Goal: Task Accomplishment & Management: Use online tool/utility

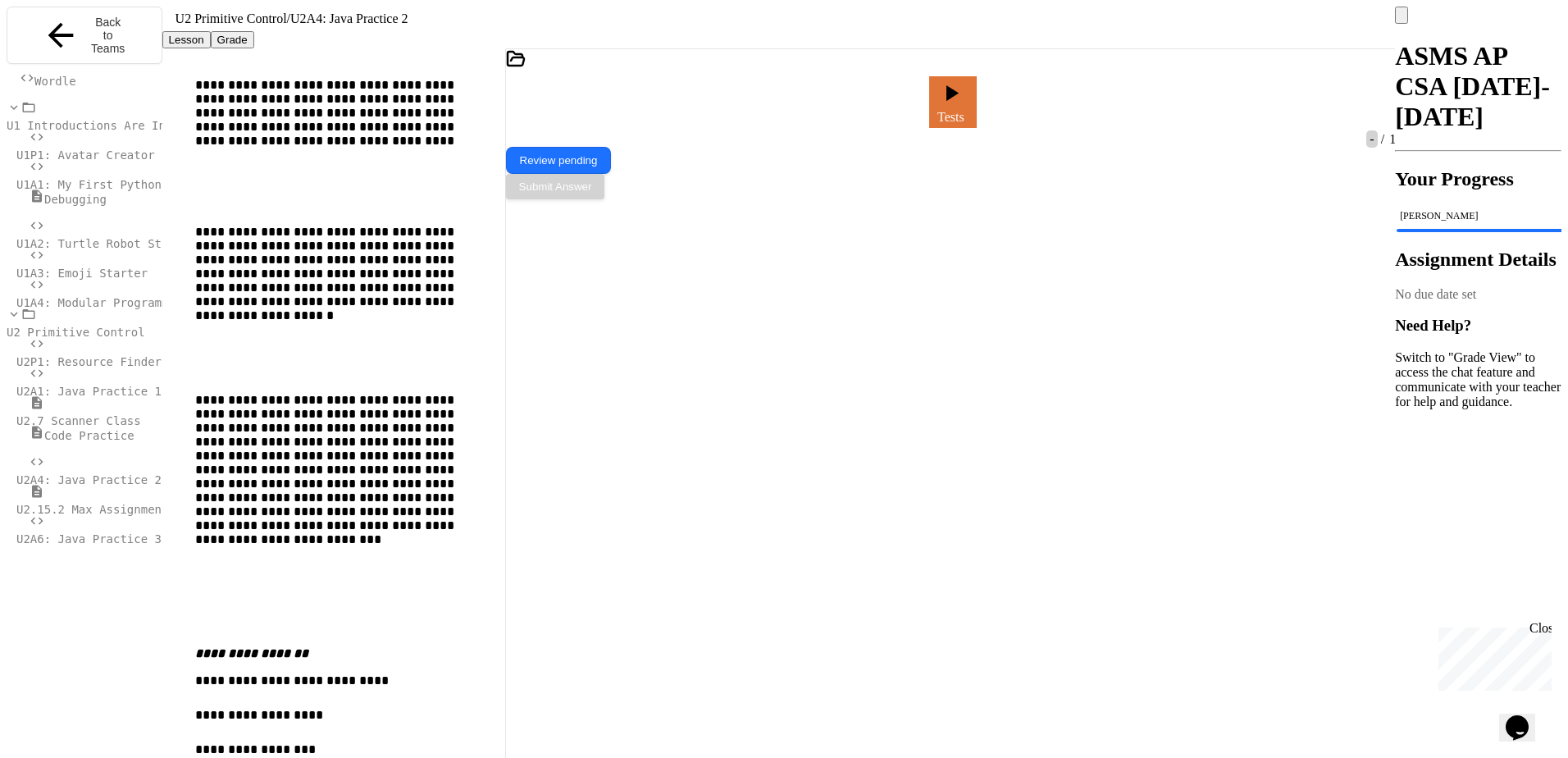
click at [118, 503] on span "U2.15.2 Max Assignment" at bounding box center [92, 509] width 152 height 13
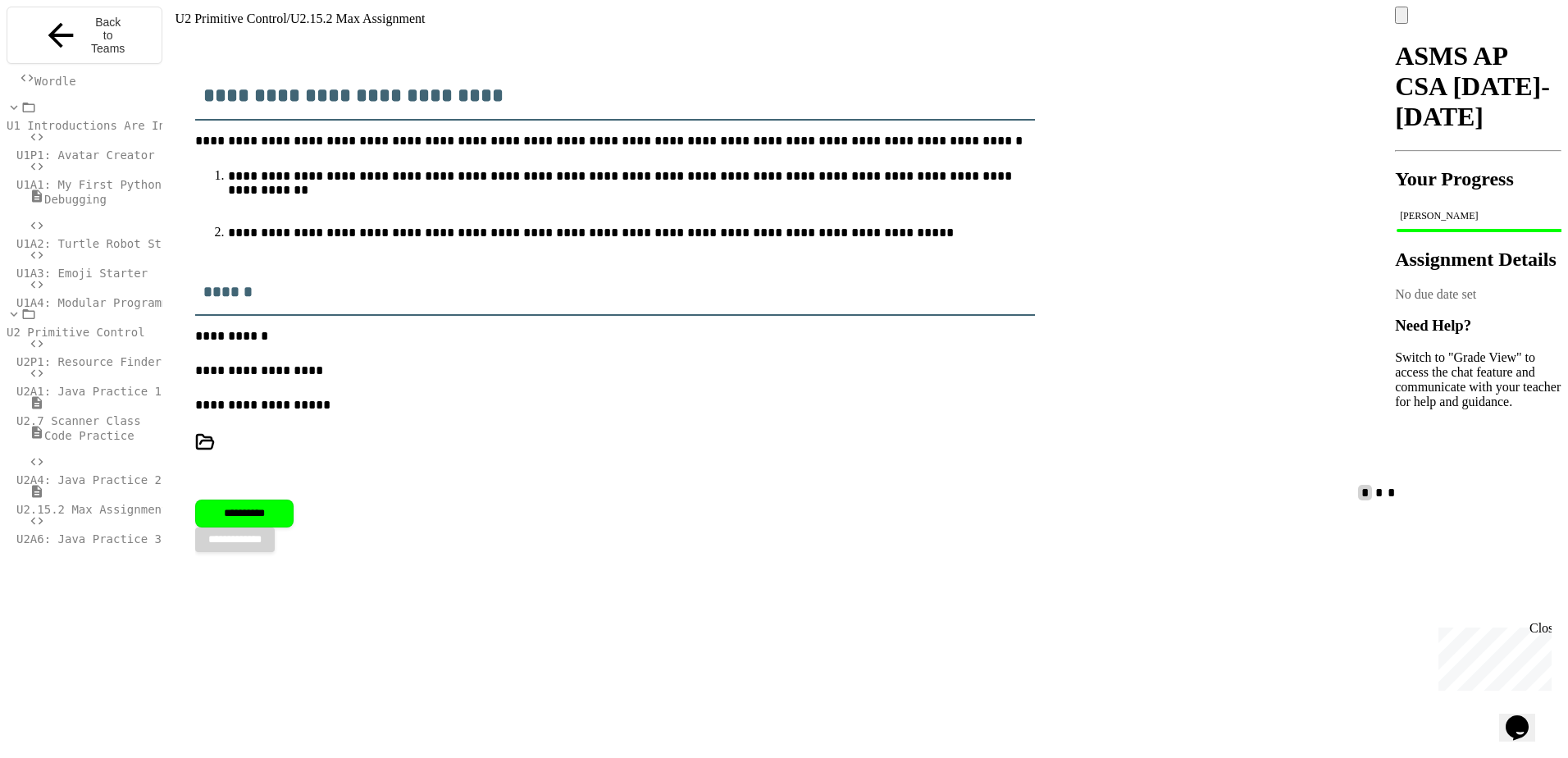
click at [123, 532] on span "U2A6: Java Practice 3" at bounding box center [89, 539] width 145 height 13
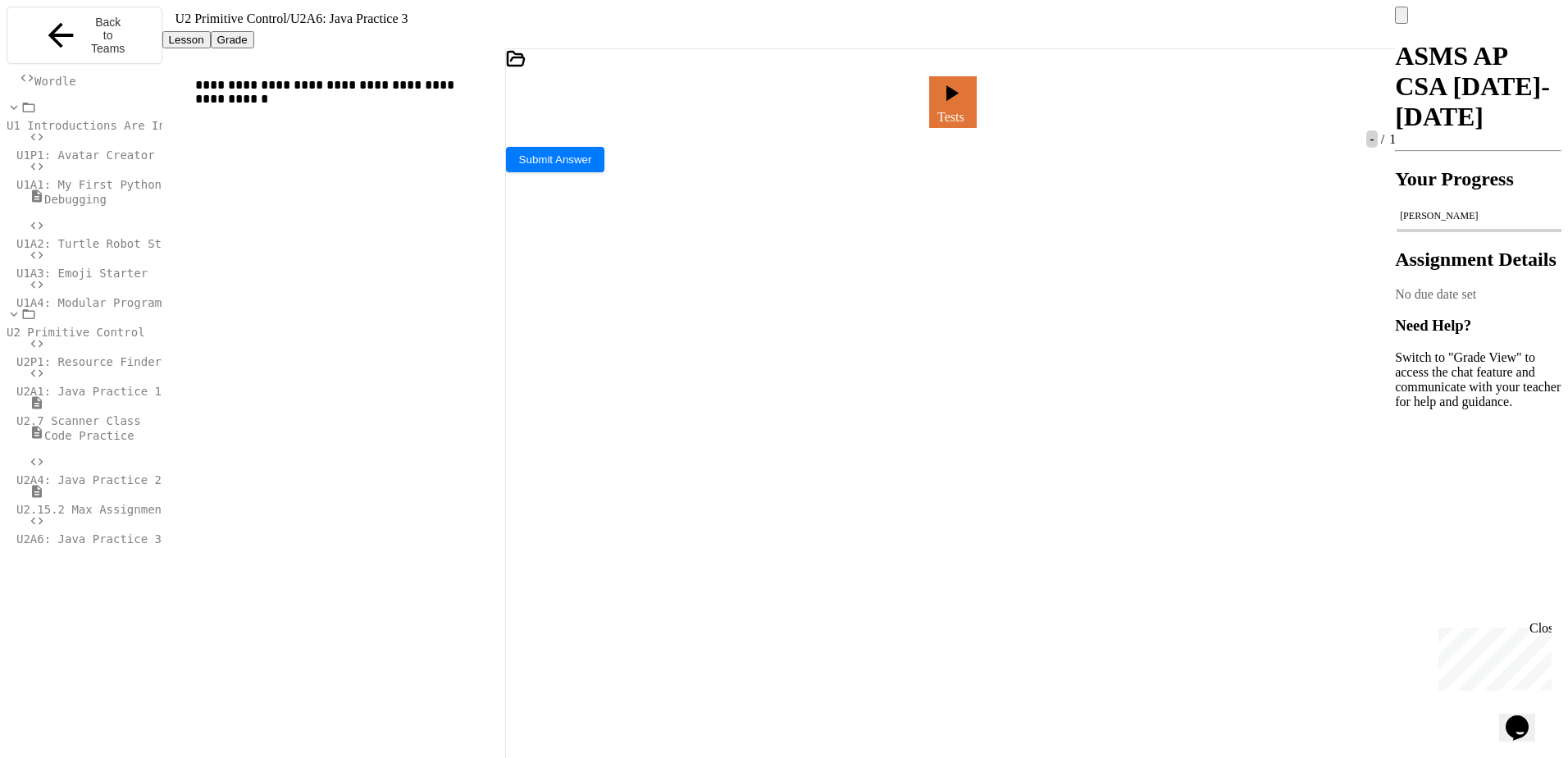
scroll to position [819, 0]
click at [943, 94] on div "Tests" at bounding box center [943, 101] width 874 height 59
click at [963, 93] on icon at bounding box center [950, 90] width 25 height 27
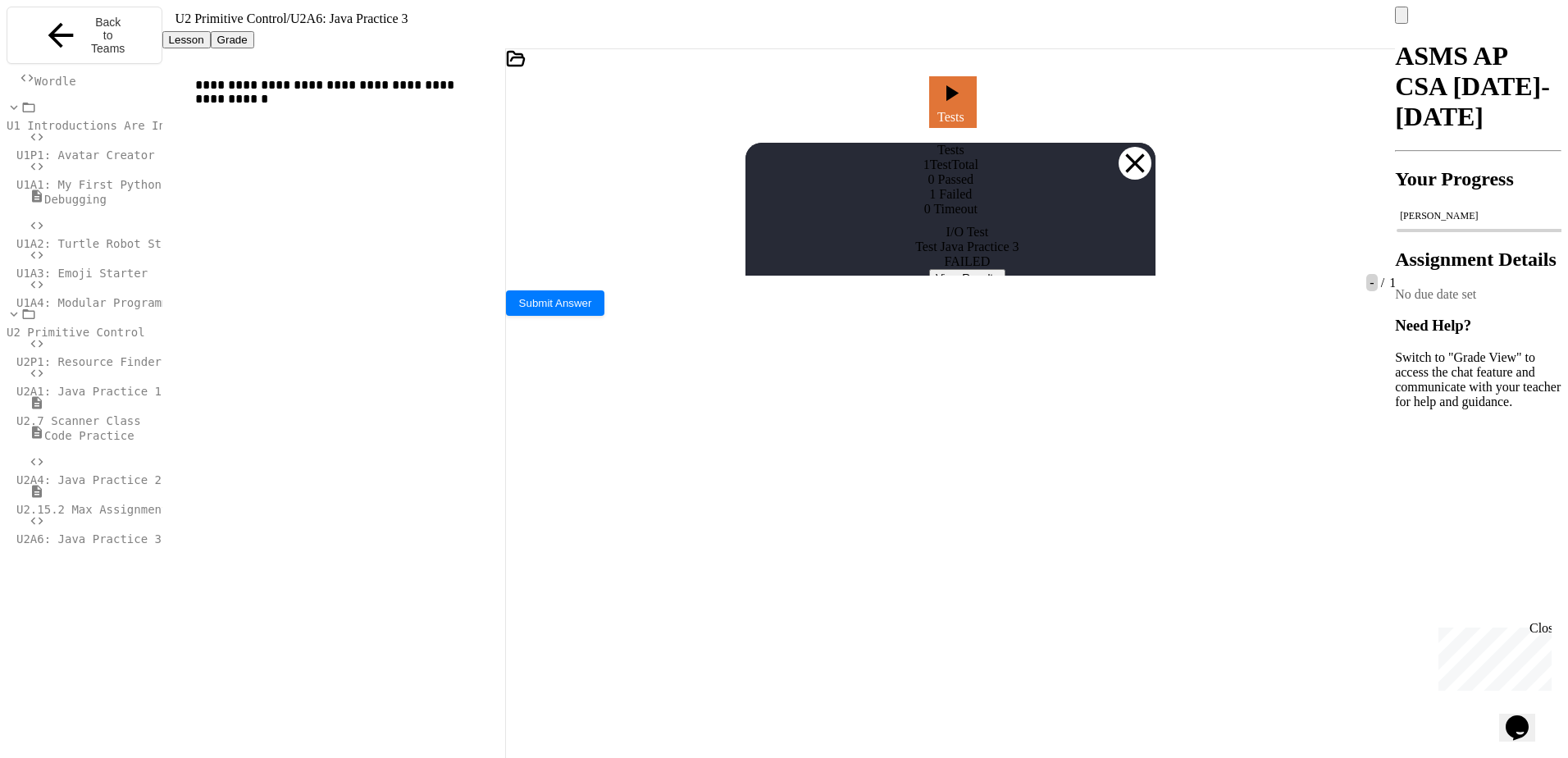
click at [1003, 286] on button "View Results" at bounding box center [966, 277] width 76 height 17
click at [1133, 147] on icon at bounding box center [1135, 164] width 33 height 33
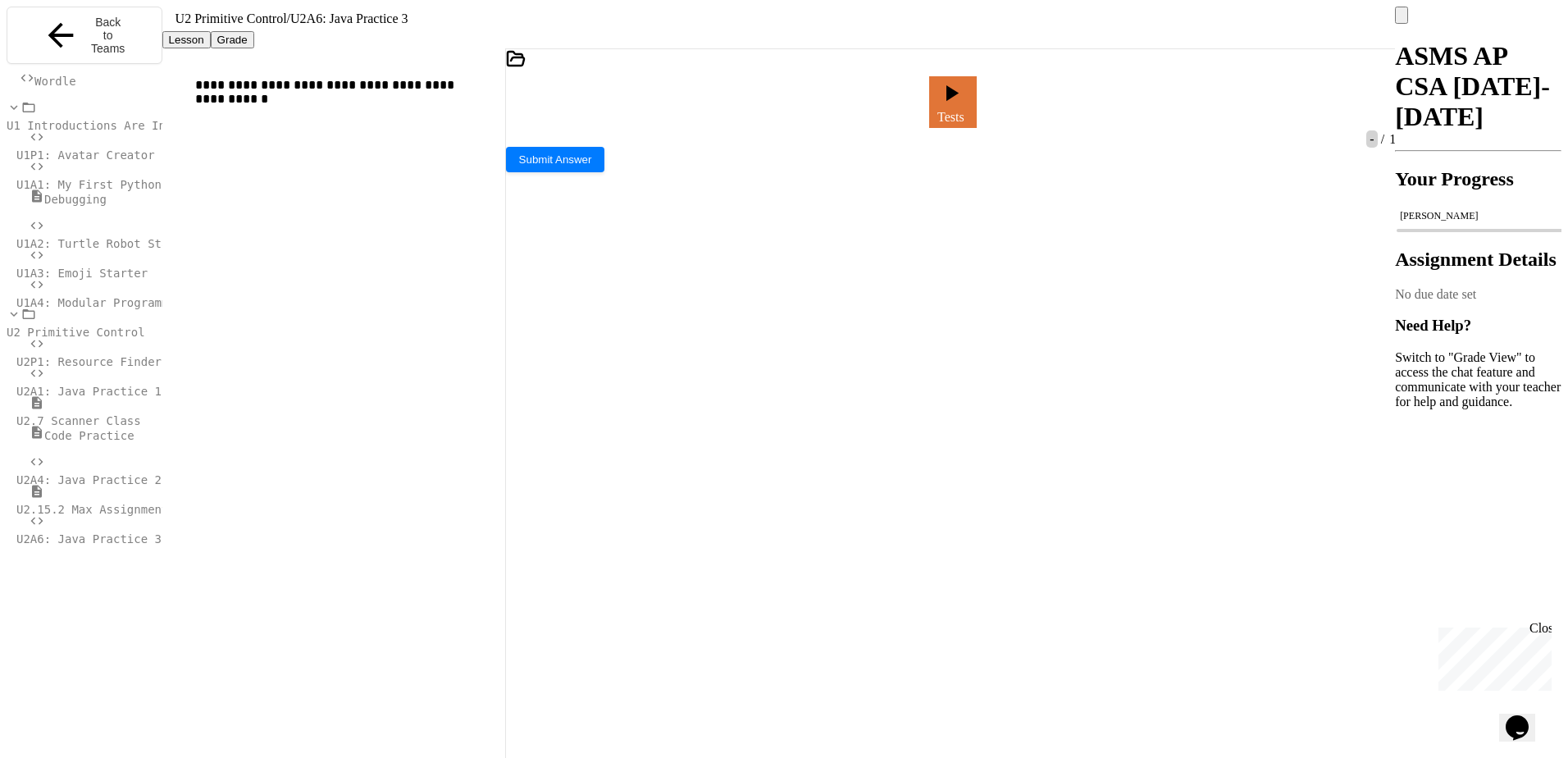
click at [917, 94] on div at bounding box center [914, 101] width 4 height 15
click at [976, 89] on link "Tests" at bounding box center [953, 100] width 46 height 54
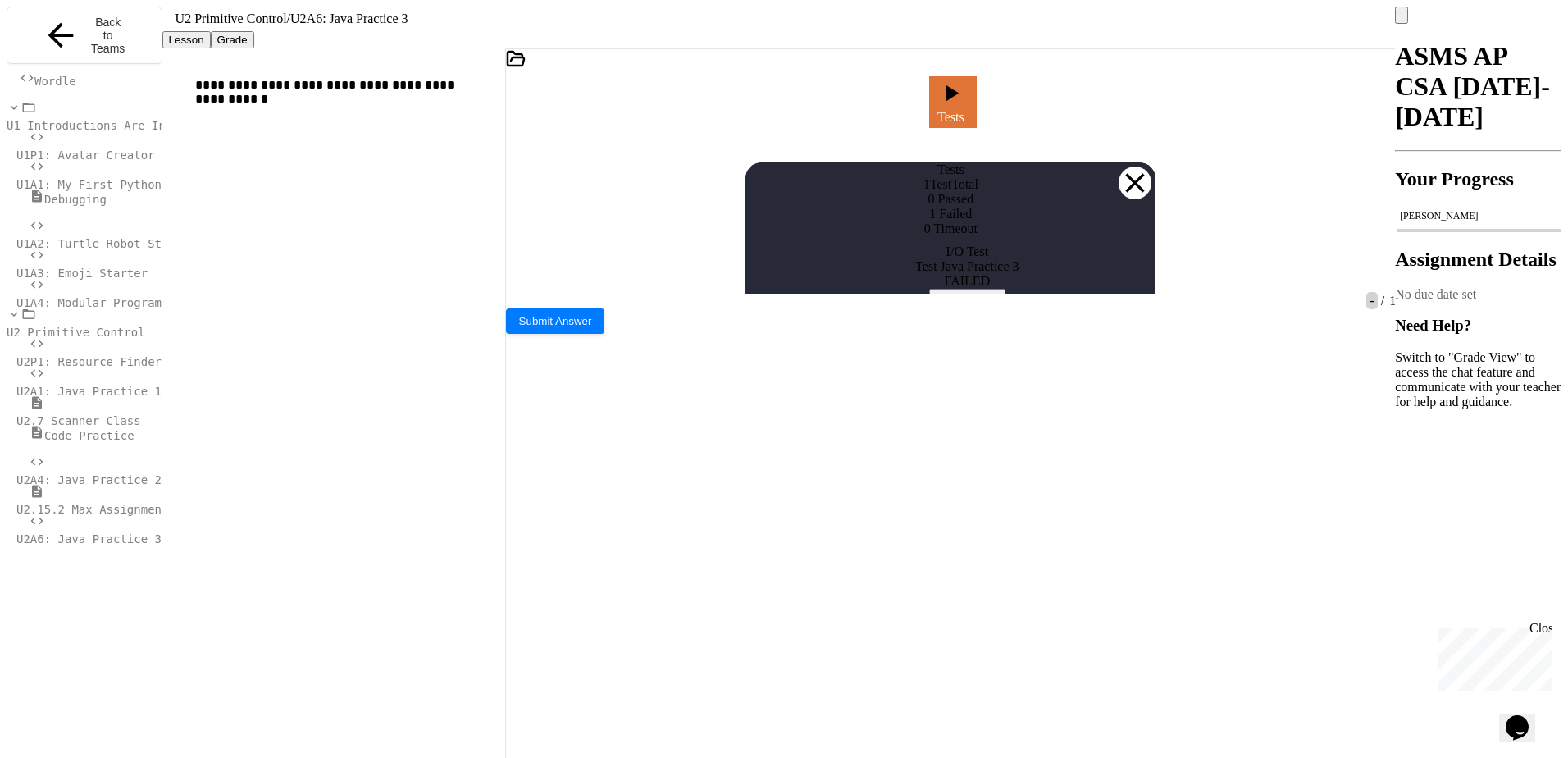
click at [975, 305] on div "I/O Test Test Java Practice 3 FAILED View Results" at bounding box center [966, 274] width 410 height 61
click at [971, 305] on button "View Results" at bounding box center [966, 297] width 76 height 17
click at [913, 48] on div "Lesson Grade" at bounding box center [779, 39] width 1233 height 17
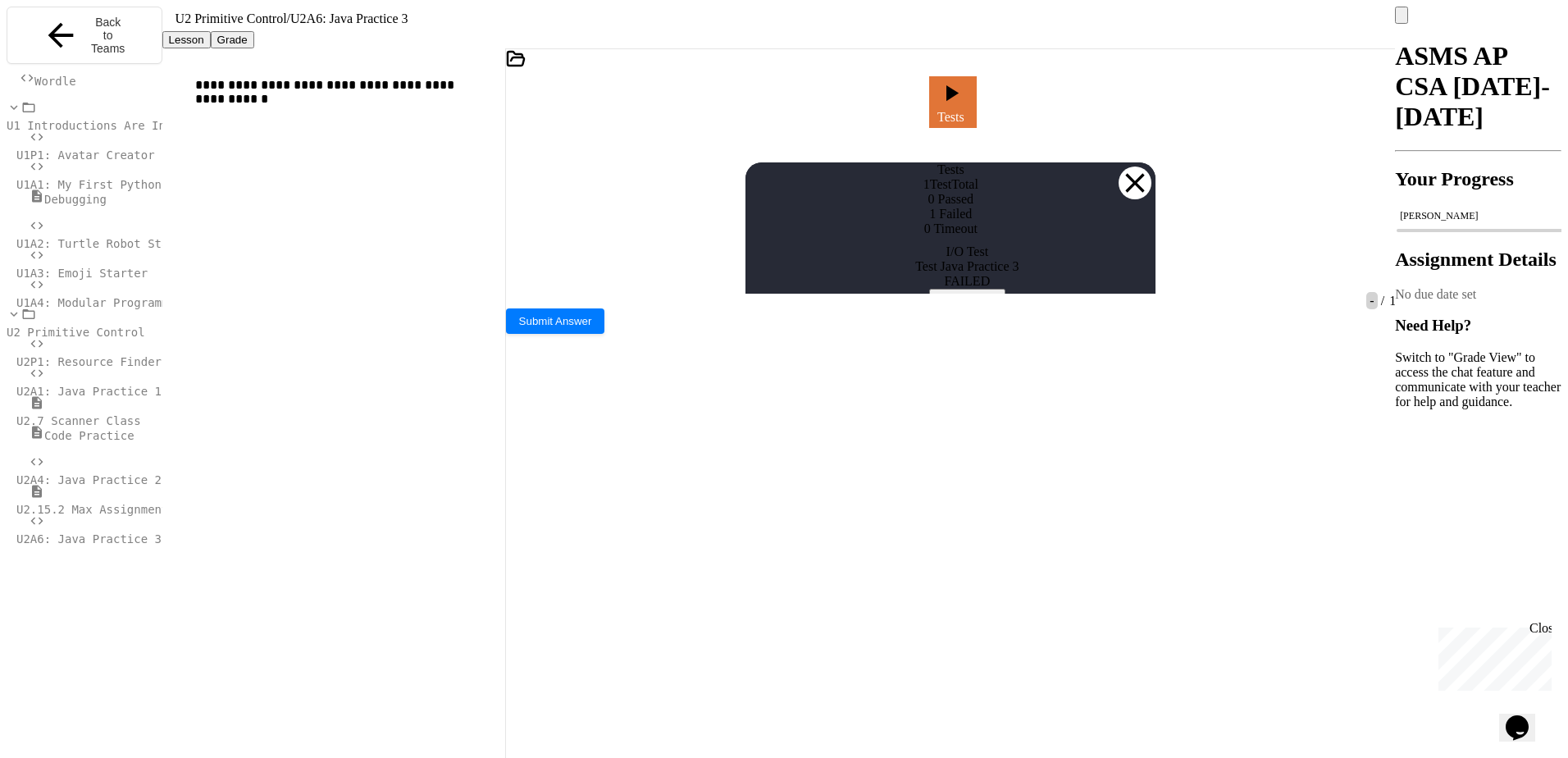
click at [923, 150] on div "Tests 1 Test Total 0 Passed 1 Failed 0 Timeout I/O Test Test Java Practice 3 FA…" at bounding box center [951, 272] width 891 height 244
click at [1115, 163] on div "Tests" at bounding box center [950, 170] width 410 height 15
click at [1138, 166] on icon at bounding box center [1135, 183] width 33 height 33
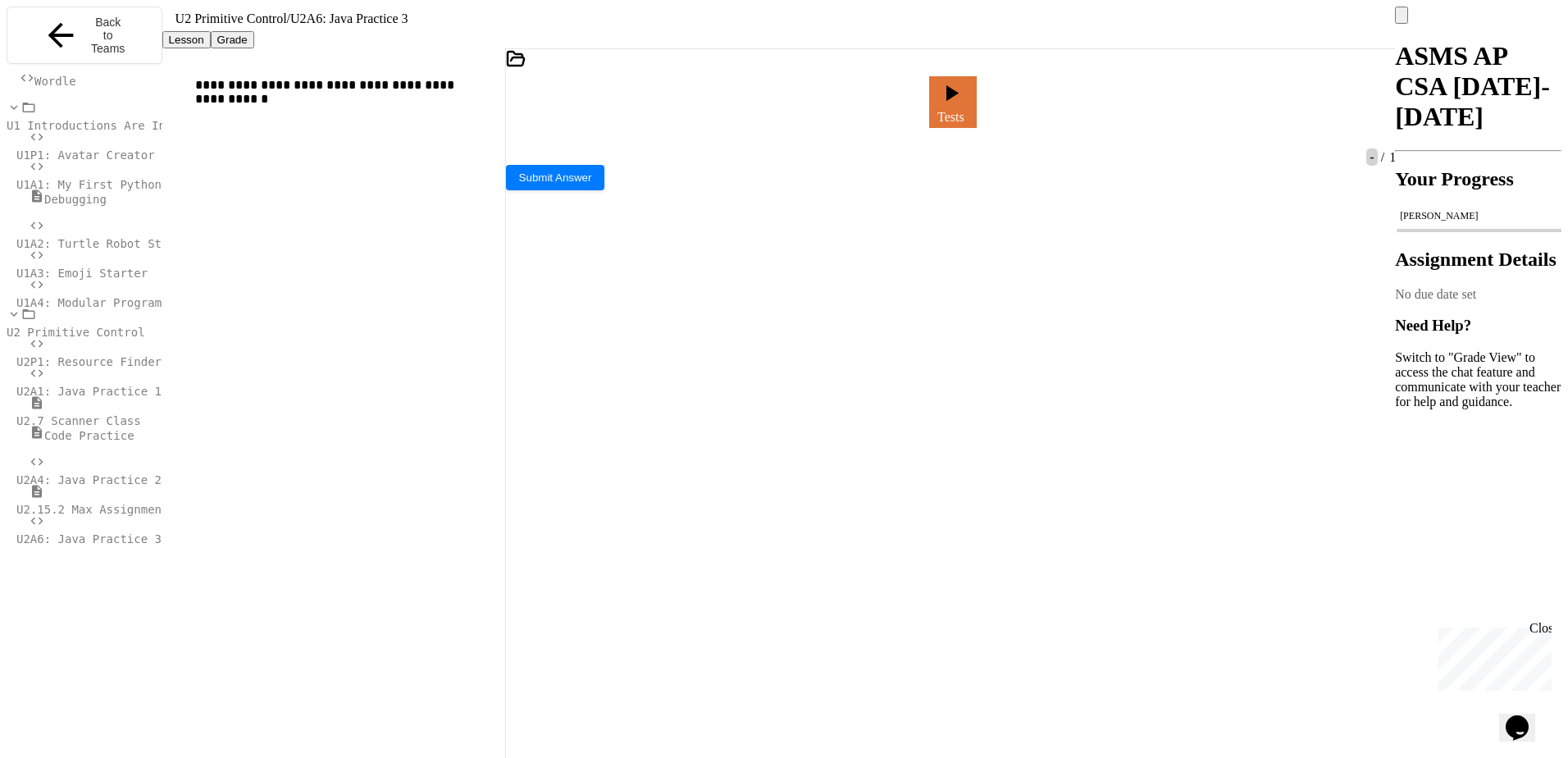
click at [919, 110] on icon at bounding box center [923, 115] width 9 height 12
click at [1205, 112] on div "**********" at bounding box center [951, 100] width 891 height 101
drag, startPoint x: 1205, startPoint y: 112, endPoint x: 474, endPoint y: 430, distance: 797.2
click at [1204, 101] on div "Tests" at bounding box center [943, 101] width 874 height 59
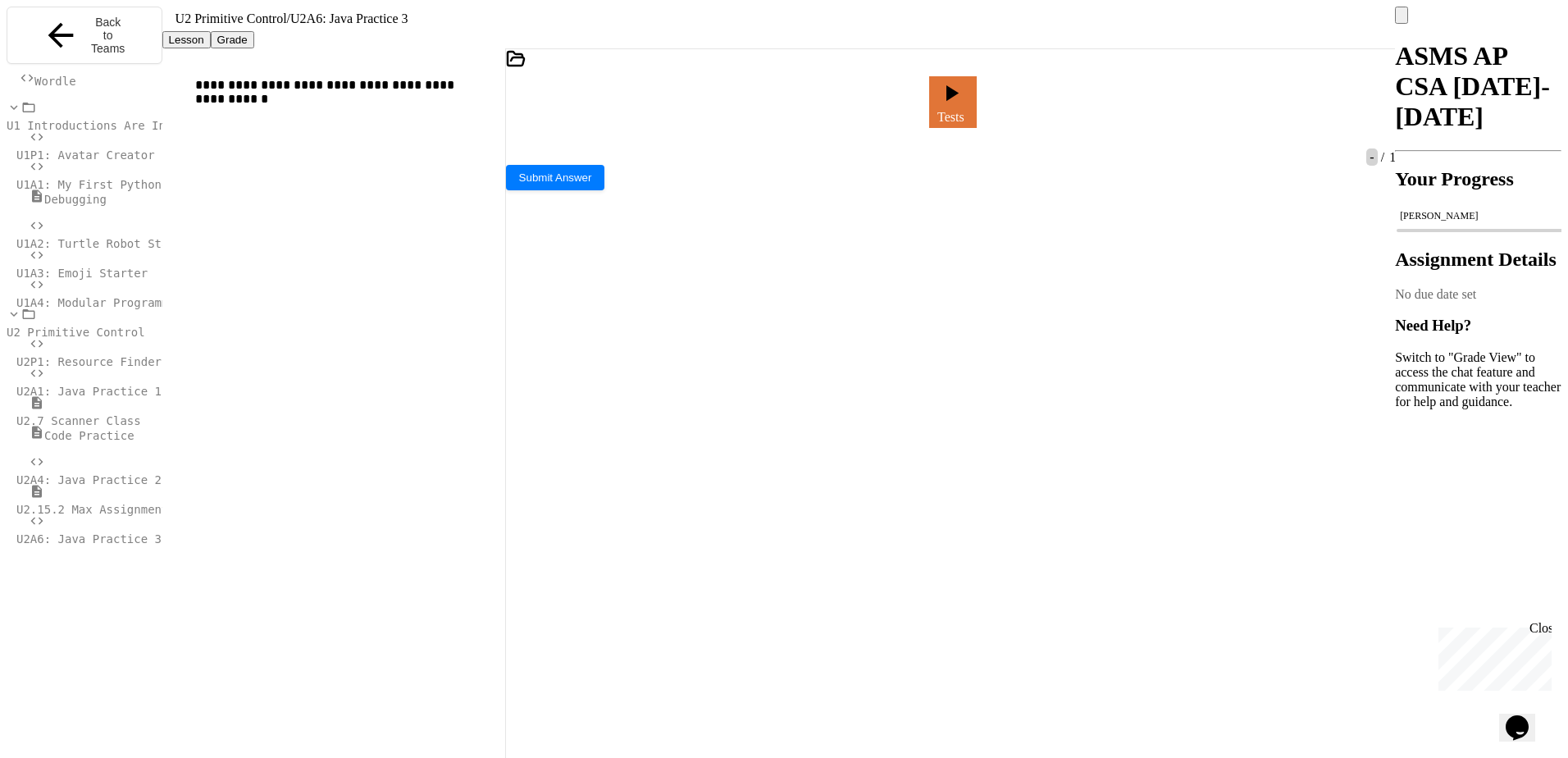
click at [590, 422] on div at bounding box center [951, 611] width 891 height 893
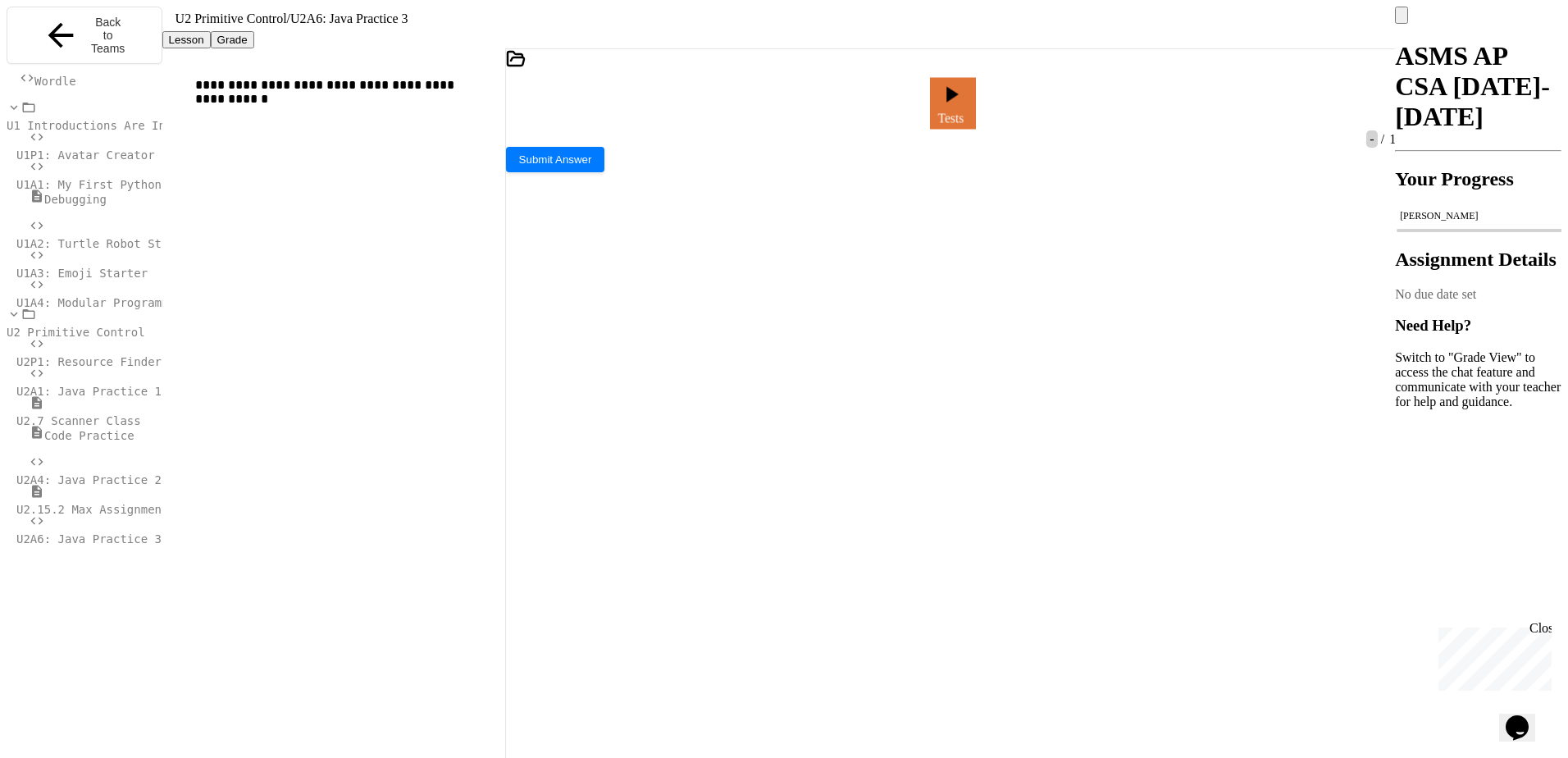
click at [917, 94] on div at bounding box center [914, 101] width 4 height 15
drag, startPoint x: 588, startPoint y: 429, endPoint x: 592, endPoint y: 422, distance: 8.1
click at [591, 424] on div "Console" at bounding box center [951, 604] width 891 height 909
click at [912, 106] on icon at bounding box center [912, 106] width 0 height 0
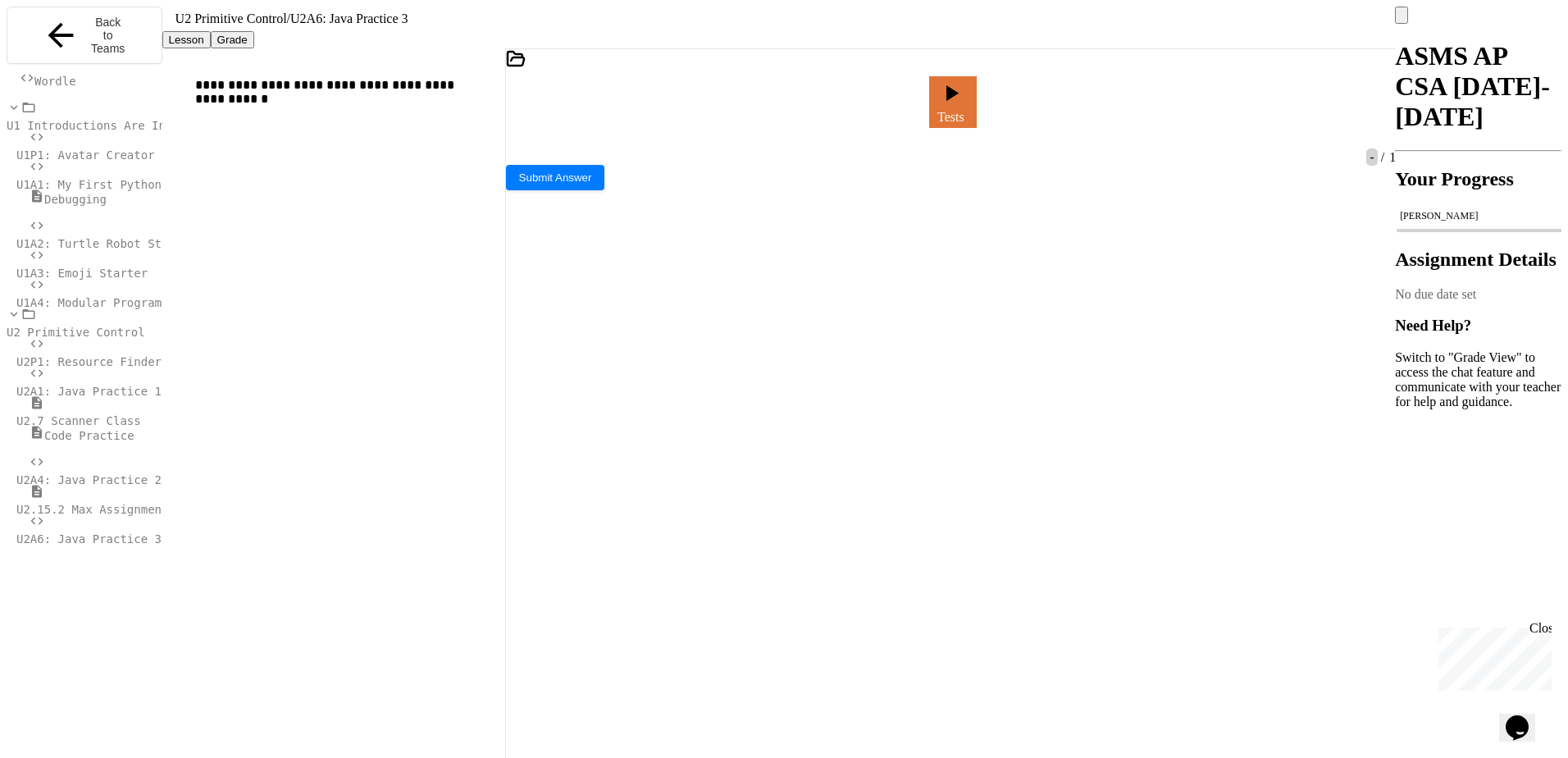
scroll to position [1118, 0]
click at [912, 94] on div at bounding box center [914, 101] width 4 height 15
click at [912, 106] on icon at bounding box center [912, 106] width 0 height 0
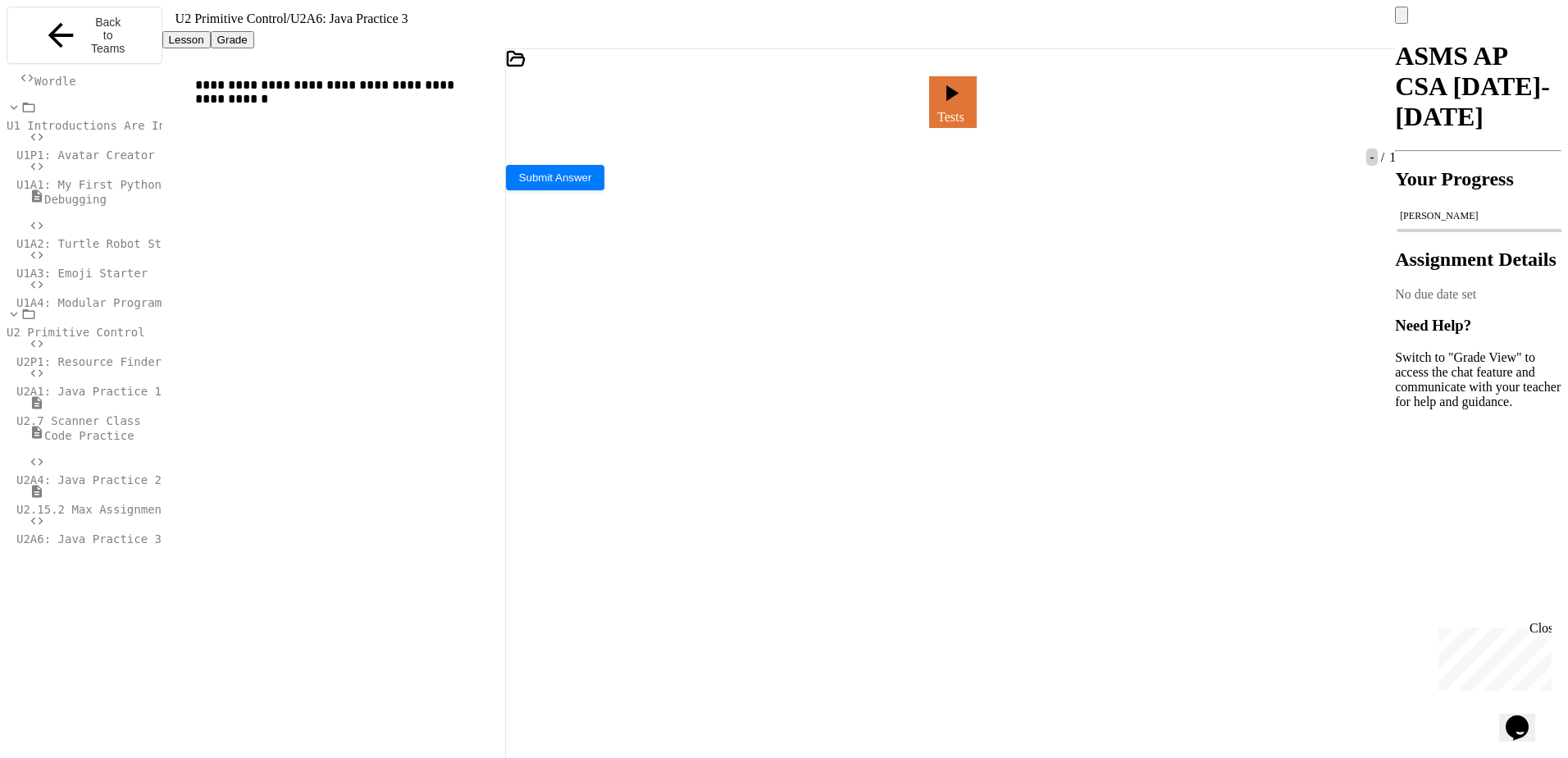
click at [924, 86] on div at bounding box center [914, 101] width 20 height 31
click at [912, 106] on icon at bounding box center [912, 106] width 0 height 0
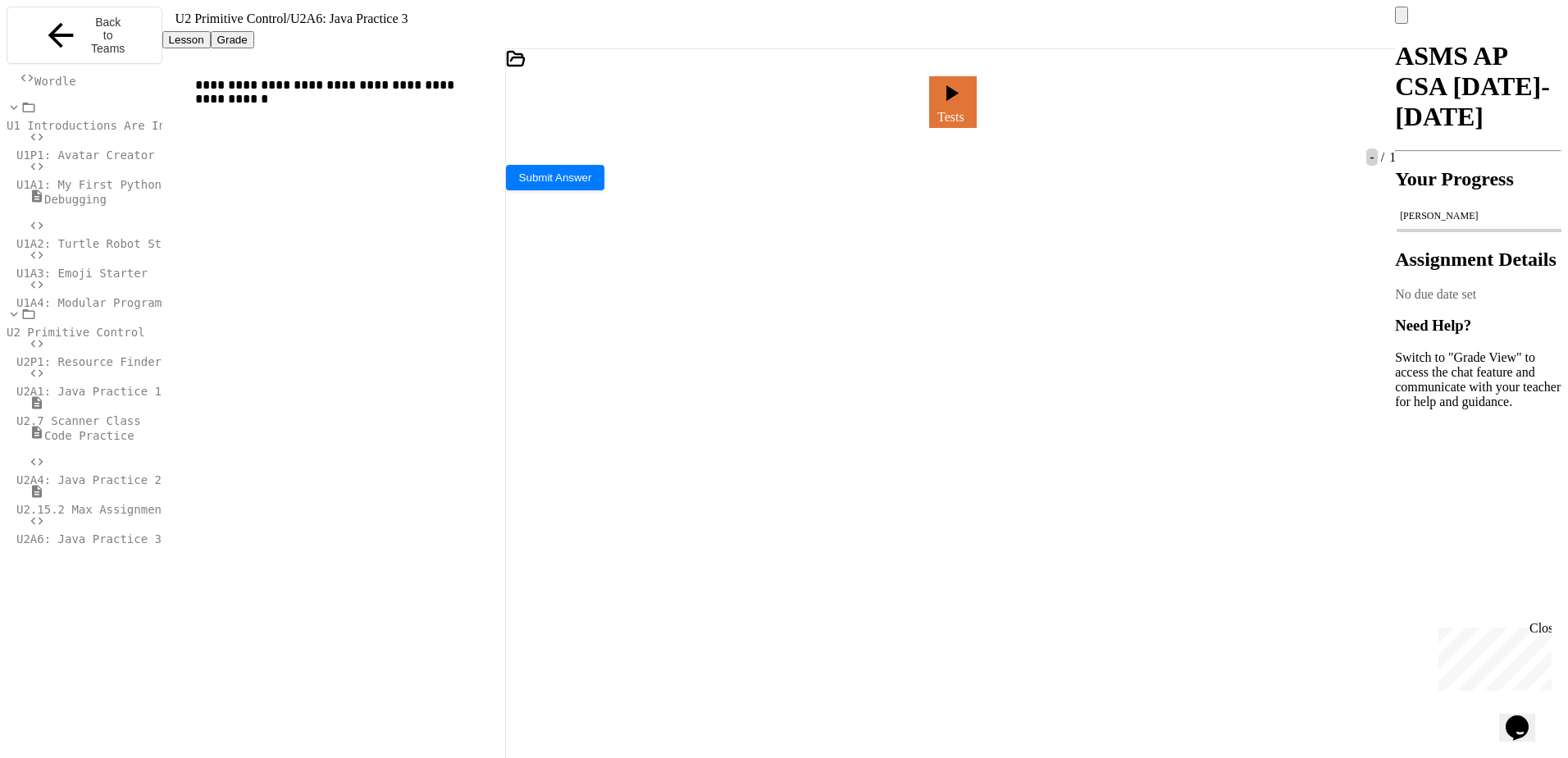
click at [912, 94] on div at bounding box center [914, 101] width 4 height 15
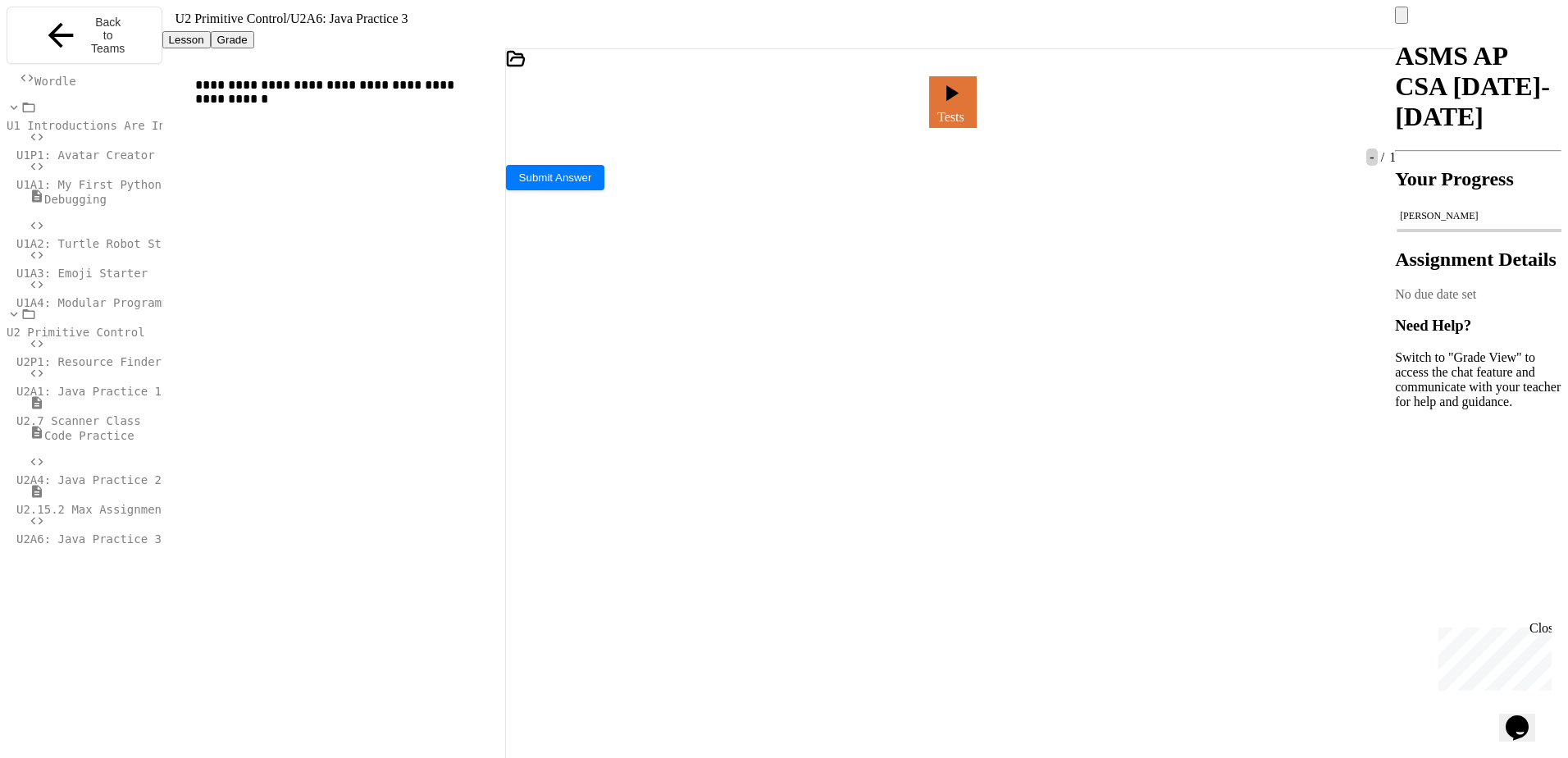
drag, startPoint x: 914, startPoint y: 86, endPoint x: 912, endPoint y: 111, distance: 25.1
click at [912, 106] on icon at bounding box center [912, 106] width 0 height 0
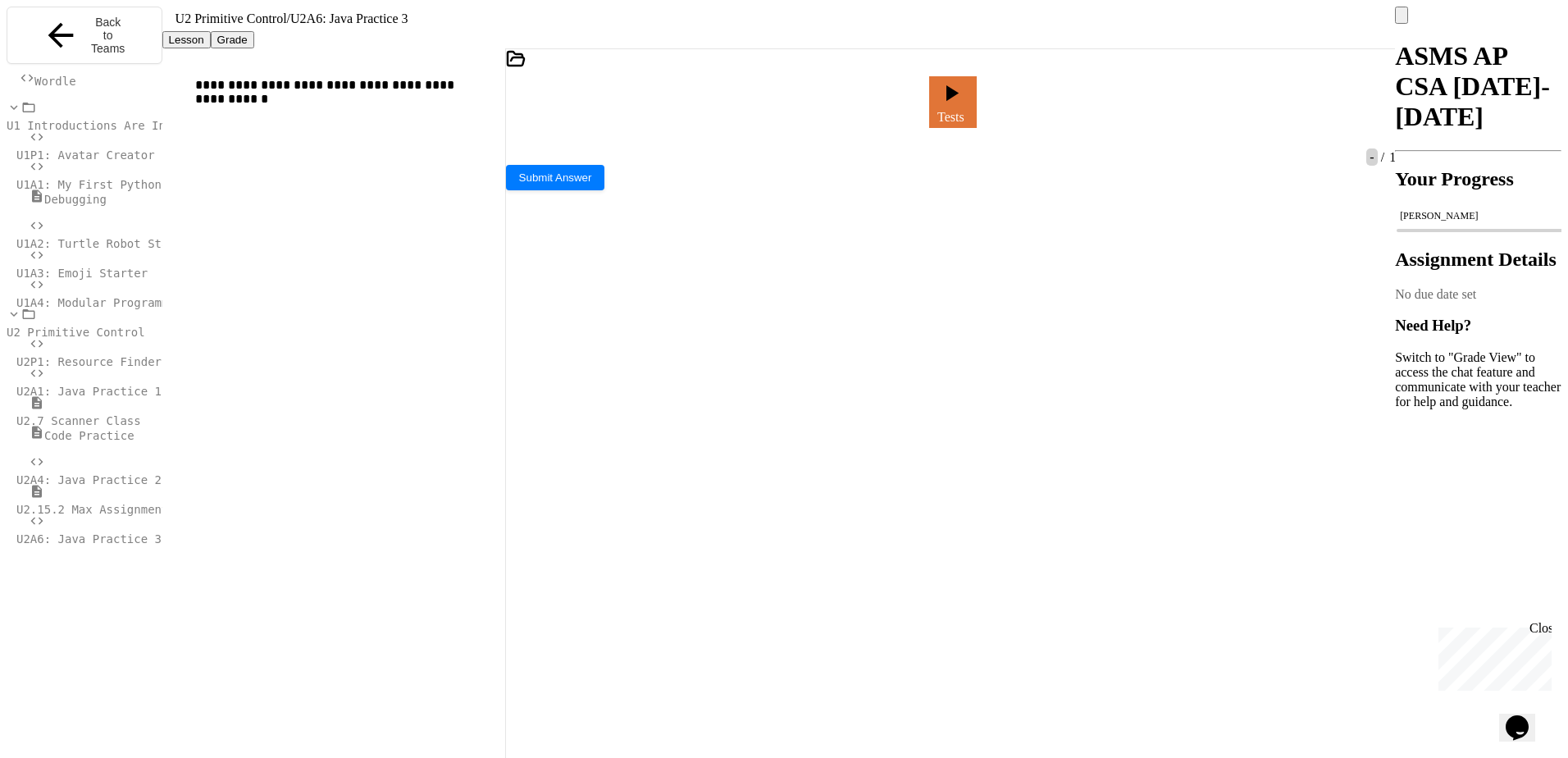
click at [912, 106] on icon at bounding box center [912, 106] width 0 height 0
drag, startPoint x: 945, startPoint y: 238, endPoint x: 926, endPoint y: 241, distance: 19.2
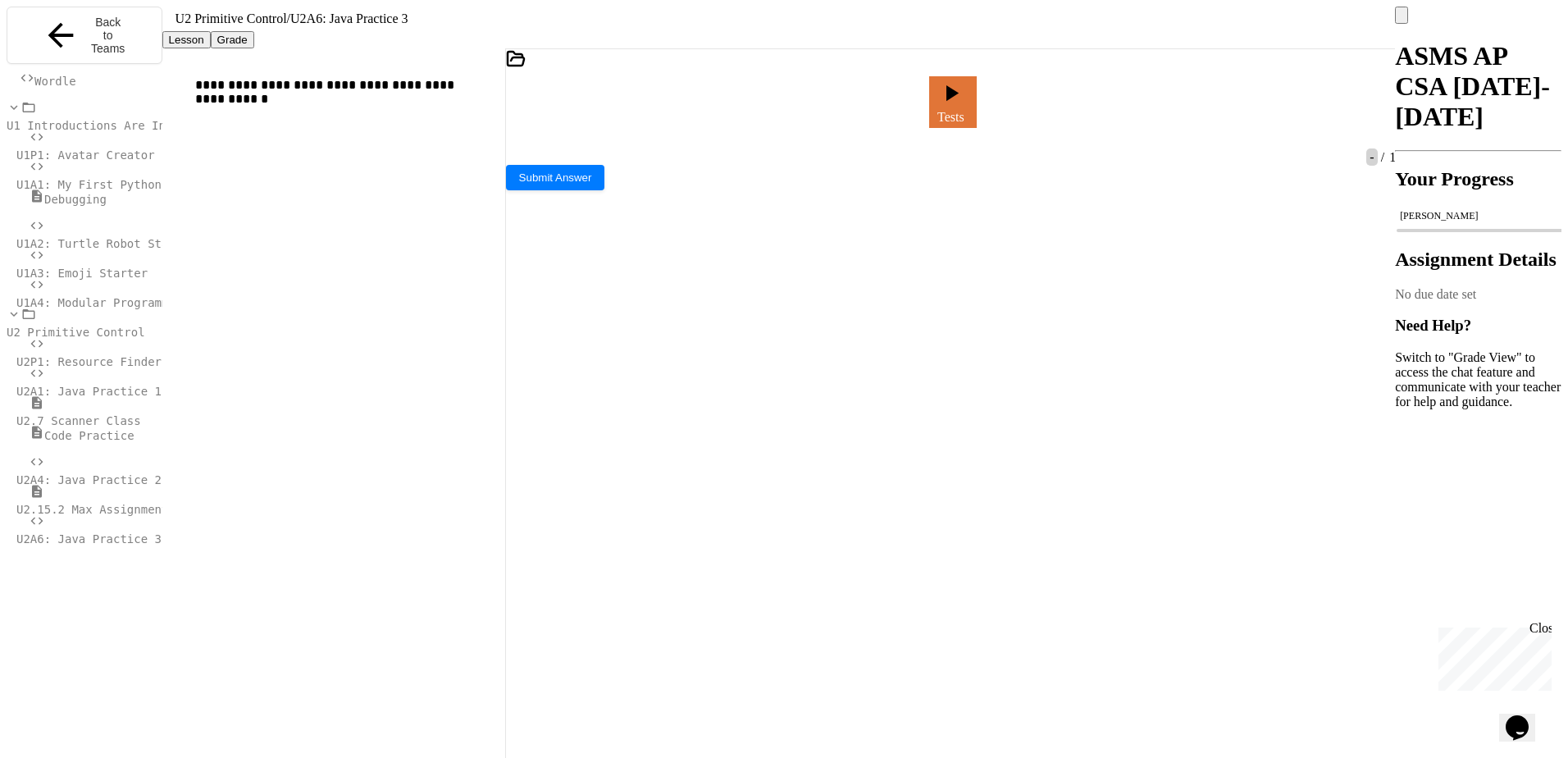
click at [912, 106] on icon at bounding box center [912, 106] width 0 height 0
click at [901, 105] on div "Stop" at bounding box center [914, 102] width 27 height 42
click at [912, 105] on div at bounding box center [914, 101] width 4 height 15
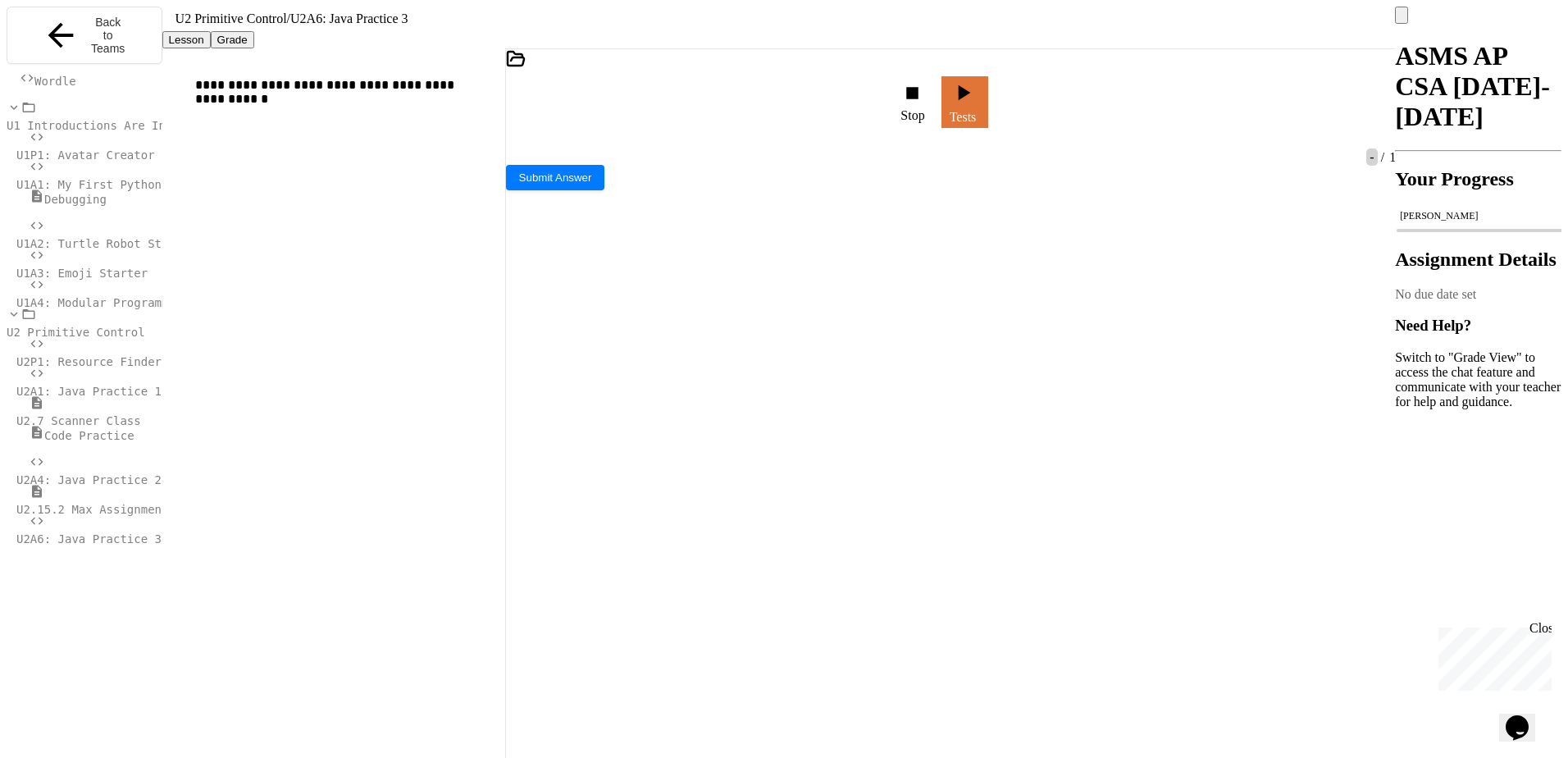
drag, startPoint x: 895, startPoint y: 105, endPoint x: 850, endPoint y: 107, distance: 45.0
click at [850, 107] on div "Stop Tests" at bounding box center [943, 101] width 874 height 59
drag, startPoint x: 631, startPoint y: 205, endPoint x: 621, endPoint y: 203, distance: 10.2
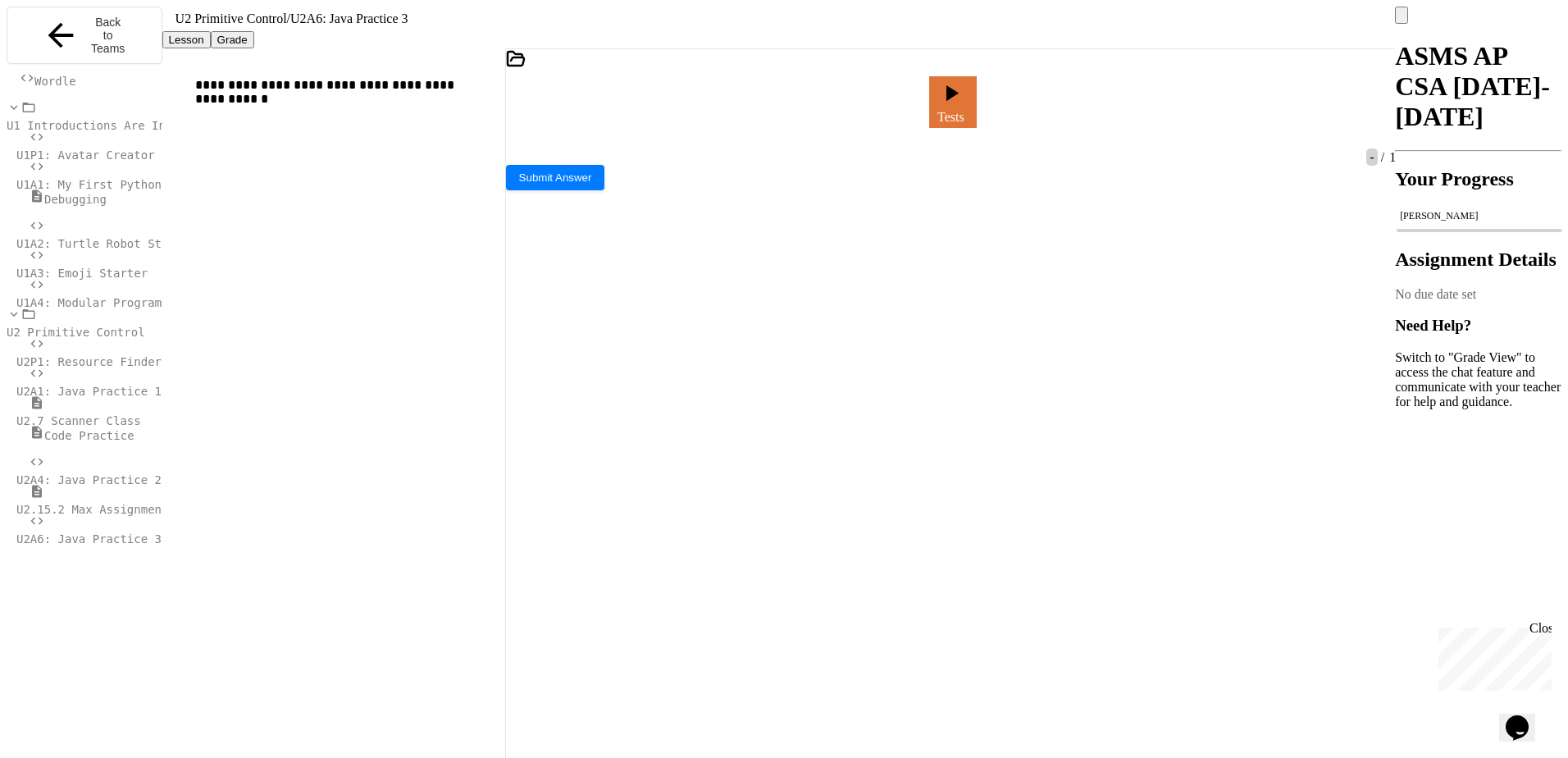
drag, startPoint x: 632, startPoint y: 206, endPoint x: 583, endPoint y: 198, distance: 49.6
click at [912, 94] on div at bounding box center [914, 101] width 4 height 15
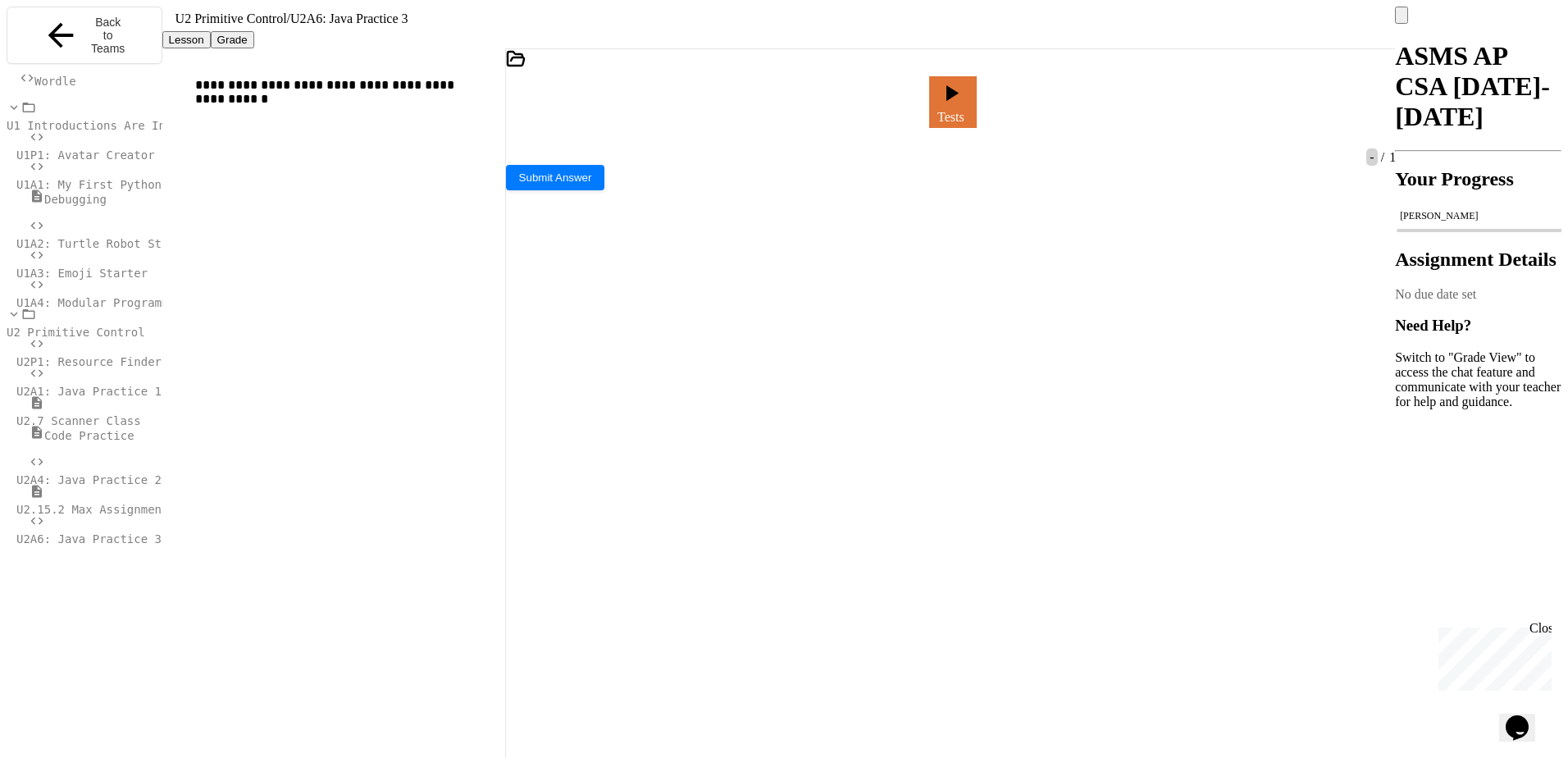
scroll to position [1124, 0]
drag, startPoint x: 624, startPoint y: 219, endPoint x: 575, endPoint y: 220, distance: 49.0
click at [912, 106] on icon at bounding box center [912, 106] width 0 height 0
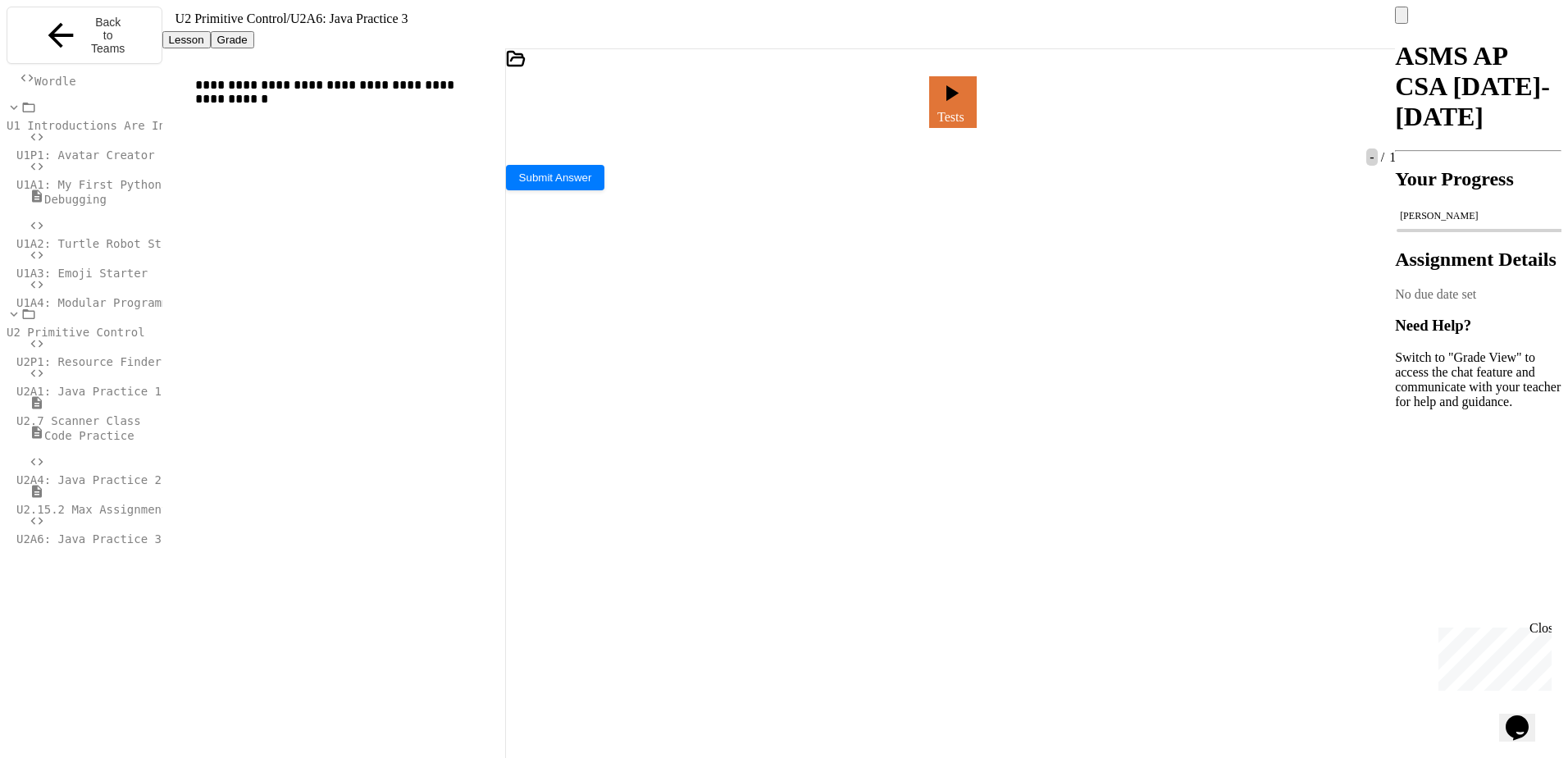
click at [917, 101] on div at bounding box center [914, 101] width 4 height 15
drag, startPoint x: 699, startPoint y: 202, endPoint x: 678, endPoint y: 203, distance: 21.0
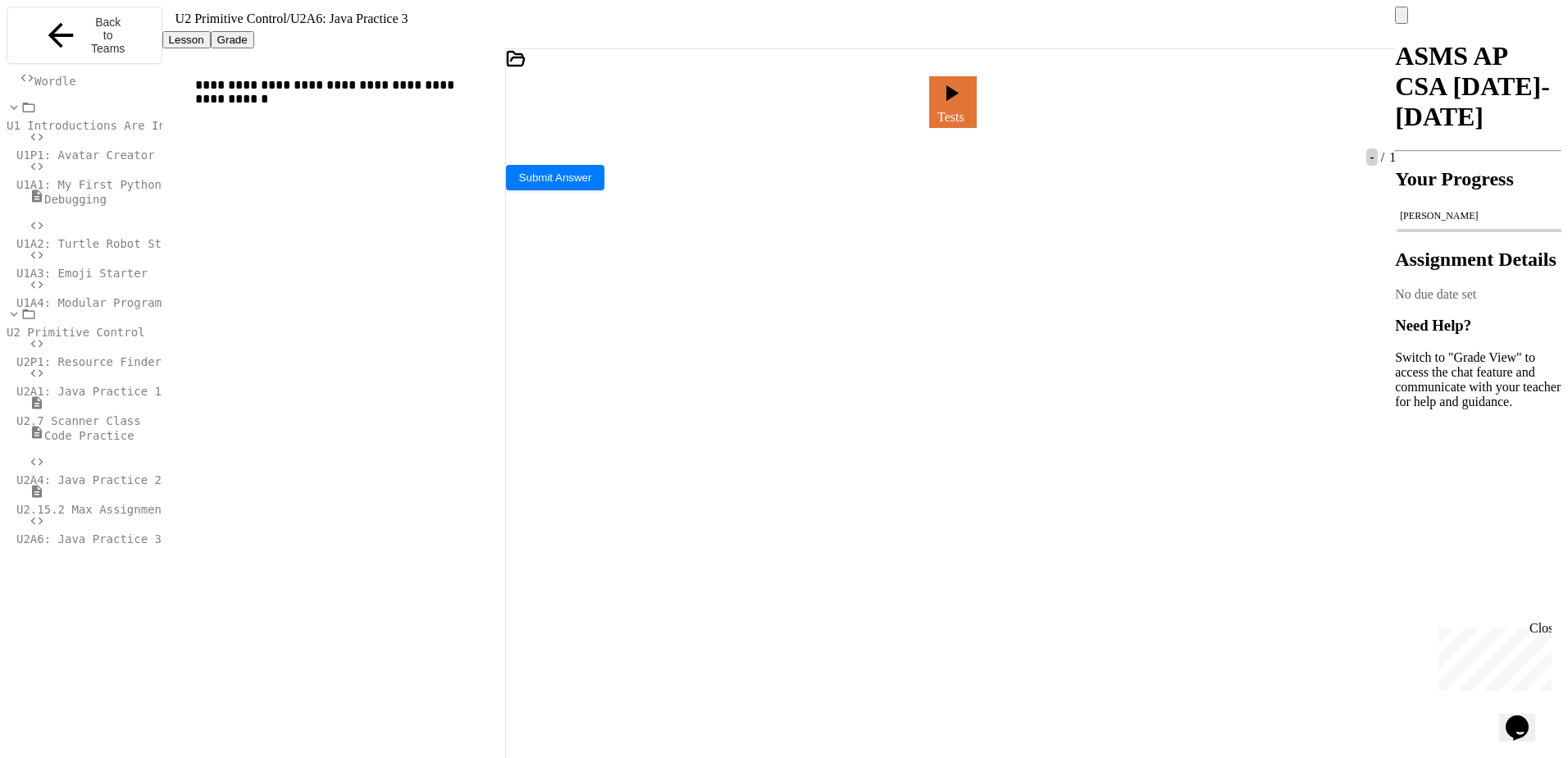
click at [904, 86] on div at bounding box center [914, 101] width 20 height 31
click at [919, 110] on icon at bounding box center [923, 115] width 9 height 12
drag, startPoint x: 699, startPoint y: 203, endPoint x: 677, endPoint y: 202, distance: 22.0
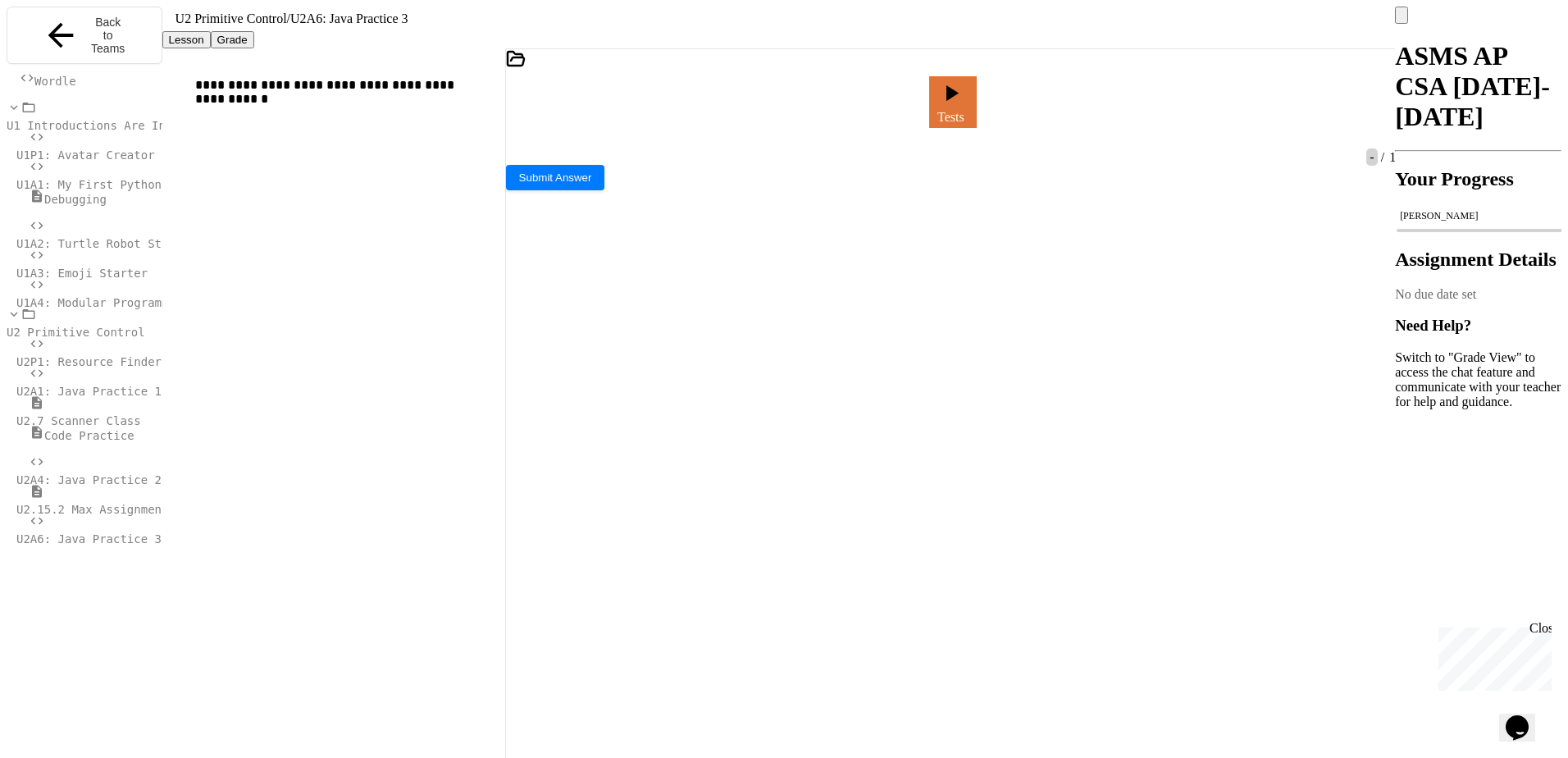
click at [924, 86] on div at bounding box center [914, 101] width 20 height 31
click at [912, 106] on icon at bounding box center [912, 106] width 0 height 0
click at [906, 91] on div "Loading" at bounding box center [914, 101] width 64 height 20
click at [917, 94] on div at bounding box center [914, 101] width 4 height 15
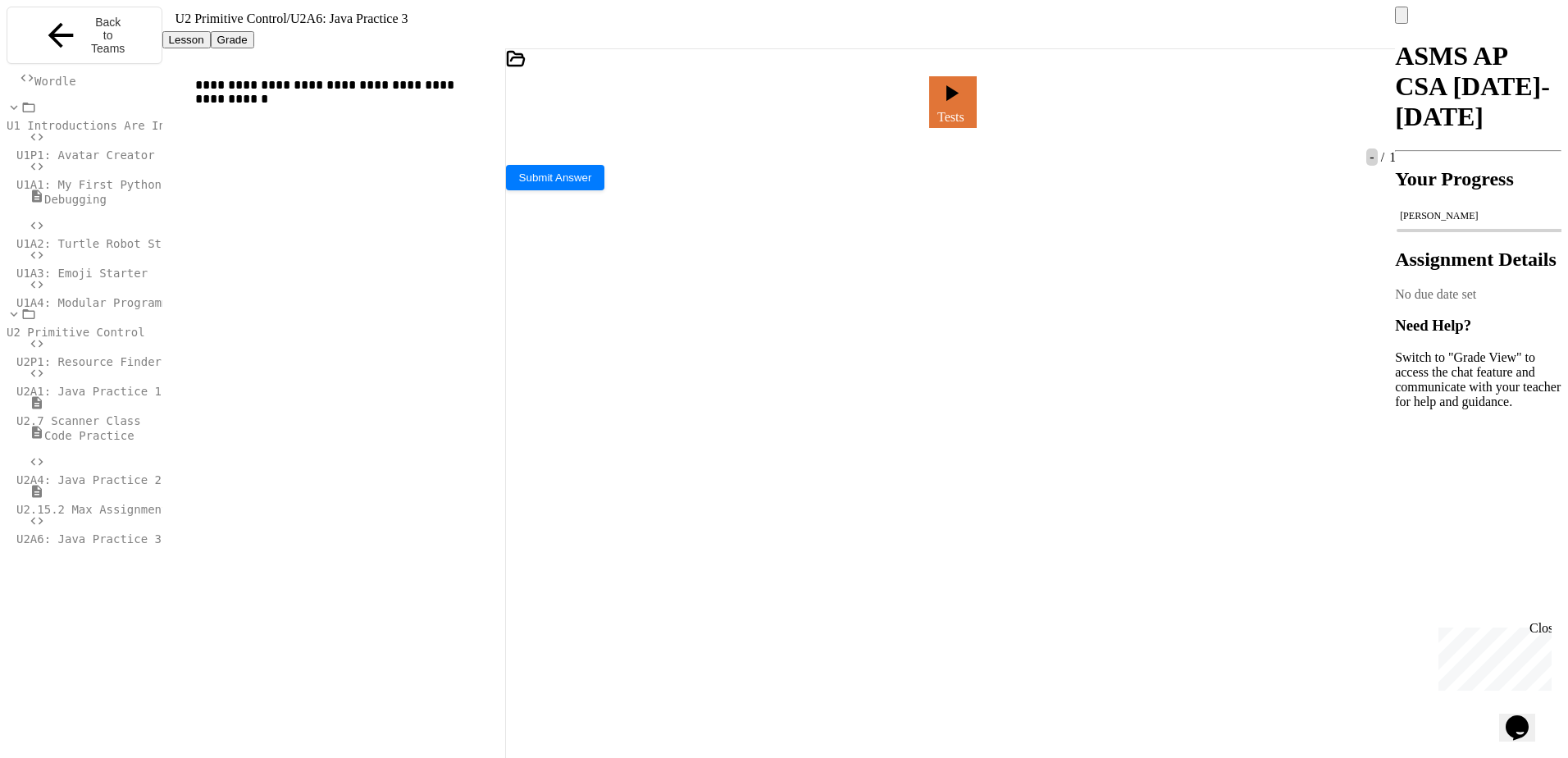
drag, startPoint x: 754, startPoint y: 294, endPoint x: 544, endPoint y: 293, distance: 210.0
click at [919, 110] on icon at bounding box center [923, 115] width 9 height 12
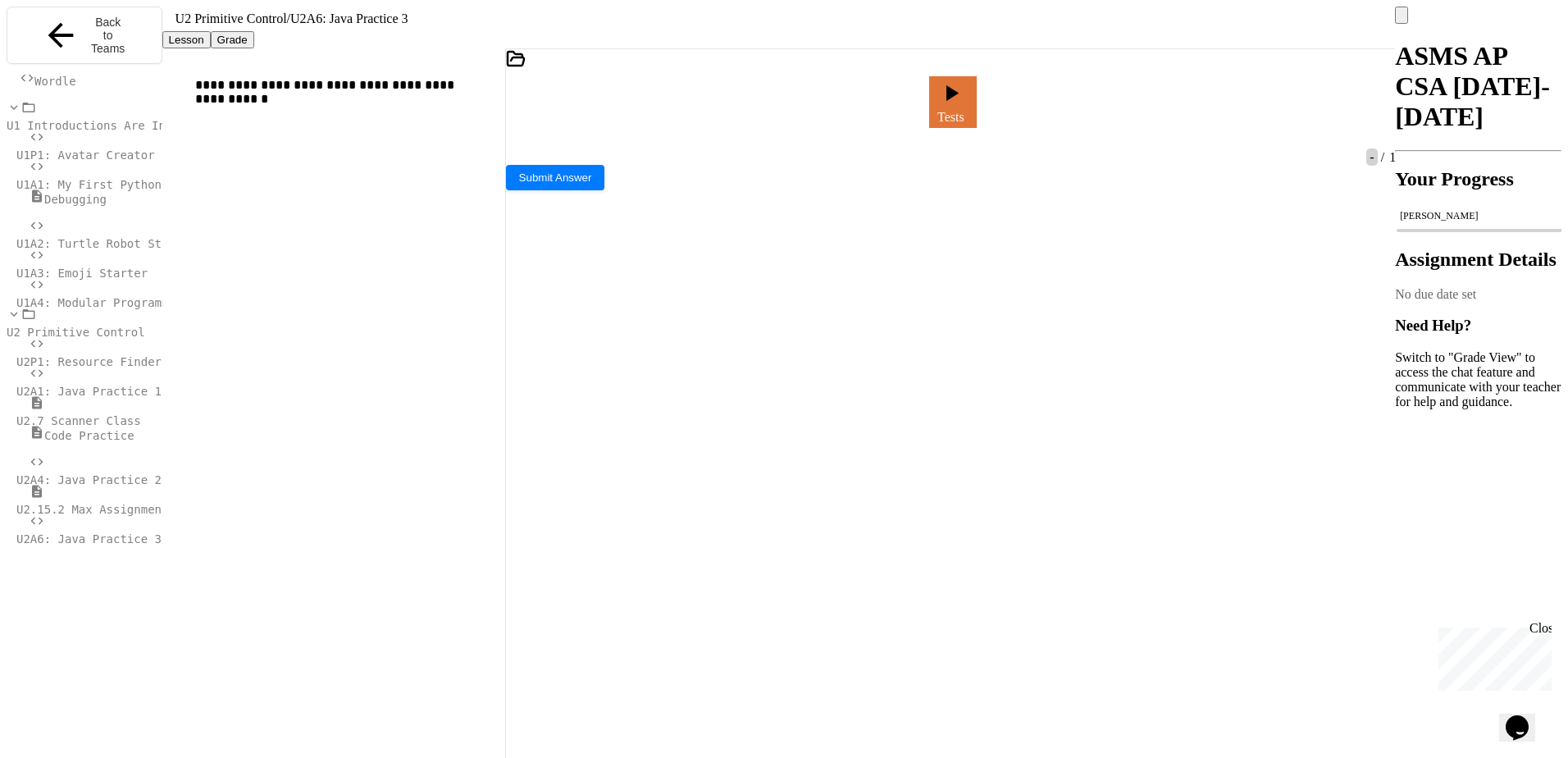
click at [91, 485] on div "U2.15.2 Max Assignment" at bounding box center [84, 500] width 155 height 33
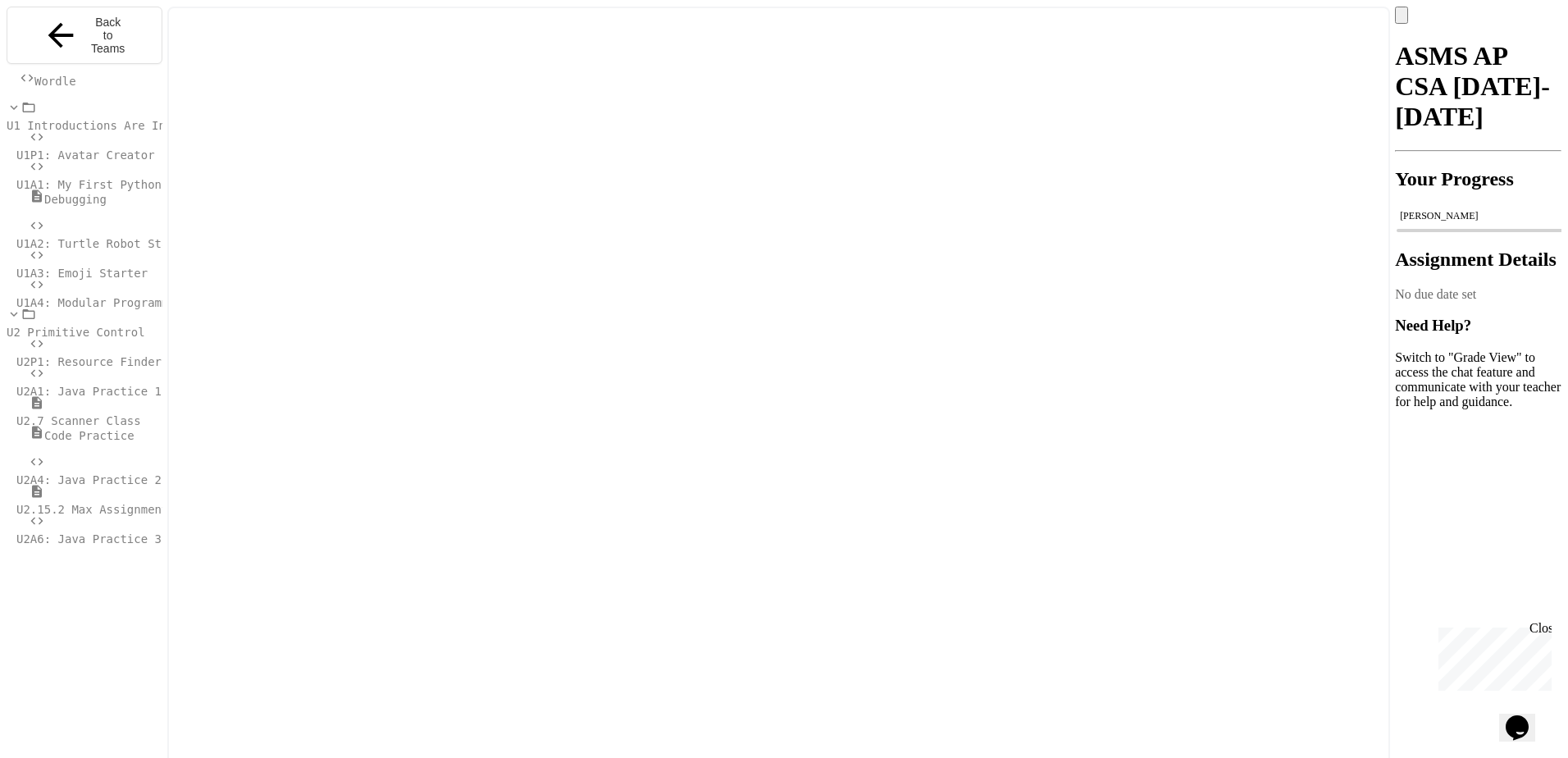
click at [90, 473] on span "U2A4: Java Practice 2" at bounding box center [89, 479] width 145 height 13
click at [102, 422] on div "U2.7 Scanner Class" at bounding box center [84, 410] width 155 height 29
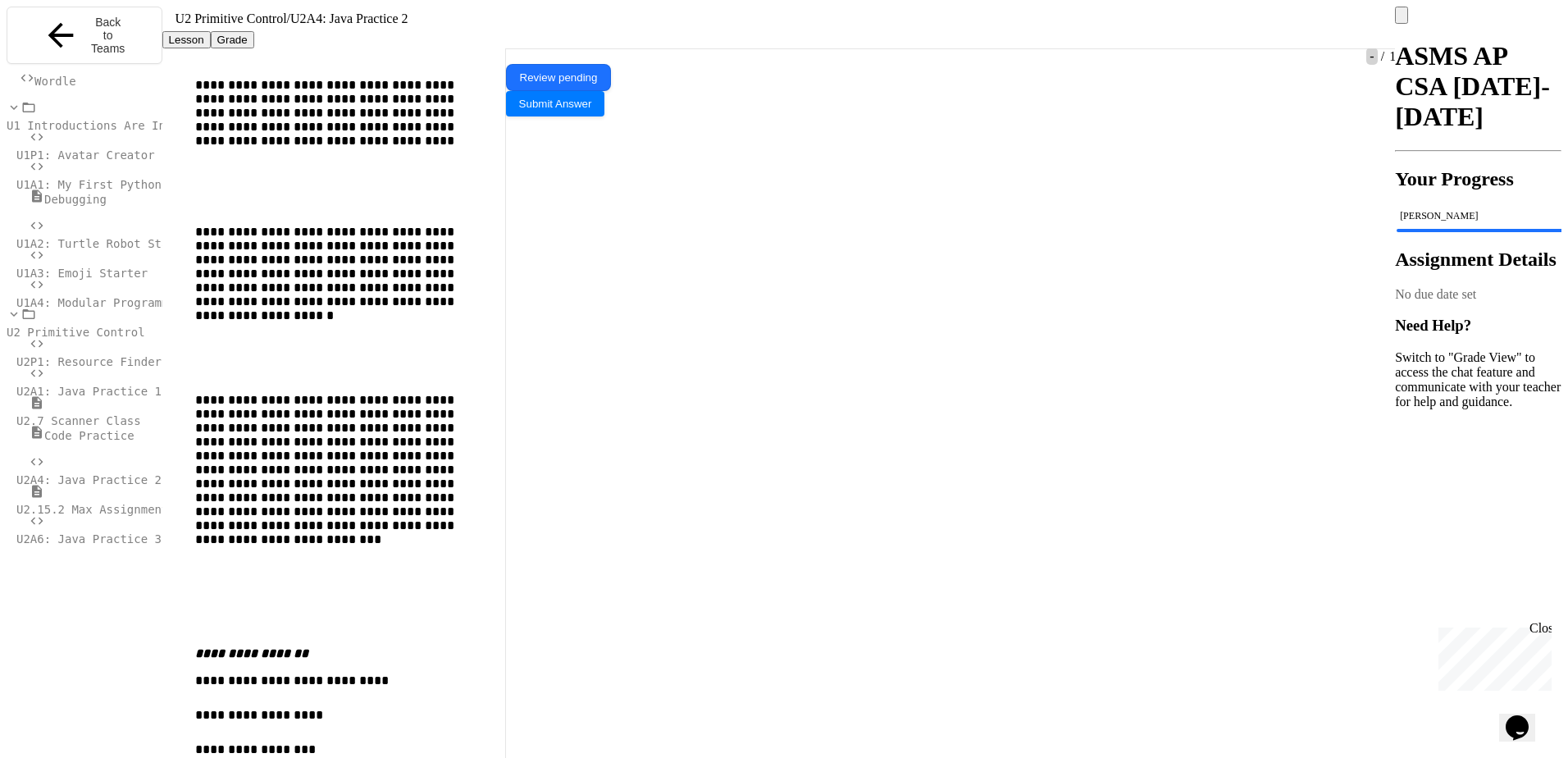
click at [100, 414] on span "U2.7 Scanner Class" at bounding box center [79, 421] width 124 height 13
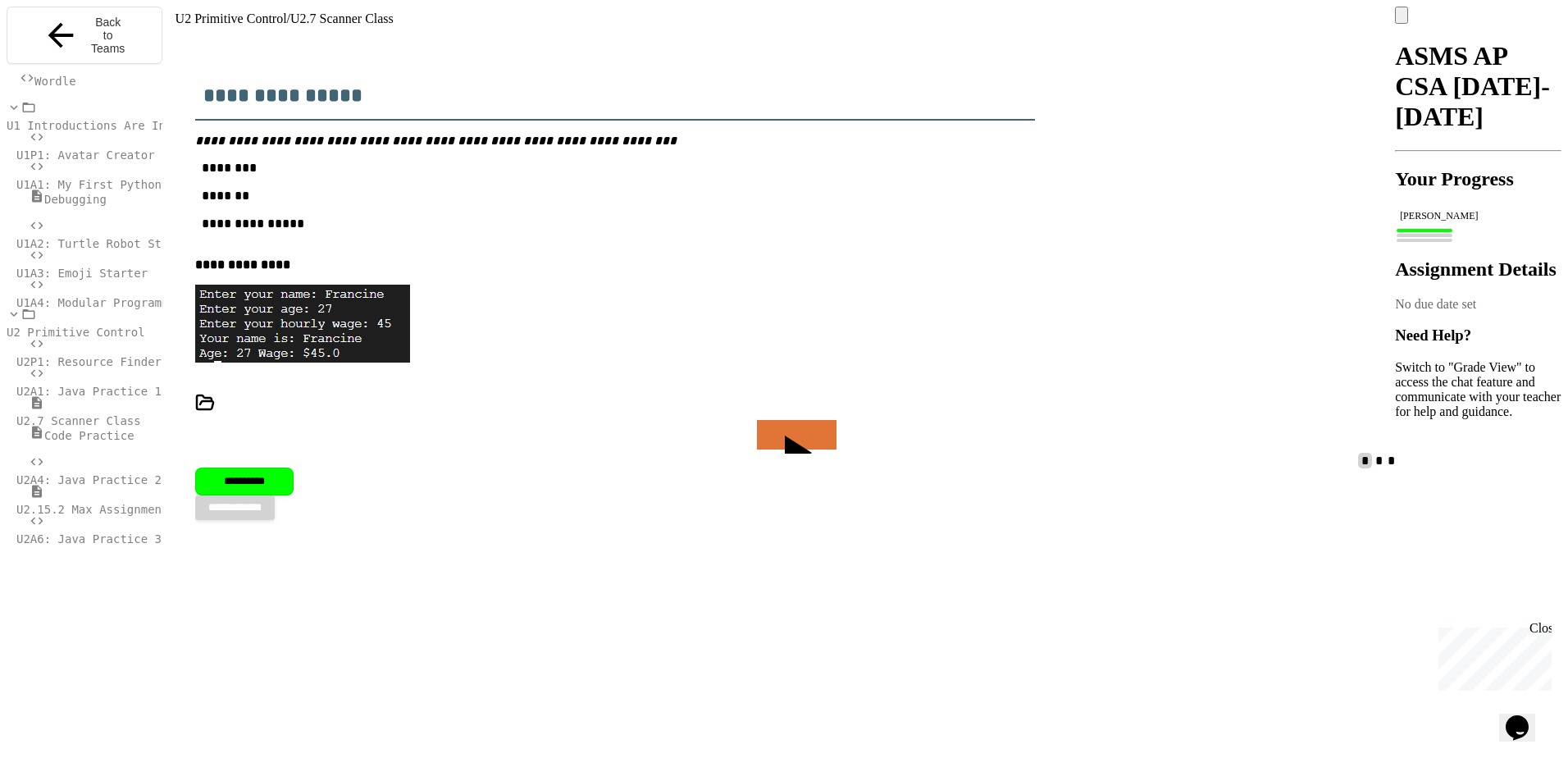
click at [91, 436] on span "Code Practice" at bounding box center [89, 435] width 91 height 13
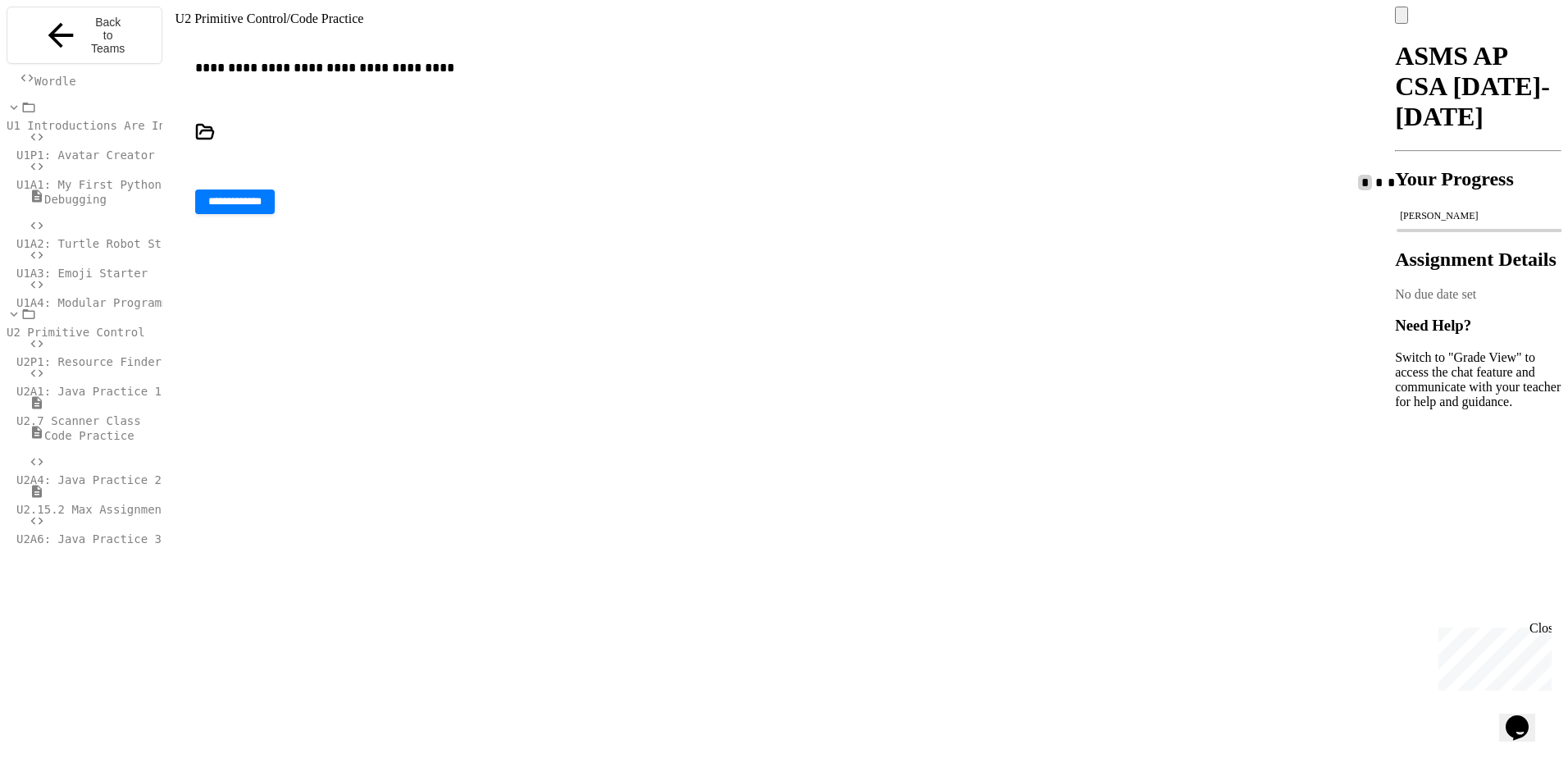
click at [91, 414] on span "U2.7 Scanner Class" at bounding box center [79, 421] width 124 height 13
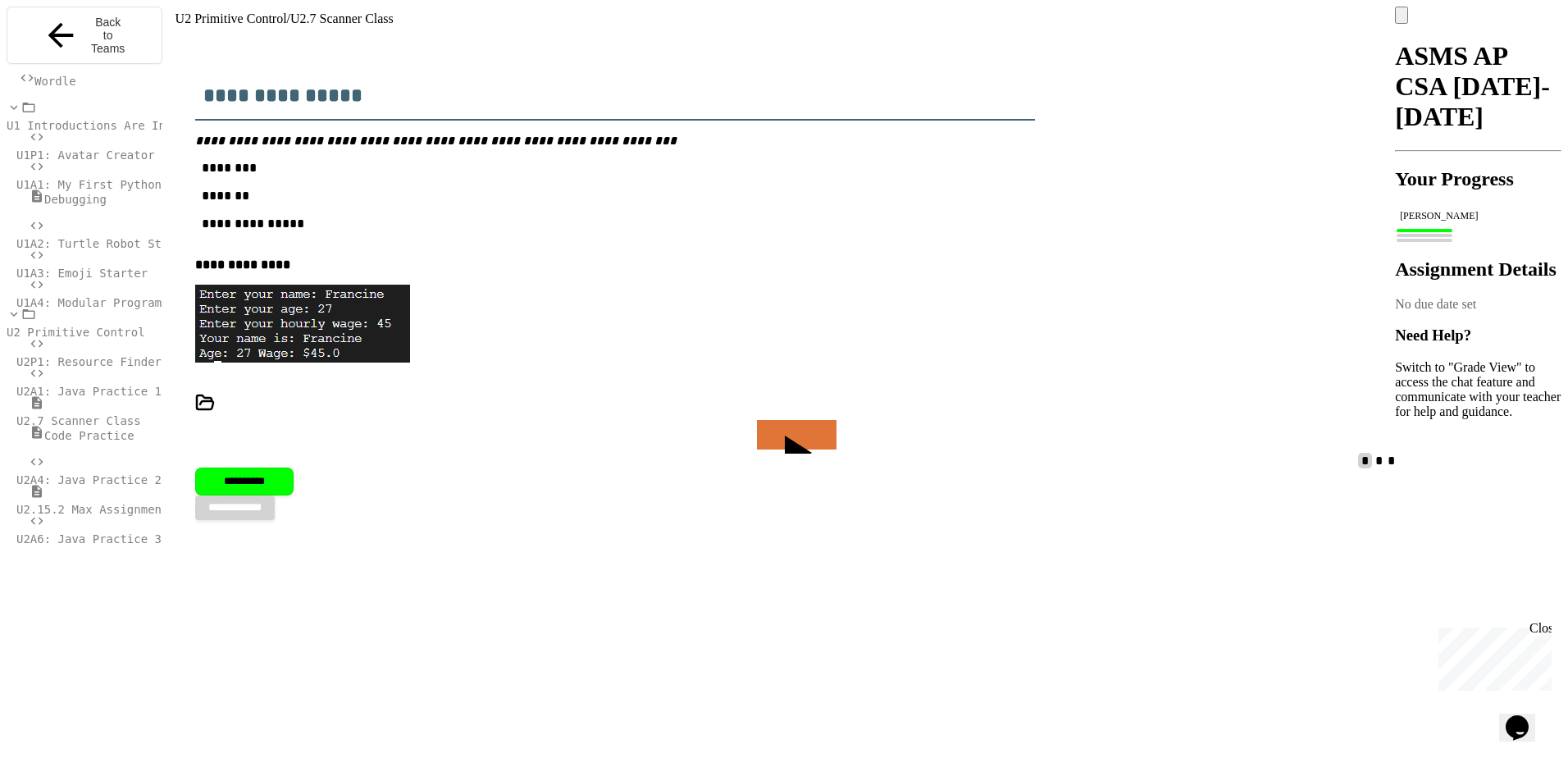
click at [89, 414] on span "U2.7 Scanner Class" at bounding box center [79, 421] width 124 height 13
click at [95, 385] on span "U2A1: Java Practice 1" at bounding box center [89, 391] width 145 height 13
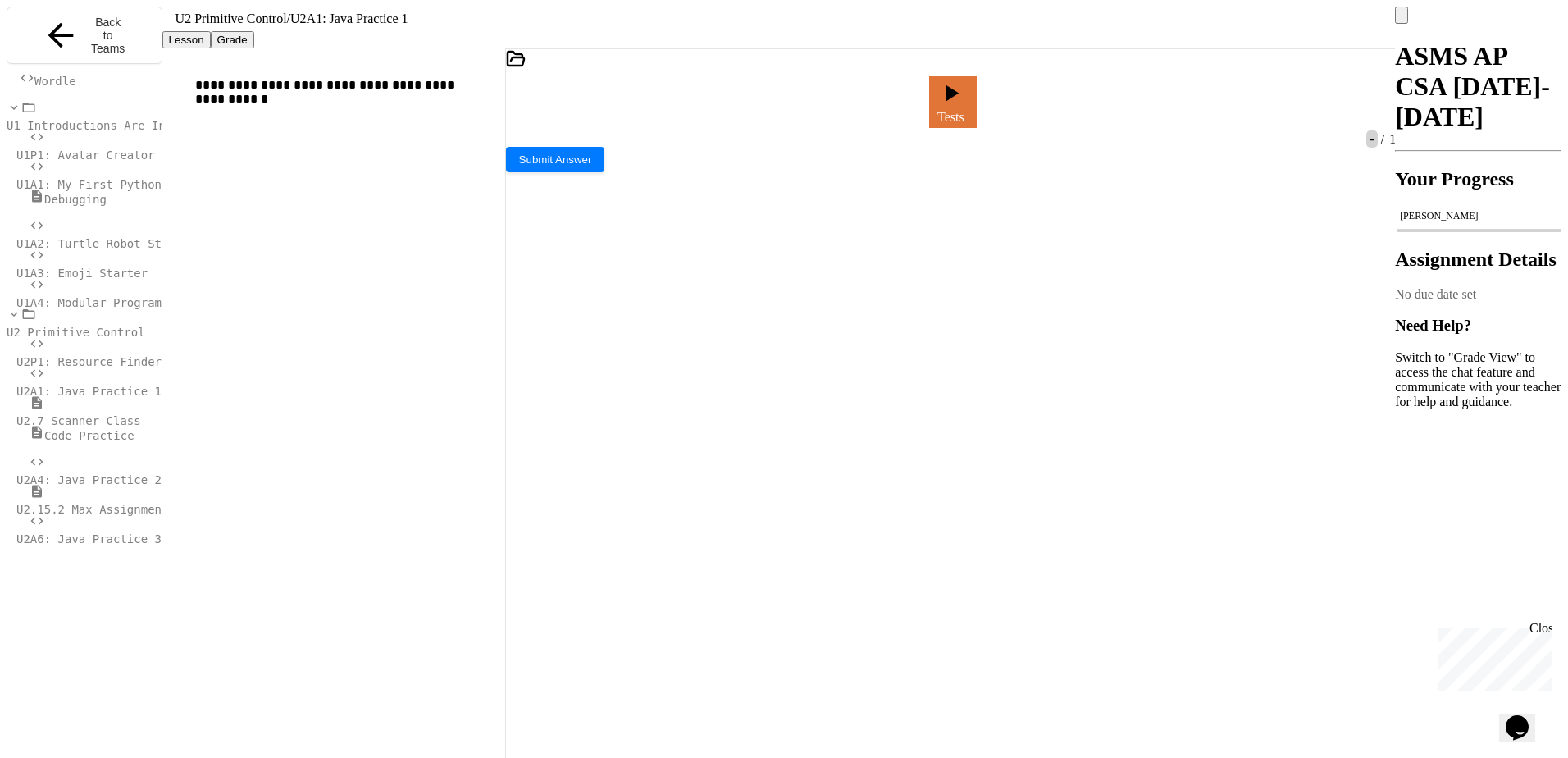
click at [96, 355] on span "U2P1: Resource Finder" at bounding box center [89, 361] width 145 height 13
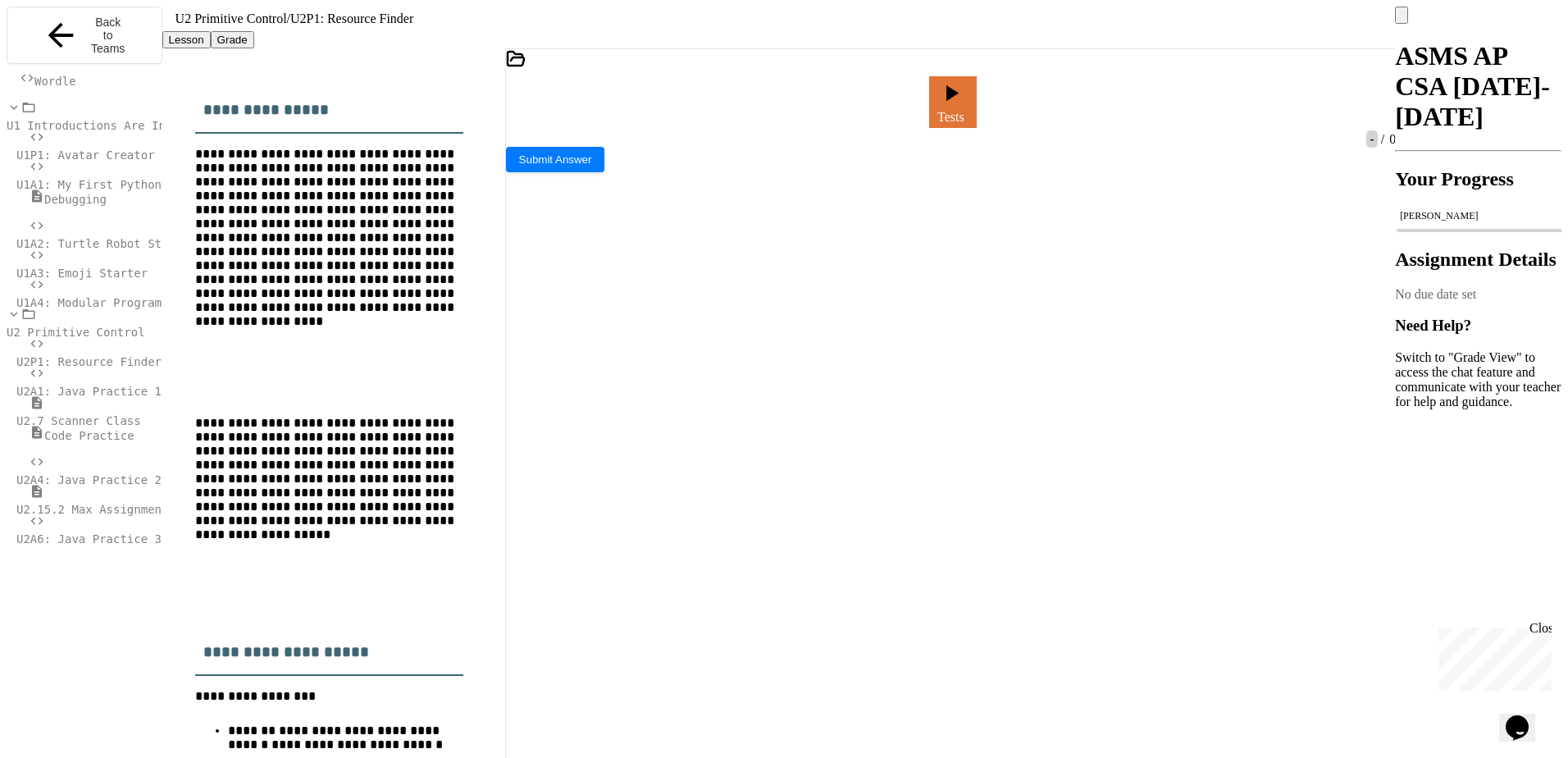
drag, startPoint x: 868, startPoint y: 313, endPoint x: 948, endPoint y: 325, distance: 80.9
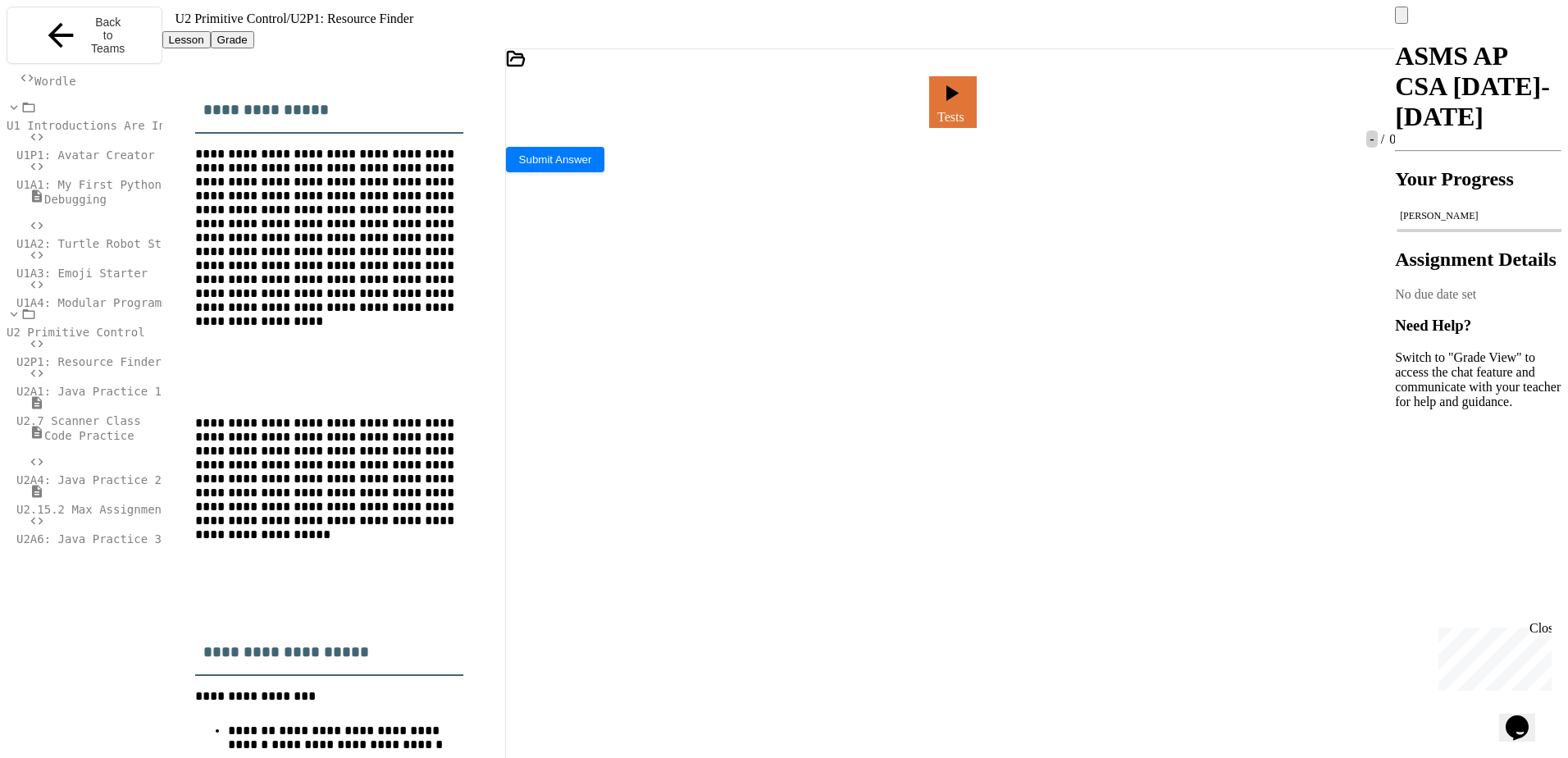
click at [528, 107] on div "Tests" at bounding box center [951, 91] width 891 height 83
click at [529, 103] on div "Tests" at bounding box center [951, 91] width 891 height 83
click at [526, 69] on icon at bounding box center [516, 59] width 20 height 20
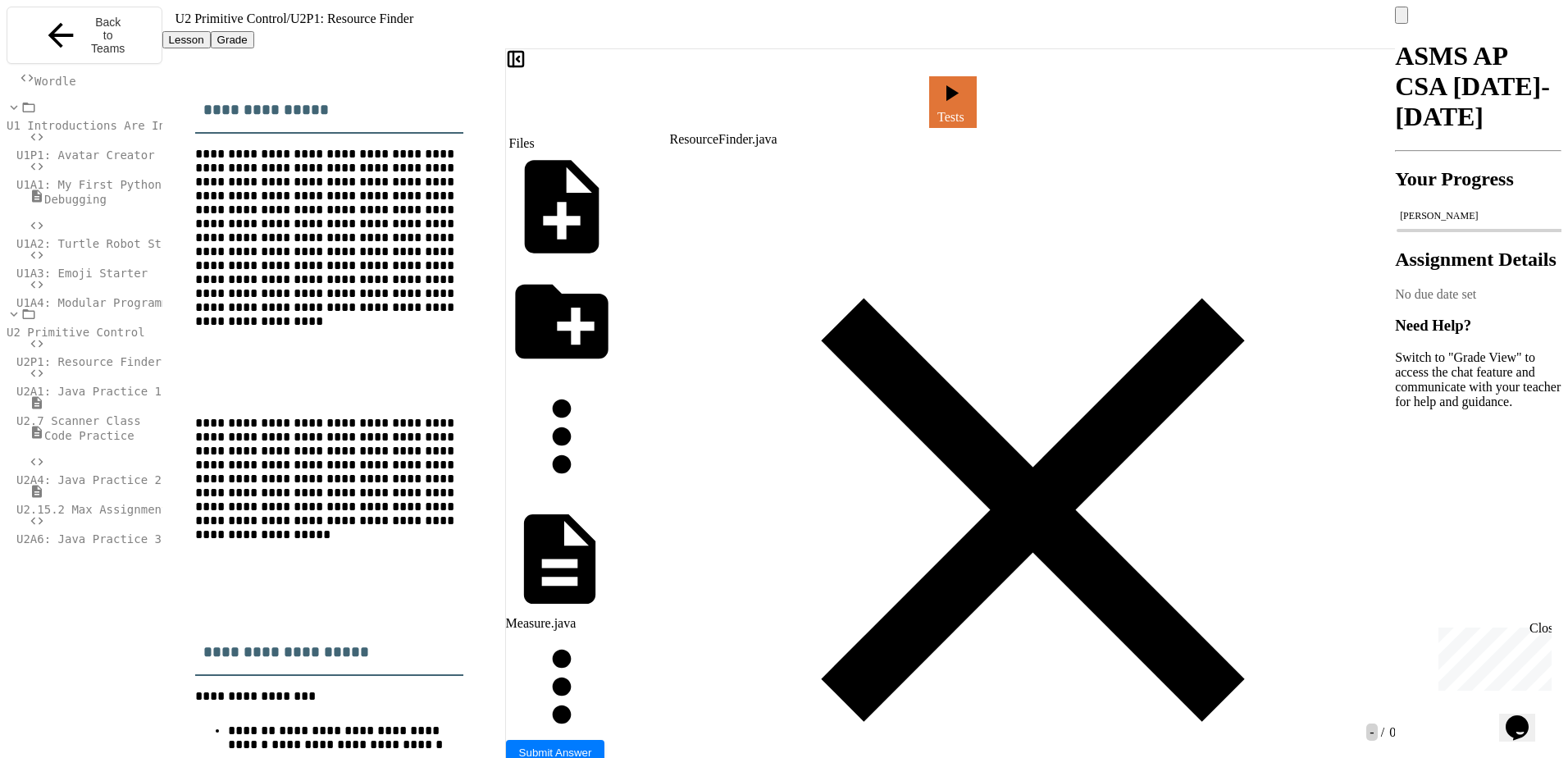
scroll to position [657, 0]
drag, startPoint x: 1021, startPoint y: 204, endPoint x: 1098, endPoint y: 208, distance: 77.1
click at [965, 92] on icon at bounding box center [951, 91] width 27 height 27
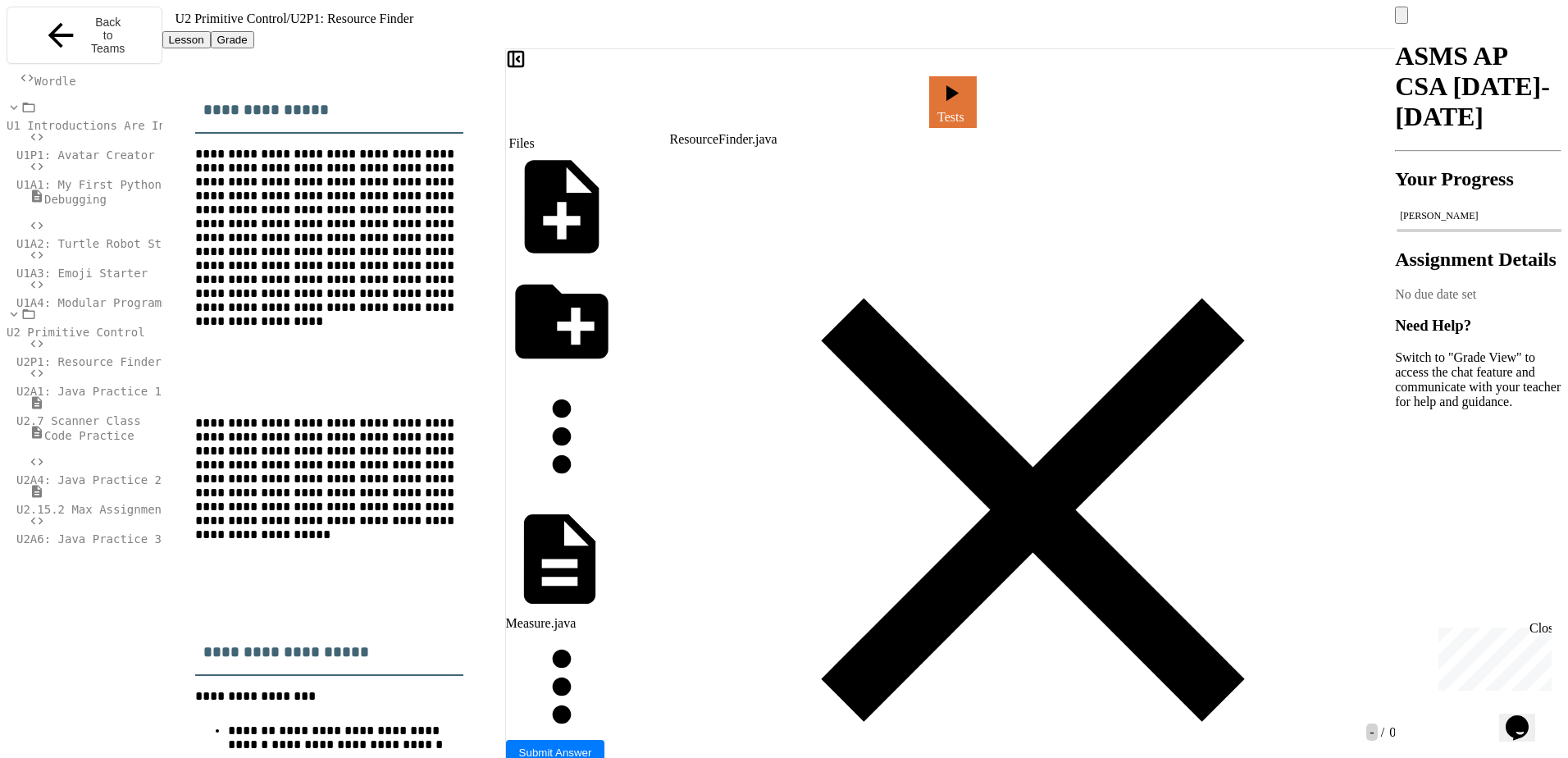
drag, startPoint x: 504, startPoint y: 250, endPoint x: 731, endPoint y: 251, distance: 227.0
drag, startPoint x: 731, startPoint y: 251, endPoint x: 504, endPoint y: 255, distance: 227.0
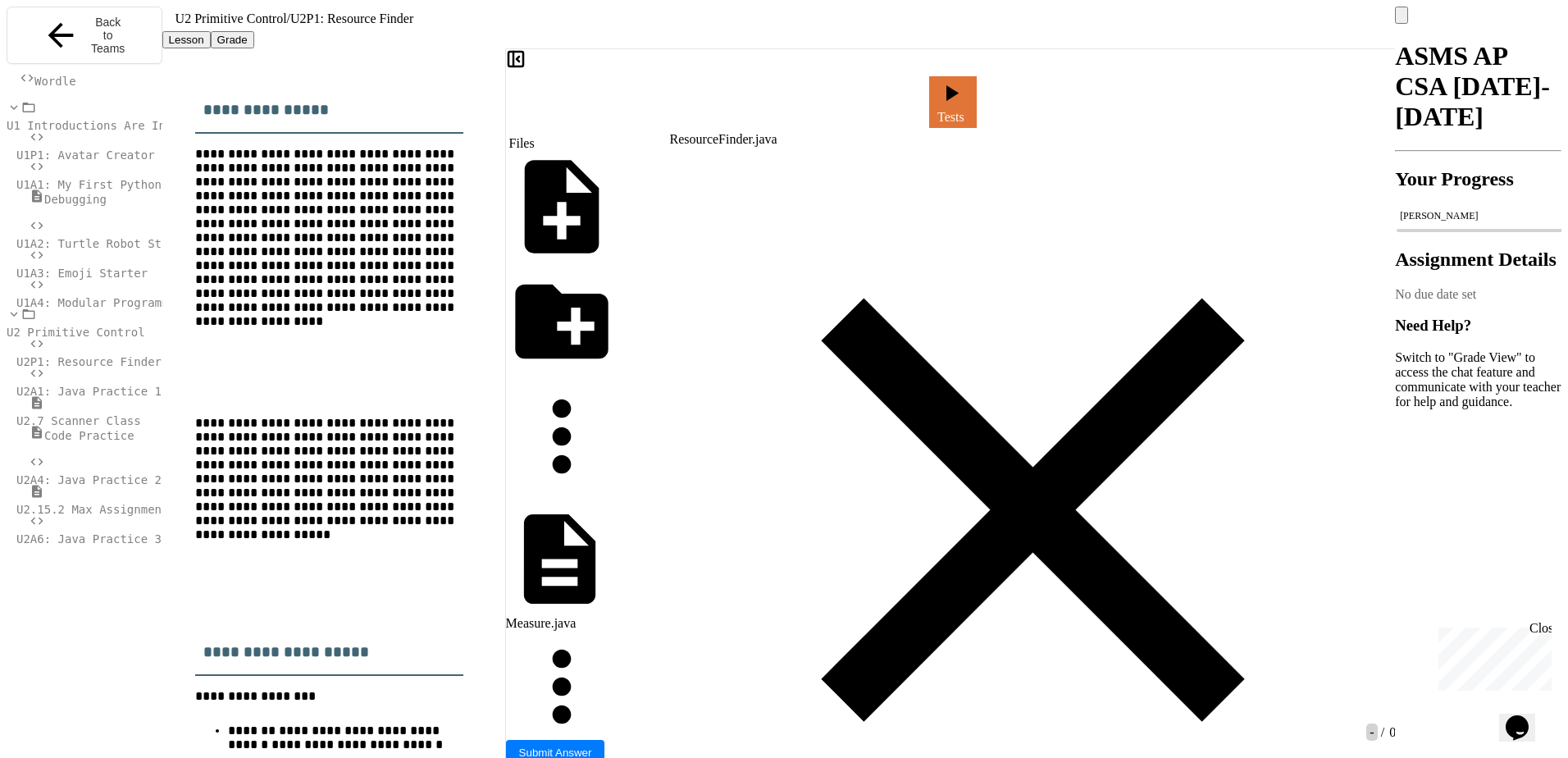
drag, startPoint x: 511, startPoint y: 256, endPoint x: 496, endPoint y: 257, distance: 15.0
drag, startPoint x: 498, startPoint y: 255, endPoint x: 750, endPoint y: 252, distance: 252.0
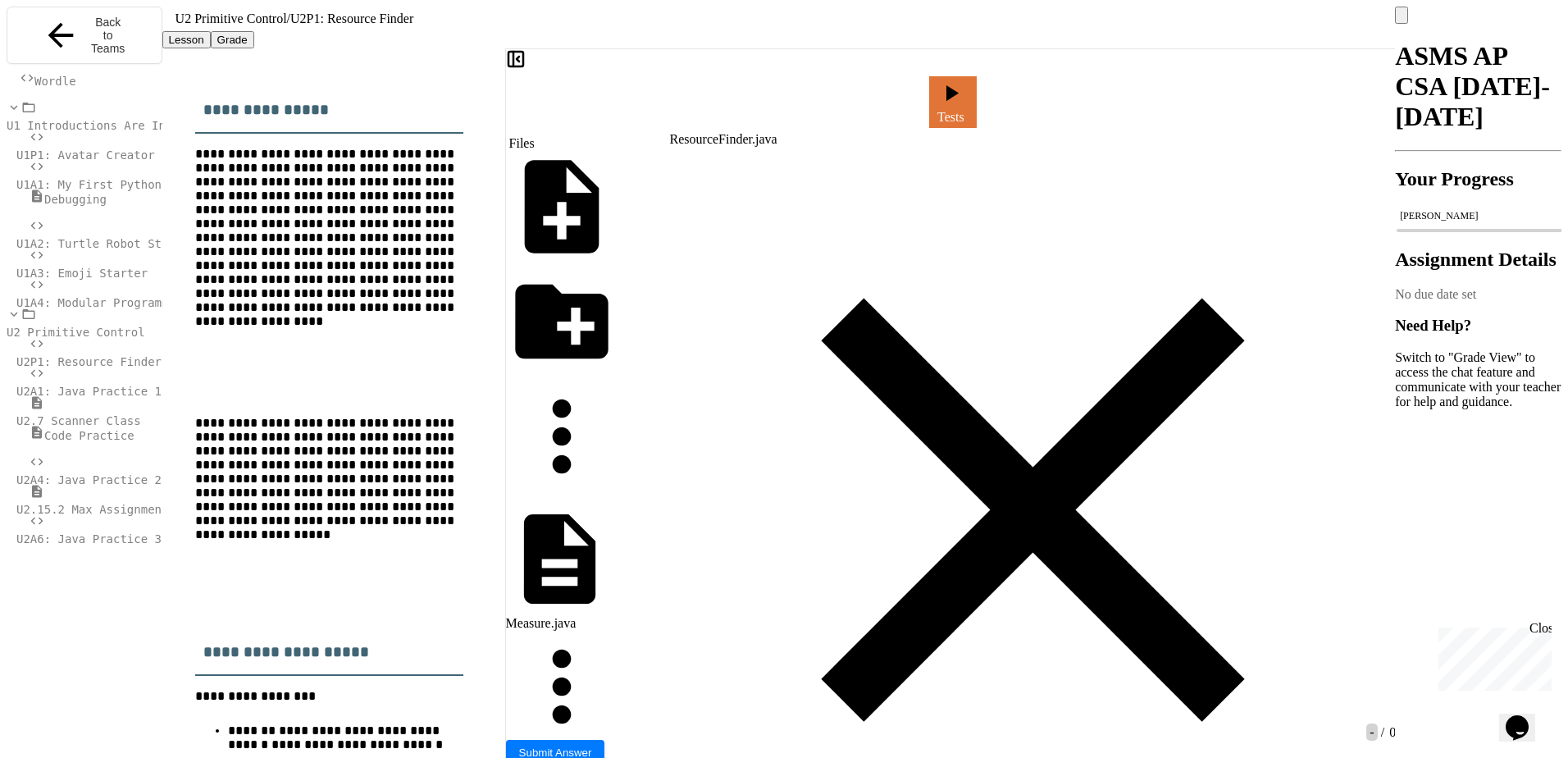
copy div "Found sedimentary rock at 0, 2 --"
drag, startPoint x: 1059, startPoint y: 68, endPoint x: 1089, endPoint y: 90, distance: 37.2
drag, startPoint x: 1060, startPoint y: 77, endPoint x: 1085, endPoint y: 99, distance: 33.3
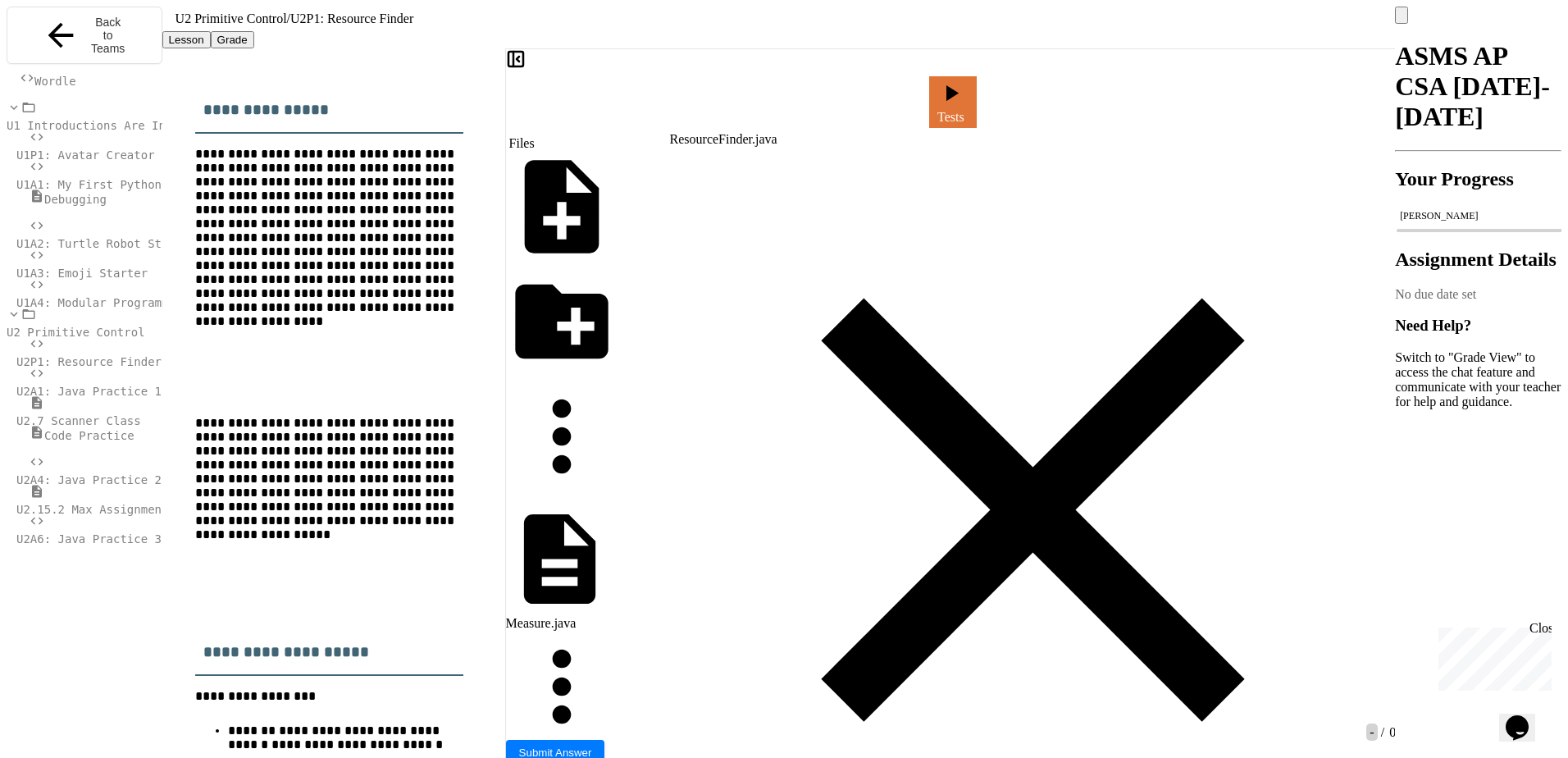
click at [782, 132] on div "ResourceFinder.java" at bounding box center [1033, 139] width 726 height 15
drag, startPoint x: 924, startPoint y: 329, endPoint x: 931, endPoint y: 337, distance: 10.6
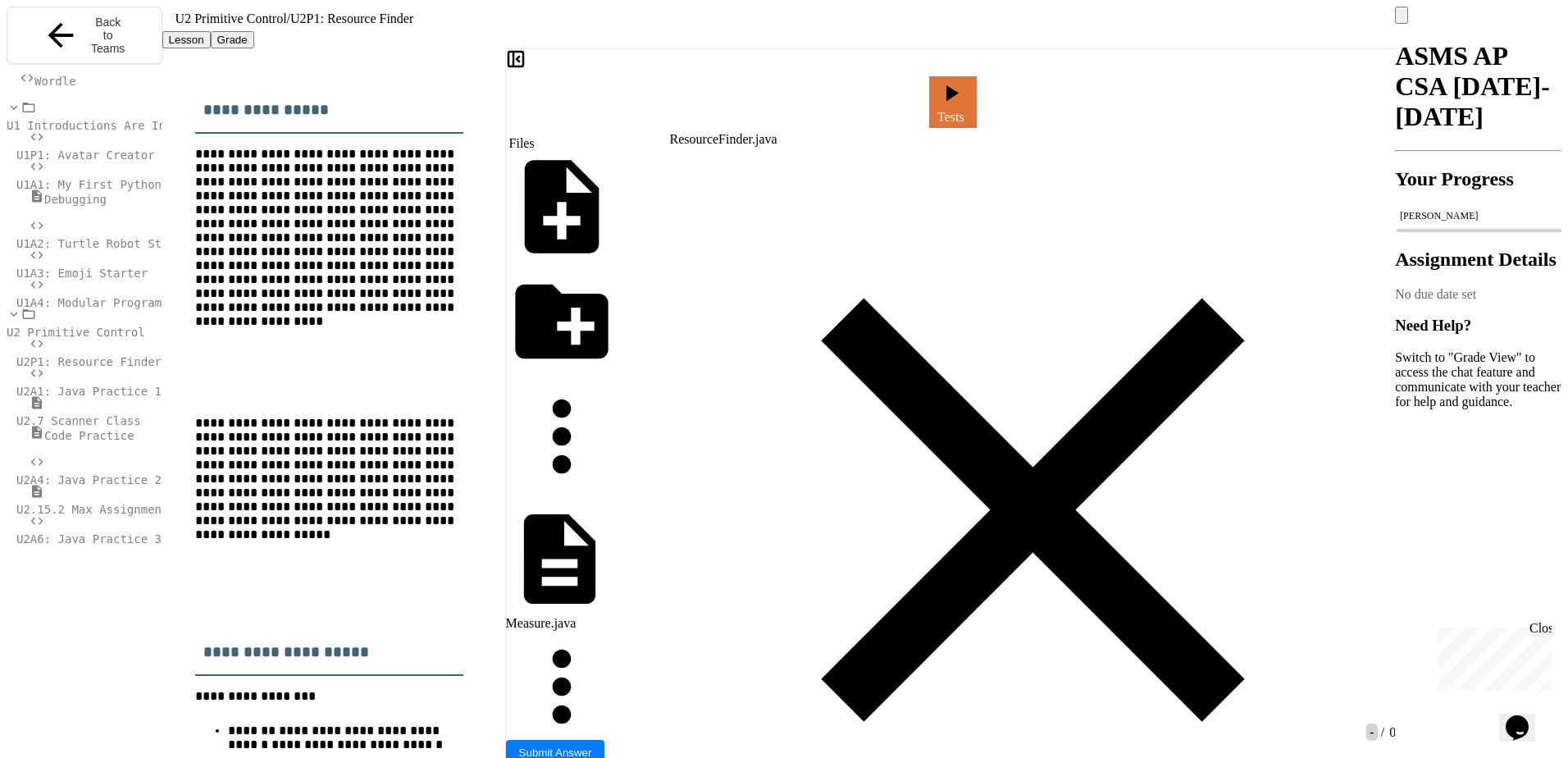
drag, startPoint x: 1115, startPoint y: 333, endPoint x: 1219, endPoint y: 334, distance: 104.0
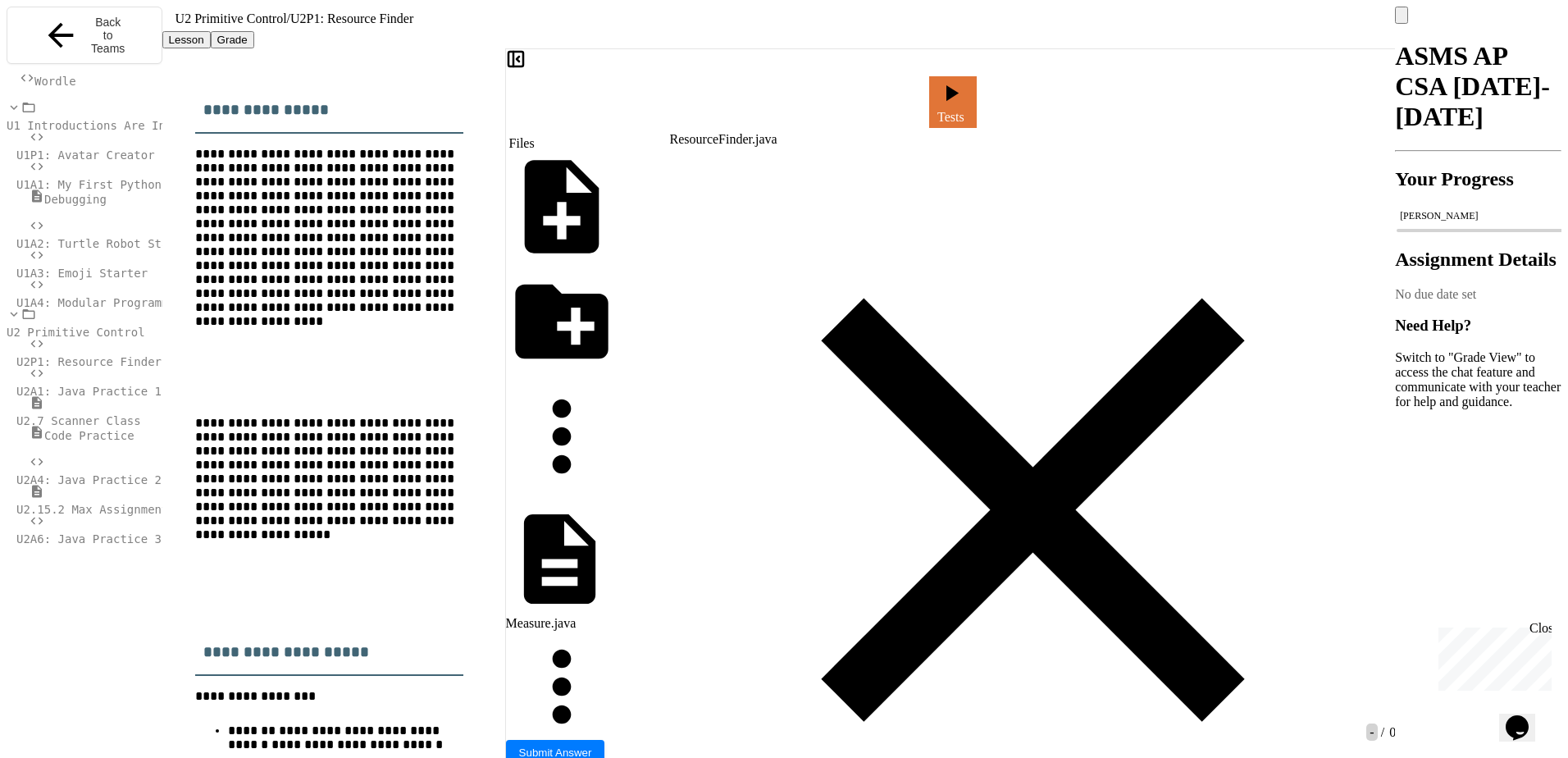
copy div "*"
drag, startPoint x: 1233, startPoint y: 335, endPoint x: 1179, endPoint y: 335, distance: 54.0
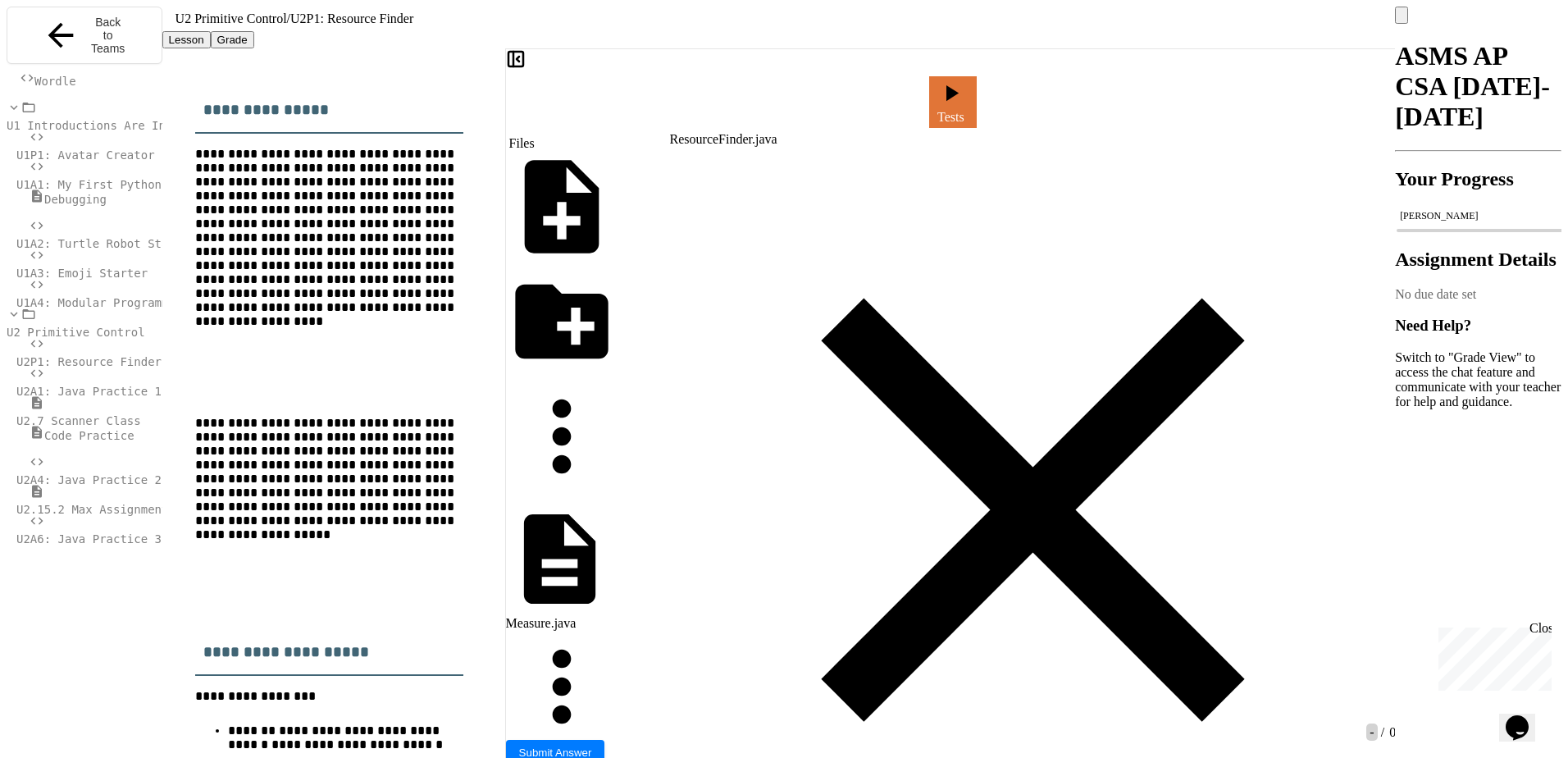
drag, startPoint x: 1139, startPoint y: 334, endPoint x: 1115, endPoint y: 330, distance: 24.3
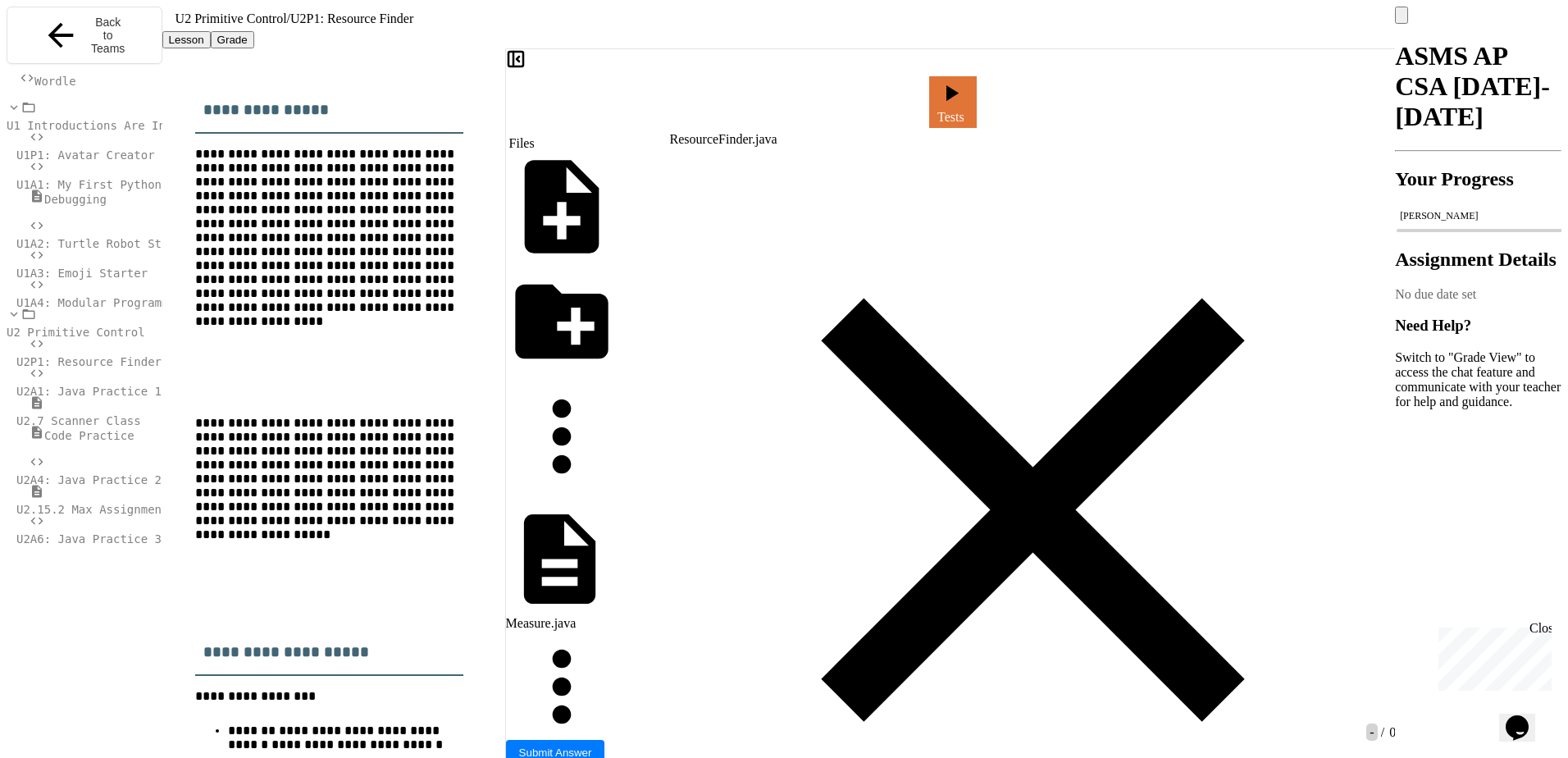
drag, startPoint x: 1128, startPoint y: 350, endPoint x: 1153, endPoint y: 352, distance: 25.1
drag, startPoint x: 1102, startPoint y: 351, endPoint x: 1122, endPoint y: 351, distance: 20.0
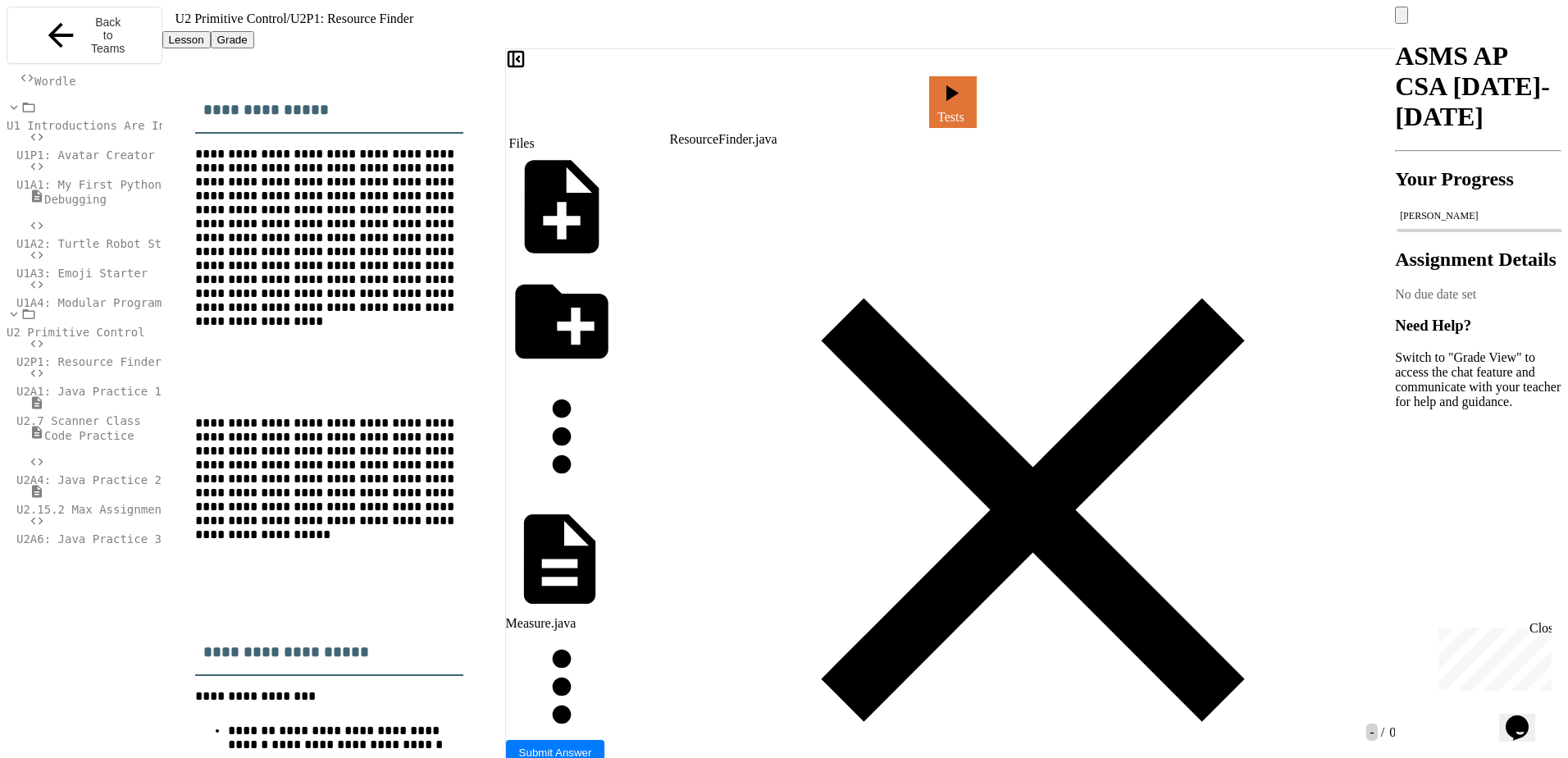
copy div "* *"
click at [976, 95] on link "Tests" at bounding box center [953, 101] width 48 height 54
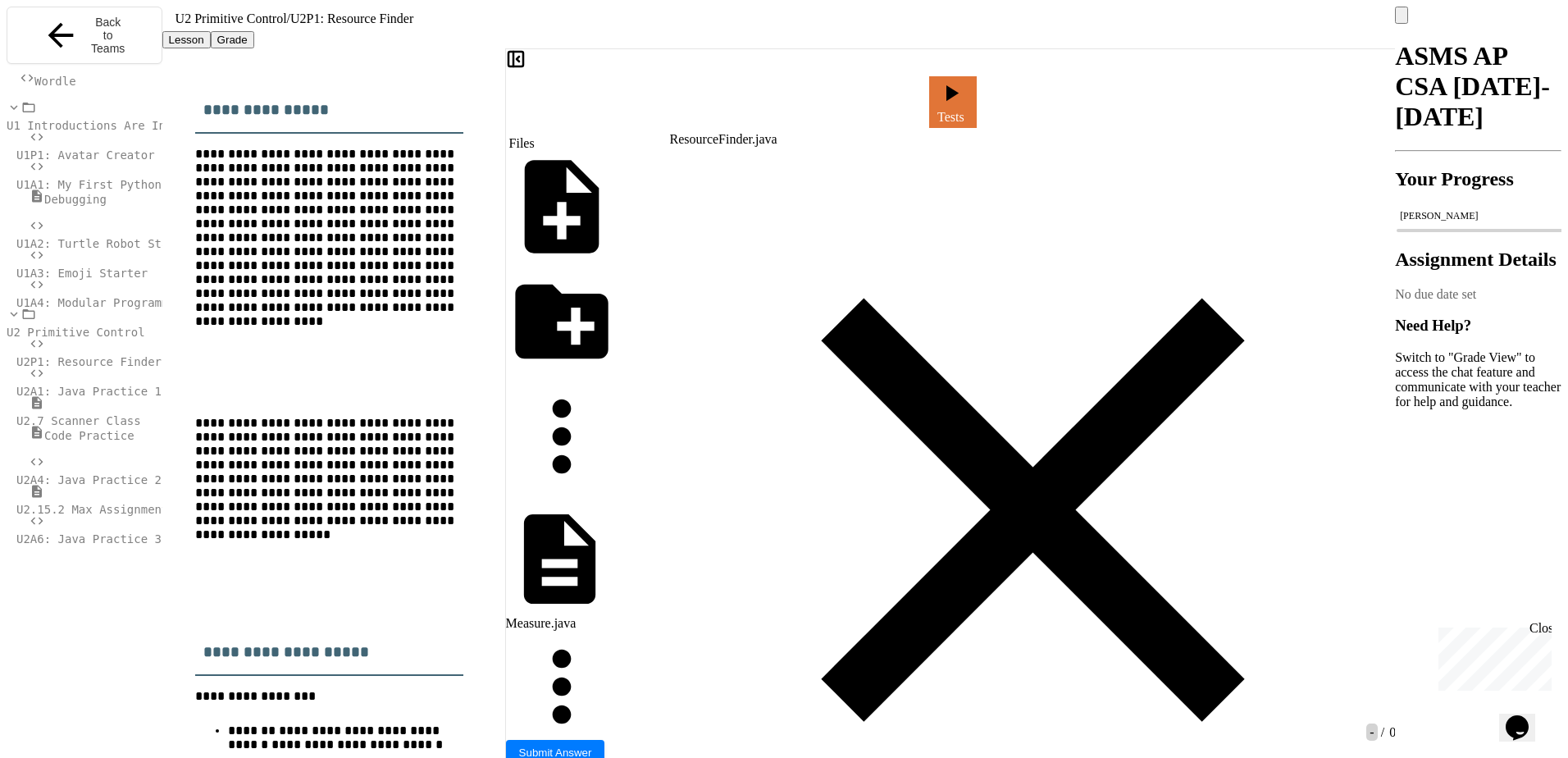
drag, startPoint x: 1178, startPoint y: 125, endPoint x: 1145, endPoint y: 125, distance: 33.0
drag, startPoint x: 1144, startPoint y: 125, endPoint x: 1126, endPoint y: 125, distance: 18.0
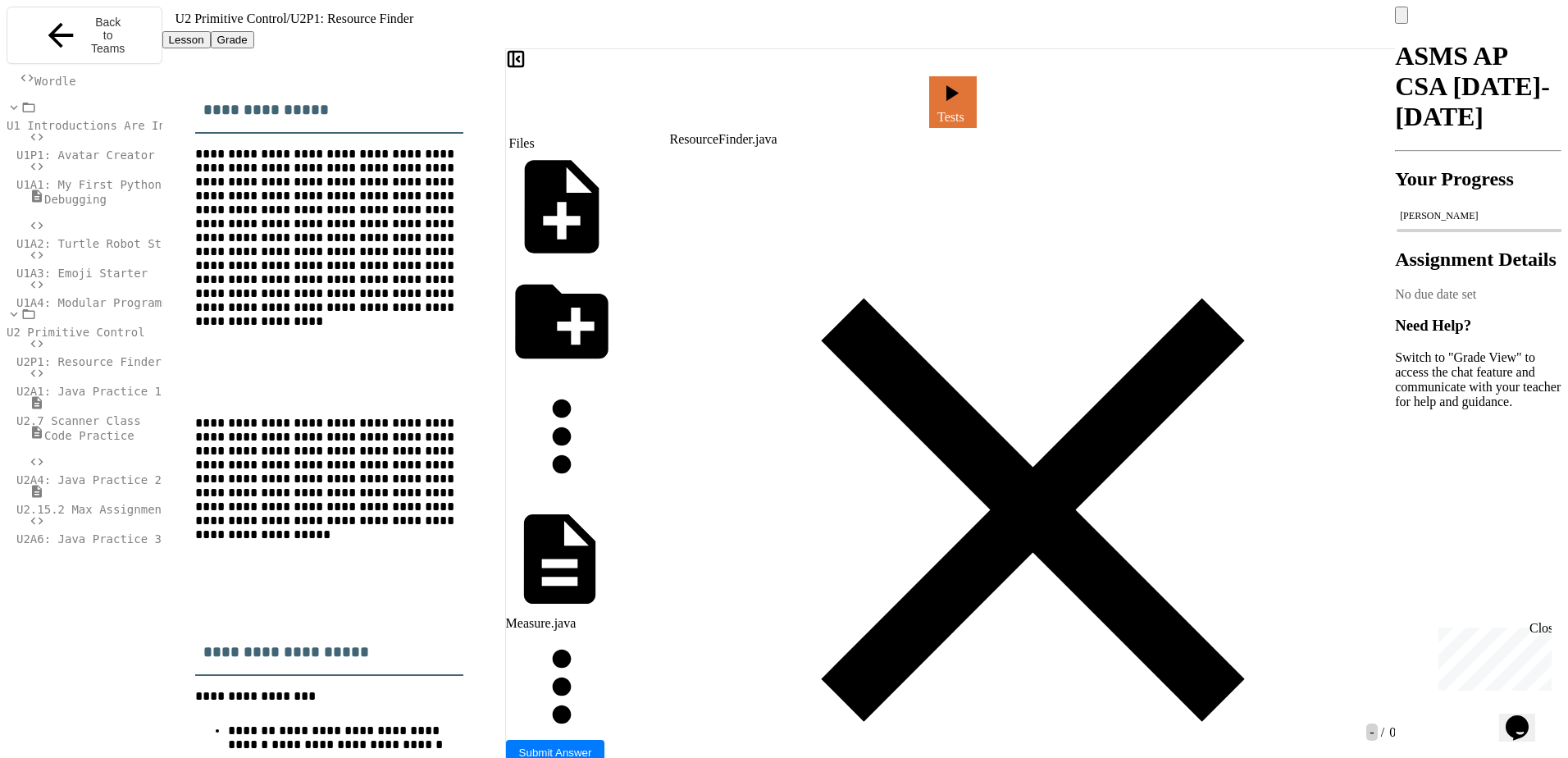
click at [912, 106] on icon at bounding box center [912, 106] width 0 height 0
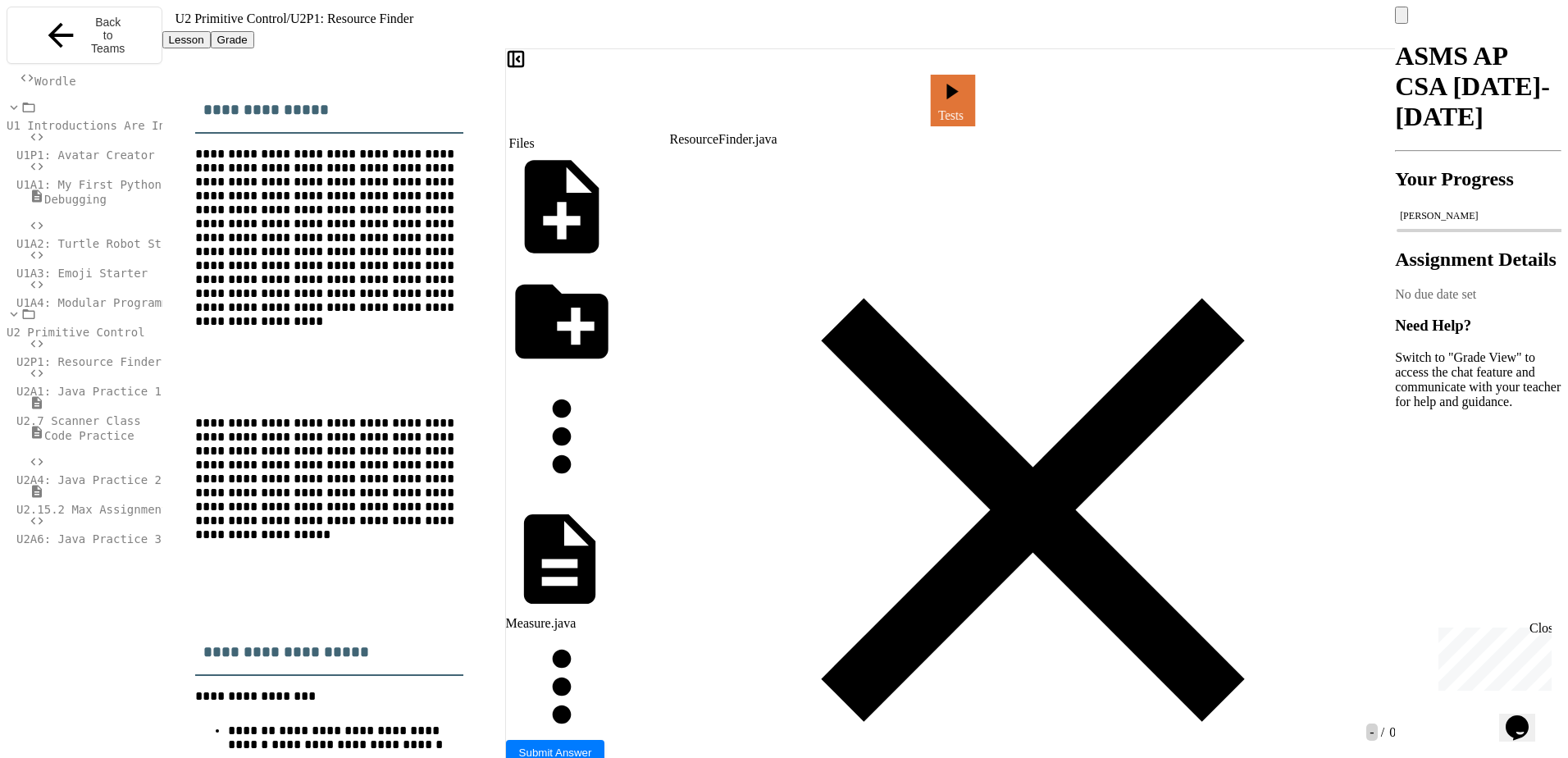
click at [912, 106] on icon at bounding box center [912, 106] width 0 height 0
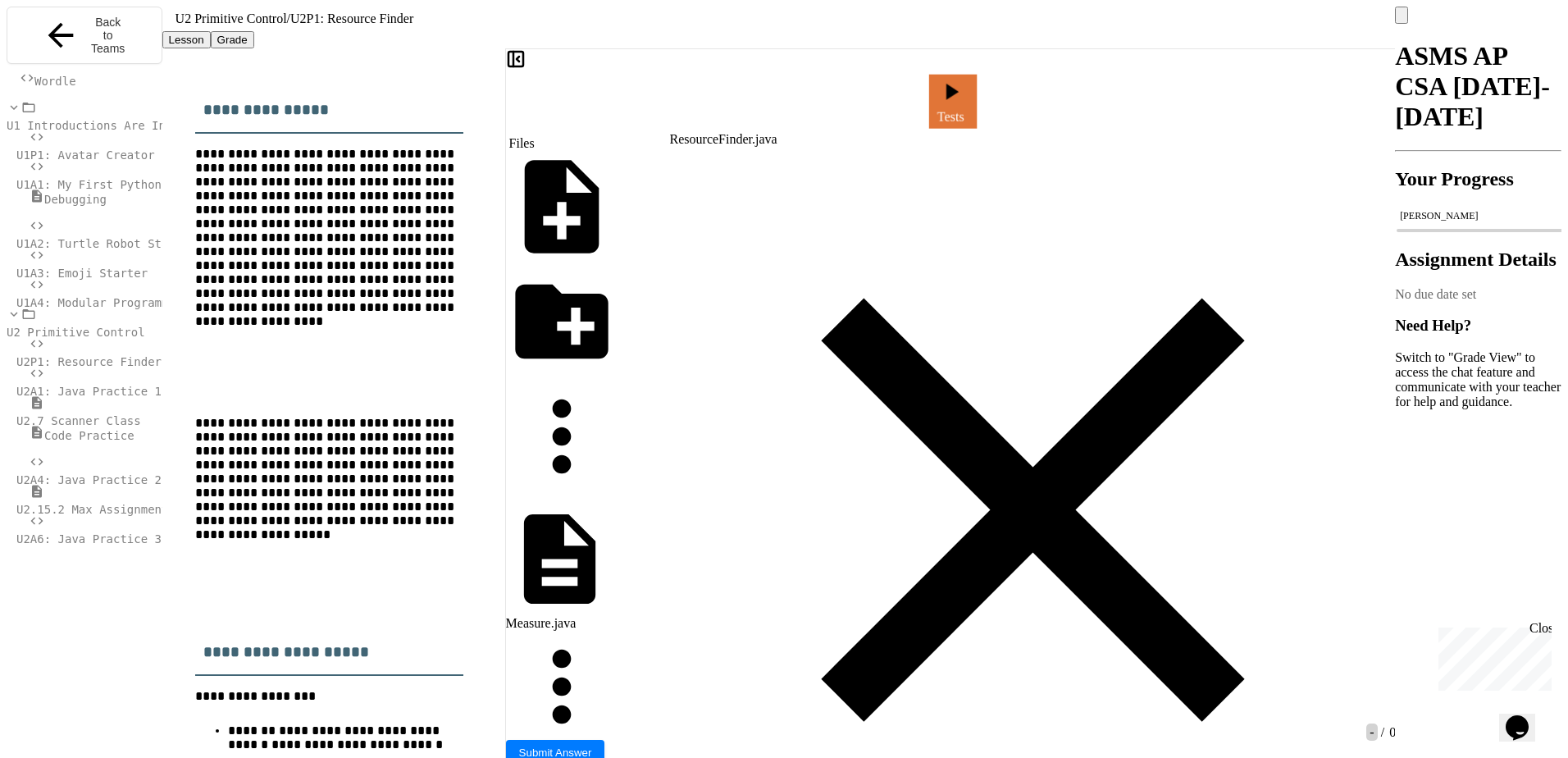
click at [976, 101] on link "Tests" at bounding box center [953, 101] width 48 height 53
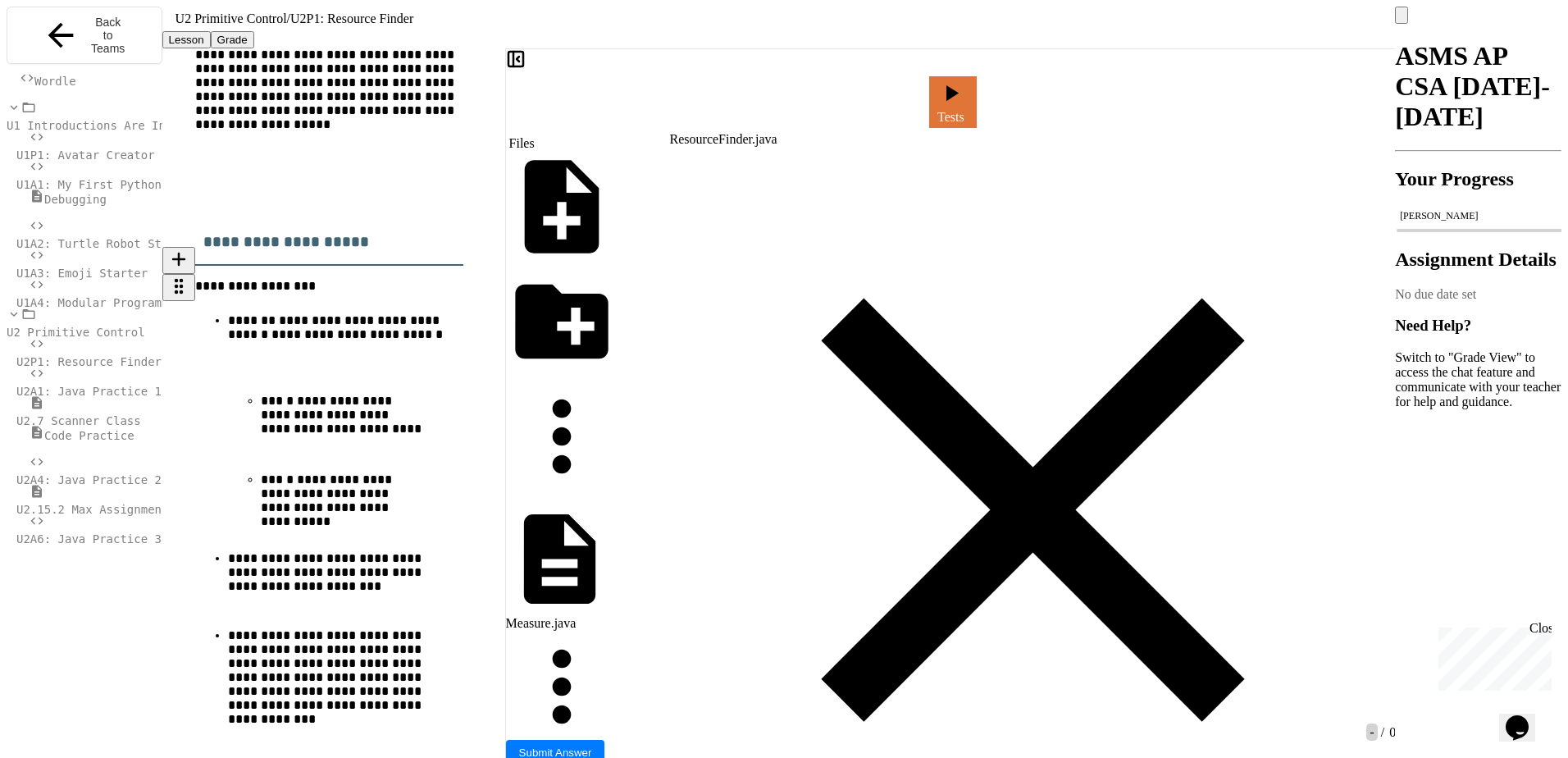
scroll to position [492, 0]
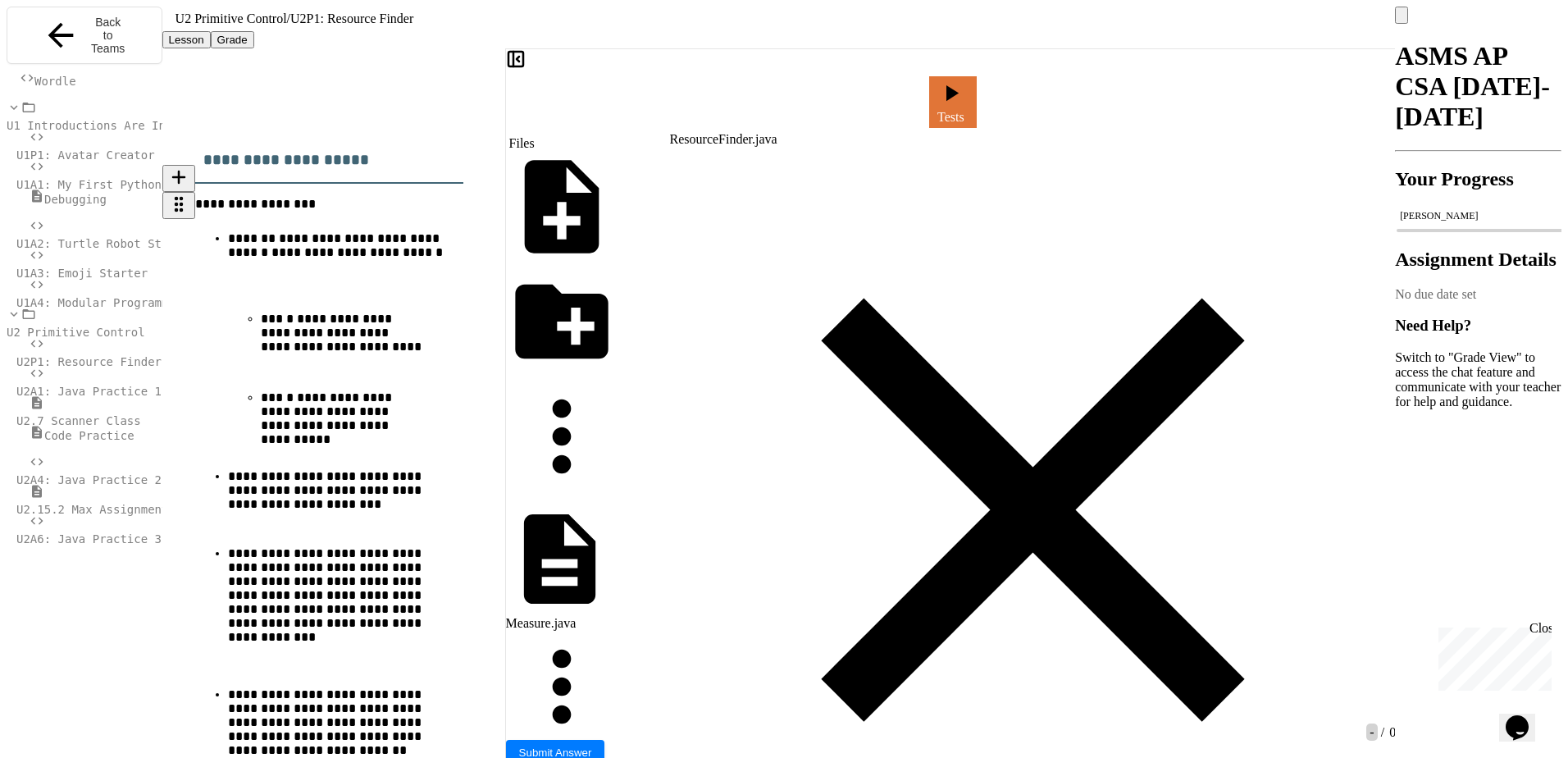
click at [356, 486] on p "**********" at bounding box center [336, 501] width 217 height 64
click at [355, 486] on p "**********" at bounding box center [336, 501] width 217 height 64
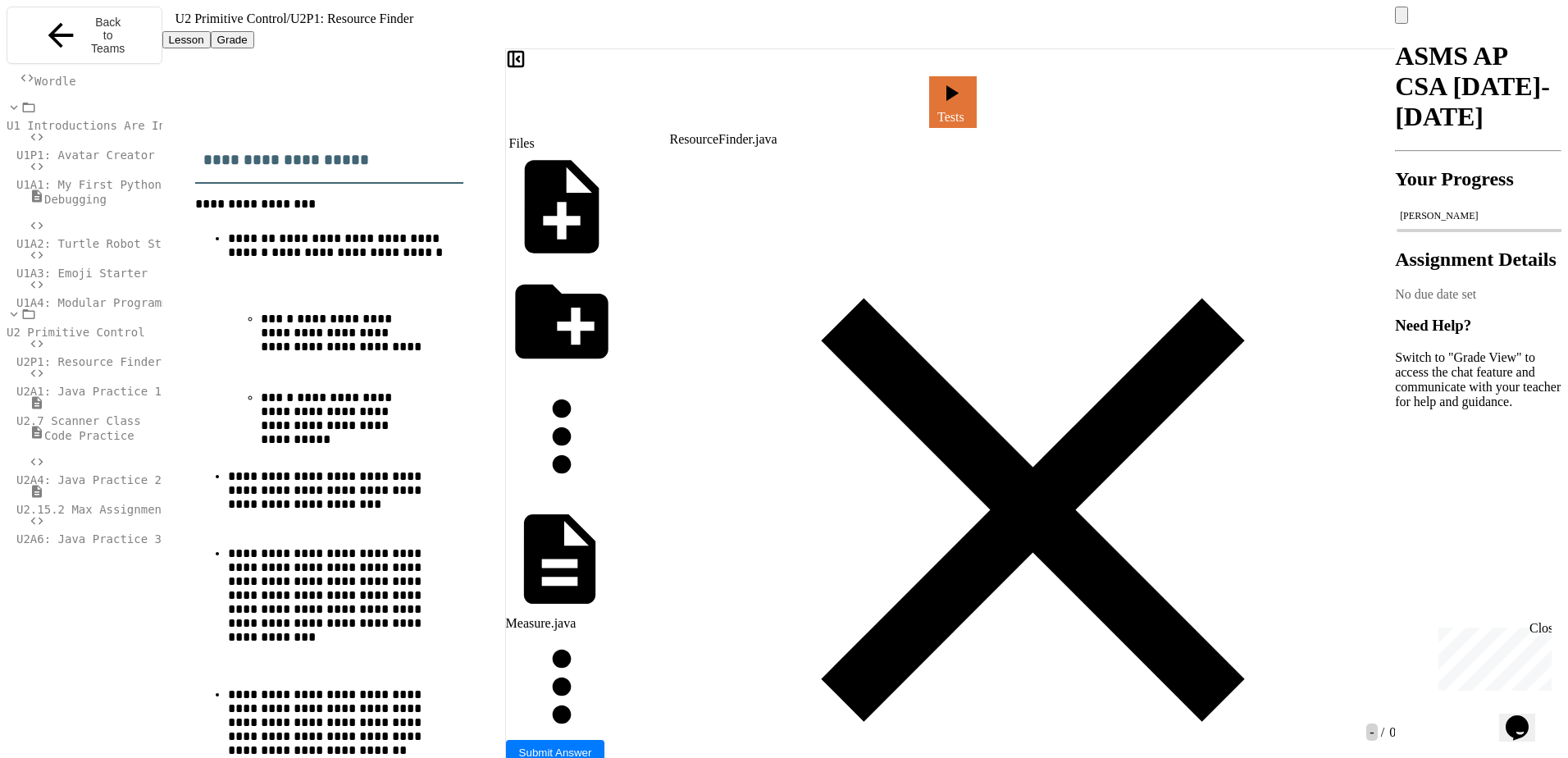
scroll to position [82, 0]
drag, startPoint x: 808, startPoint y: 264, endPoint x: 923, endPoint y: 266, distance: 115.0
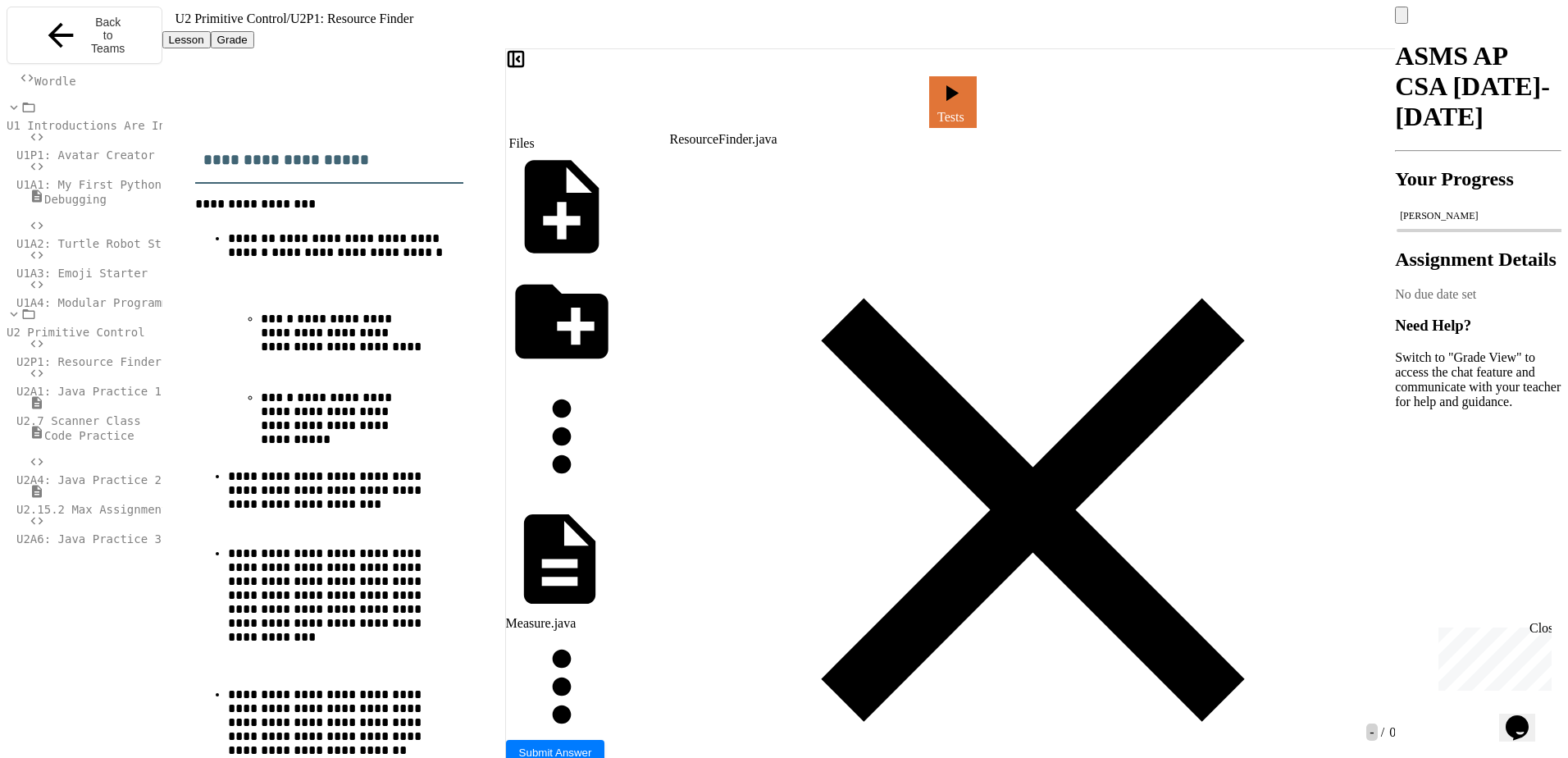
copy div "* *** * *******"
click at [912, 106] on icon at bounding box center [912, 106] width 0 height 0
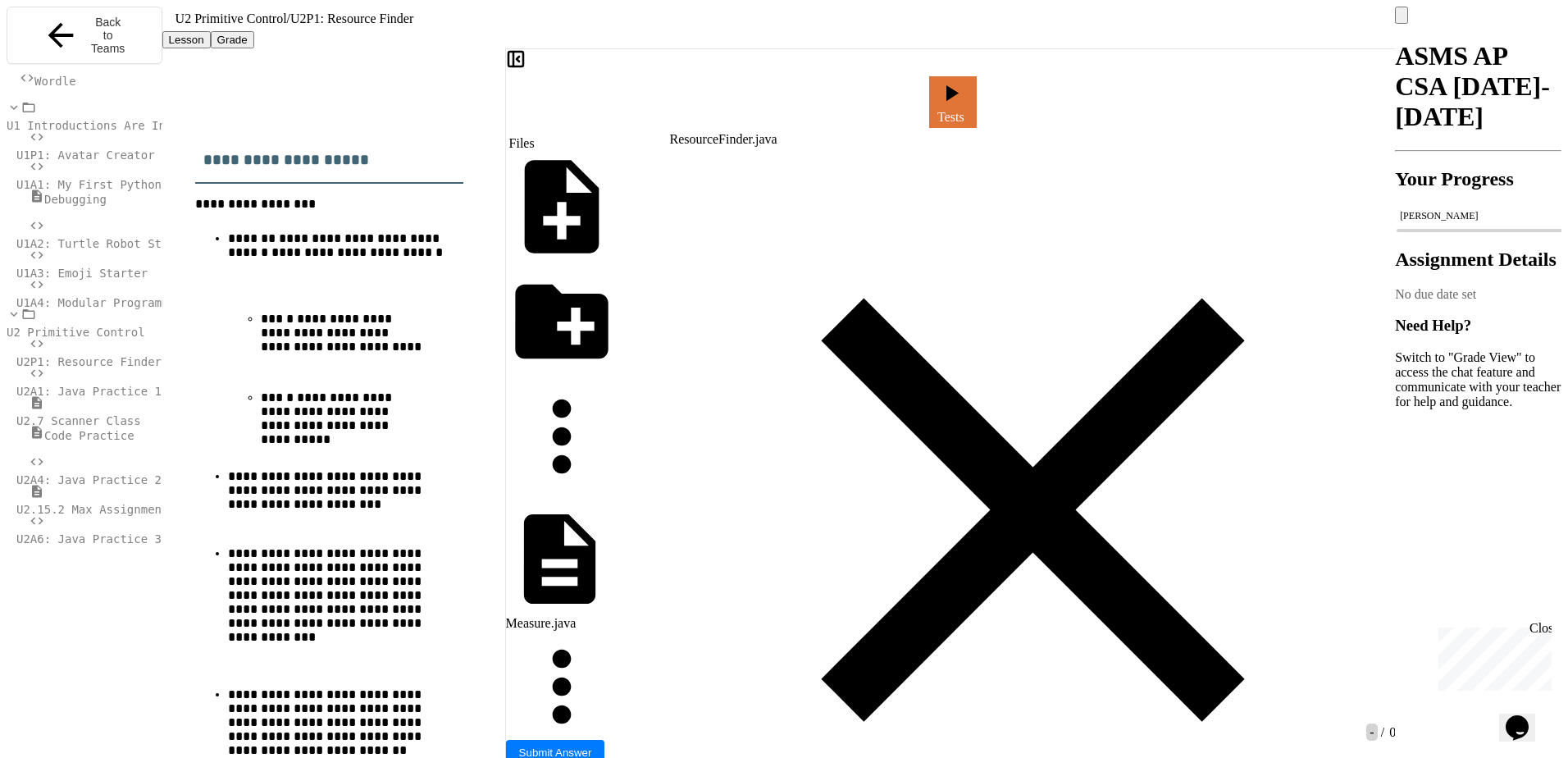
scroll to position [4838, 0]
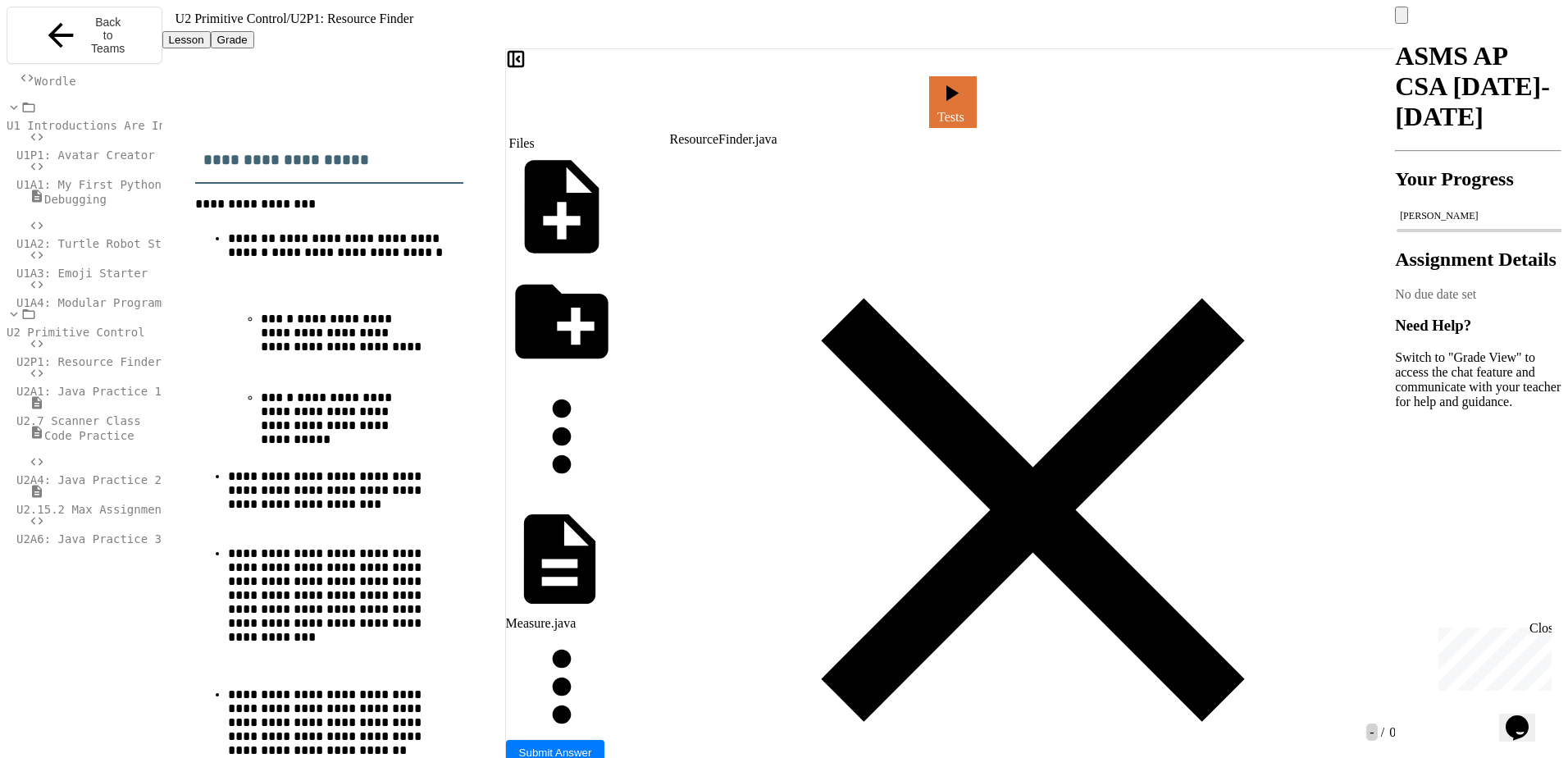
click at [912, 106] on icon at bounding box center [912, 106] width 0 height 0
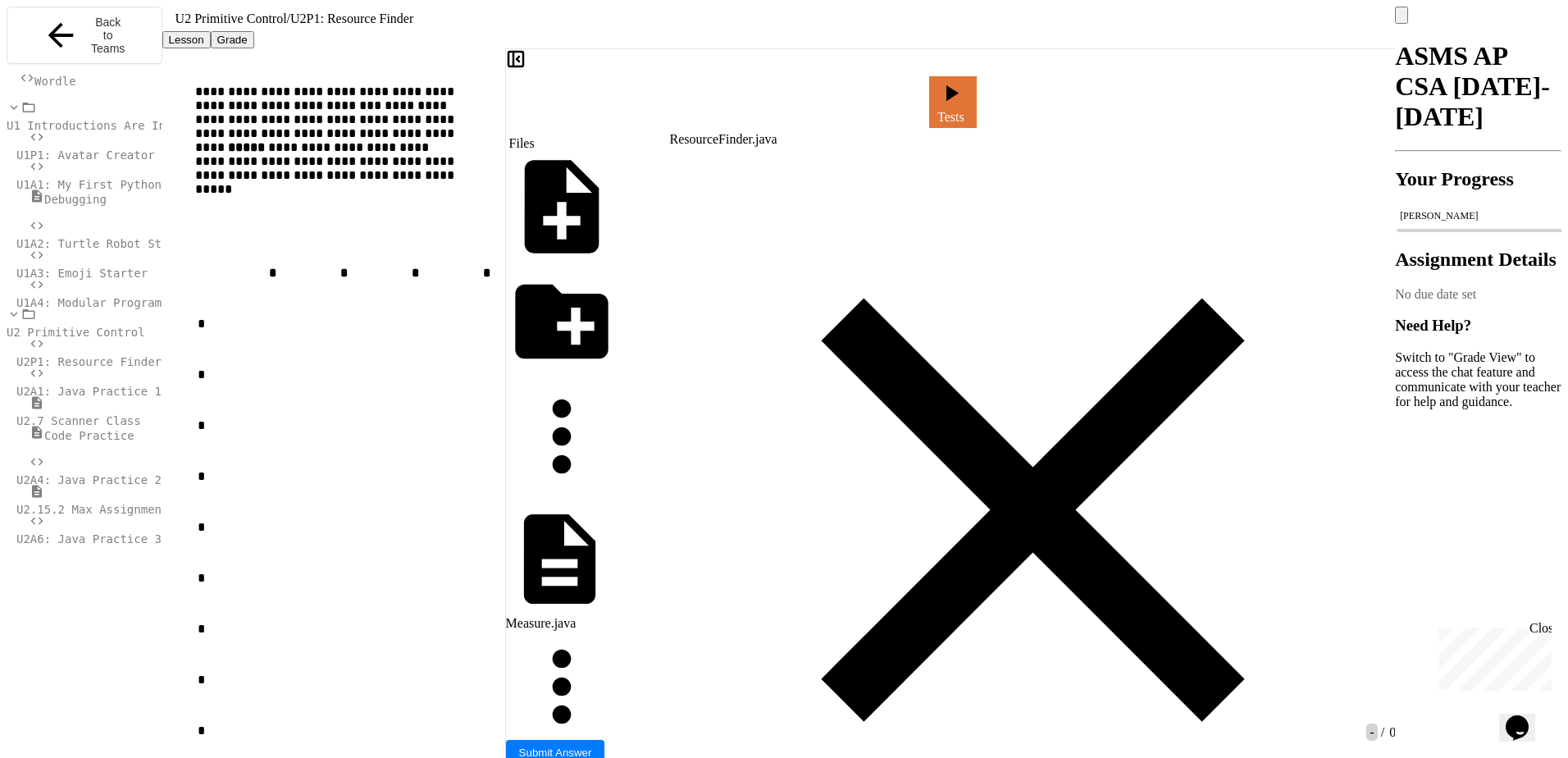
scroll to position [11642, 0]
click at [976, 92] on link "Tests" at bounding box center [952, 100] width 47 height 54
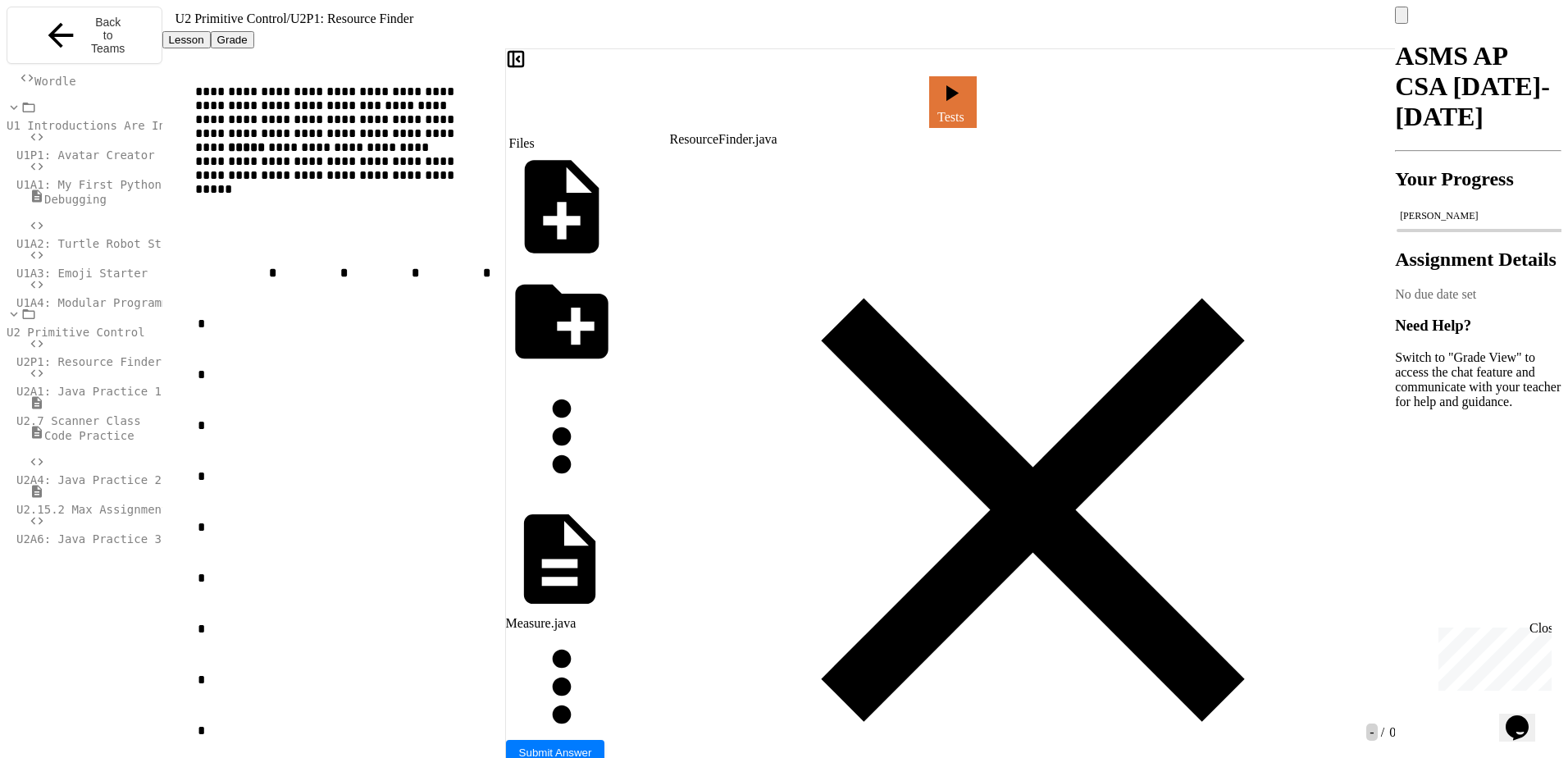
click at [917, 94] on div at bounding box center [914, 101] width 4 height 15
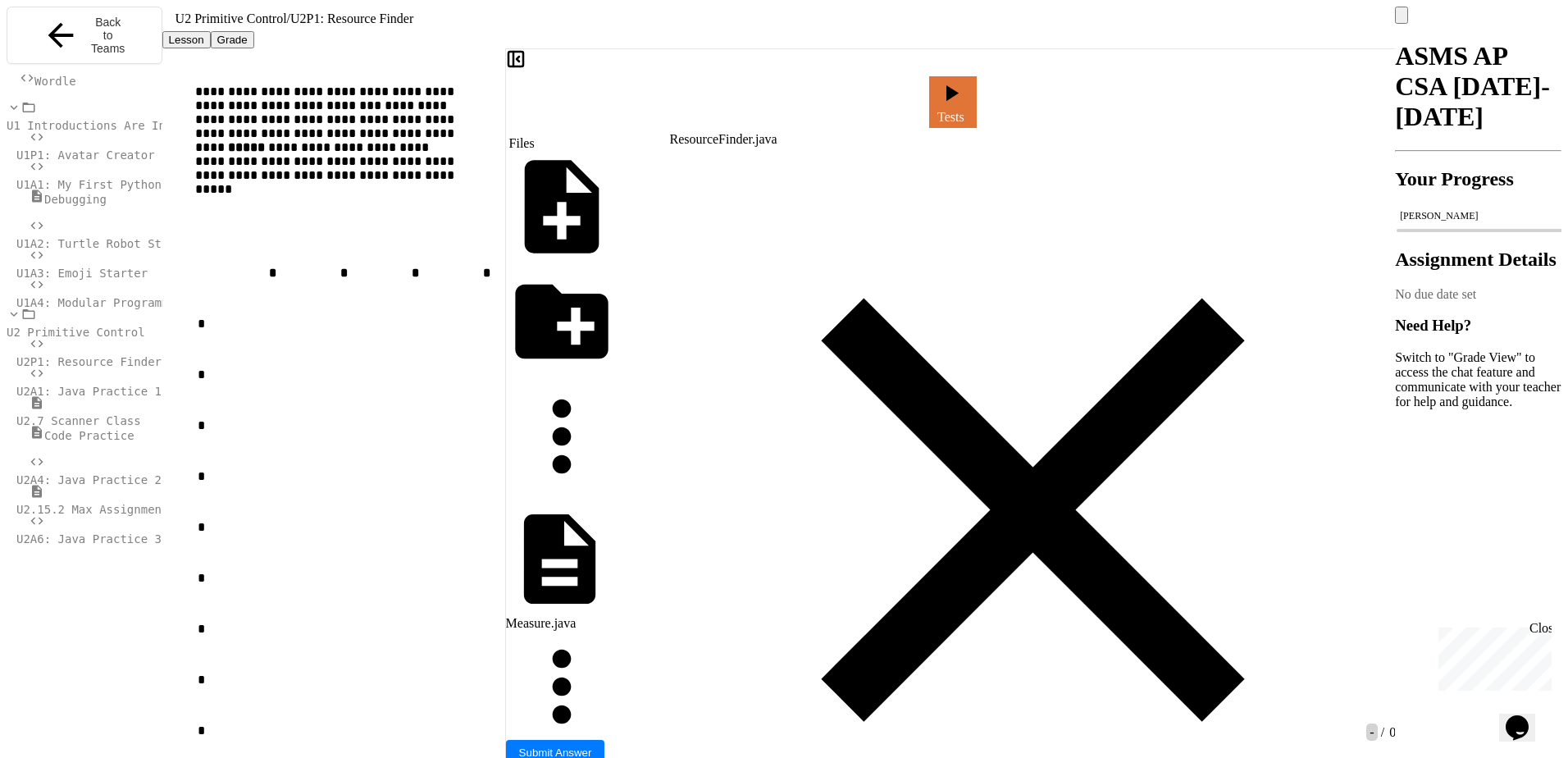
drag, startPoint x: 1016, startPoint y: 299, endPoint x: 989, endPoint y: 297, distance: 27.1
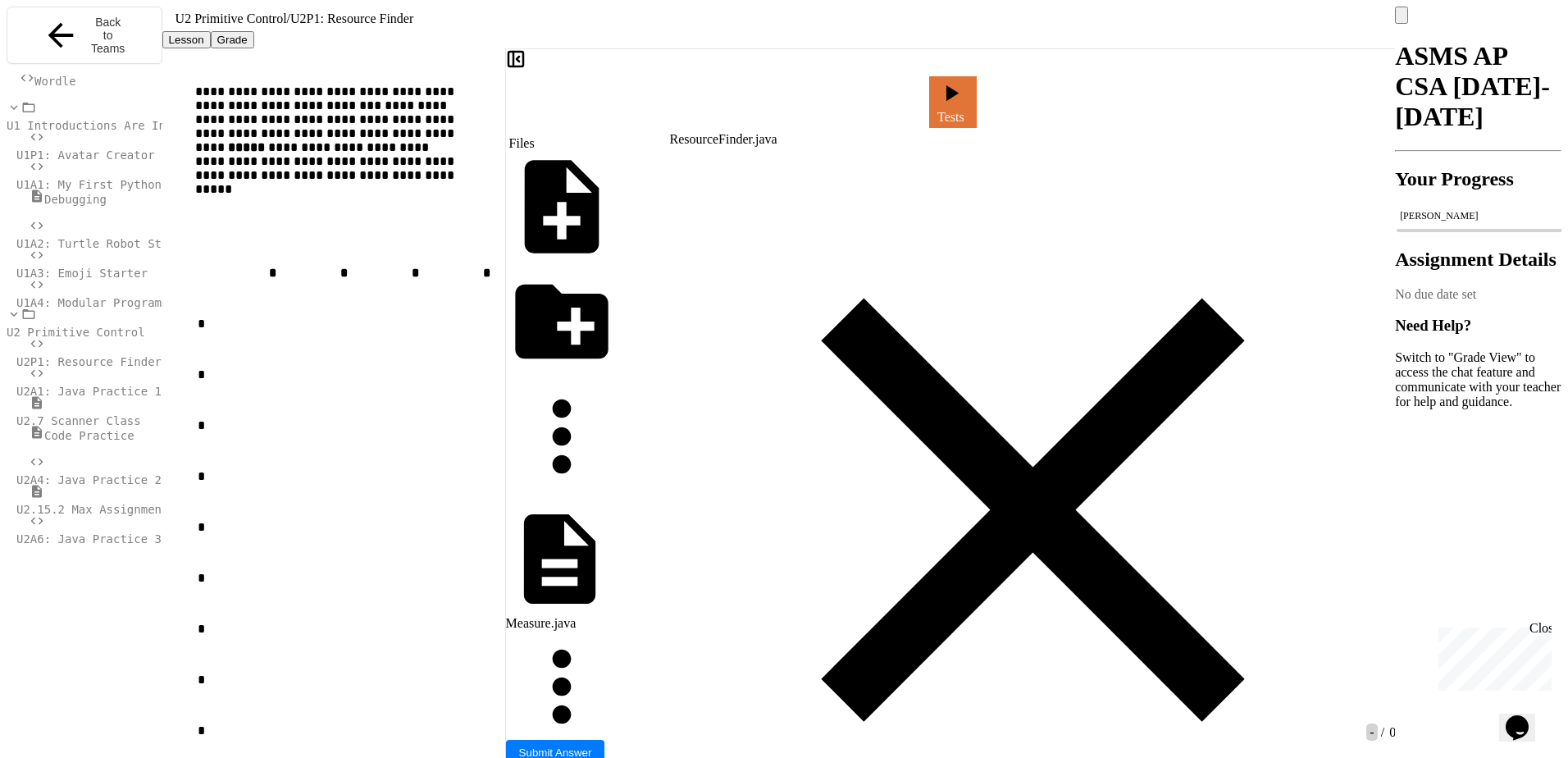
drag, startPoint x: 896, startPoint y: 304, endPoint x: 866, endPoint y: 298, distance: 30.6
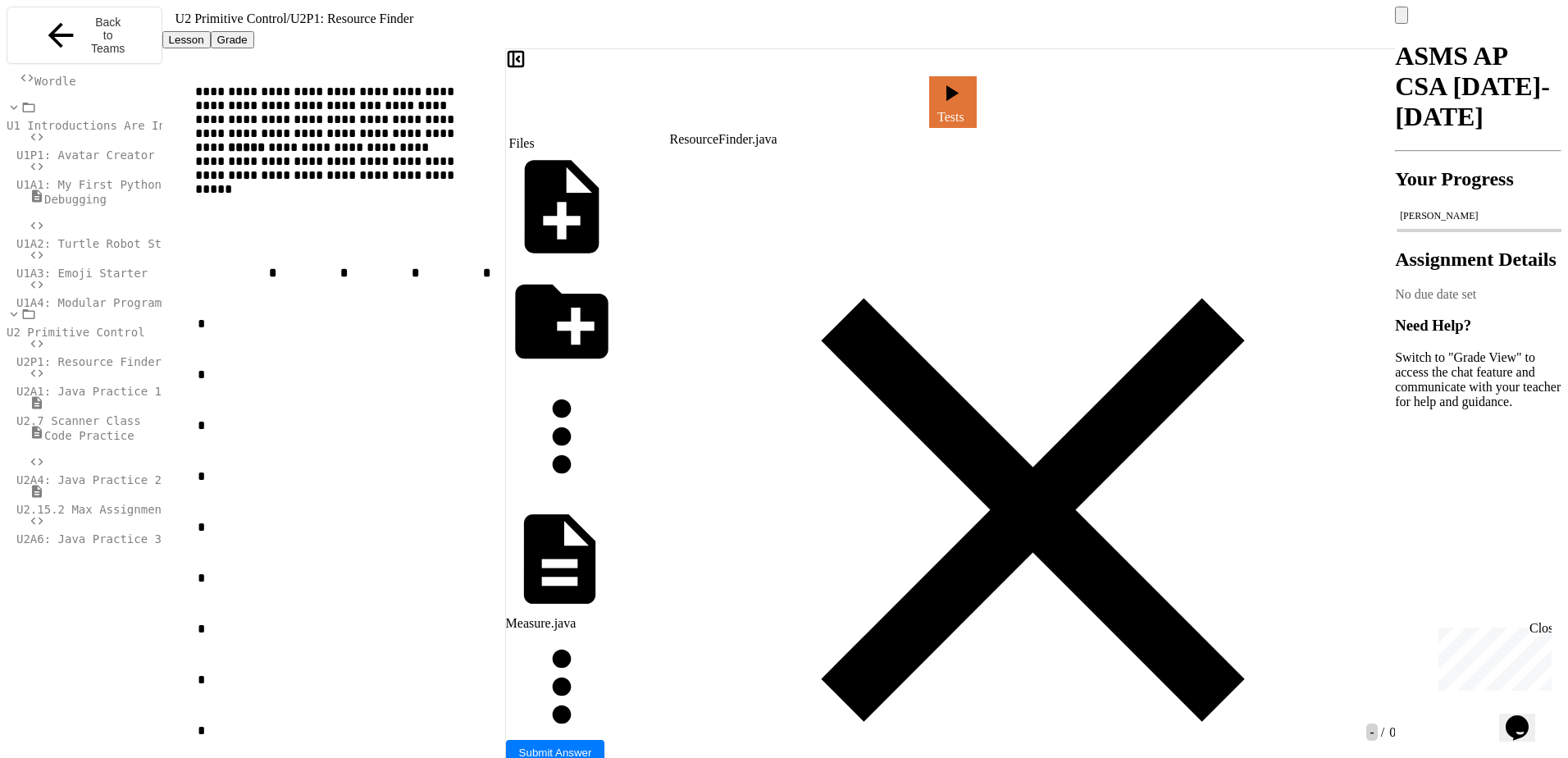
click at [912, 106] on icon at bounding box center [912, 106] width 0 height 0
drag, startPoint x: 952, startPoint y: 209, endPoint x: 917, endPoint y: 209, distance: 35.0
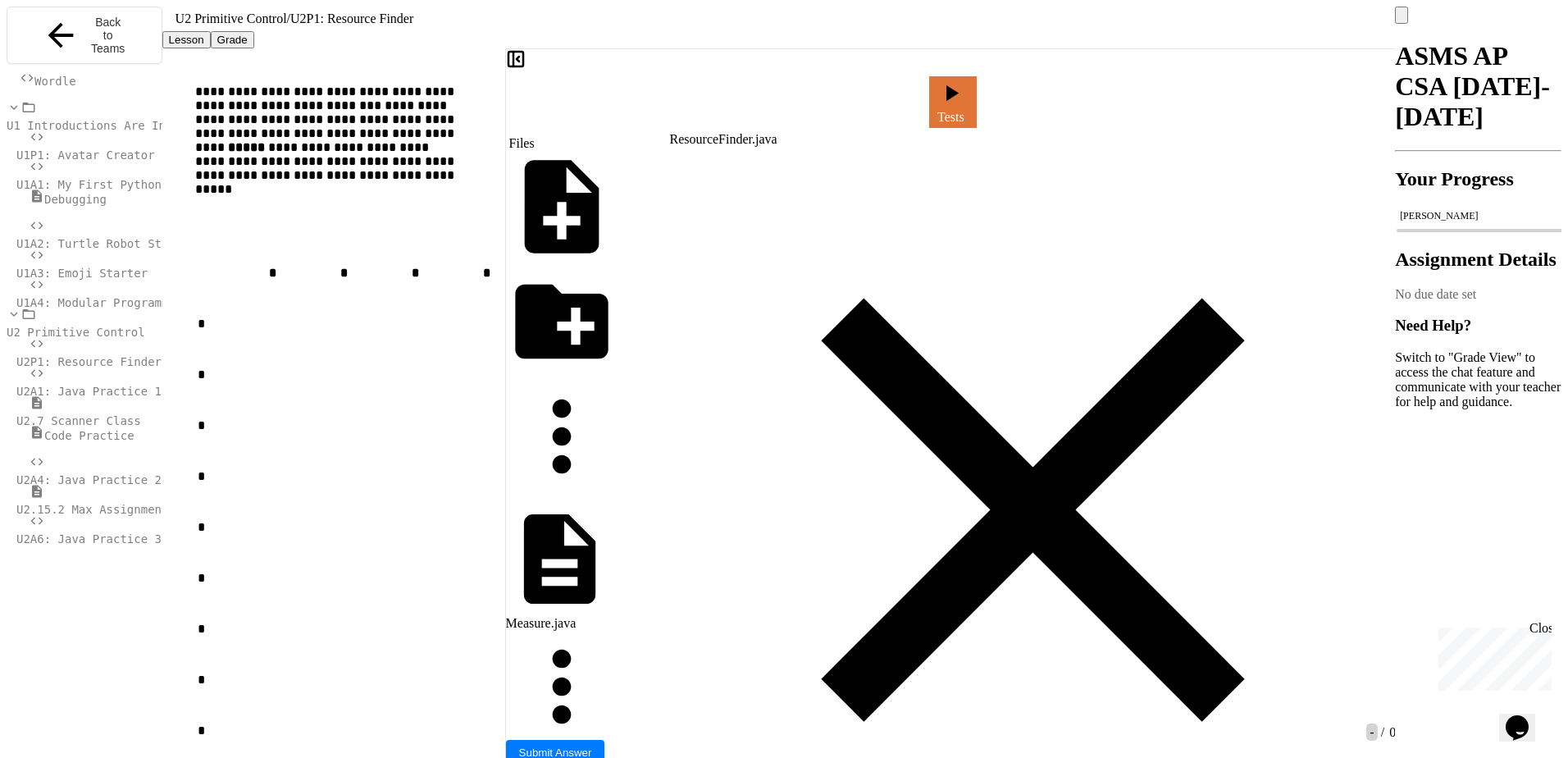
drag, startPoint x: 953, startPoint y: 210, endPoint x: 923, endPoint y: 208, distance: 30.1
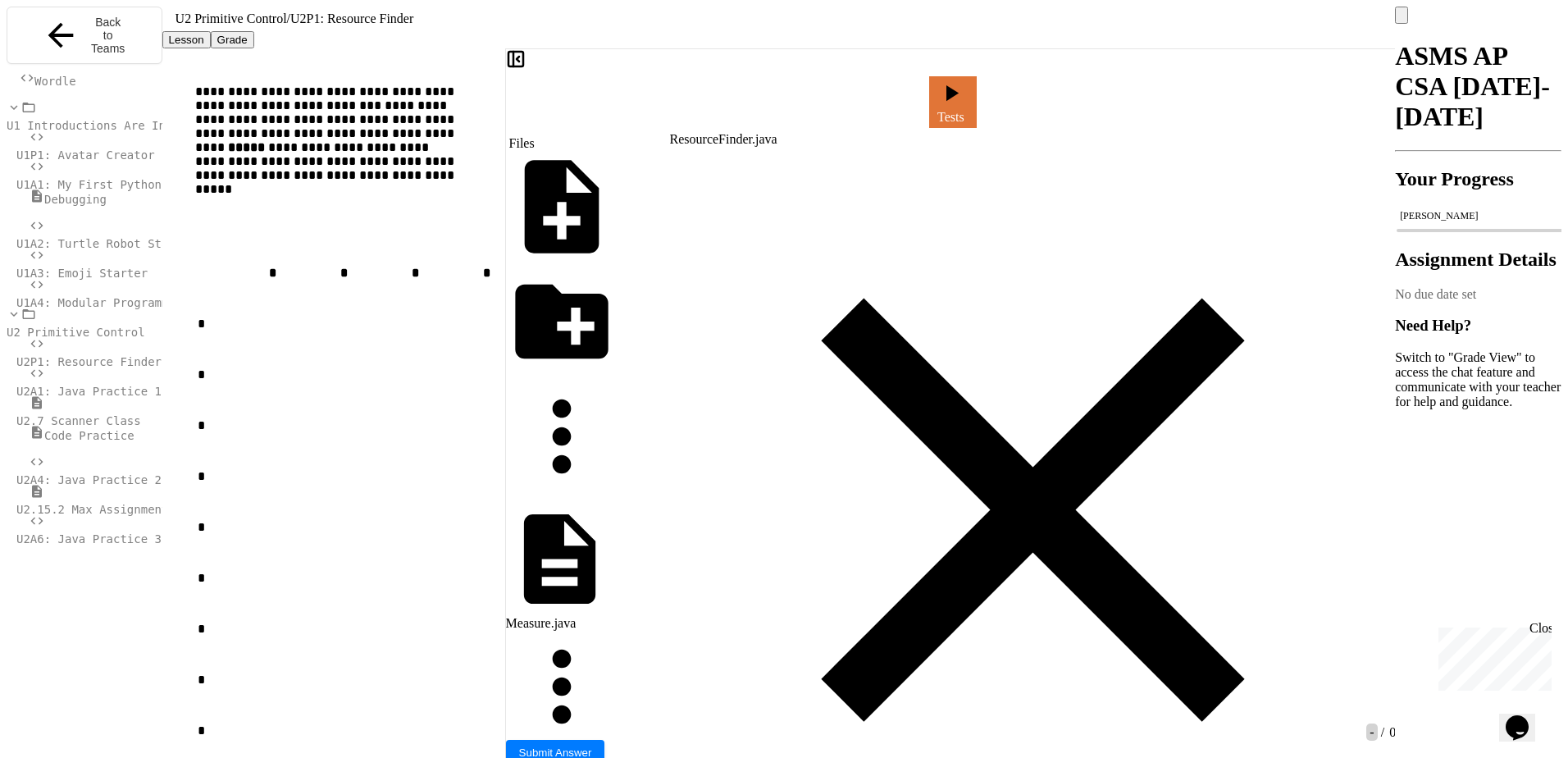
click at [917, 99] on div at bounding box center [914, 101] width 4 height 15
drag, startPoint x: 1038, startPoint y: 210, endPoint x: 1010, endPoint y: 209, distance: 28.0
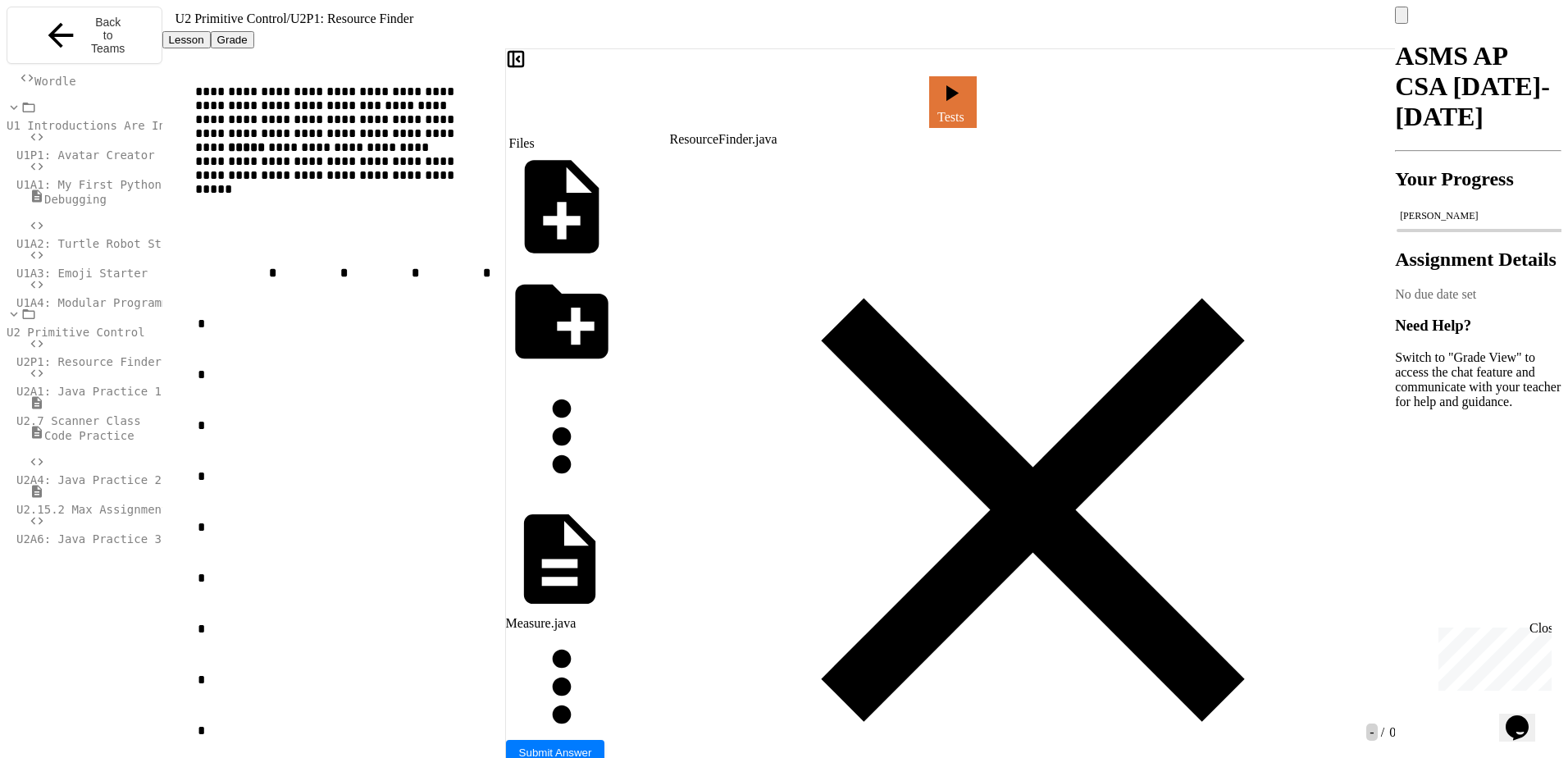
click at [912, 103] on div at bounding box center [914, 101] width 4 height 15
click at [976, 83] on link "Tests" at bounding box center [952, 100] width 47 height 54
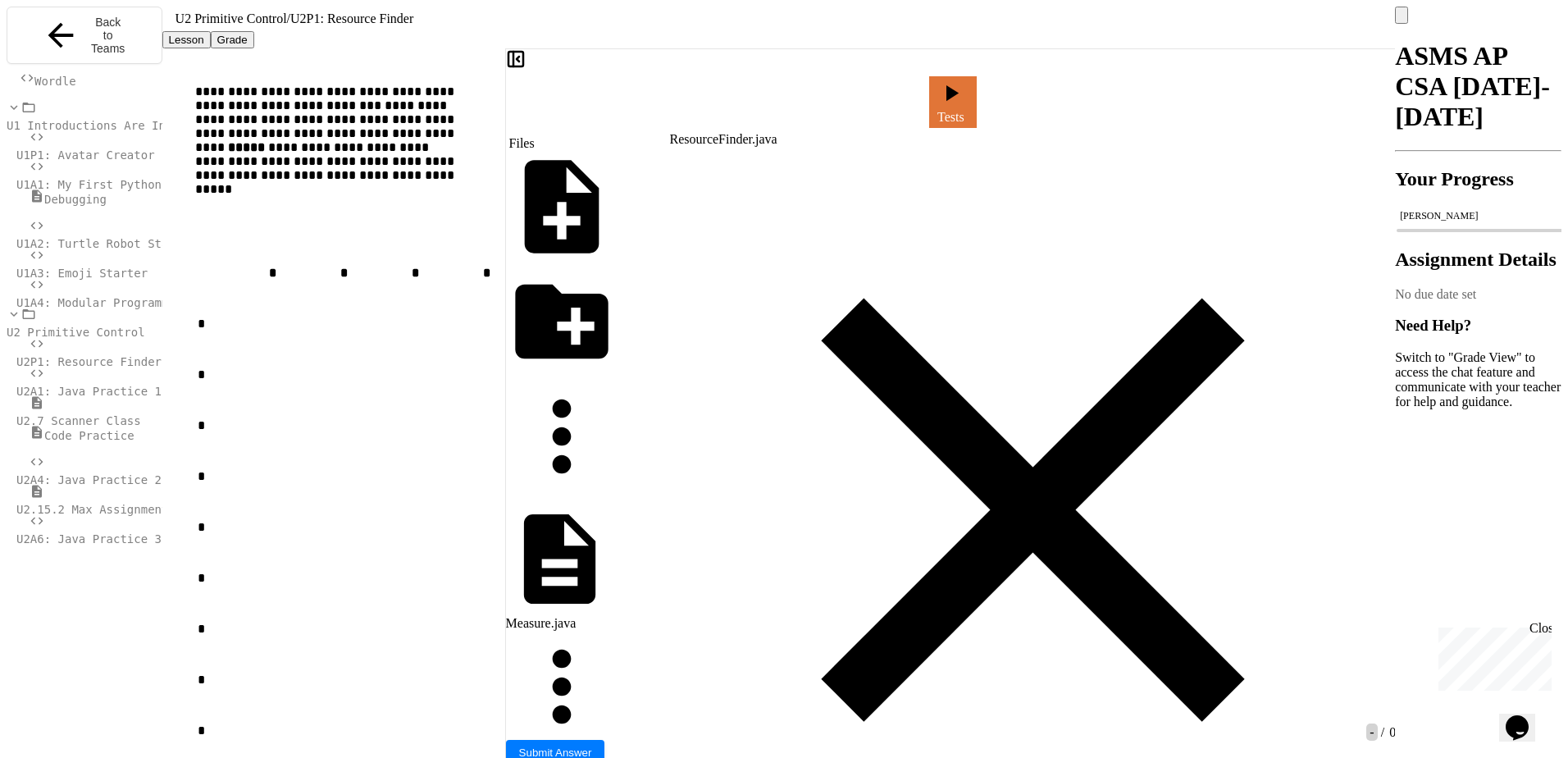
drag, startPoint x: 1136, startPoint y: 120, endPoint x: 1132, endPoint y: 135, distance: 15.5
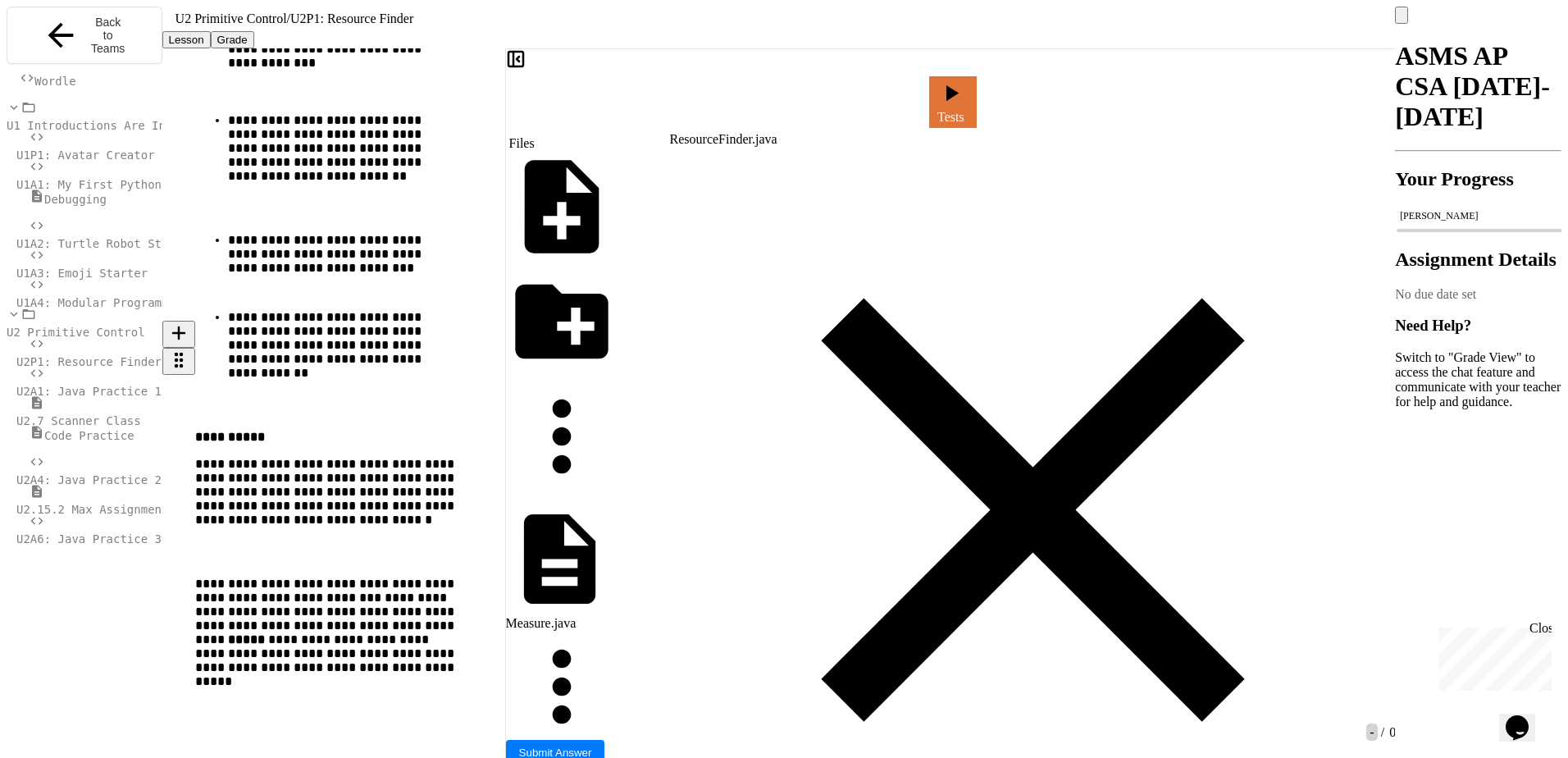
scroll to position [738, 0]
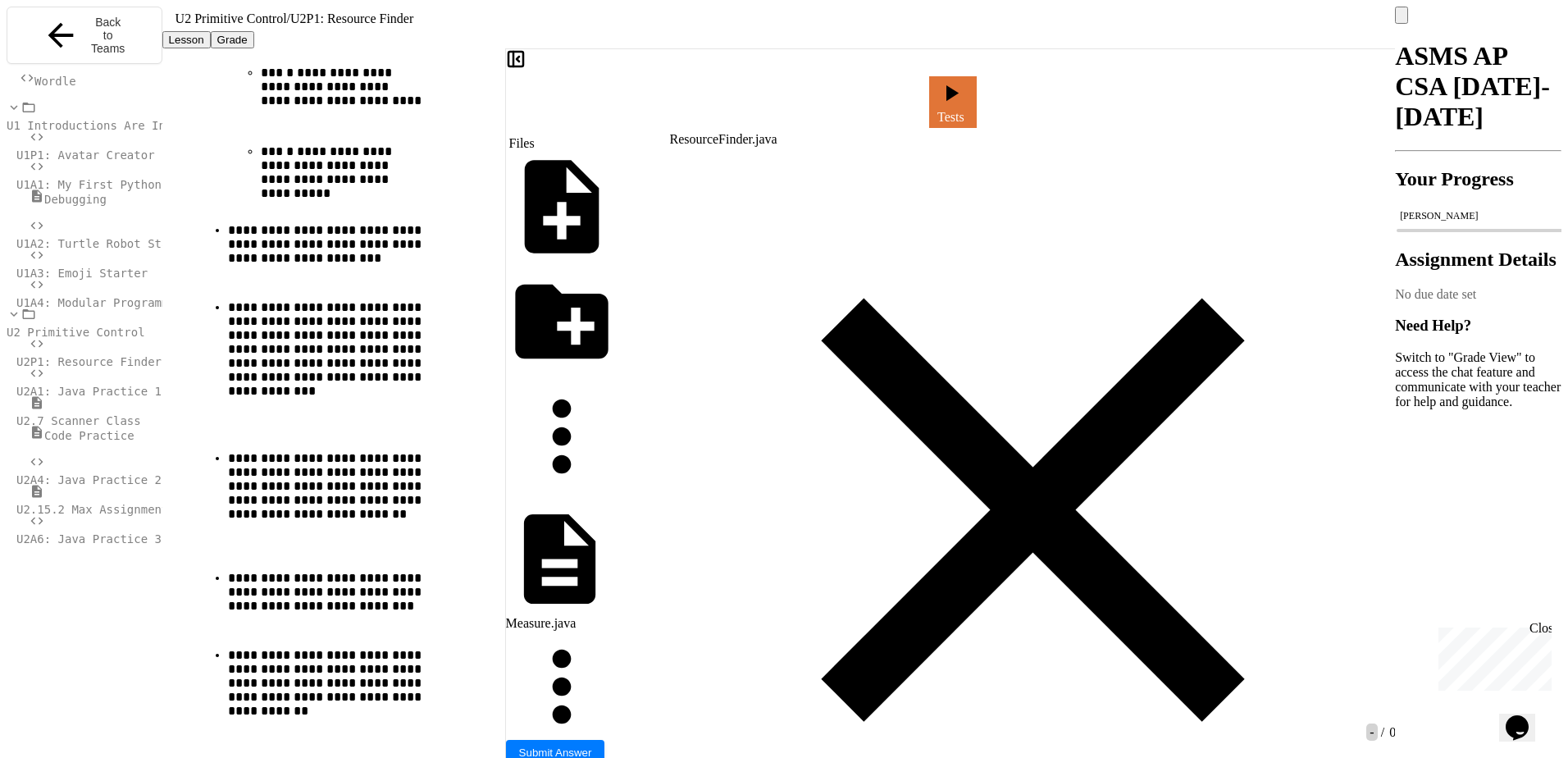
drag, startPoint x: 233, startPoint y: 258, endPoint x: 424, endPoint y: 385, distance: 229.4
click at [424, 385] on p "**********" at bounding box center [336, 368] width 217 height 138
drag, startPoint x: 424, startPoint y: 385, endPoint x: 369, endPoint y: 355, distance: 62.6
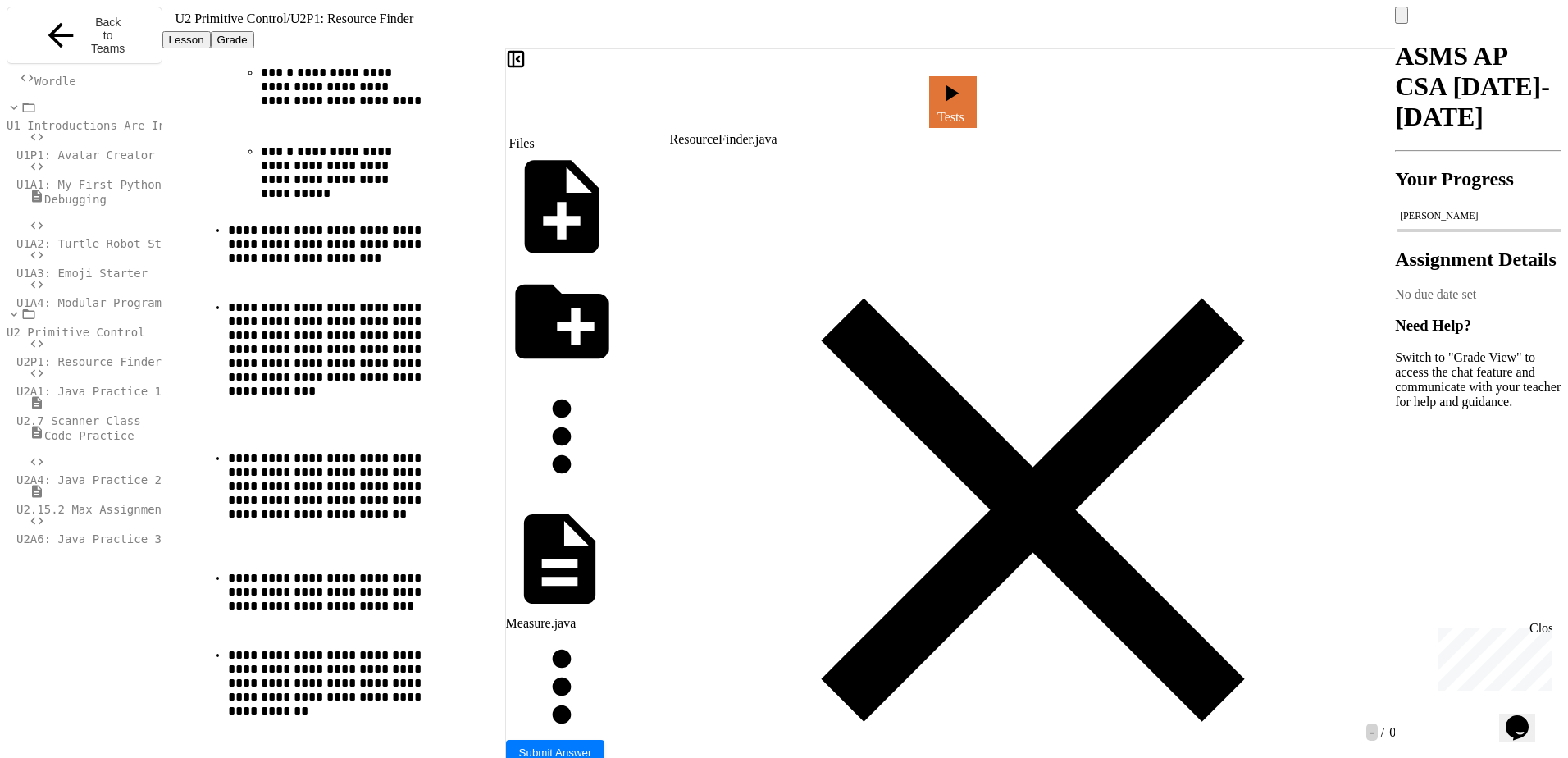
click at [976, 102] on link "Tests" at bounding box center [953, 101] width 48 height 51
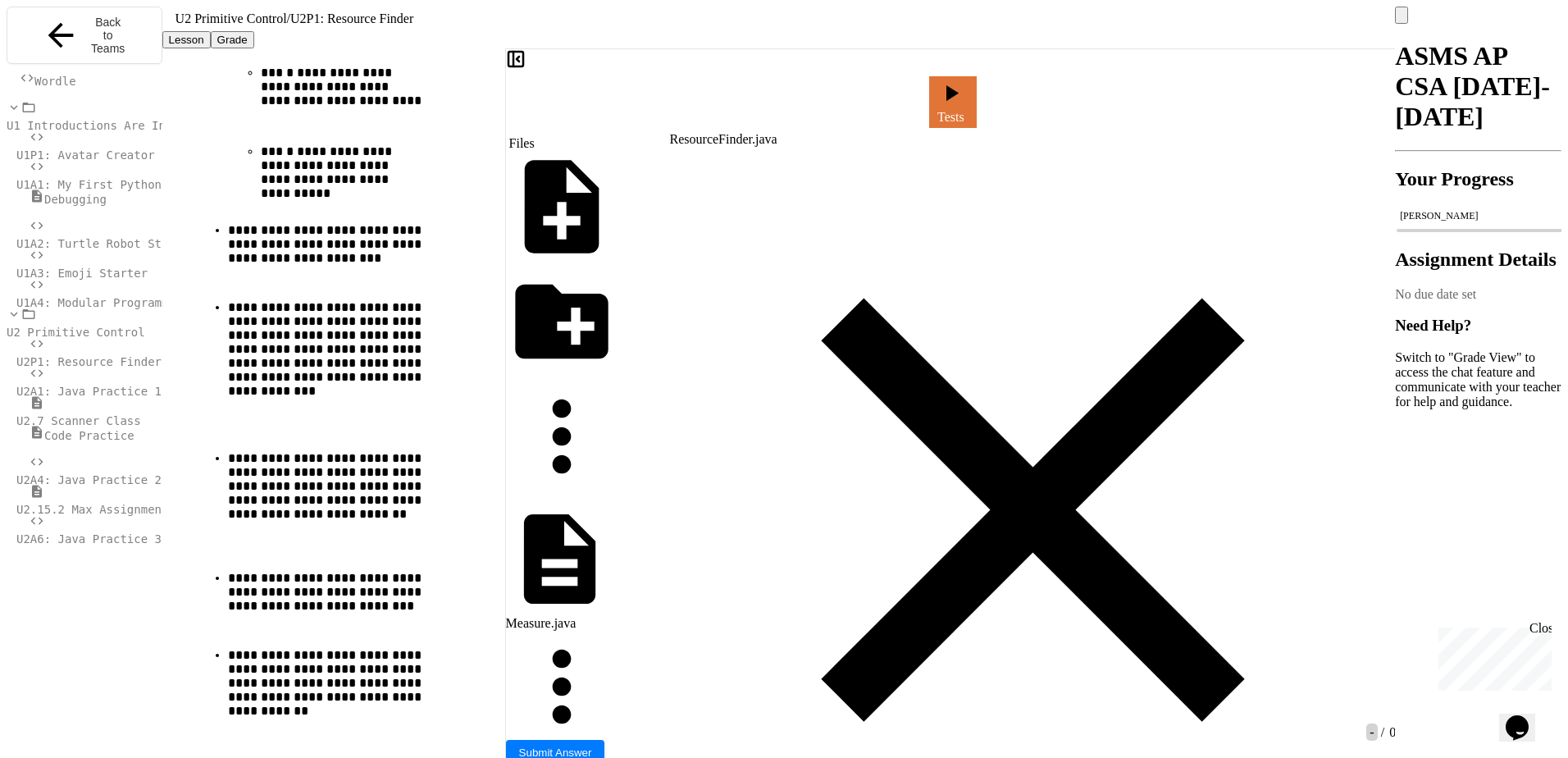
drag, startPoint x: 808, startPoint y: 222, endPoint x: 1239, endPoint y: 226, distance: 431.0
copy div "**********"
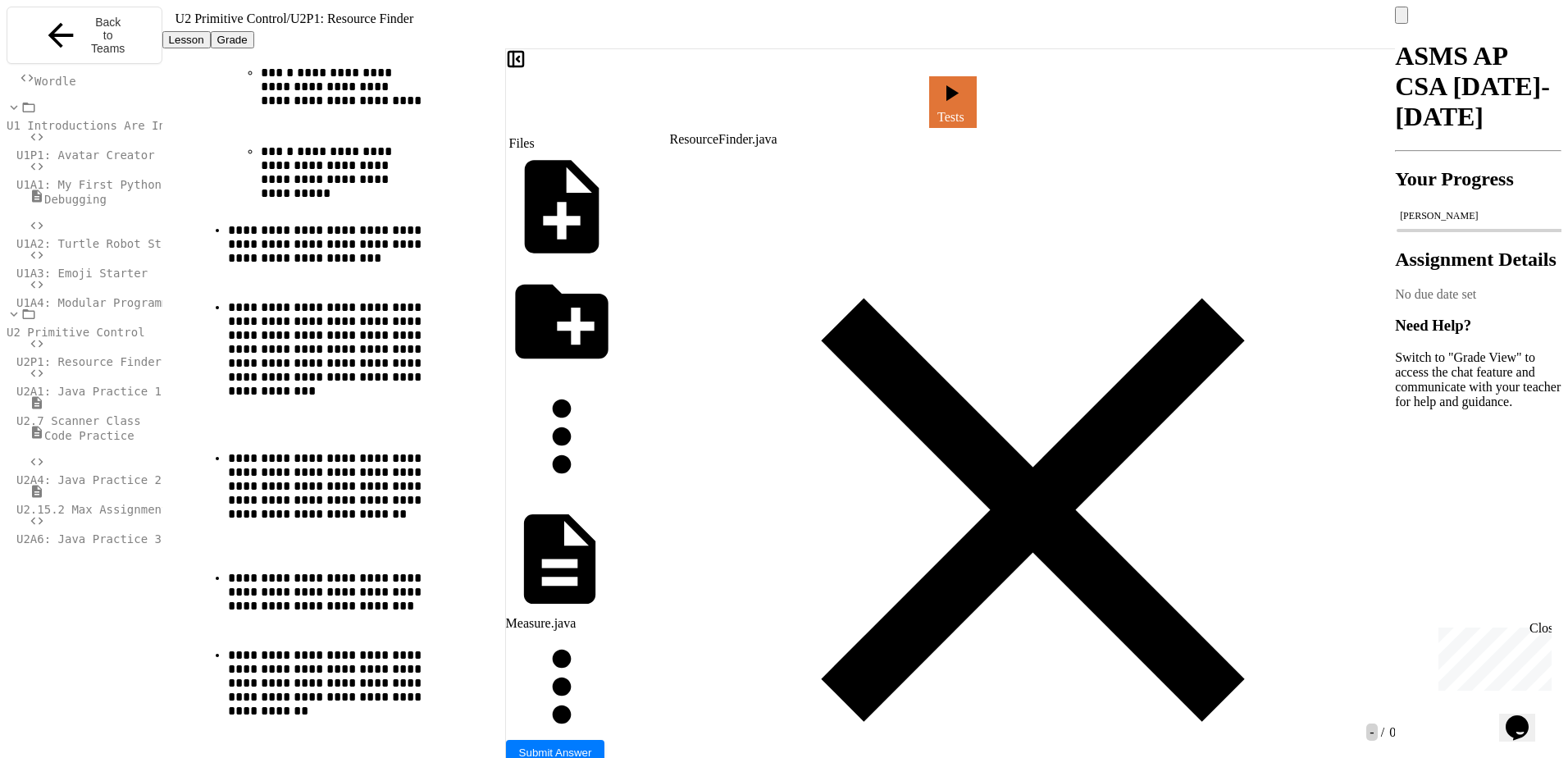
scroll to position [290, 0]
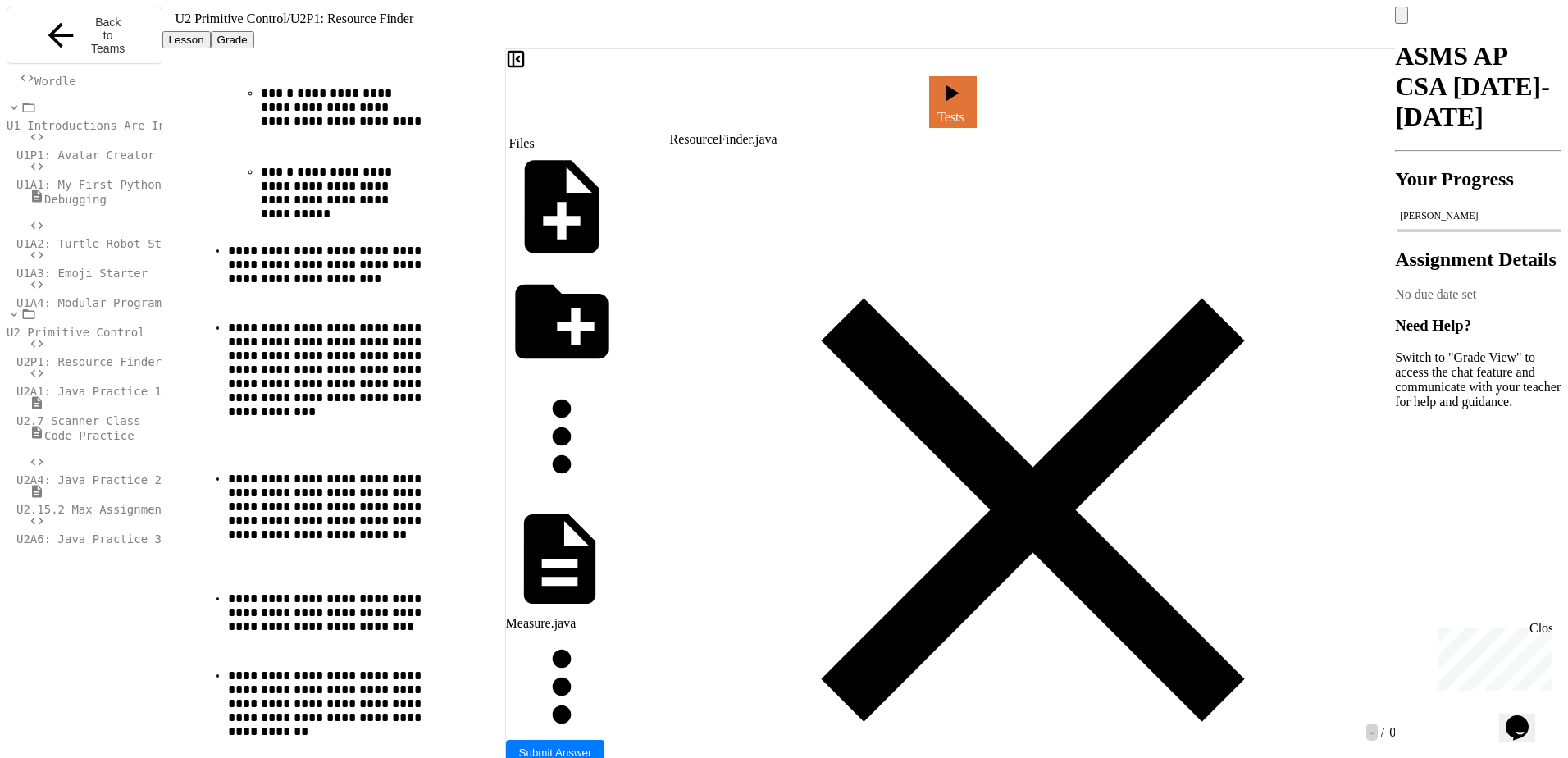
scroll to position [717, 0]
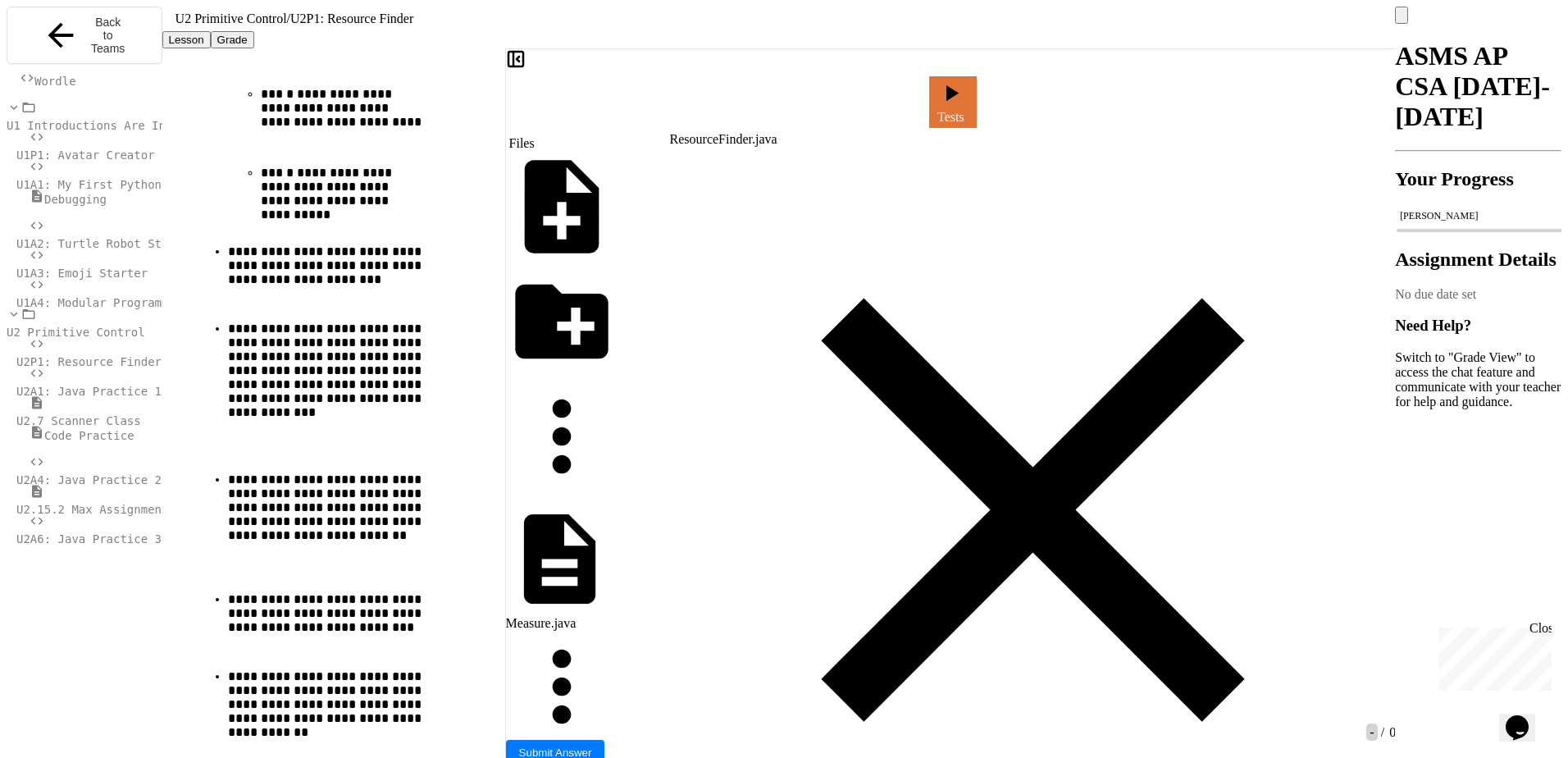
drag, startPoint x: 821, startPoint y: 208, endPoint x: 1034, endPoint y: 213, distance: 213.1
drag, startPoint x: 880, startPoint y: 241, endPoint x: 828, endPoint y: 234, distance: 52.5
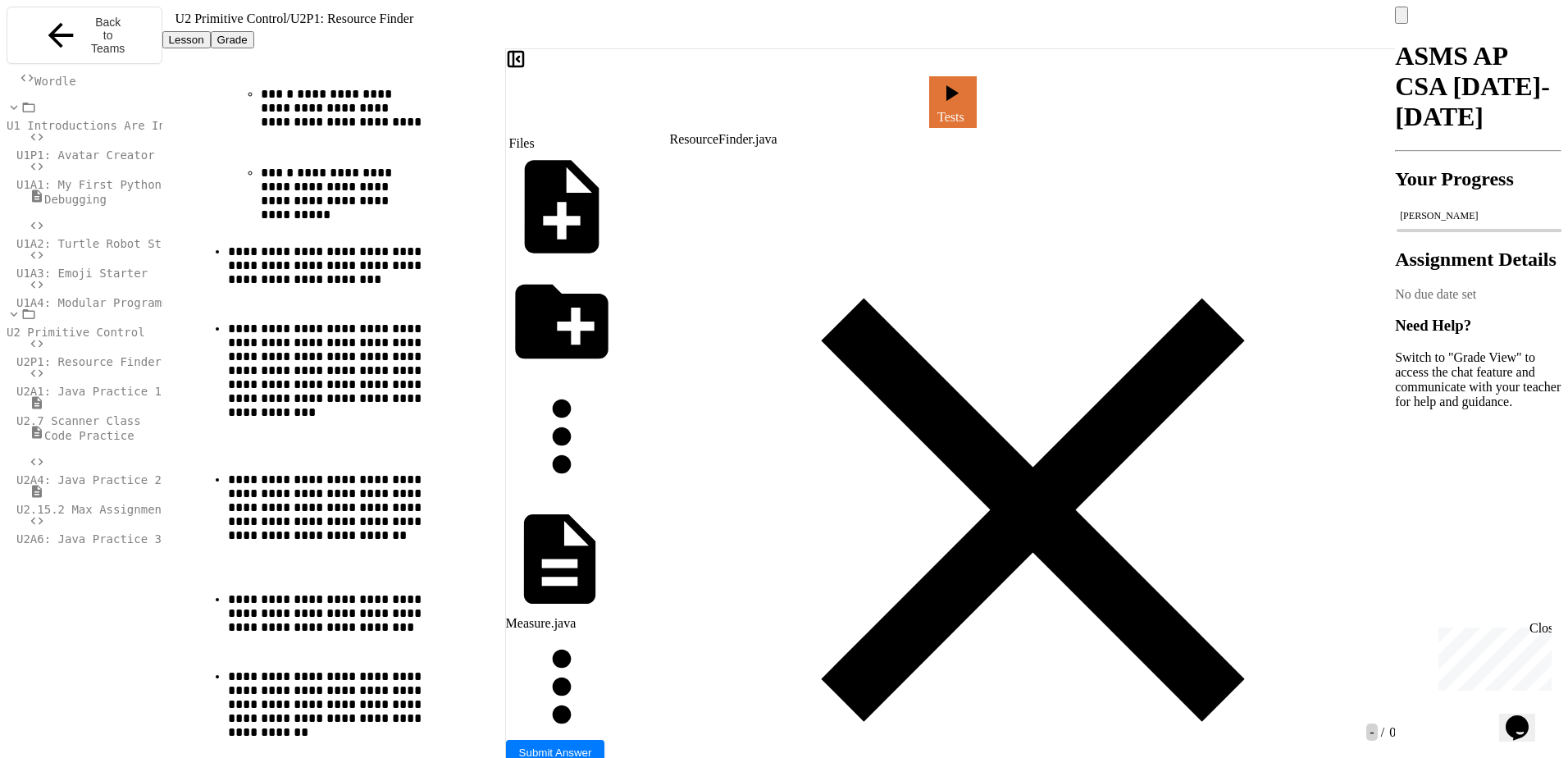
drag, startPoint x: 824, startPoint y: 242, endPoint x: 1055, endPoint y: 242, distance: 231.0
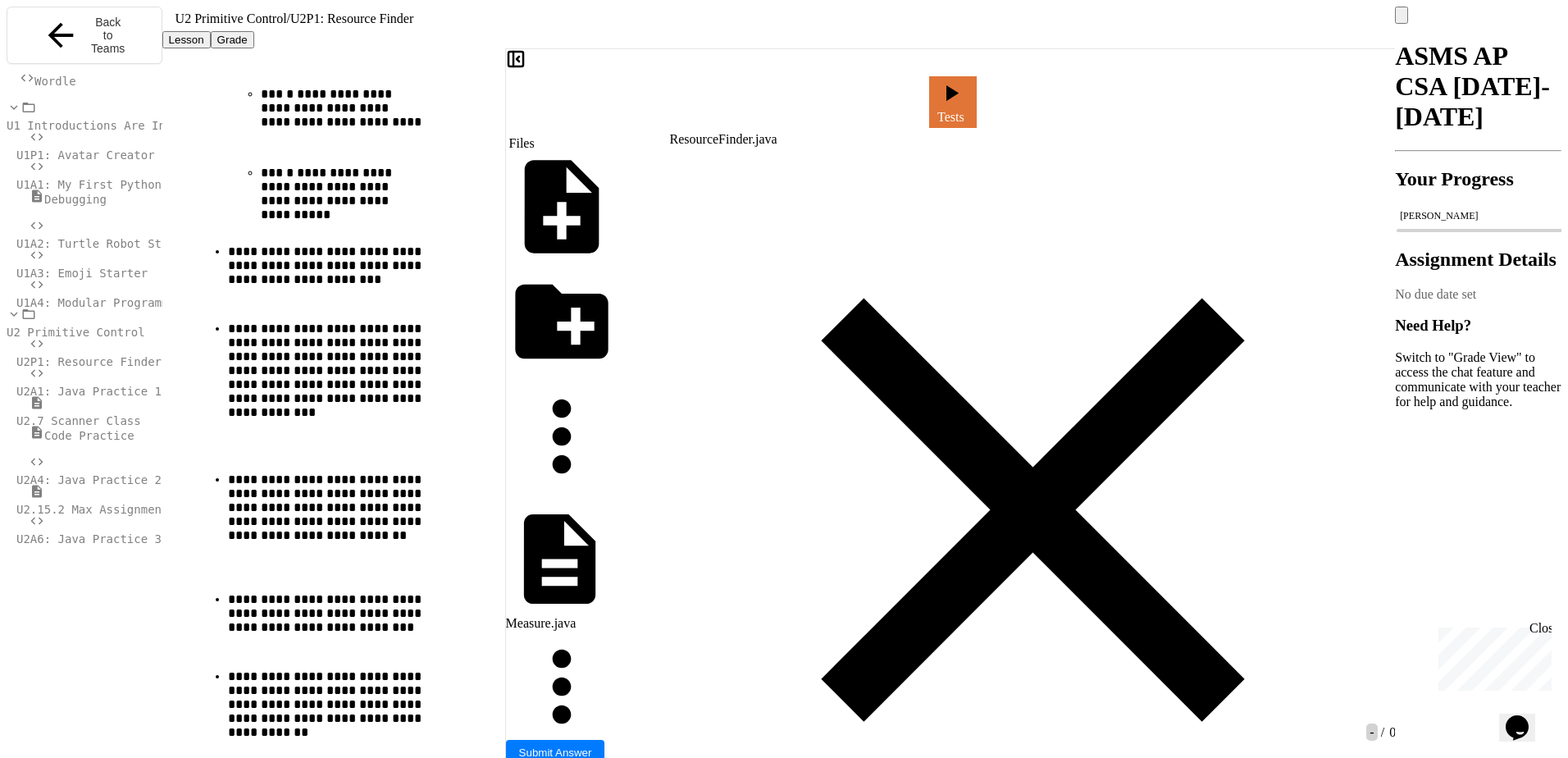
drag, startPoint x: 805, startPoint y: 238, endPoint x: 836, endPoint y: 290, distance: 60.5
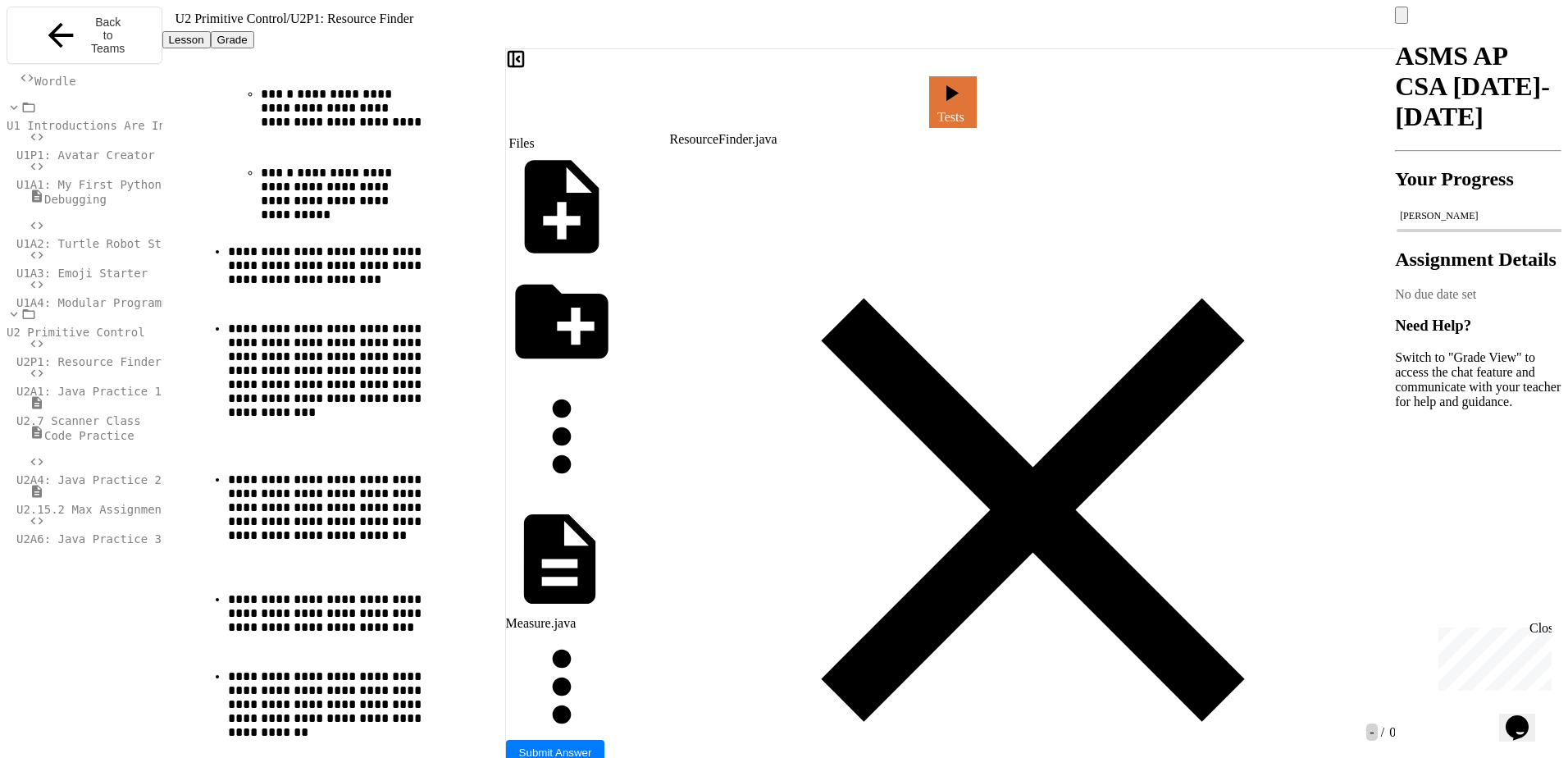
drag, startPoint x: 809, startPoint y: 195, endPoint x: 792, endPoint y: 178, distance: 24.0
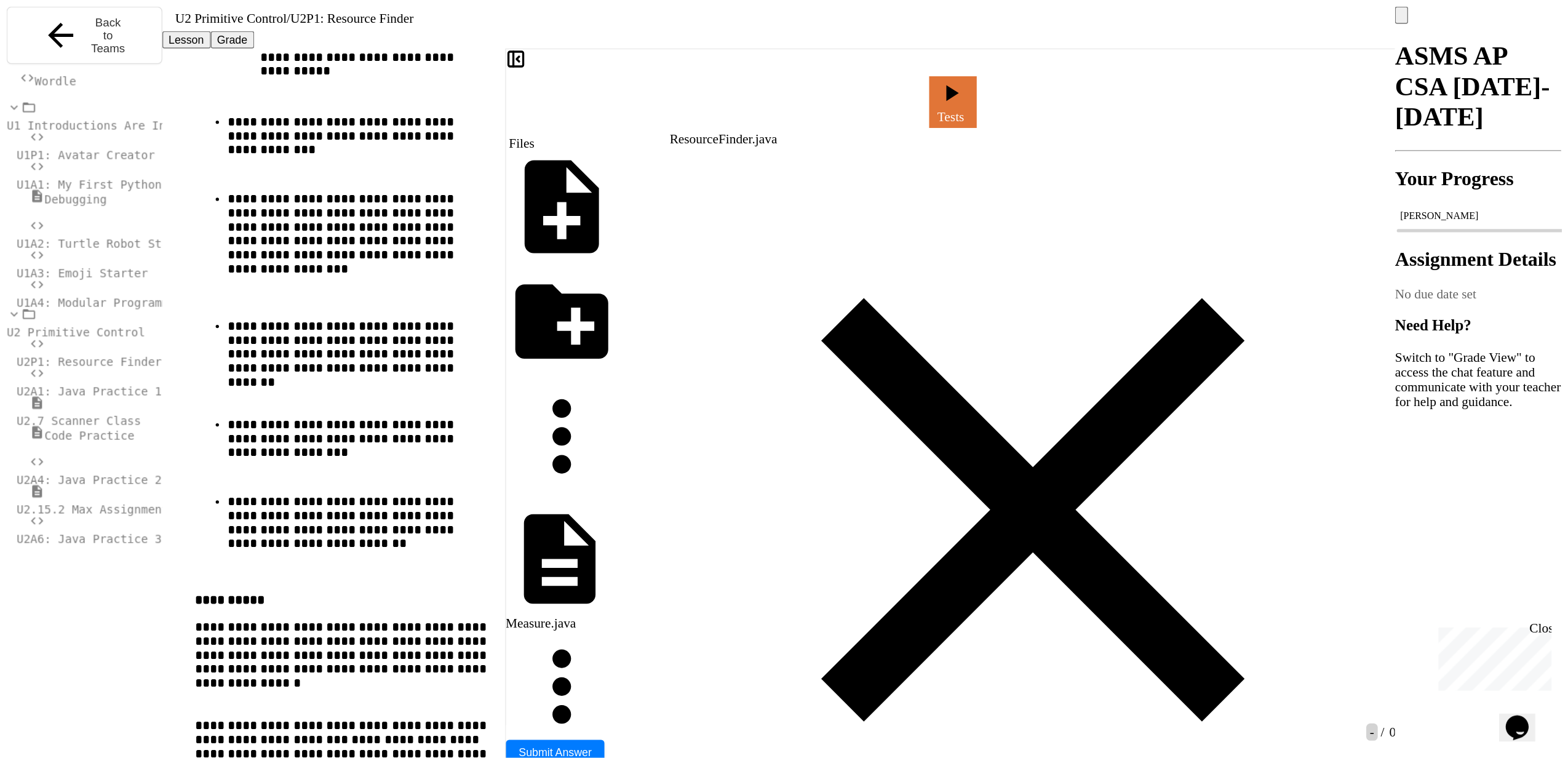
scroll to position [10902, 0]
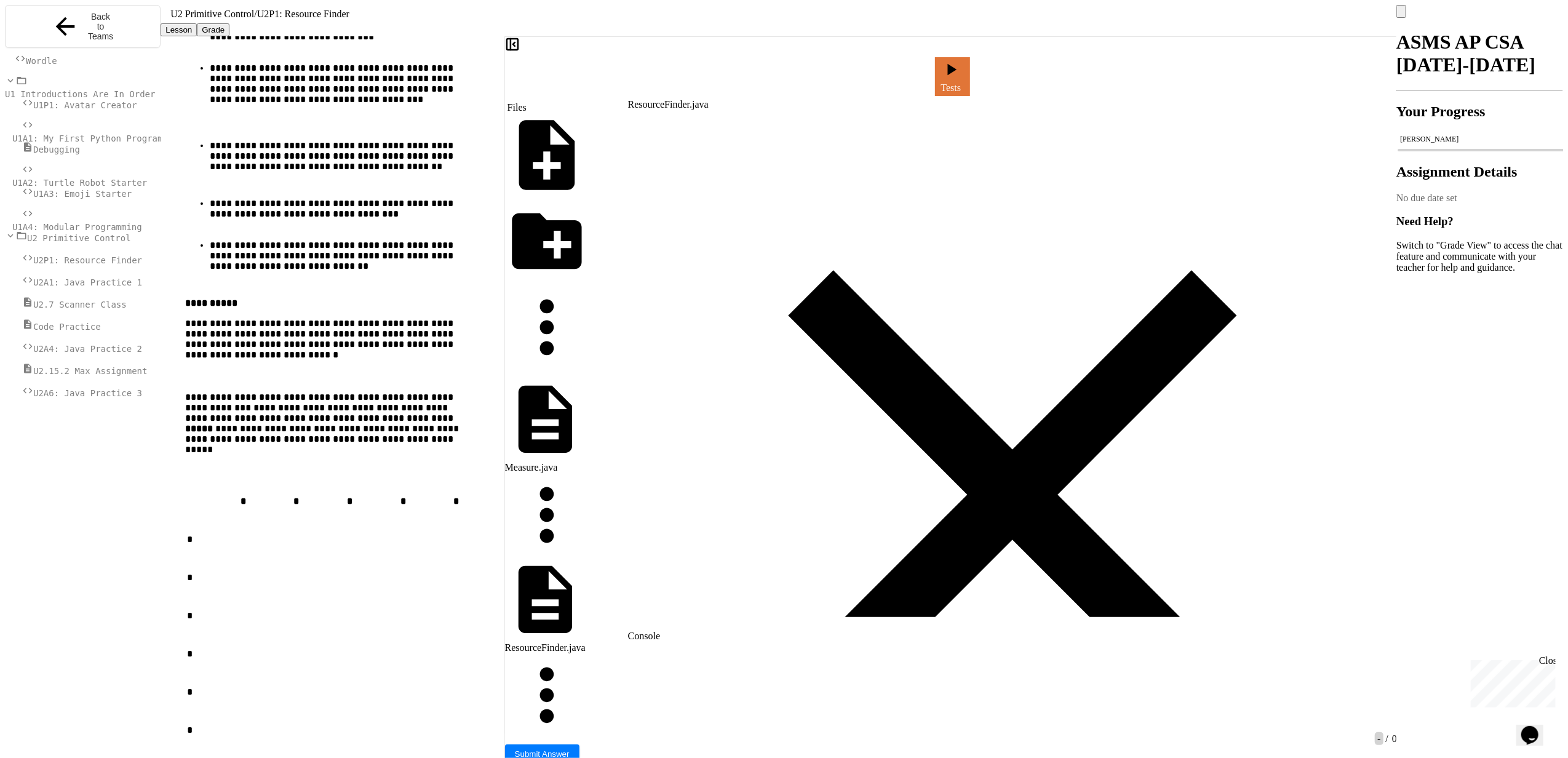
scroll to position [9733, 0]
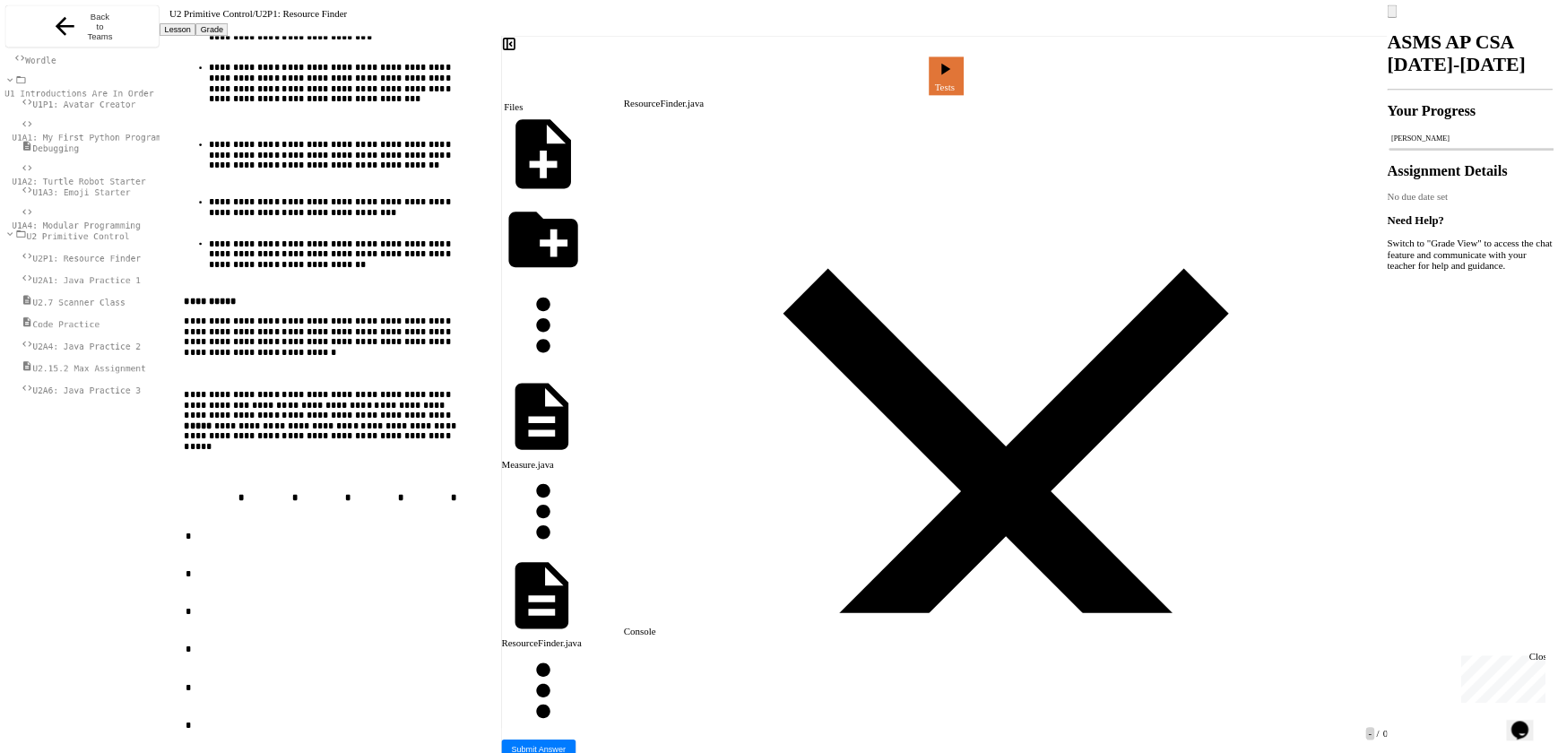
scroll to position [185, 0]
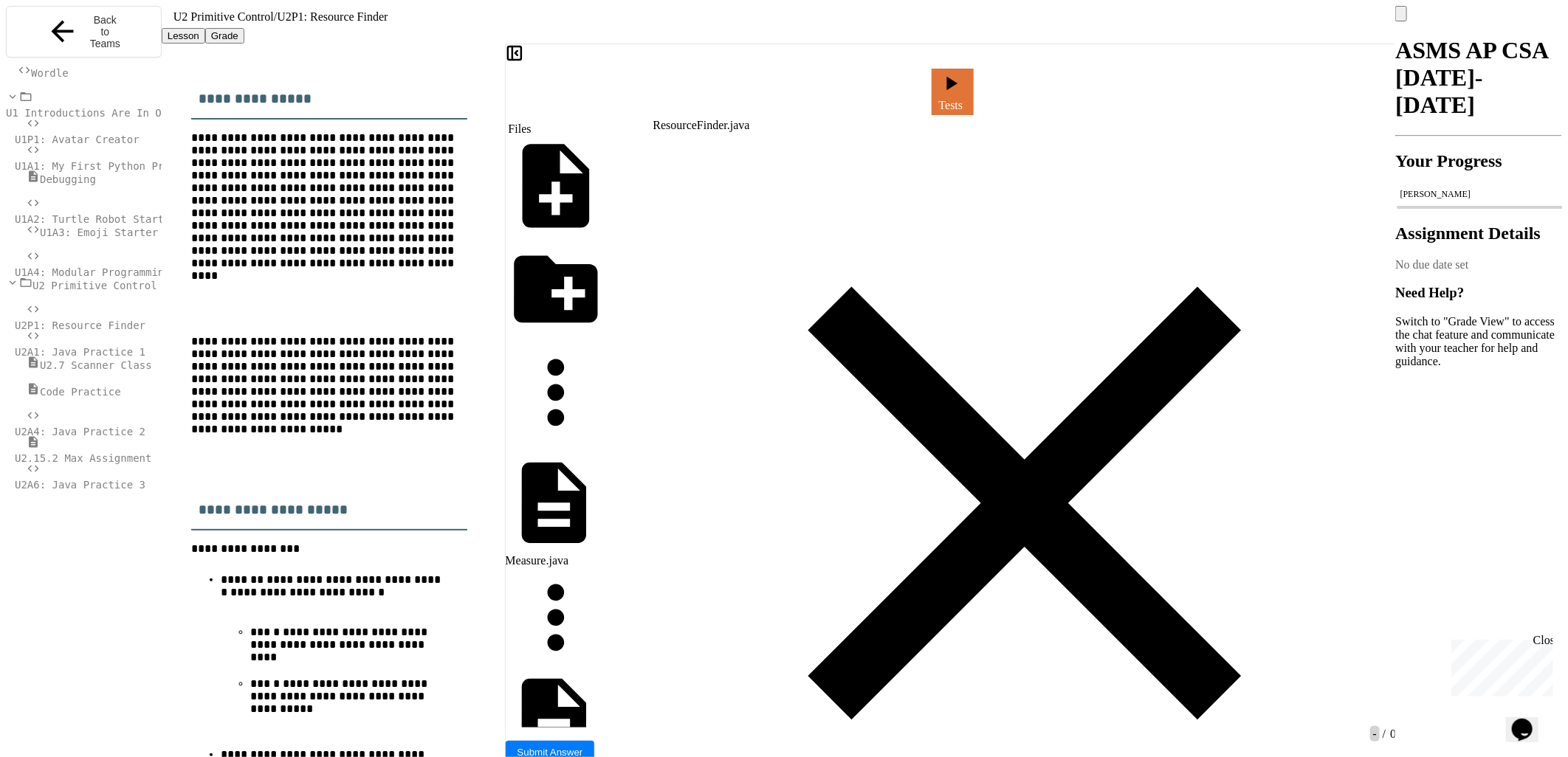
scroll to position [275, 0]
drag, startPoint x: 761, startPoint y: 236, endPoint x: 798, endPoint y: 282, distance: 59.0
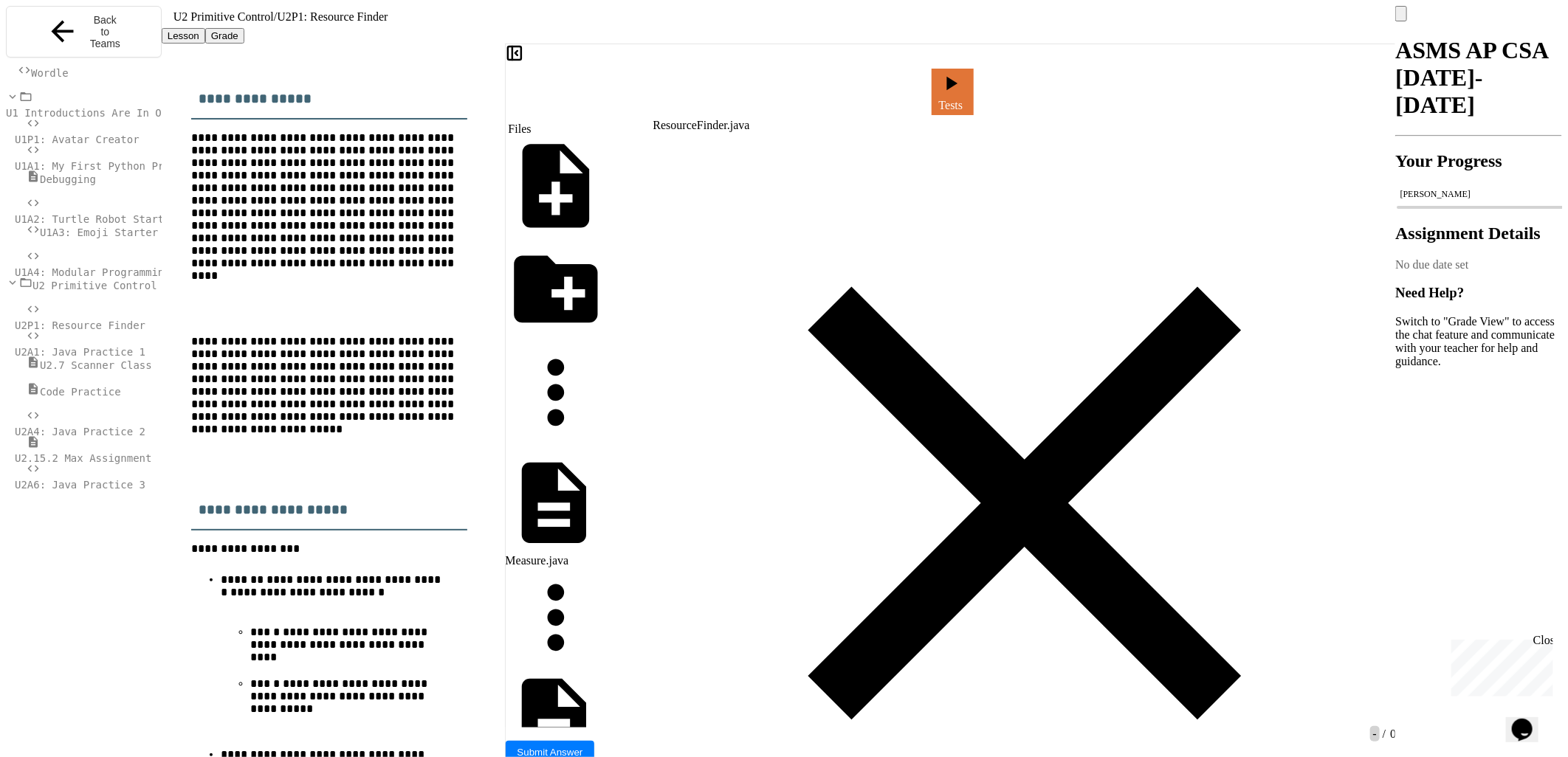
drag, startPoint x: 986, startPoint y: 211, endPoint x: 924, endPoint y: 207, distance: 62.1
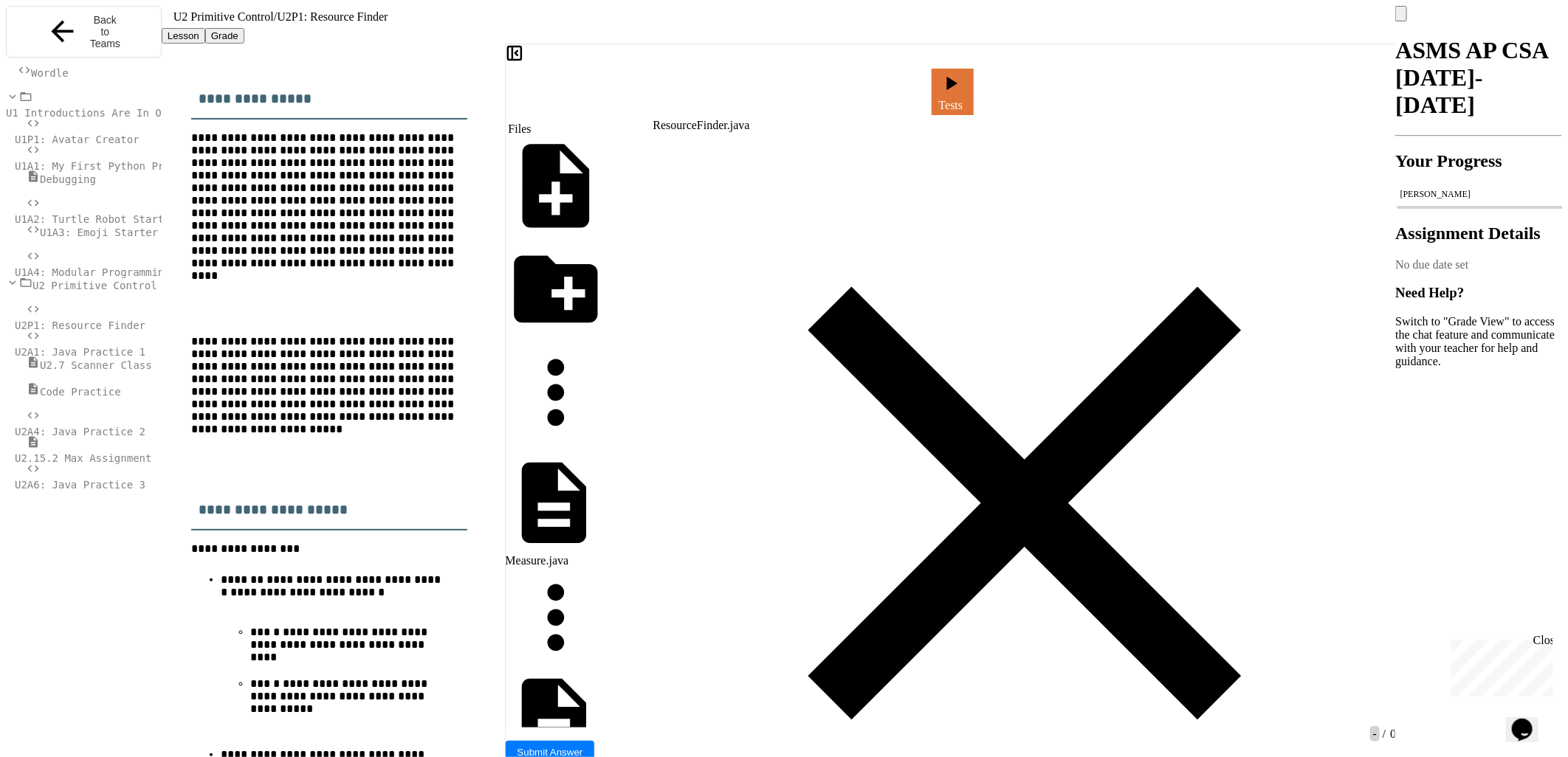
drag, startPoint x: 1016, startPoint y: 209, endPoint x: 925, endPoint y: 203, distance: 91.2
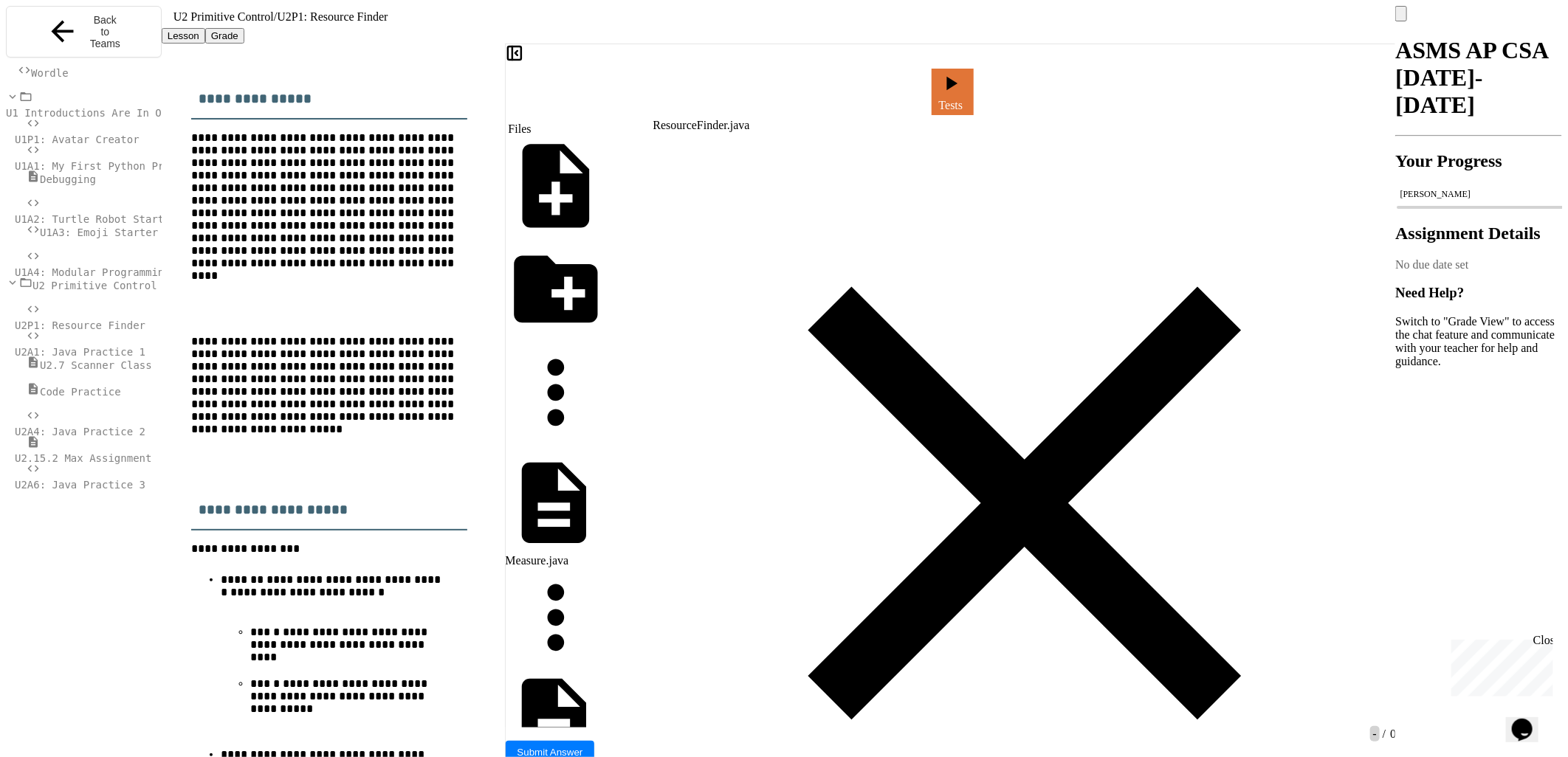
drag, startPoint x: 1015, startPoint y: 269, endPoint x: 924, endPoint y: 270, distance: 91.0
click at [975, 84] on link "Tests" at bounding box center [953, 91] width 43 height 49
click at [917, 95] on icon at bounding box center [917, 95] width 0 height 0
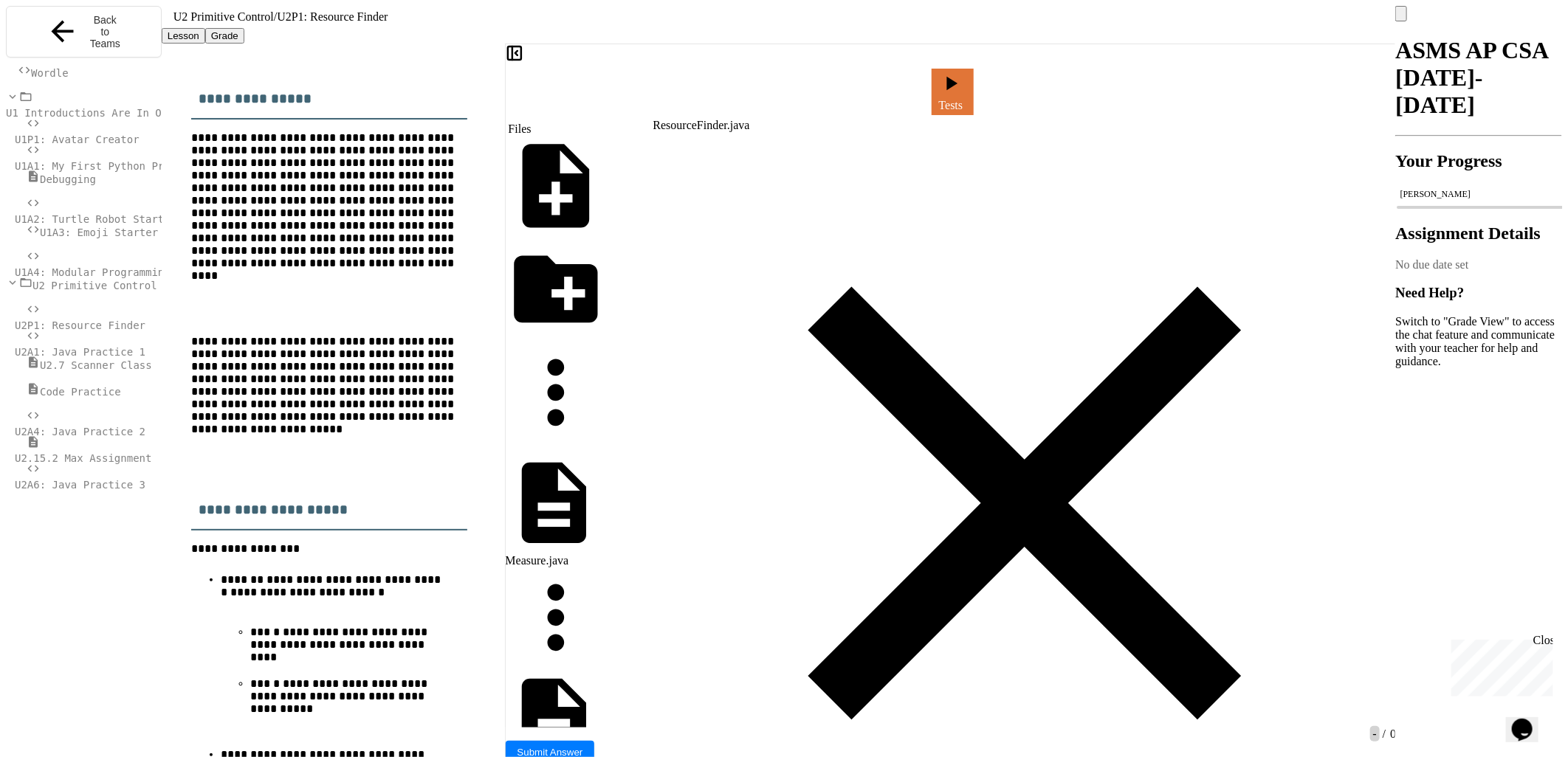
scroll to position [0, 0]
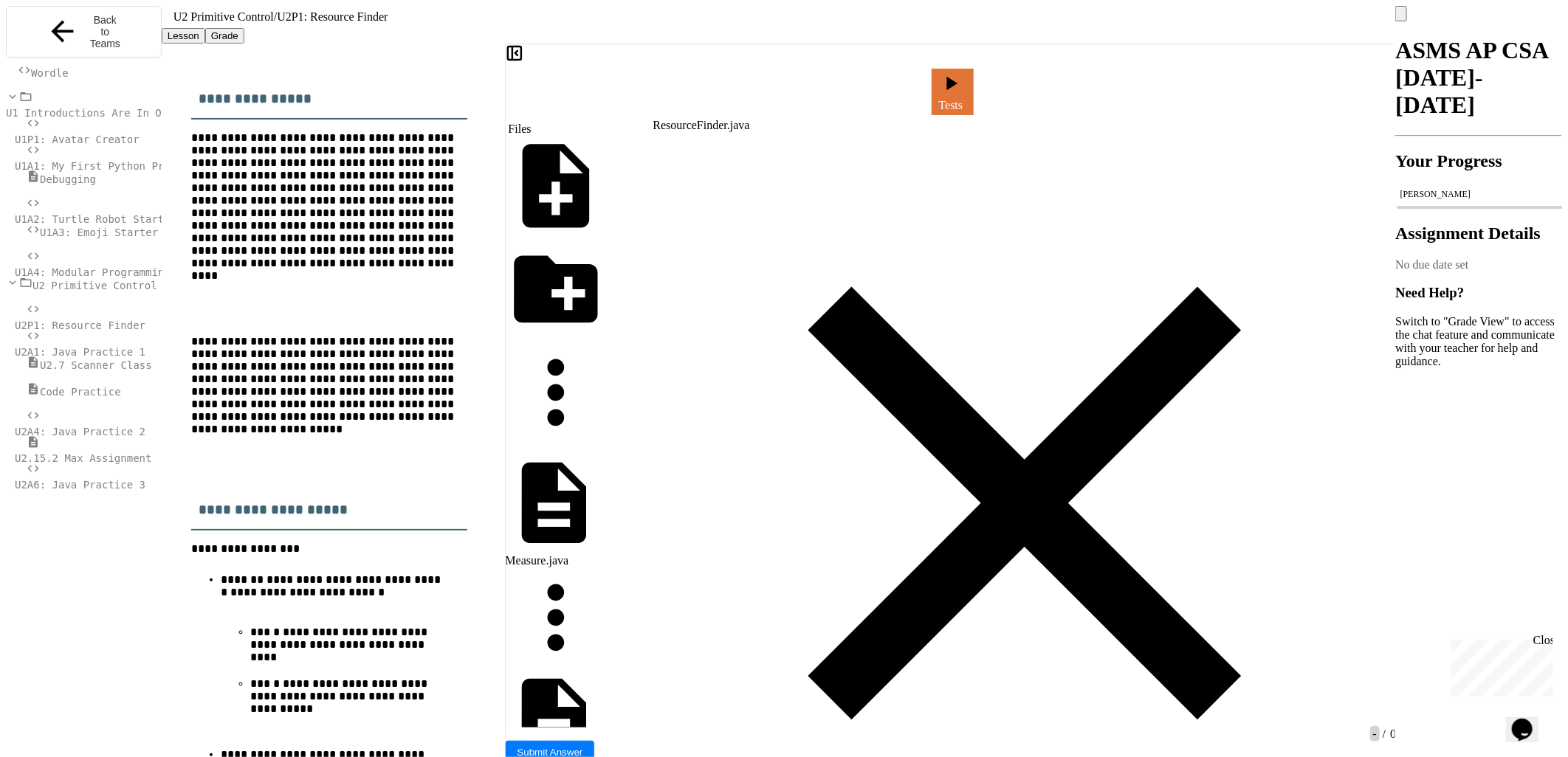
click at [917, 95] on icon at bounding box center [917, 95] width 0 height 0
click at [973, 89] on link "Tests" at bounding box center [952, 90] width 41 height 49
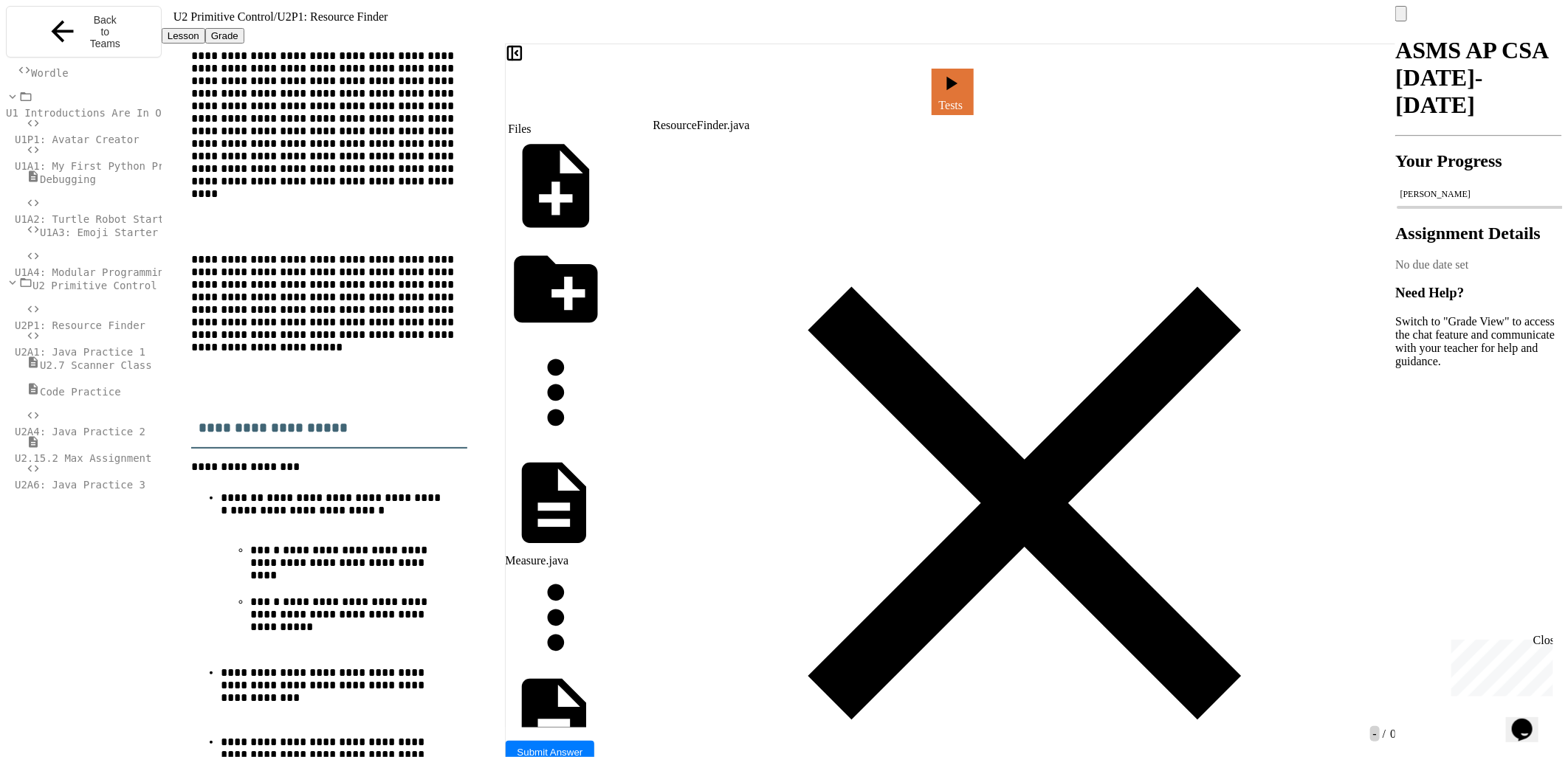
scroll to position [378, 0]
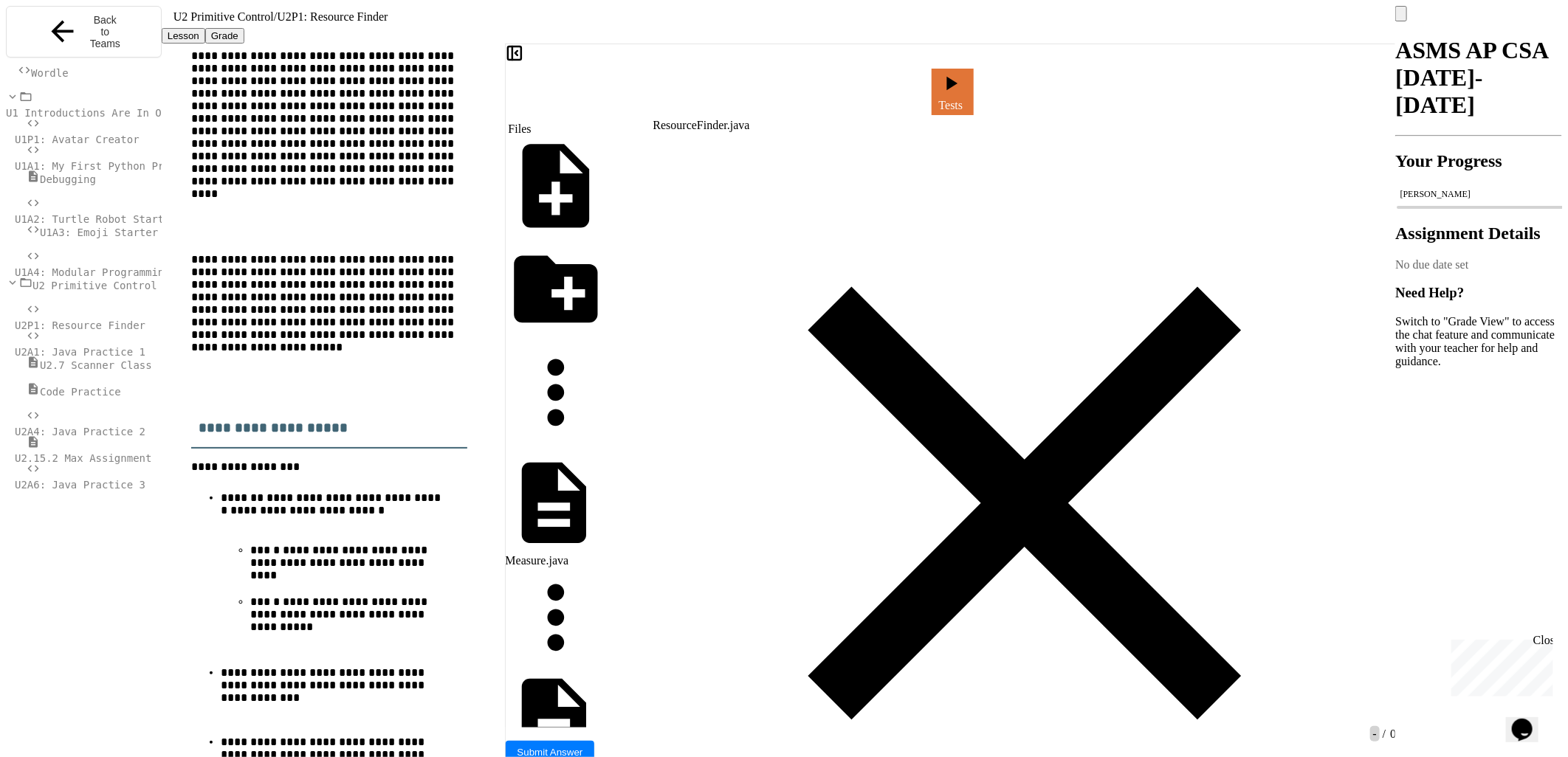
scroll to position [215, 0]
click at [962, 85] on icon at bounding box center [951, 81] width 24 height 25
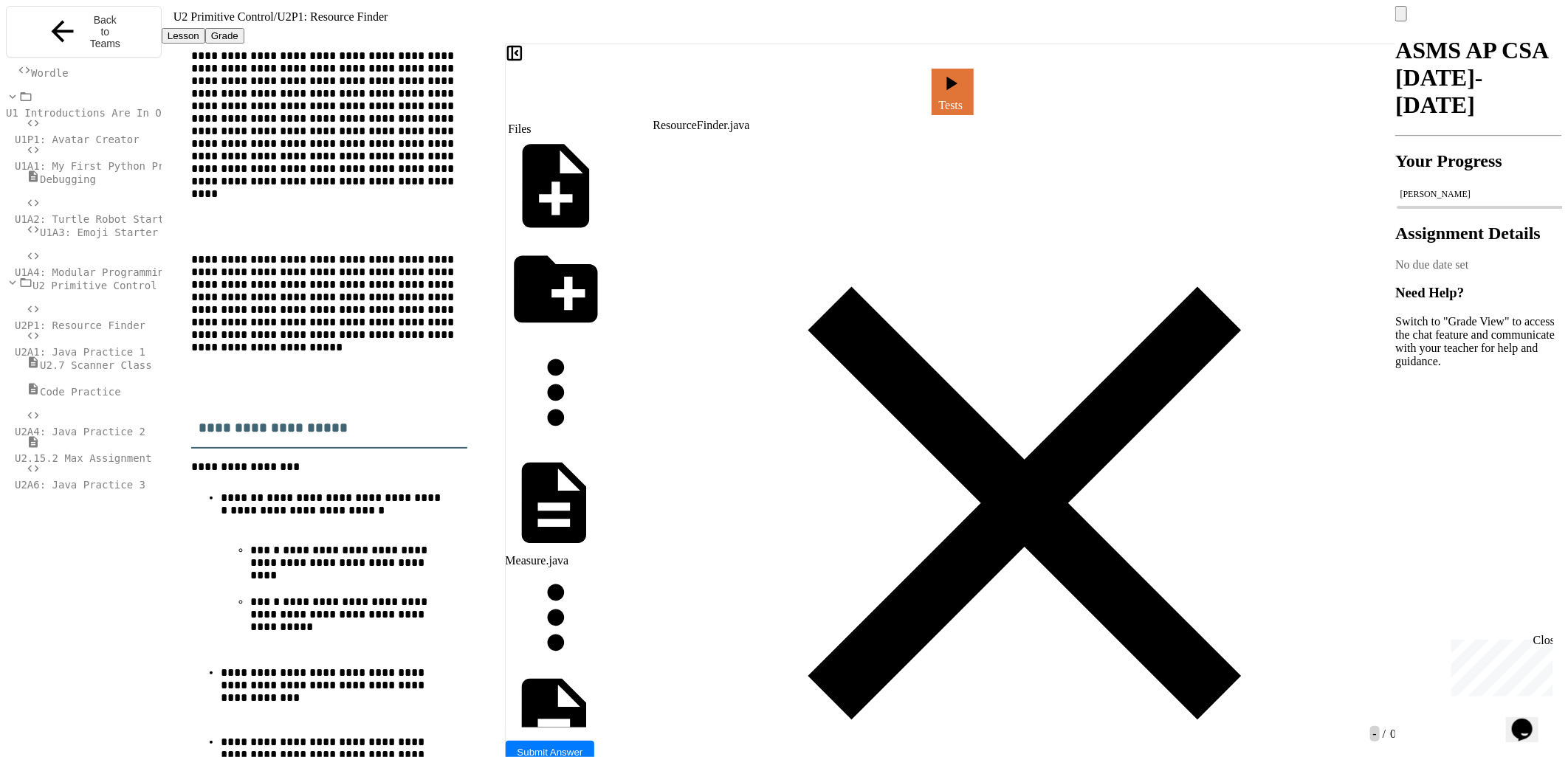
click at [974, 76] on link "Tests" at bounding box center [952, 90] width 42 height 49
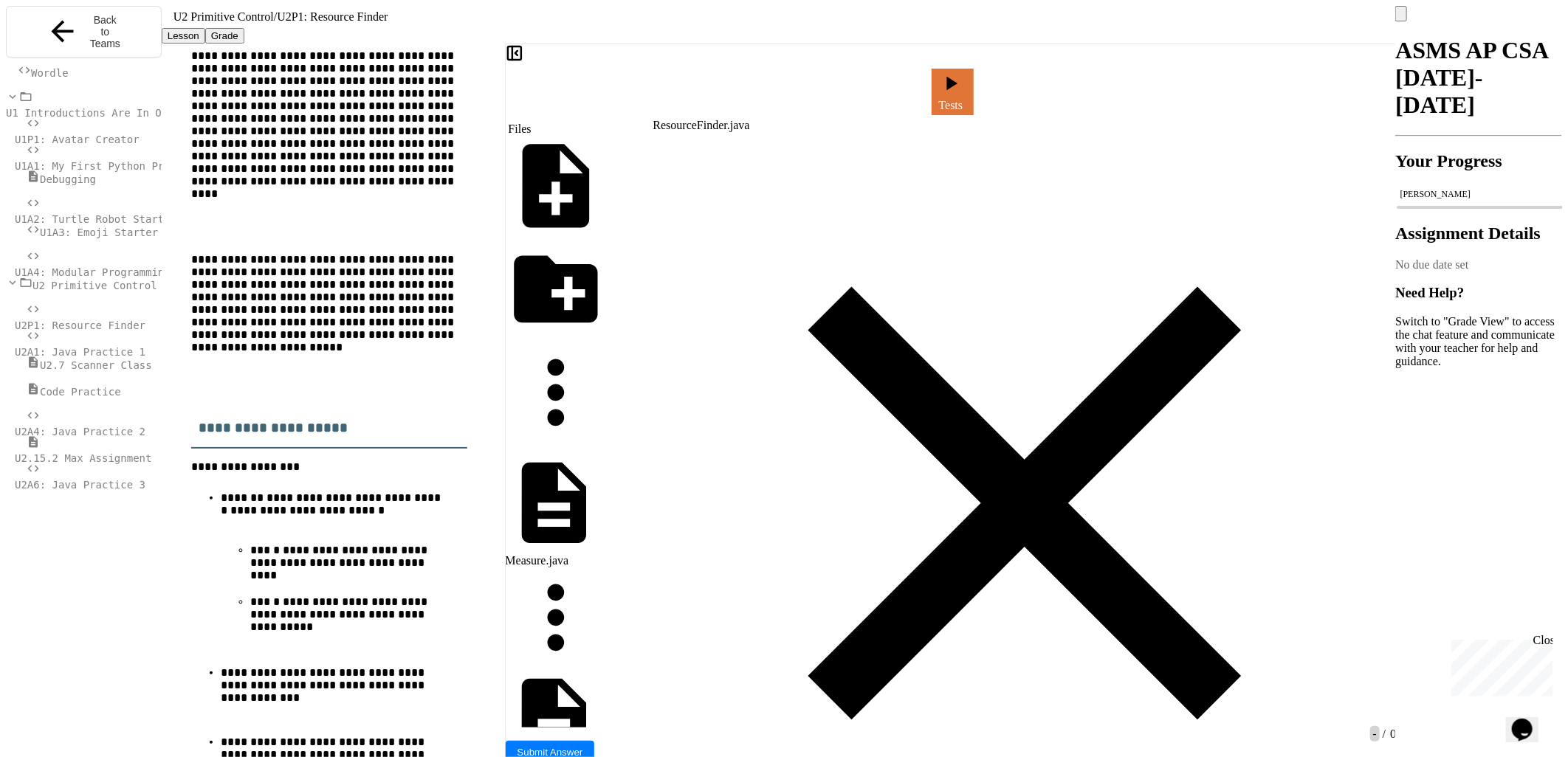
scroll to position [0, 0]
drag, startPoint x: 793, startPoint y: 252, endPoint x: 849, endPoint y: 244, distance: 56.6
drag, startPoint x: 849, startPoint y: 244, endPoint x: 858, endPoint y: 267, distance: 24.7
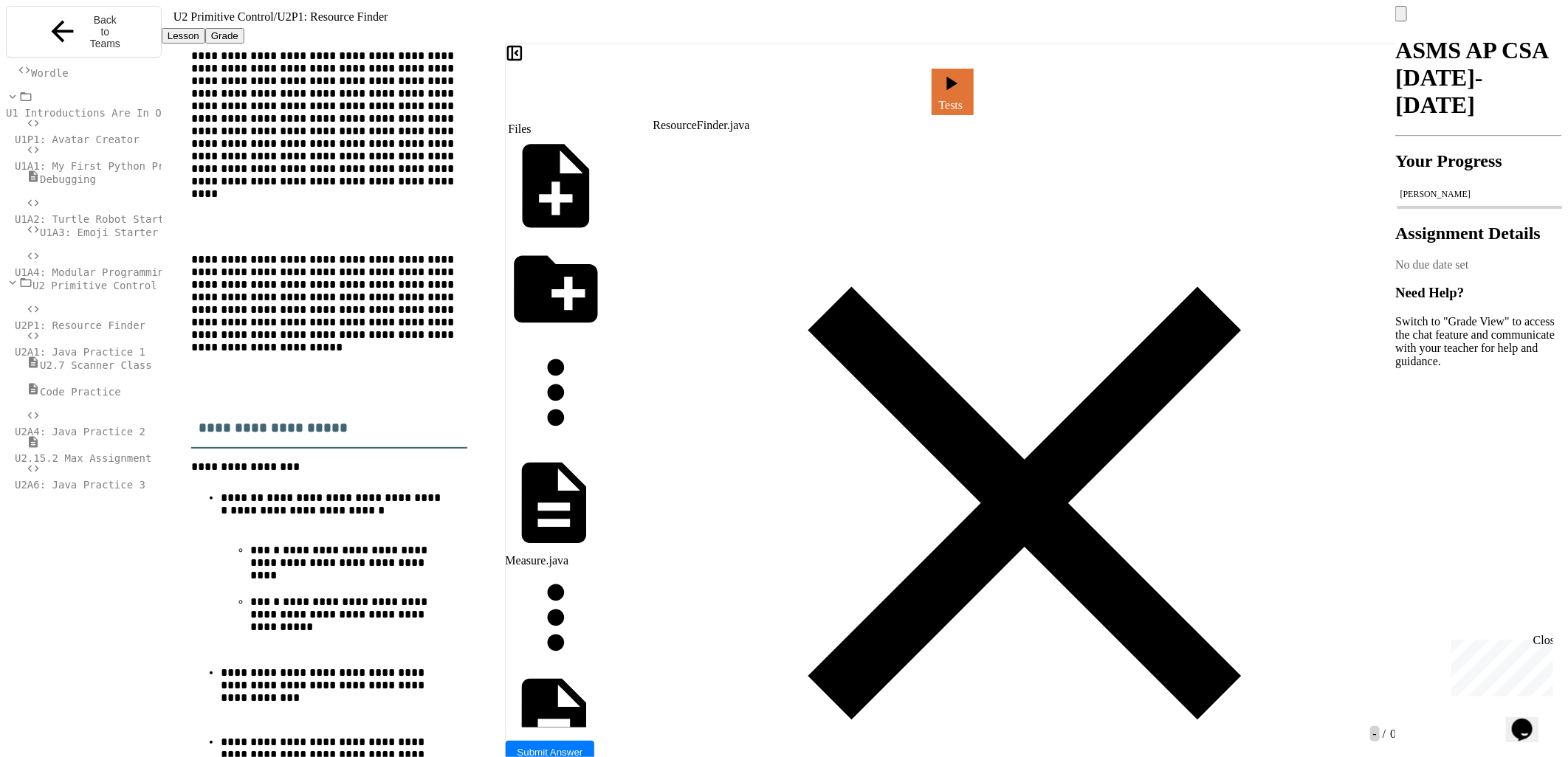
drag, startPoint x: 964, startPoint y: 468, endPoint x: 1027, endPoint y: 478, distance: 63.8
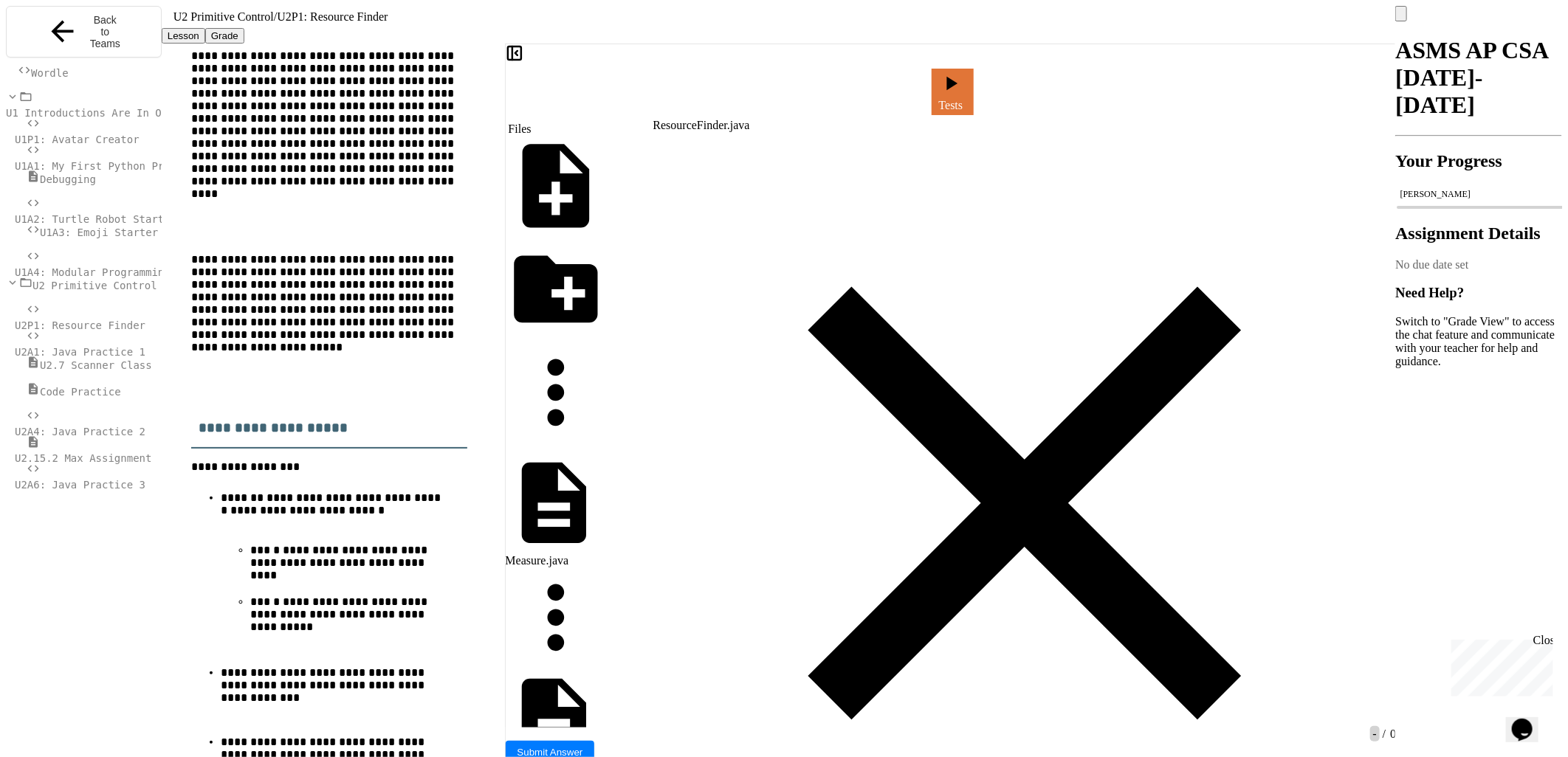
drag, startPoint x: 1027, startPoint y: 478, endPoint x: 955, endPoint y: 465, distance: 73.2
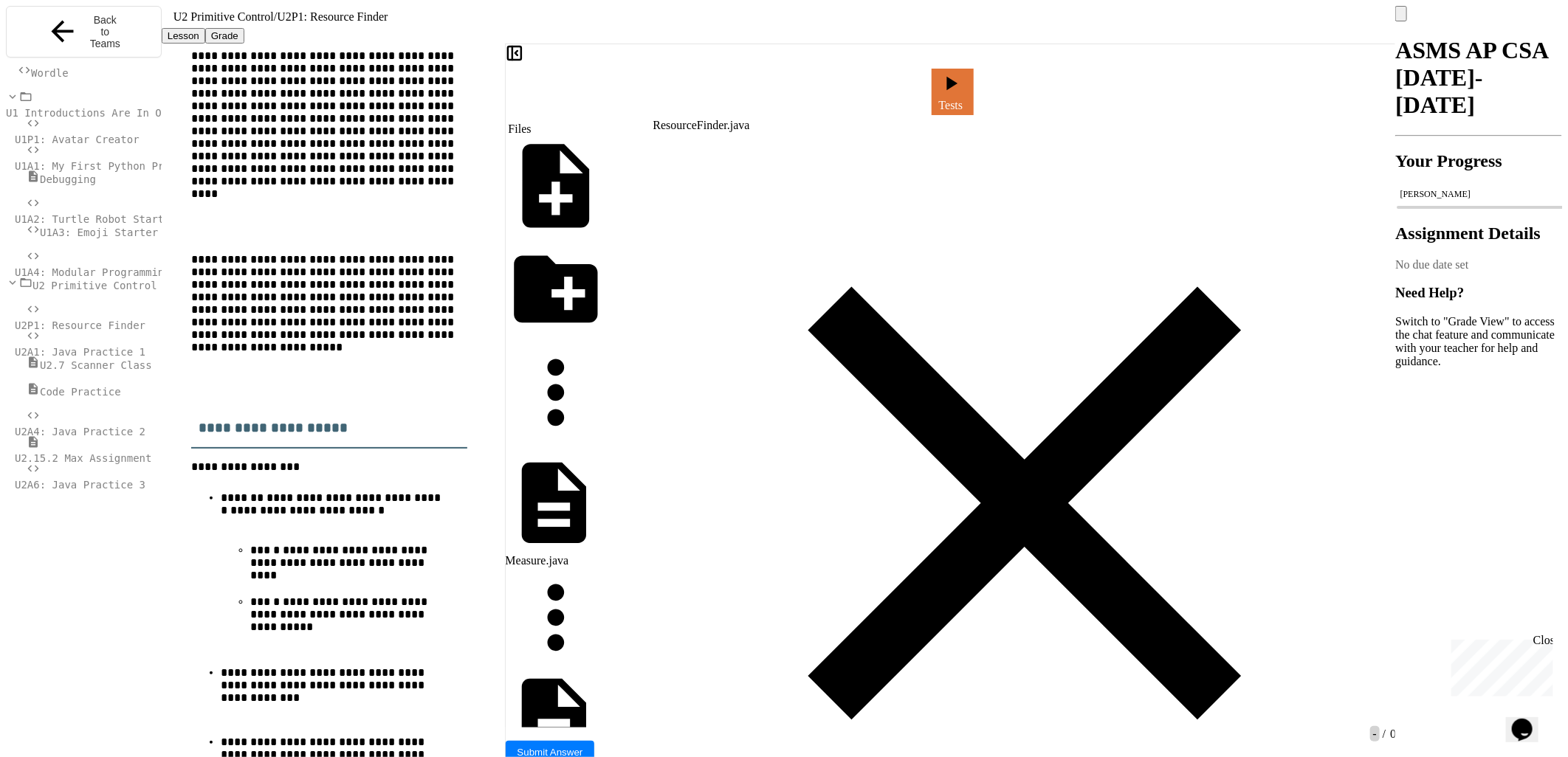
drag, startPoint x: 1111, startPoint y: 111, endPoint x: 1124, endPoint y: 155, distance: 45.9
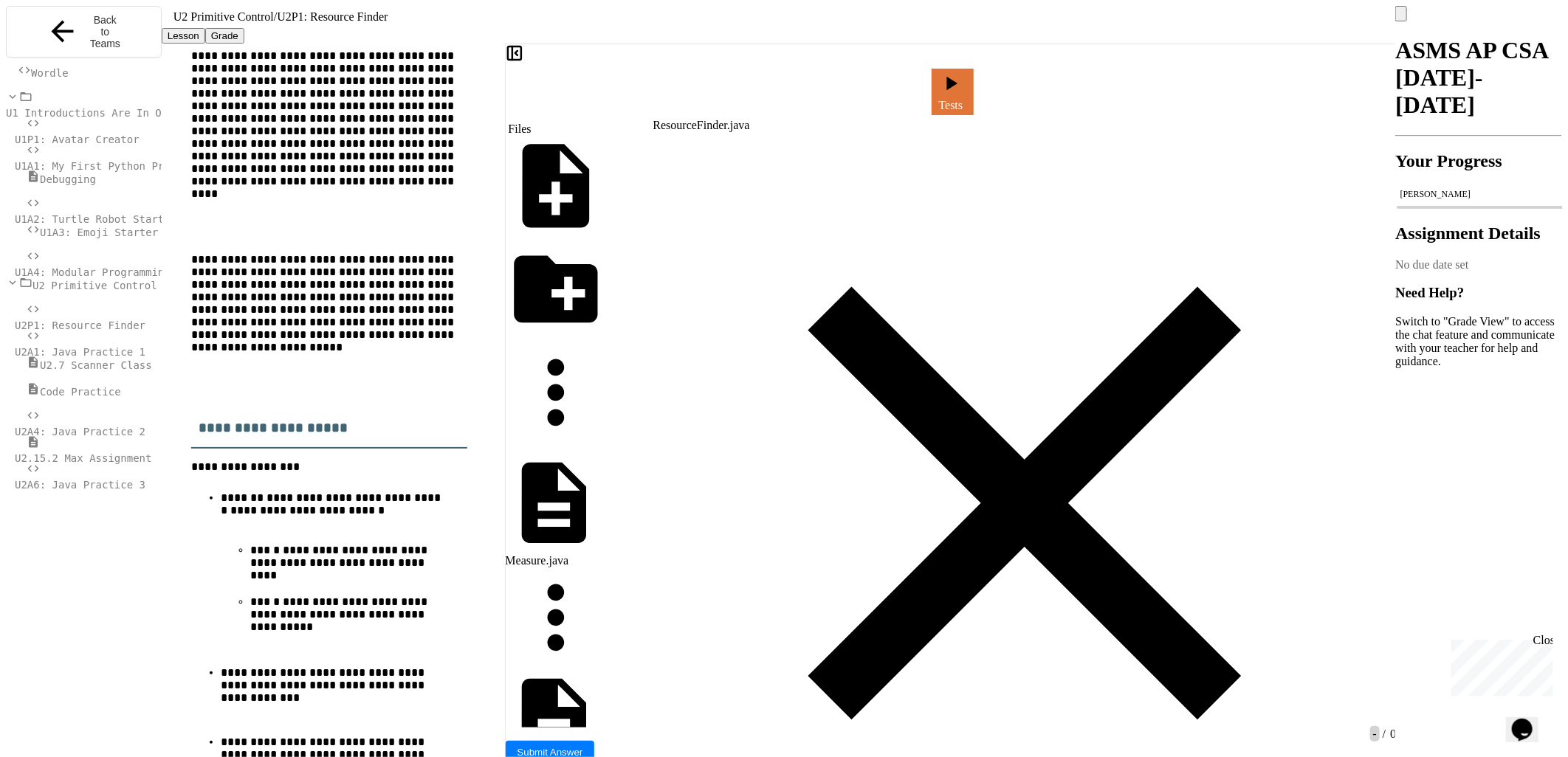
click at [968, 90] on link "Tests" at bounding box center [952, 90] width 40 height 49
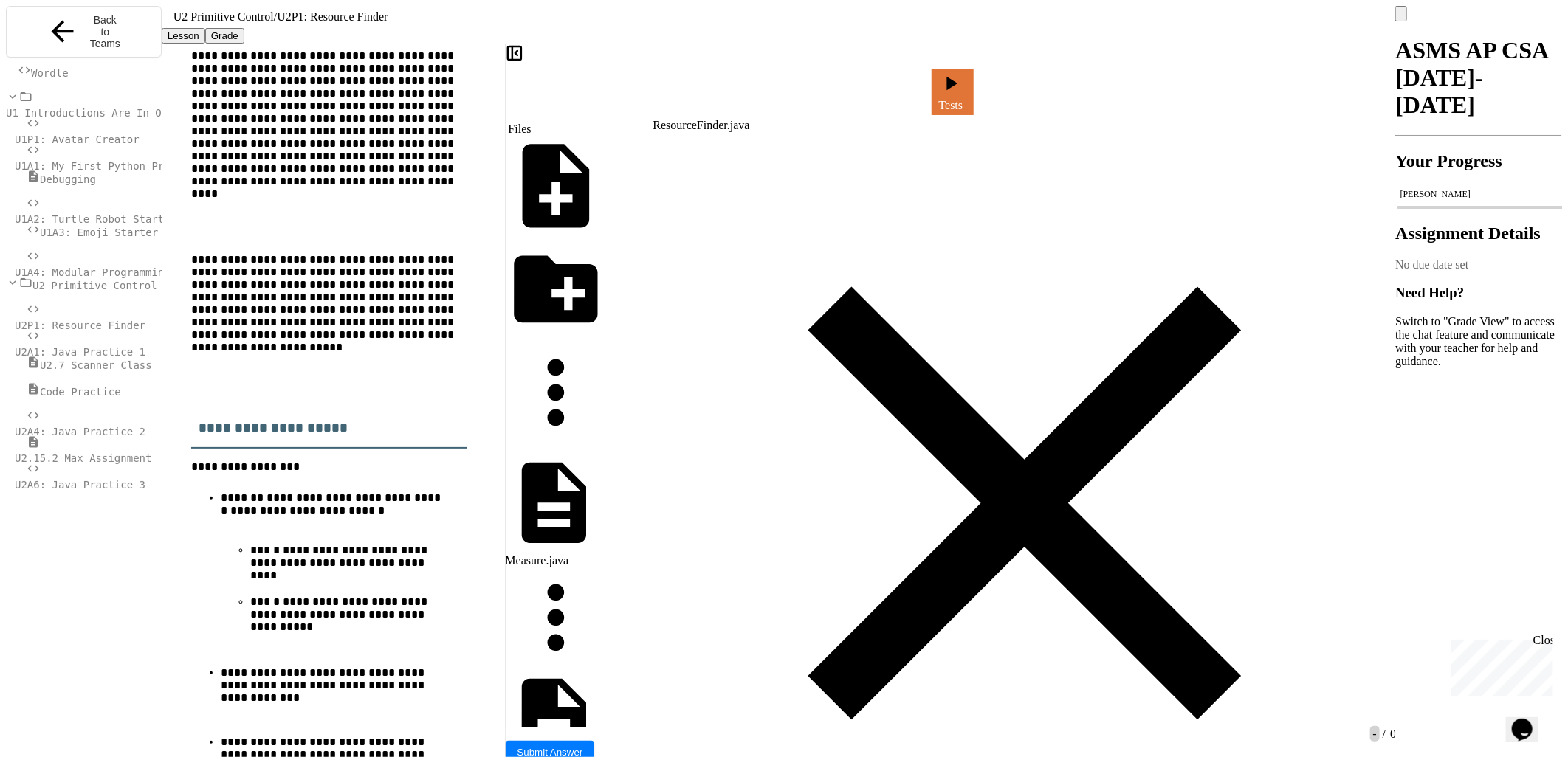
drag, startPoint x: 1223, startPoint y: 111, endPoint x: 1186, endPoint y: 131, distance: 42.1
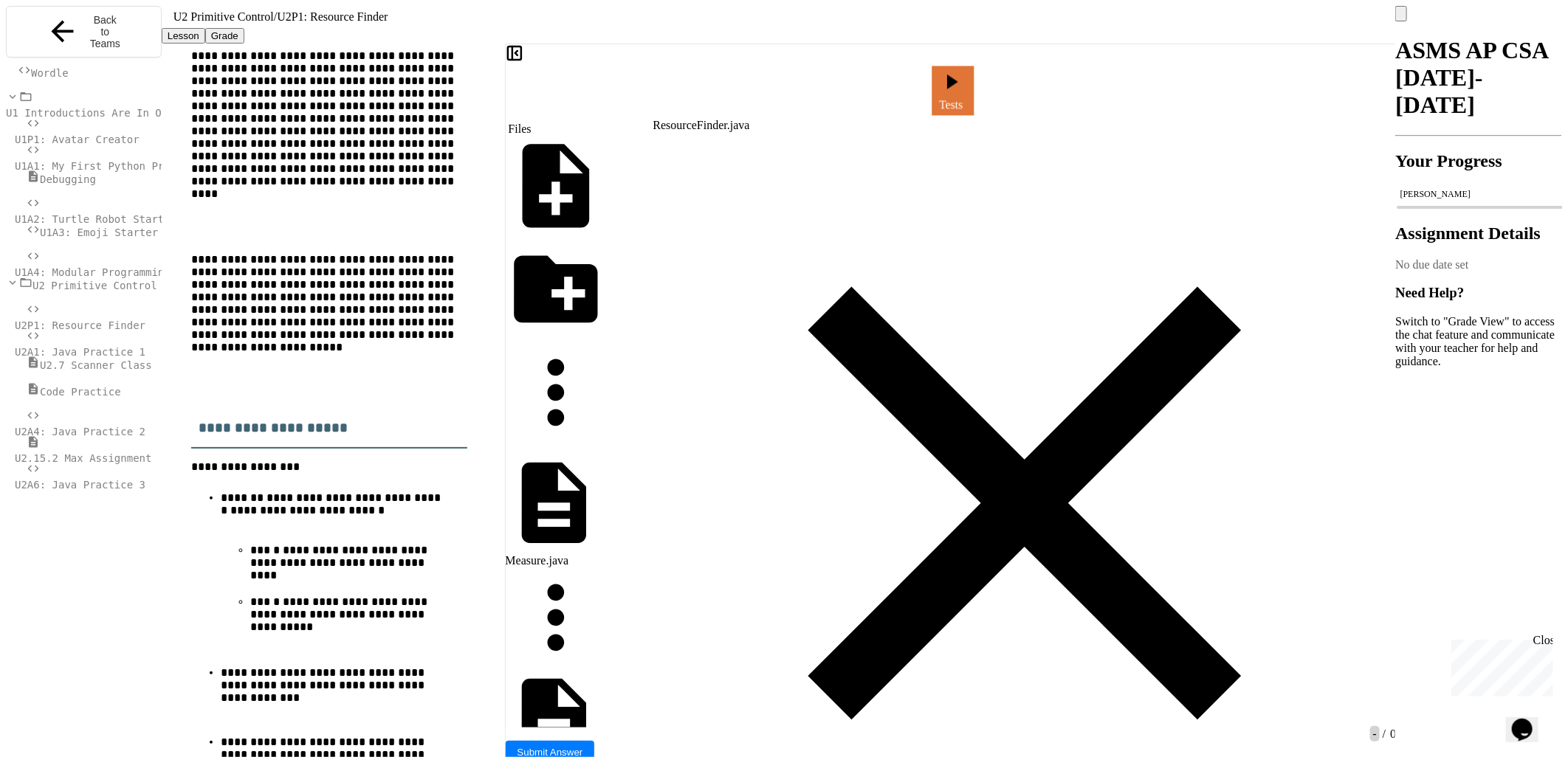
click at [974, 85] on link "Tests" at bounding box center [952, 90] width 42 height 49
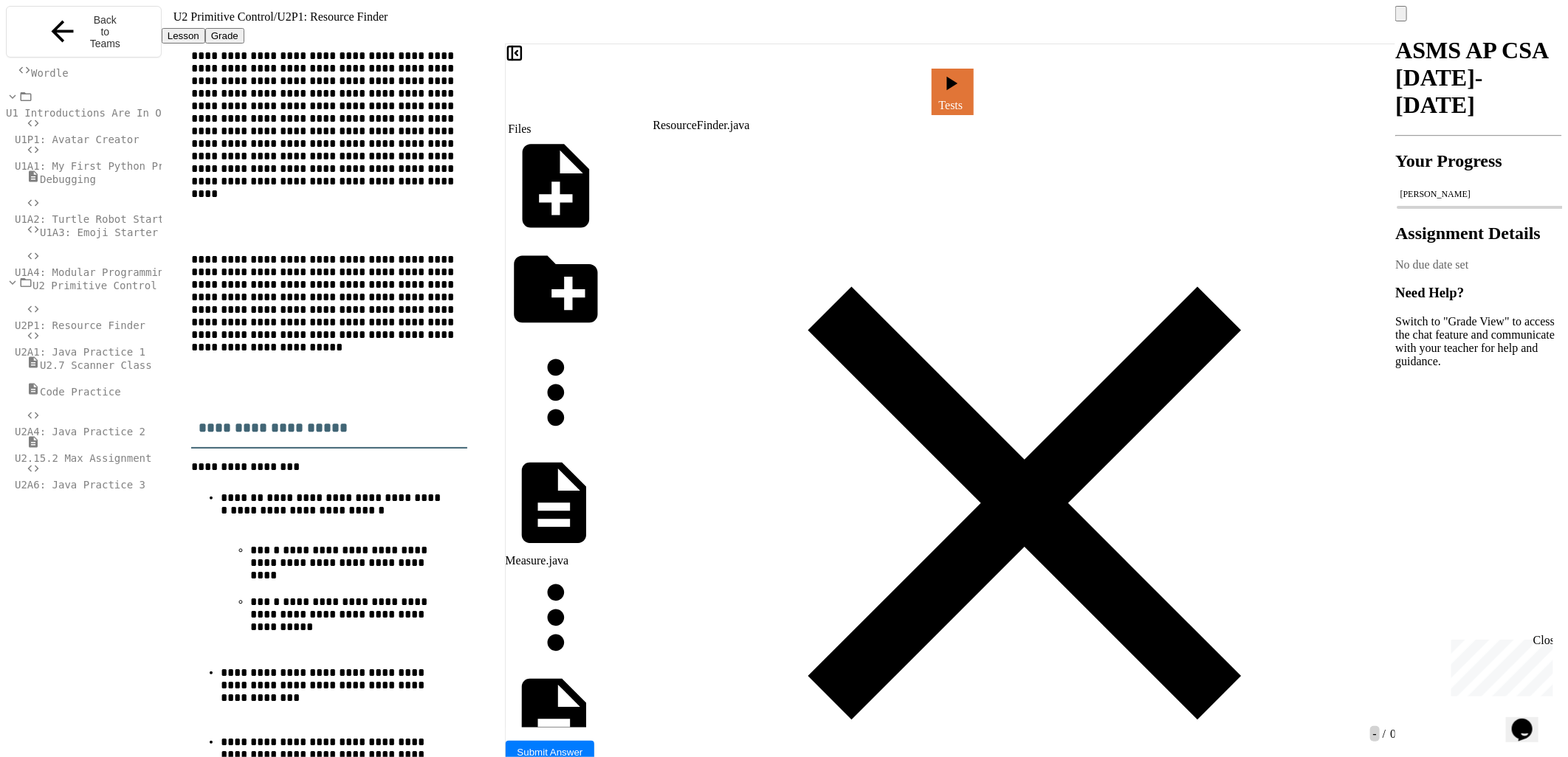
drag, startPoint x: 772, startPoint y: 148, endPoint x: 1168, endPoint y: 159, distance: 396.2
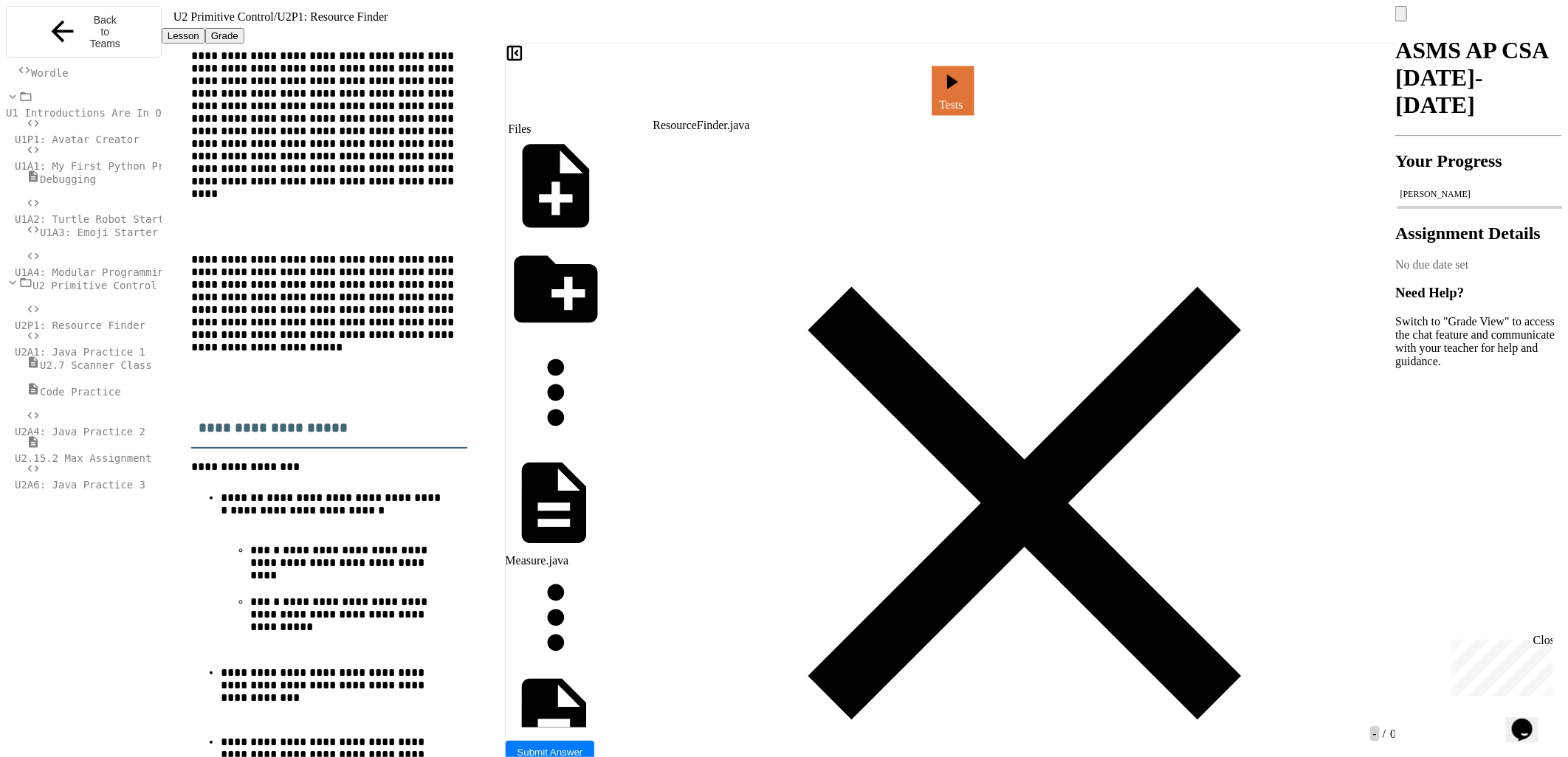
click at [974, 81] on link "Tests" at bounding box center [952, 90] width 42 height 49
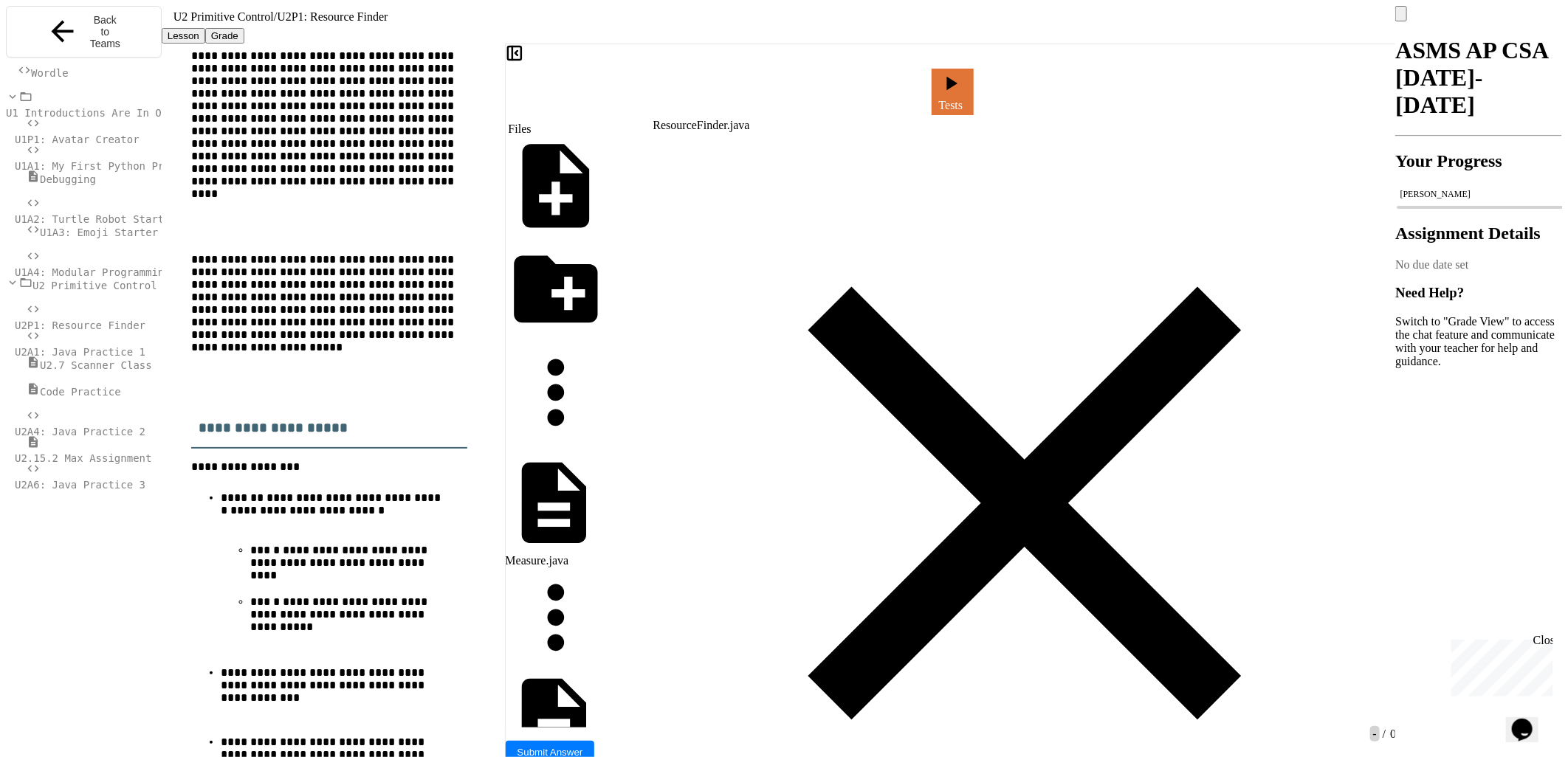
scroll to position [82, 0]
drag, startPoint x: 774, startPoint y: 295, endPoint x: 947, endPoint y: 296, distance: 173.0
click at [972, 83] on link "Tests" at bounding box center [952, 90] width 40 height 49
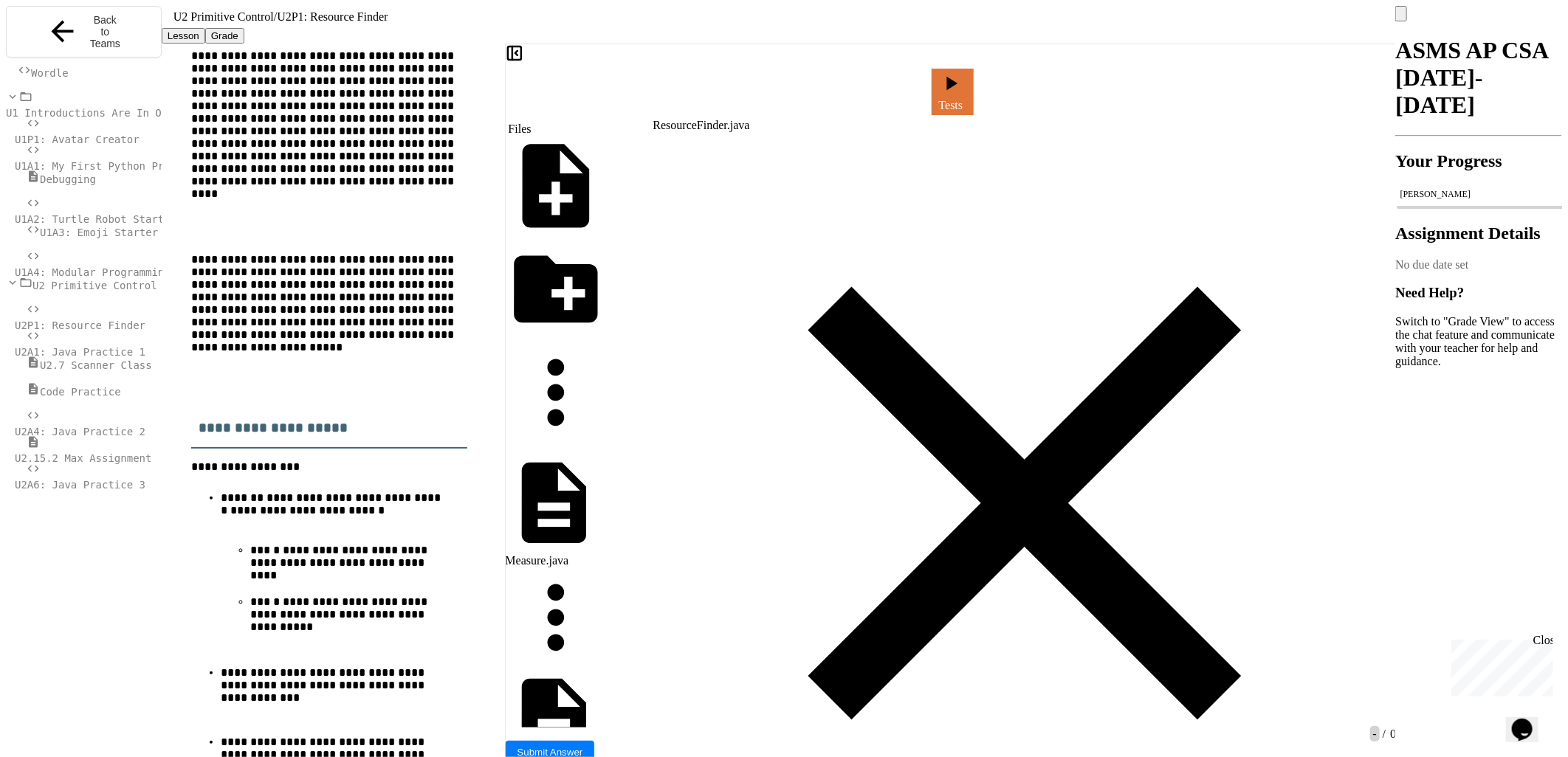
drag, startPoint x: 1009, startPoint y: 205, endPoint x: 997, endPoint y: 226, distance: 24.2
drag, startPoint x: 1031, startPoint y: 71, endPoint x: 1053, endPoint y: 75, distance: 22.4
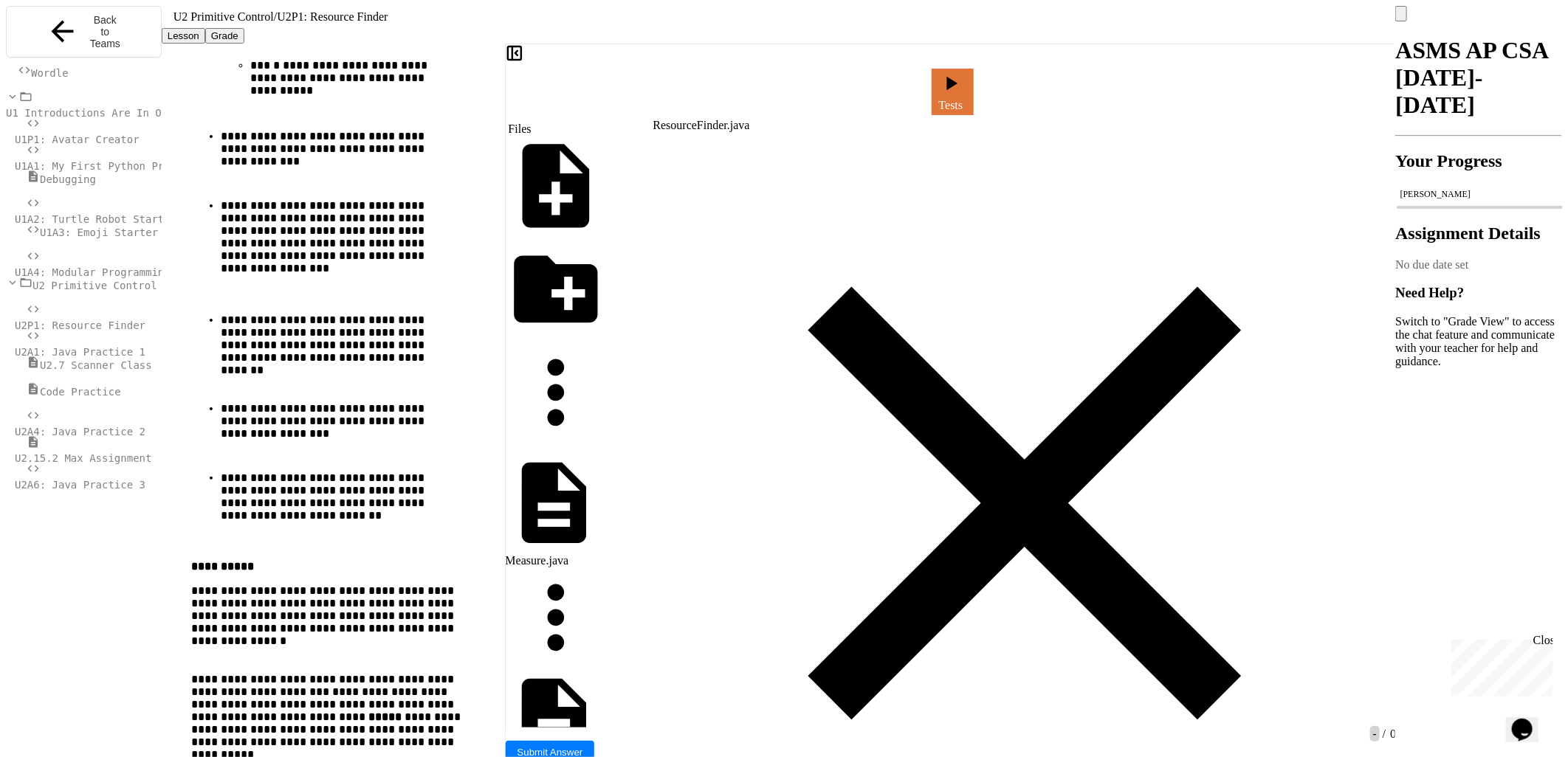
scroll to position [655, 0]
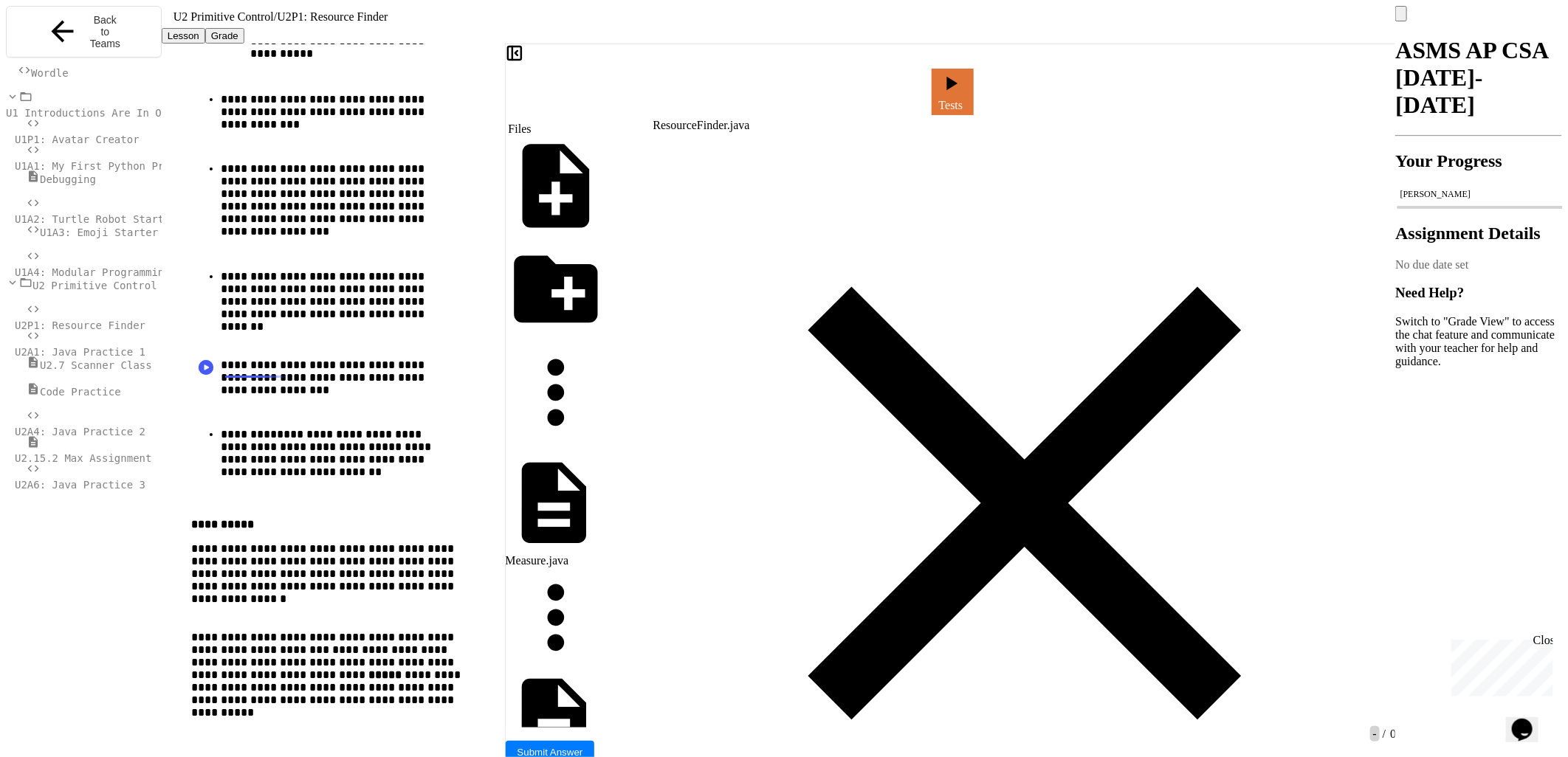
drag, startPoint x: 271, startPoint y: 370, endPoint x: 363, endPoint y: 396, distance: 95.6
click at [363, 428] on p "**********" at bounding box center [335, 467] width 230 height 78
drag, startPoint x: 363, startPoint y: 396, endPoint x: 233, endPoint y: 309, distance: 156.4
click at [335, 429] on p "**********" at bounding box center [335, 467] width 230 height 80
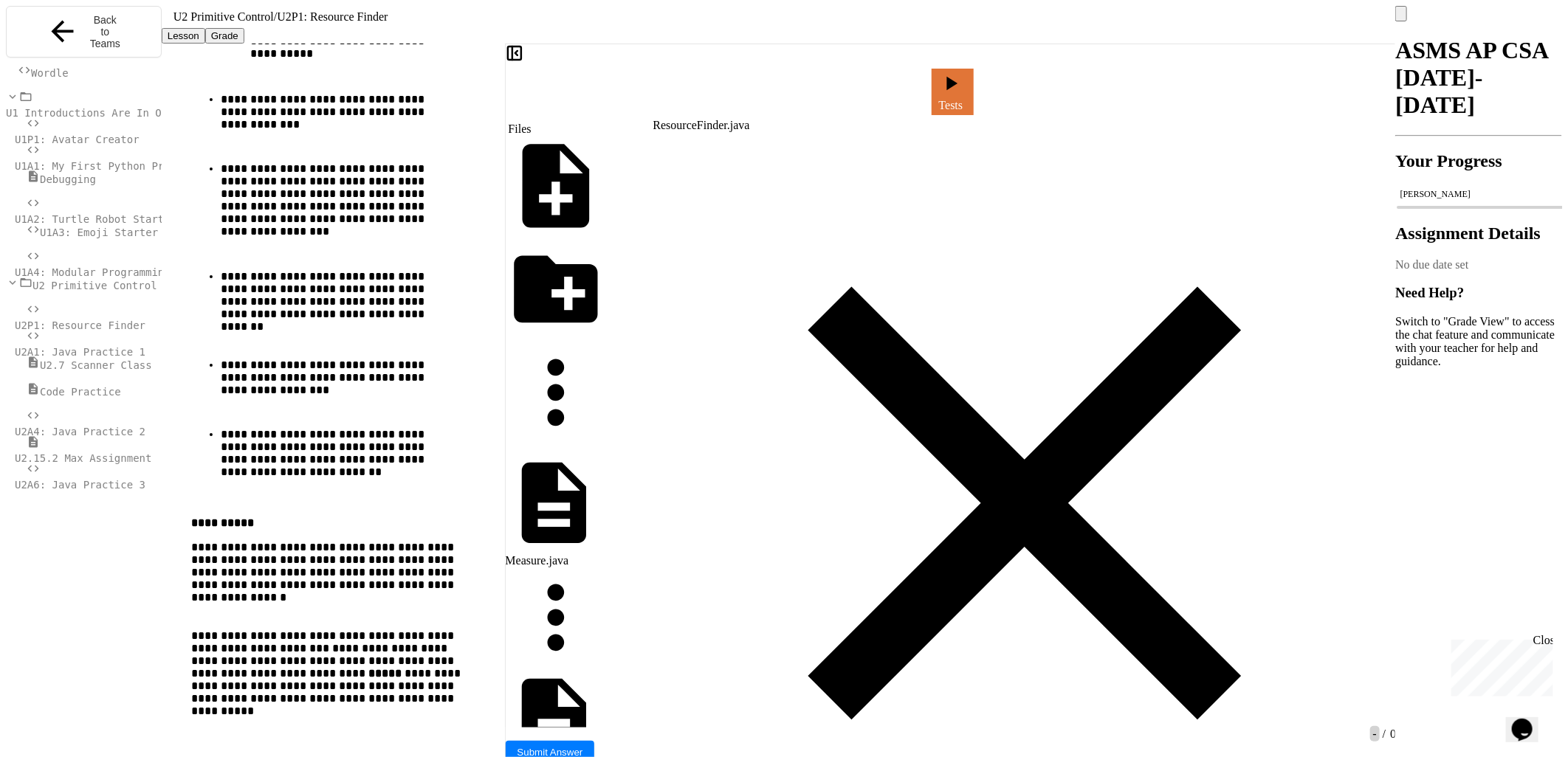
drag, startPoint x: 1067, startPoint y: 272, endPoint x: 1070, endPoint y: 321, distance: 49.1
click at [102, 479] on span "U2A6: Java Practice 3" at bounding box center [80, 485] width 131 height 12
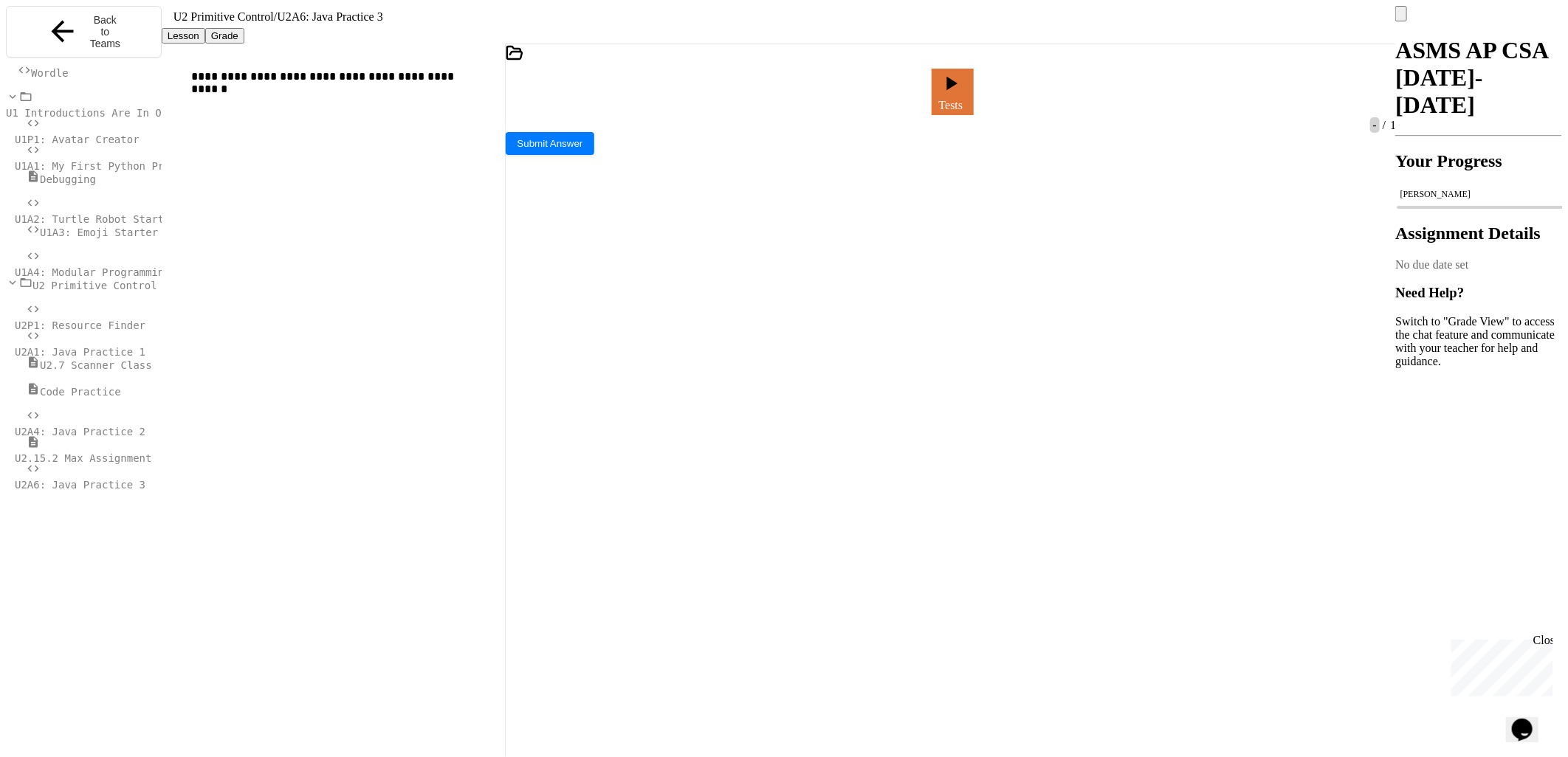
scroll to position [696, 0]
drag, startPoint x: 821, startPoint y: 512, endPoint x: 564, endPoint y: 519, distance: 257.1
drag, startPoint x: 784, startPoint y: 468, endPoint x: 725, endPoint y: 467, distance: 59.0
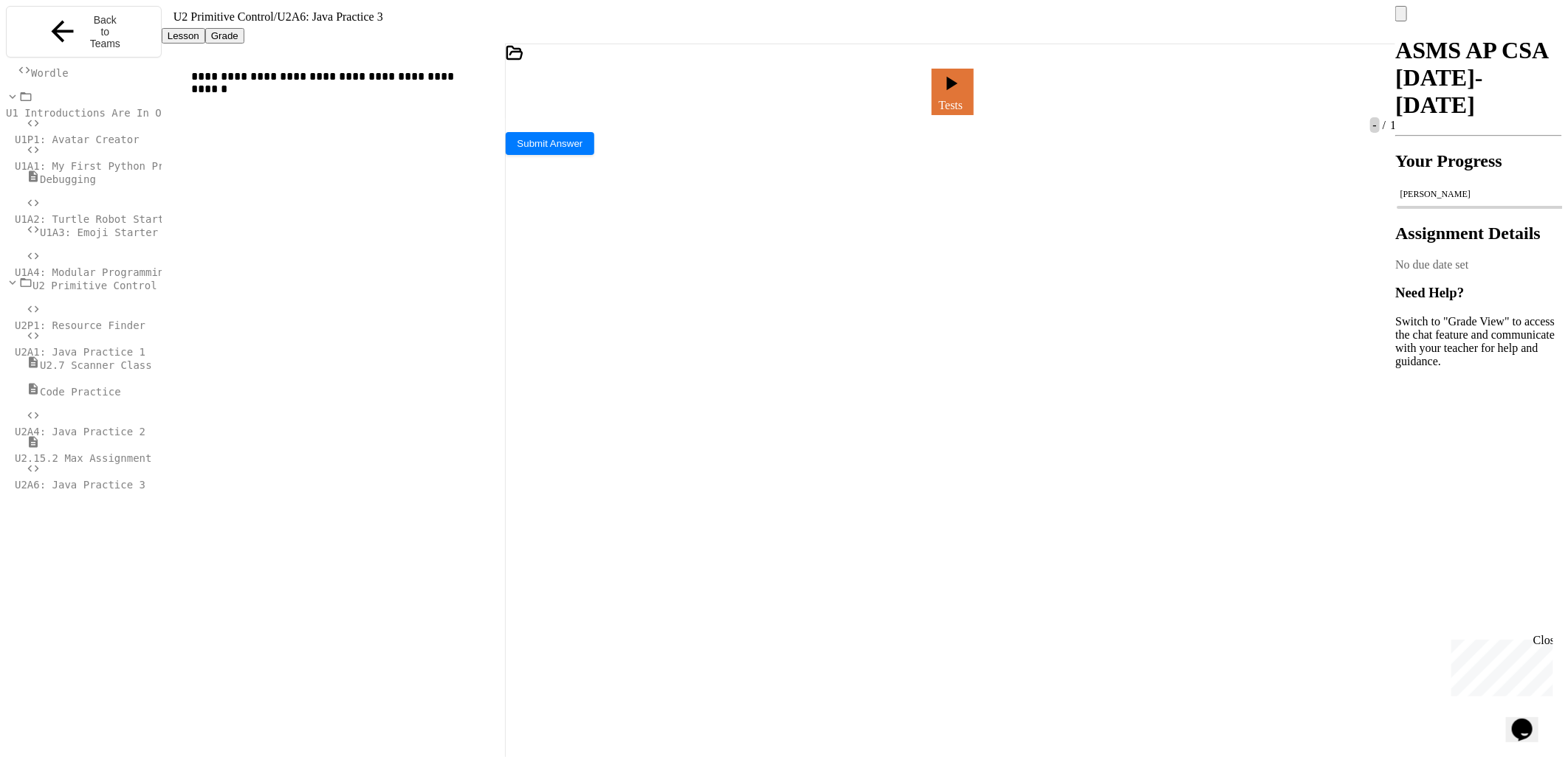
drag, startPoint x: 801, startPoint y: 463, endPoint x: 812, endPoint y: 466, distance: 11.4
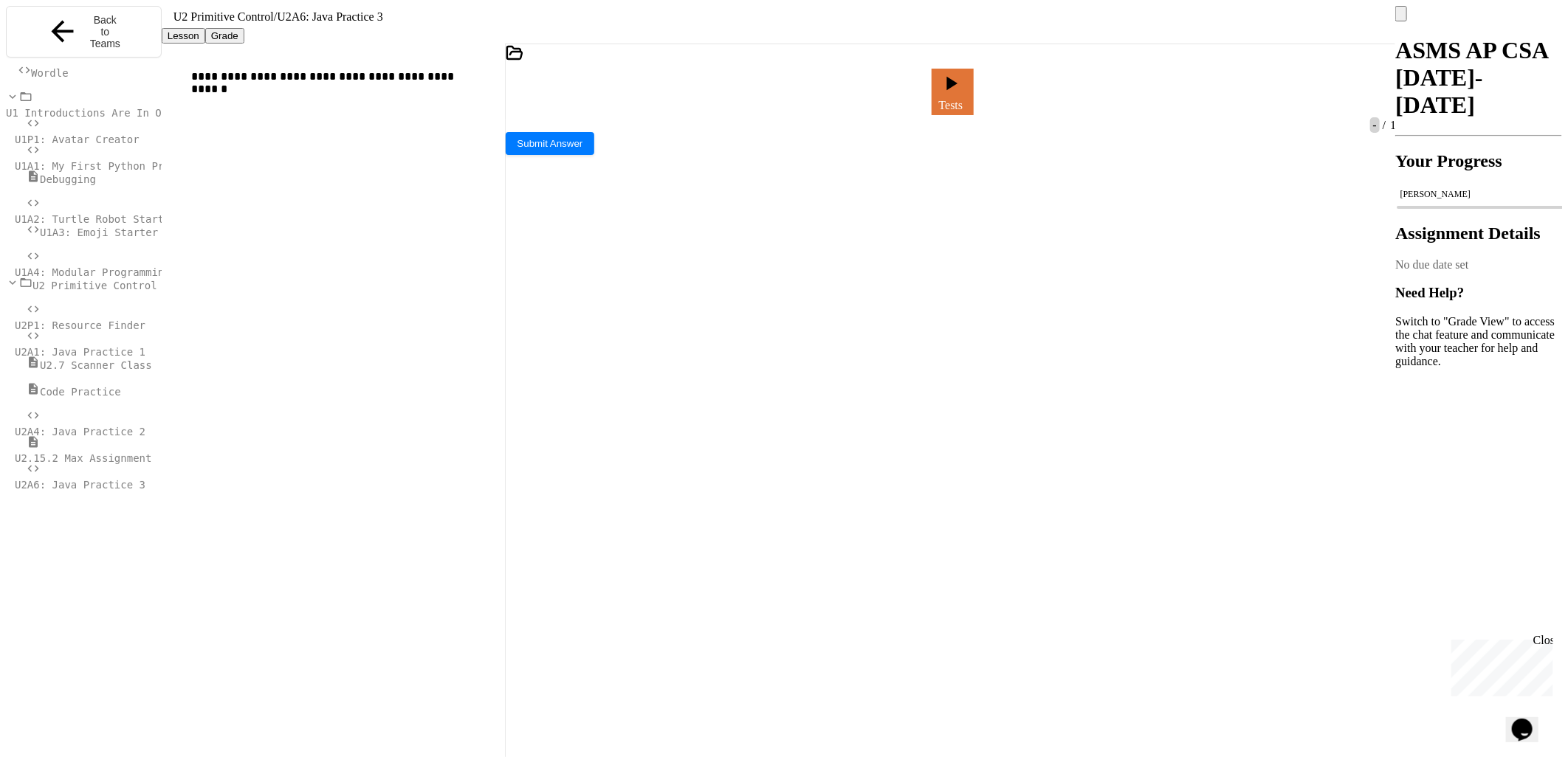
drag, startPoint x: 618, startPoint y: 465, endPoint x: 575, endPoint y: 463, distance: 43.0
drag, startPoint x: 685, startPoint y: 515, endPoint x: 500, endPoint y: 515, distance: 185.0
click at [500, 515] on div "**********" at bounding box center [778, 403] width 1234 height 719
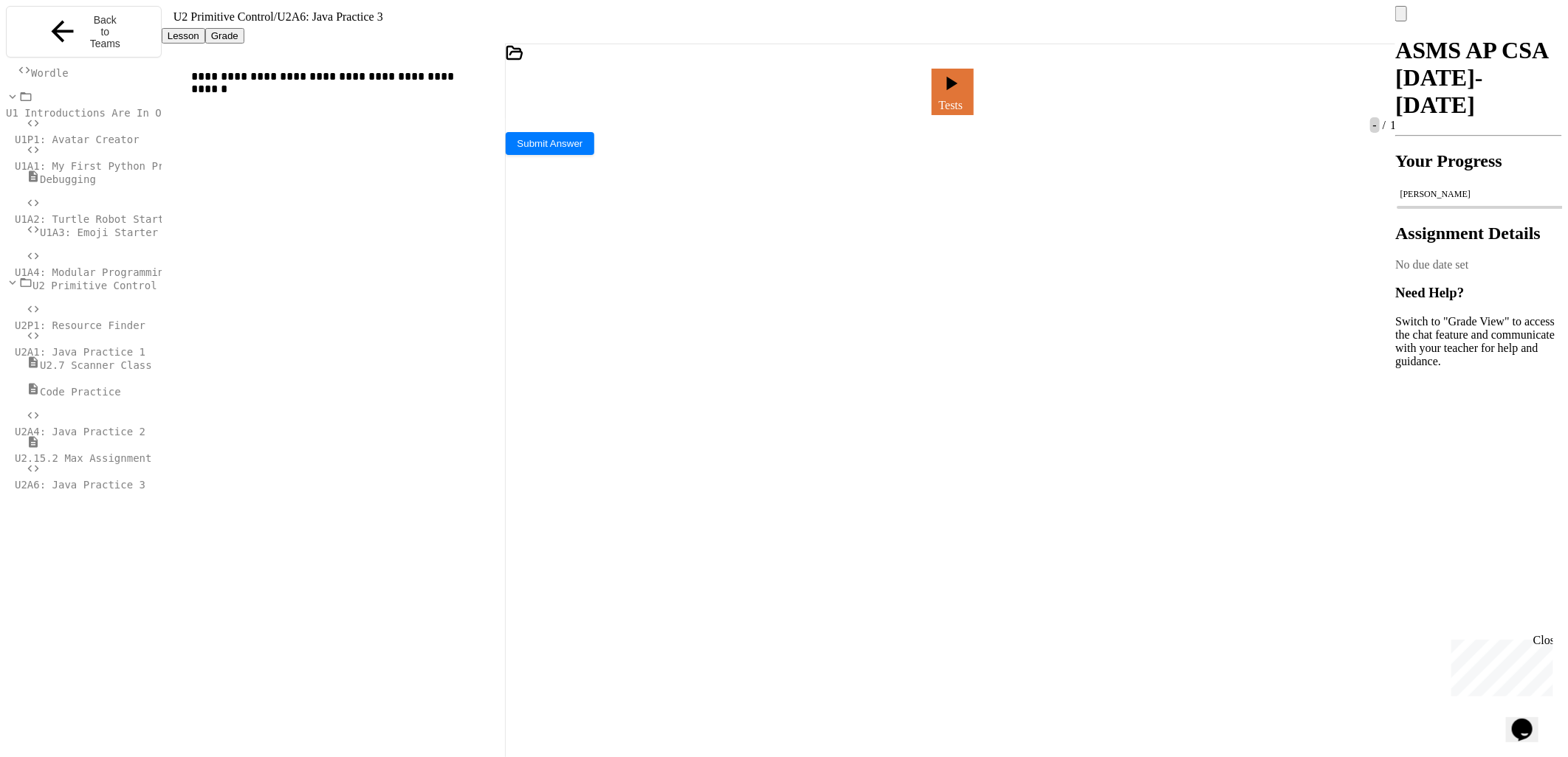
scroll to position [696, 0]
click at [975, 90] on link "Tests" at bounding box center [953, 91] width 43 height 46
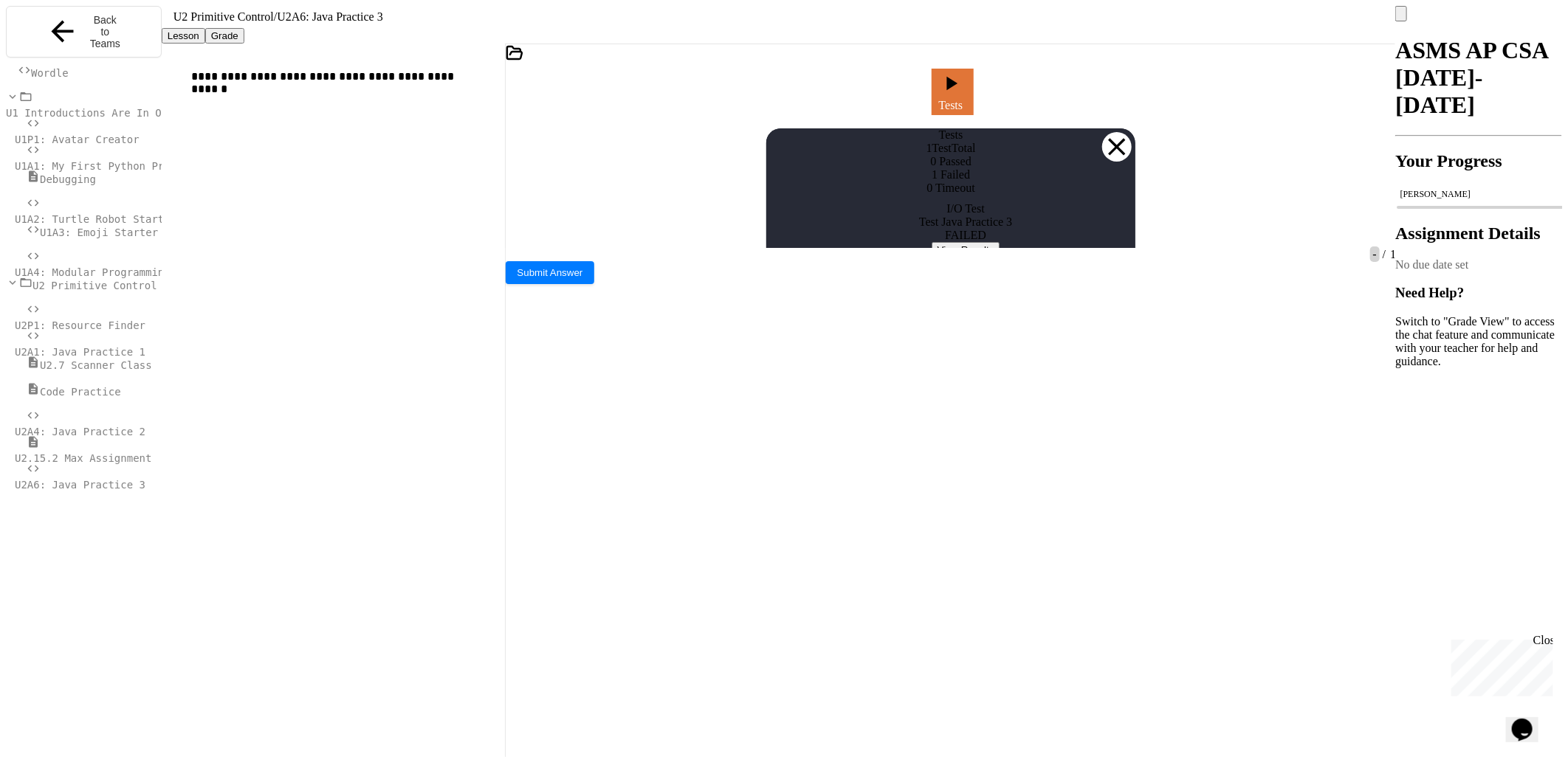
click at [992, 258] on button "View Results" at bounding box center [965, 249] width 68 height 16
click at [1100, 128] on div "Tests 1 Test Total 0 Passed 1 Failed 0 Timeout I/O Test Test Java Practice 3 FA…" at bounding box center [951, 193] width 369 height 129
click at [1104, 132] on div at bounding box center [1117, 147] width 30 height 30
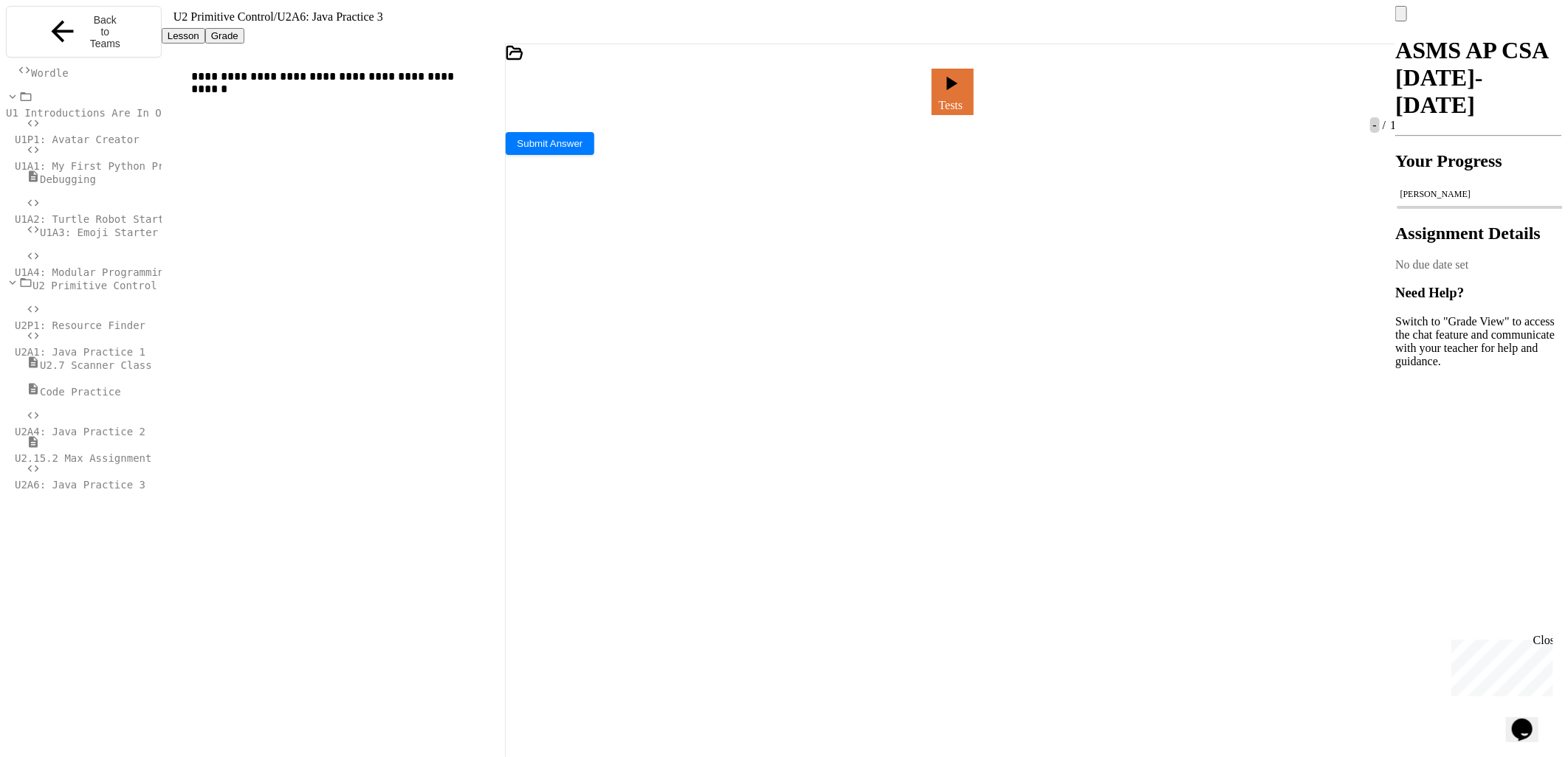
click at [917, 85] on div at bounding box center [919, 91] width 3 height 13
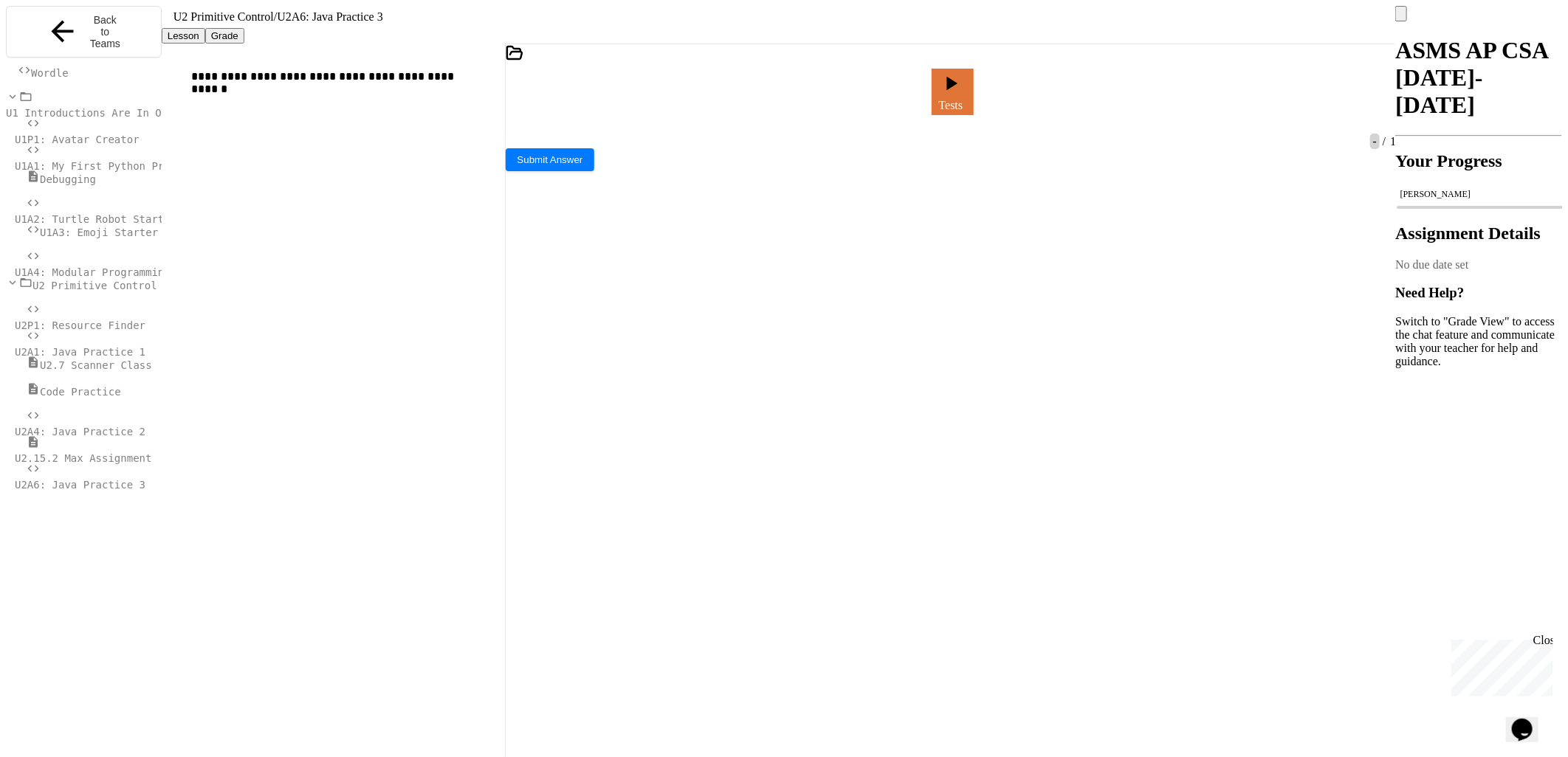
click at [920, 85] on div at bounding box center [919, 91] width 3 height 13
drag, startPoint x: 636, startPoint y: 411, endPoint x: 631, endPoint y: 428, distance: 17.7
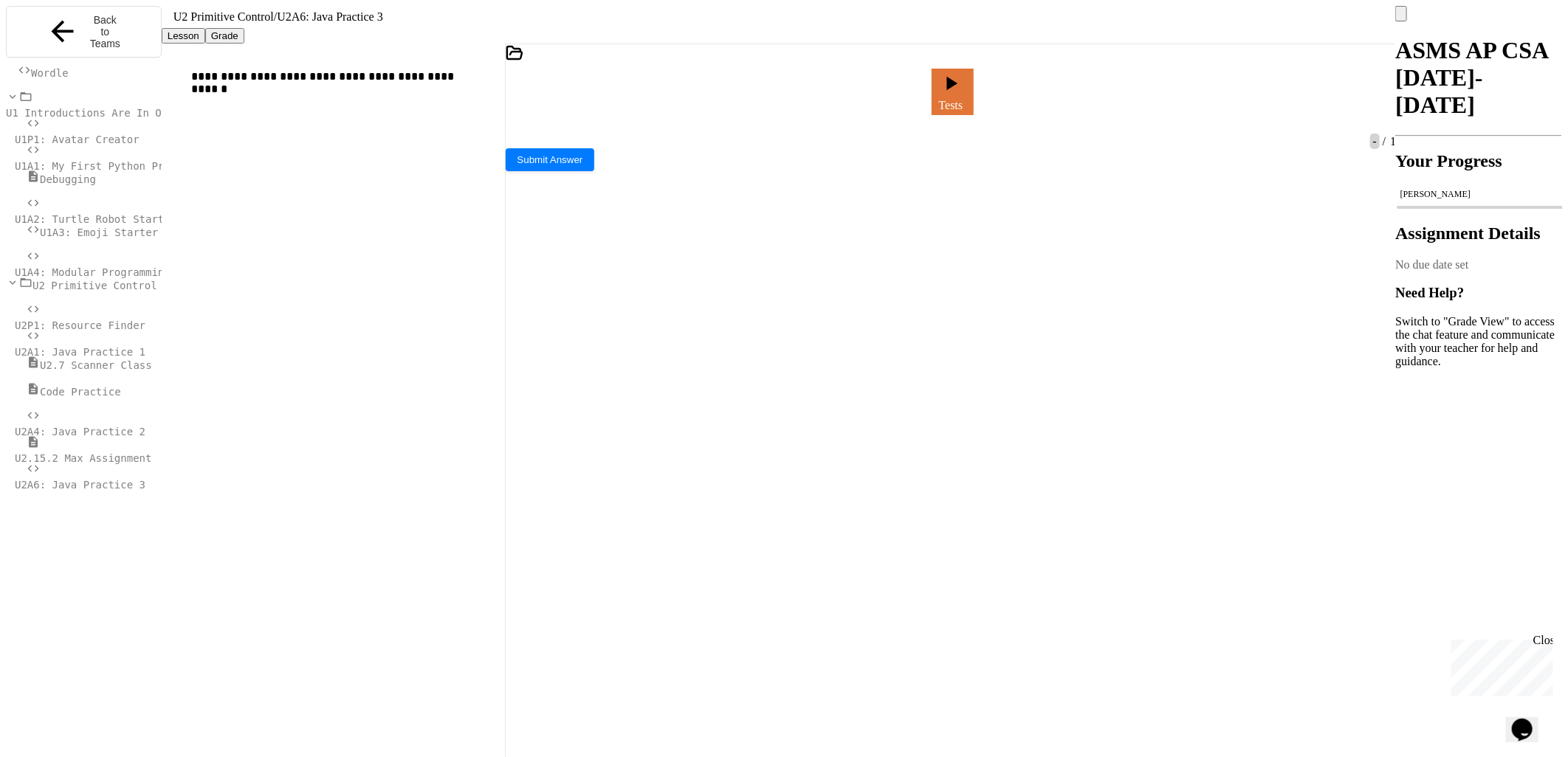
drag, startPoint x: 527, startPoint y: 218, endPoint x: 605, endPoint y: 230, distance: 78.9
click at [90, 453] on span "U2.15.2 Max Assignment" at bounding box center [83, 458] width 137 height 12
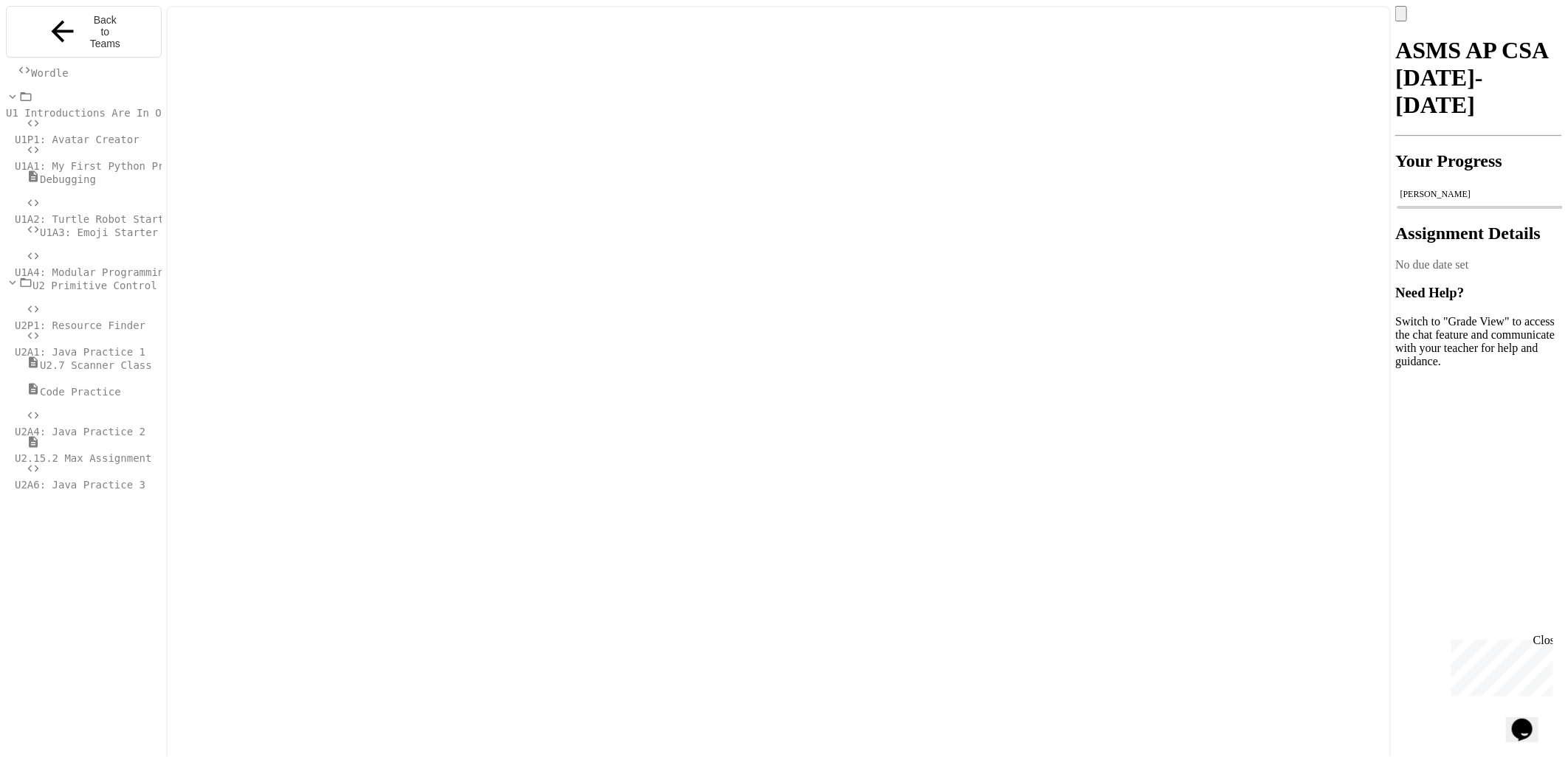
click at [98, 425] on span "U2A4: Java Practice 2" at bounding box center [80, 431] width 131 height 12
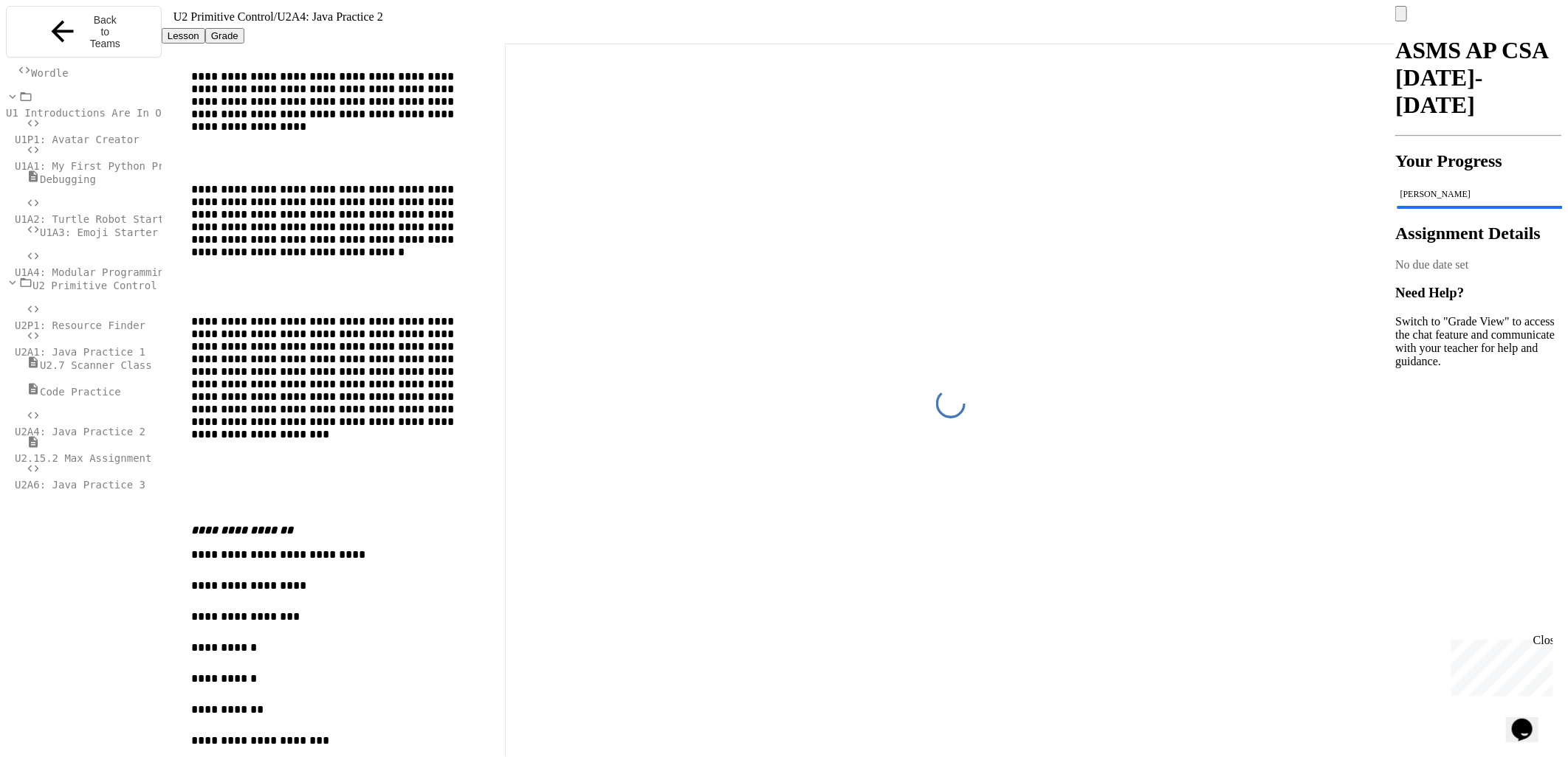
click at [104, 394] on span "Code Practice" at bounding box center [80, 392] width 81 height 12
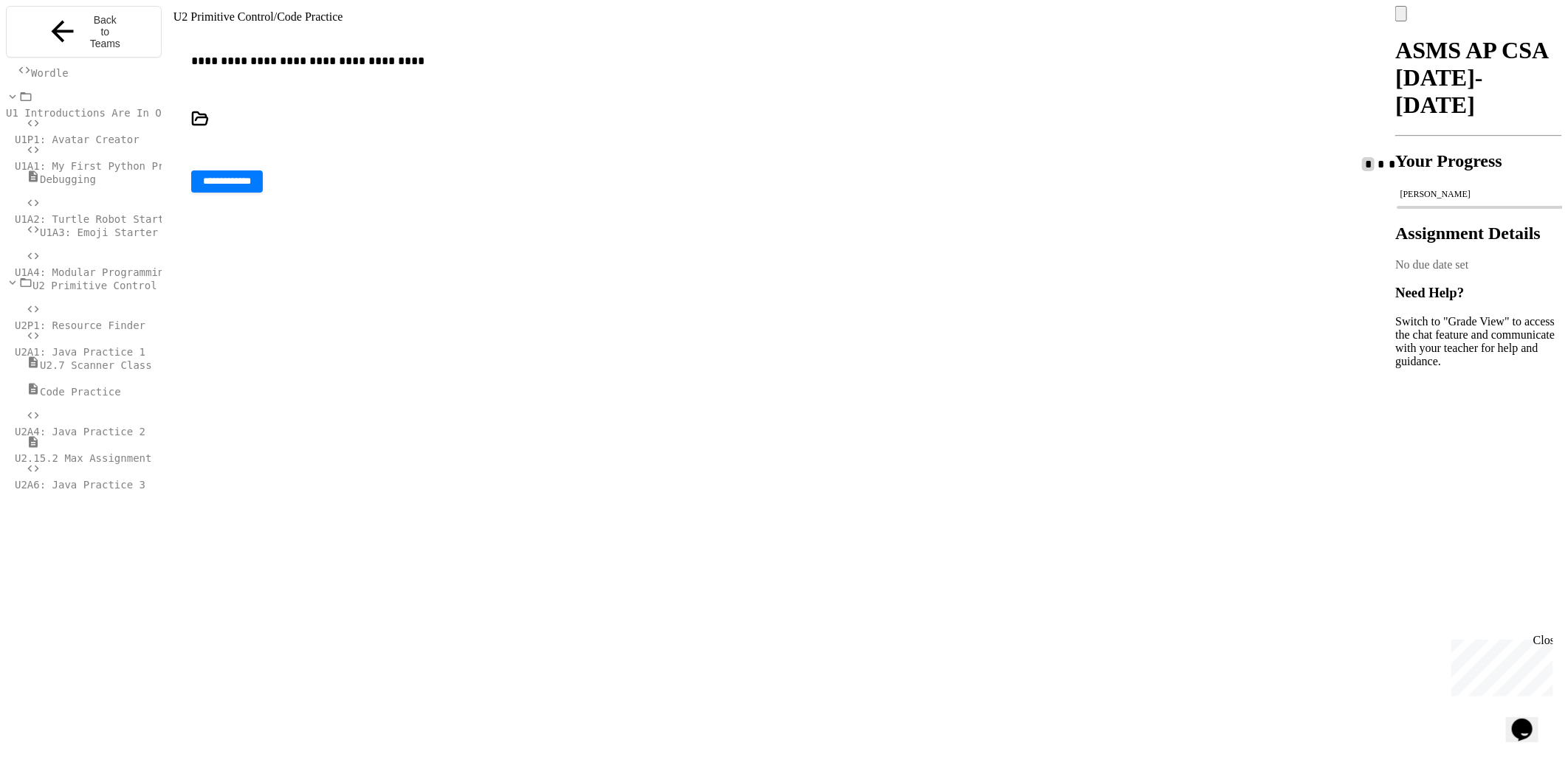
click at [96, 356] on div "U2.7 Scanner Class" at bounding box center [83, 364] width 156 height 16
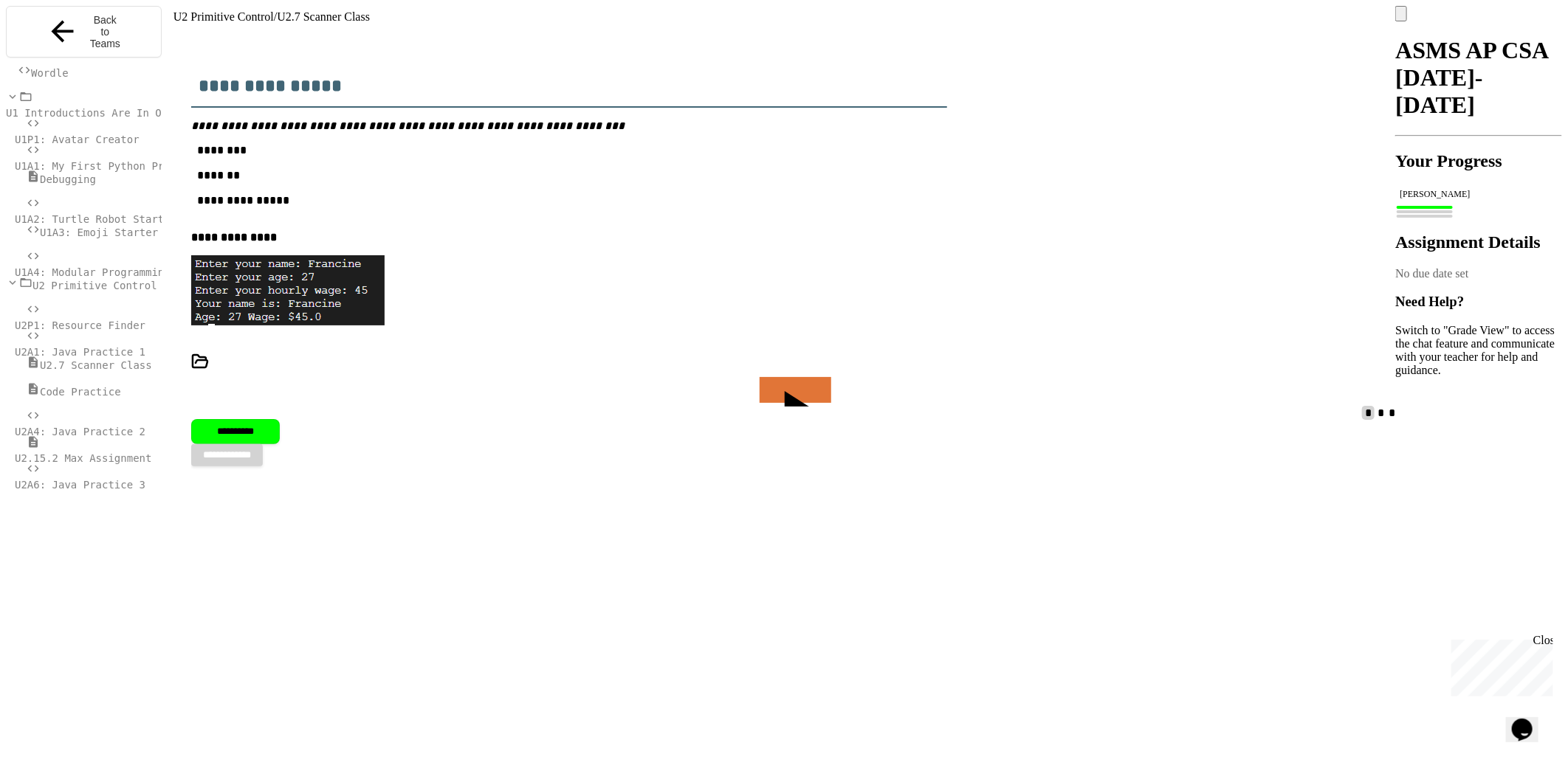
click at [113, 479] on span "U2A6: Java Practice 3" at bounding box center [80, 485] width 131 height 12
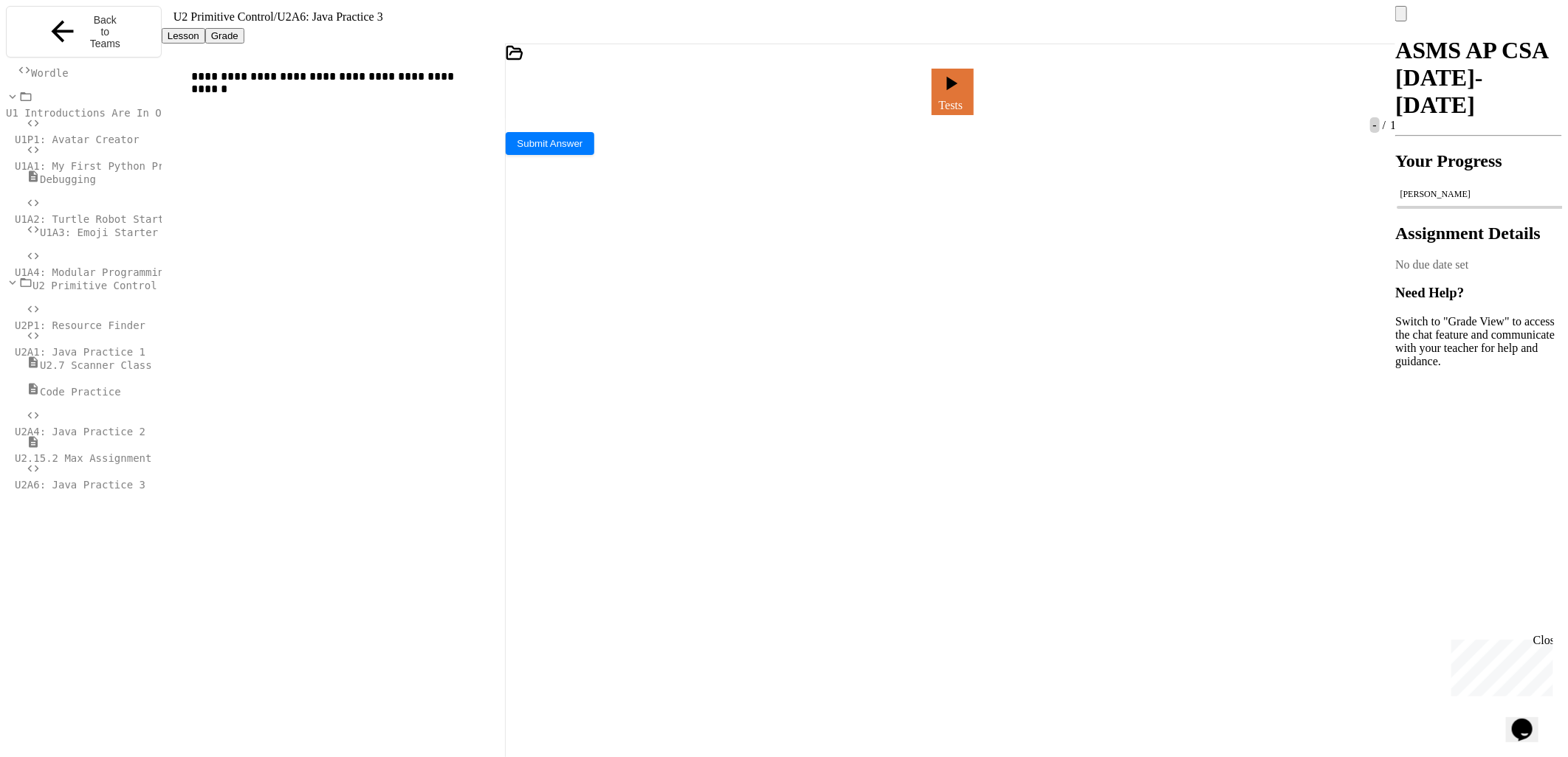
scroll to position [695, 0]
click at [974, 67] on link "Tests" at bounding box center [952, 90] width 42 height 49
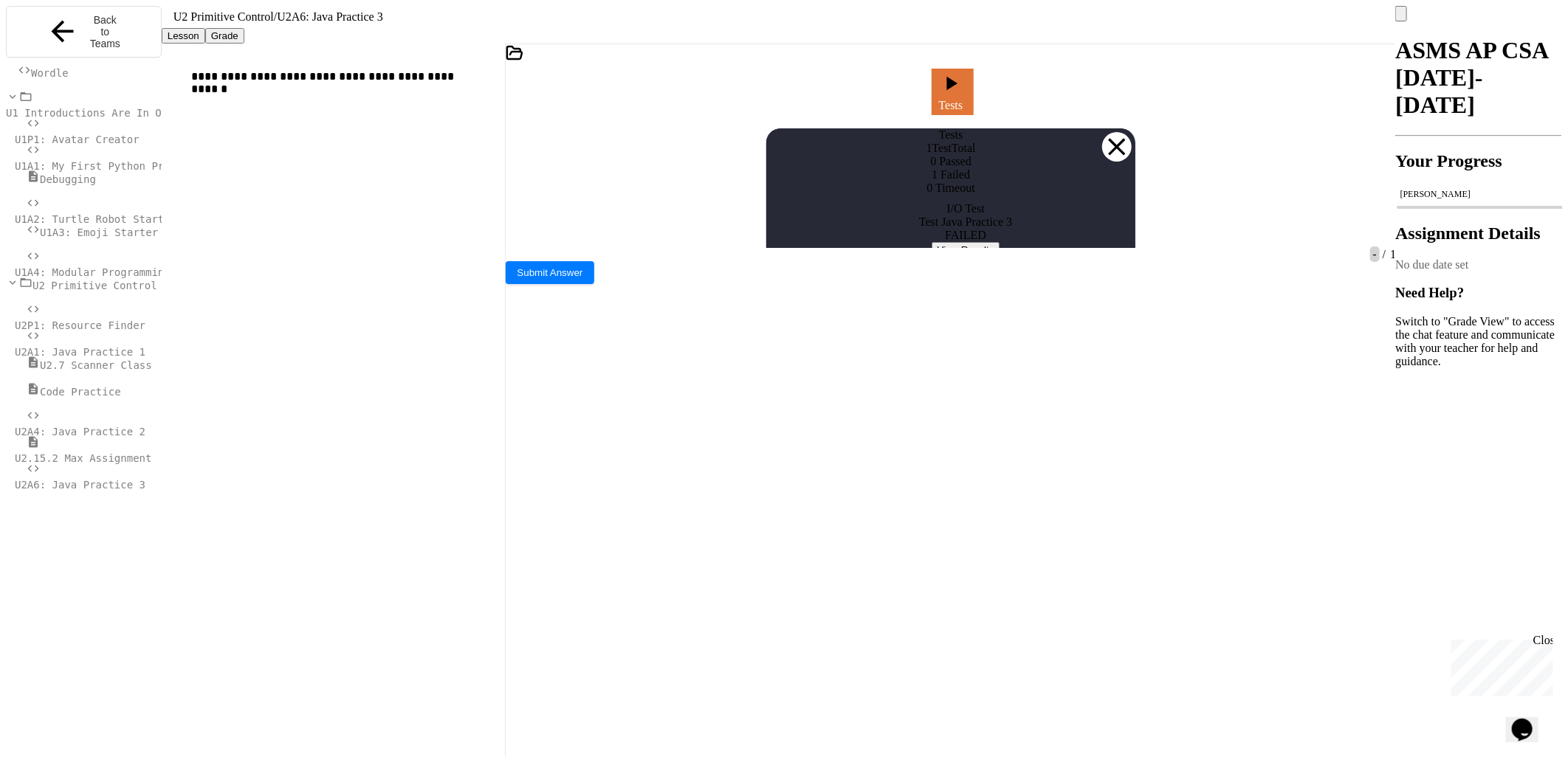
click at [1125, 132] on div at bounding box center [1117, 147] width 30 height 30
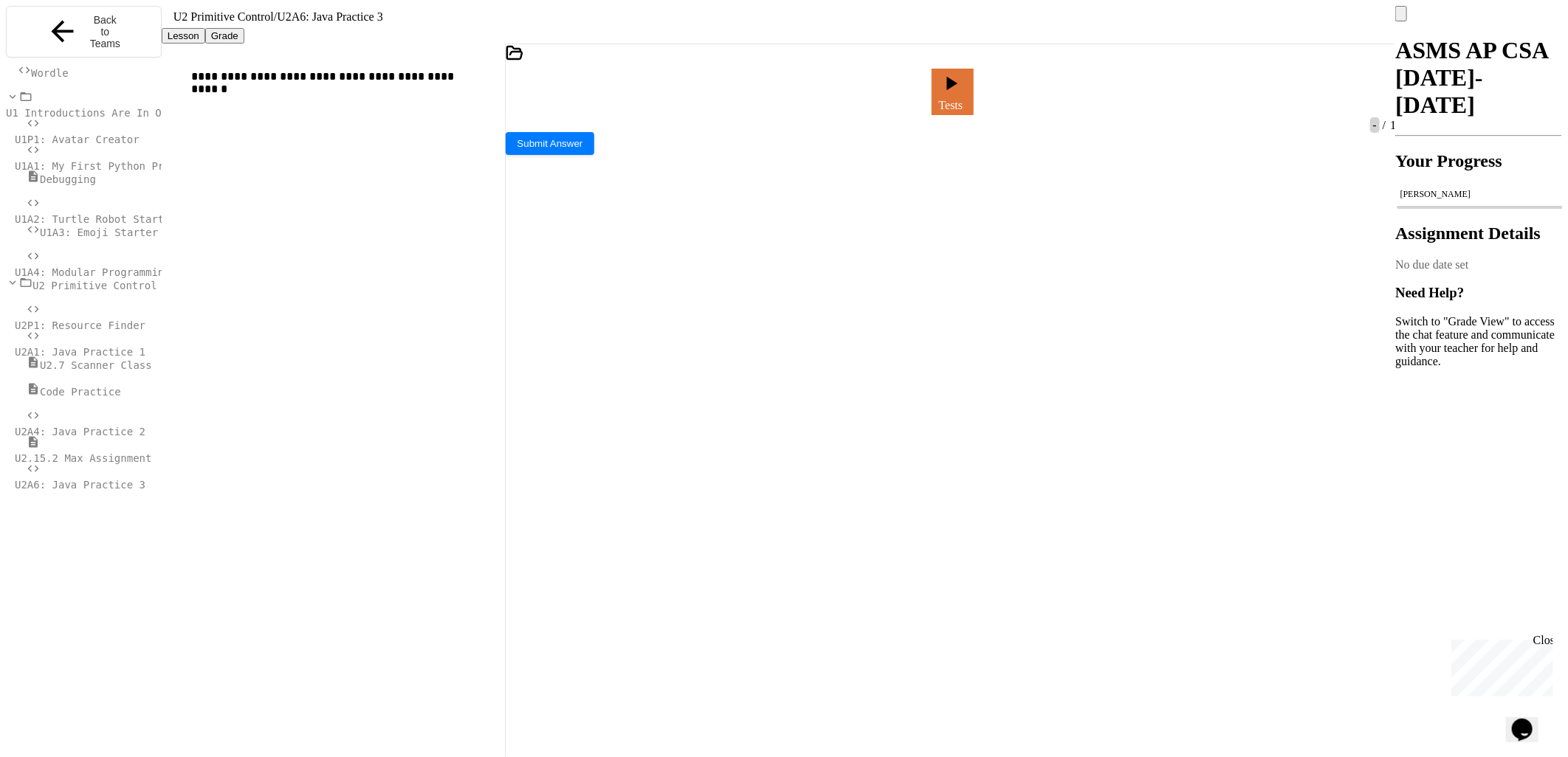
scroll to position [532, 0]
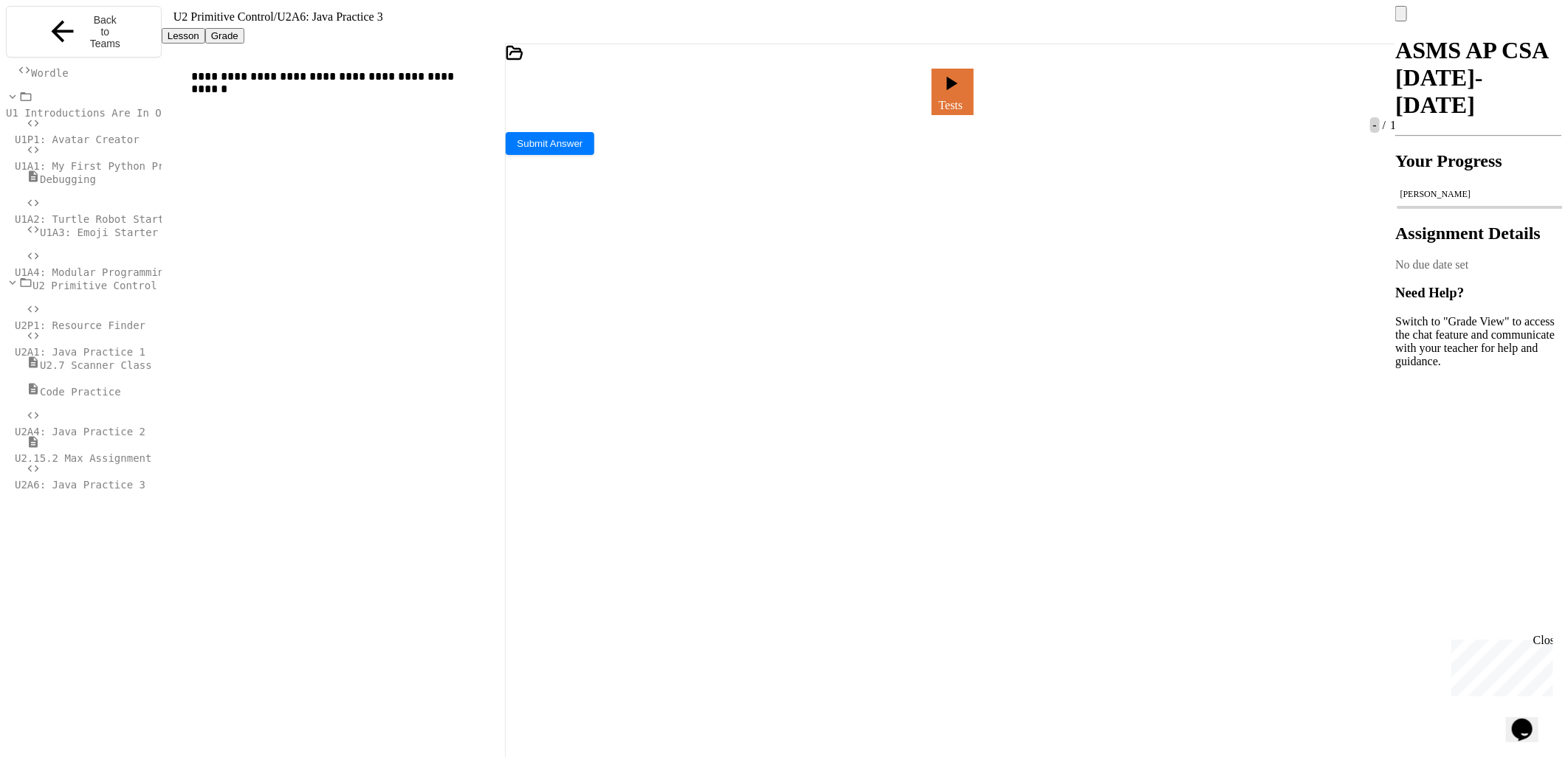
click at [920, 85] on div at bounding box center [919, 91] width 3 height 13
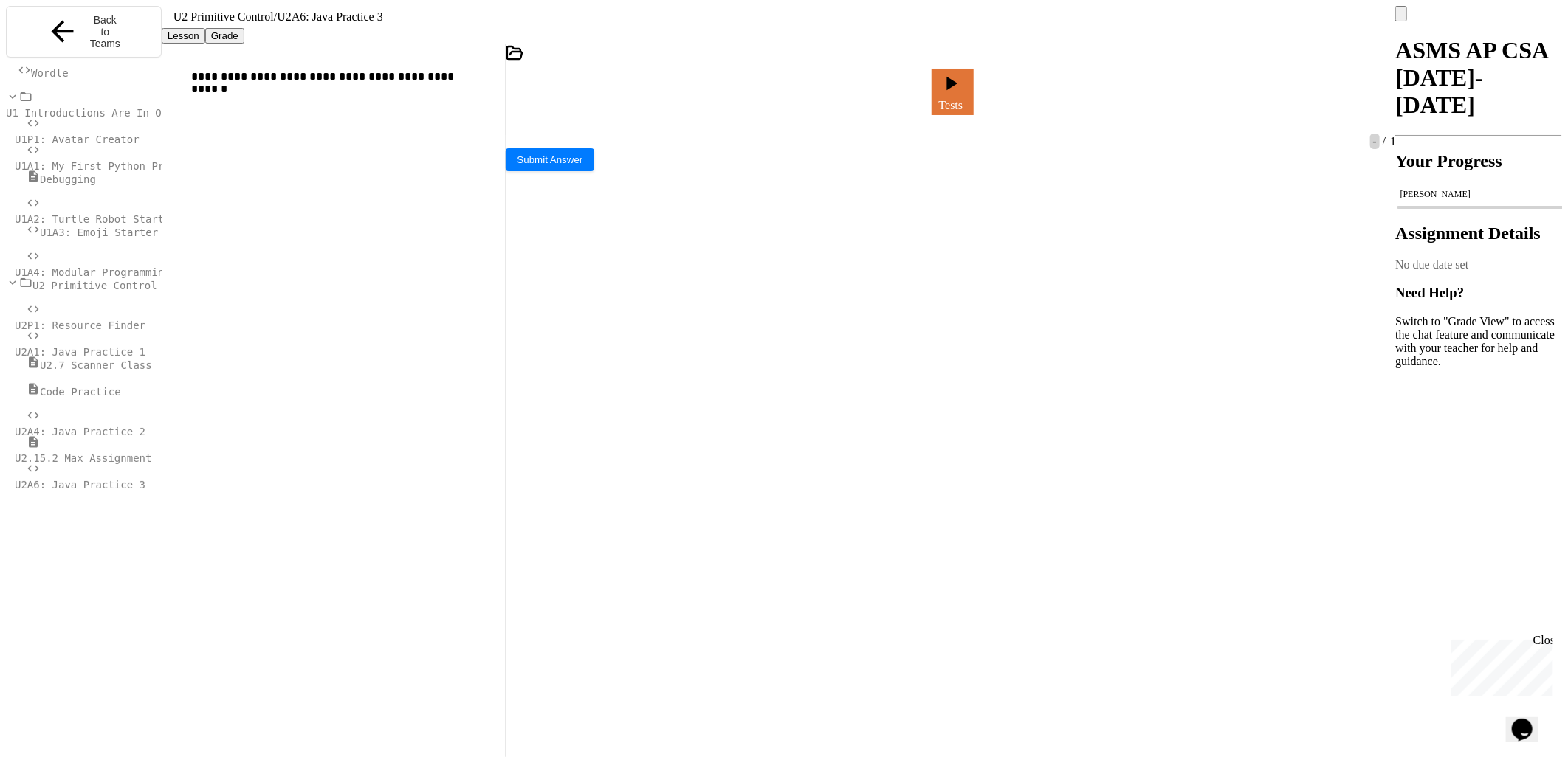
drag, startPoint x: 905, startPoint y: 515, endPoint x: 994, endPoint y: 515, distance: 89.0
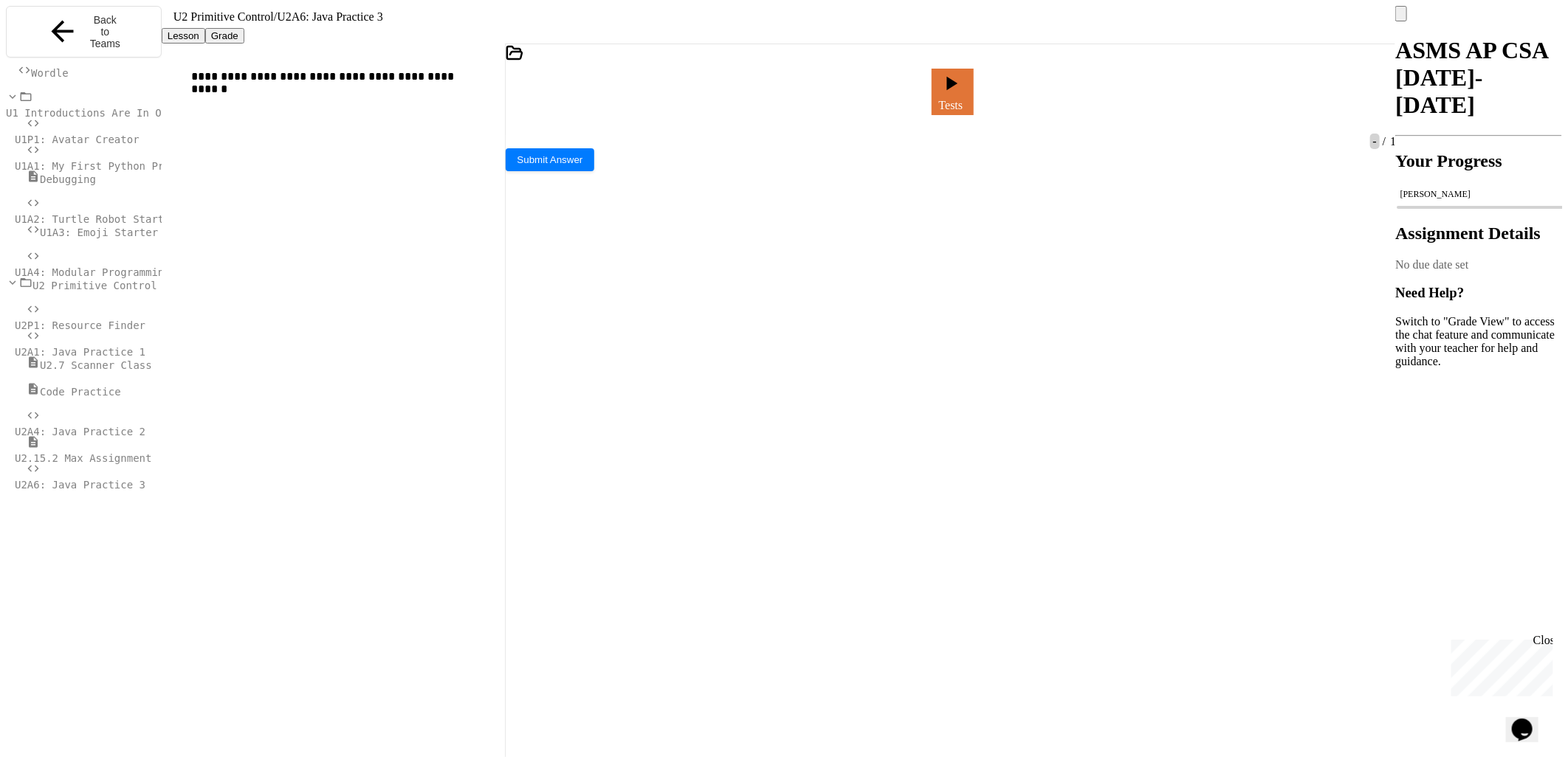
drag, startPoint x: 511, startPoint y: 517, endPoint x: 794, endPoint y: 574, distance: 288.7
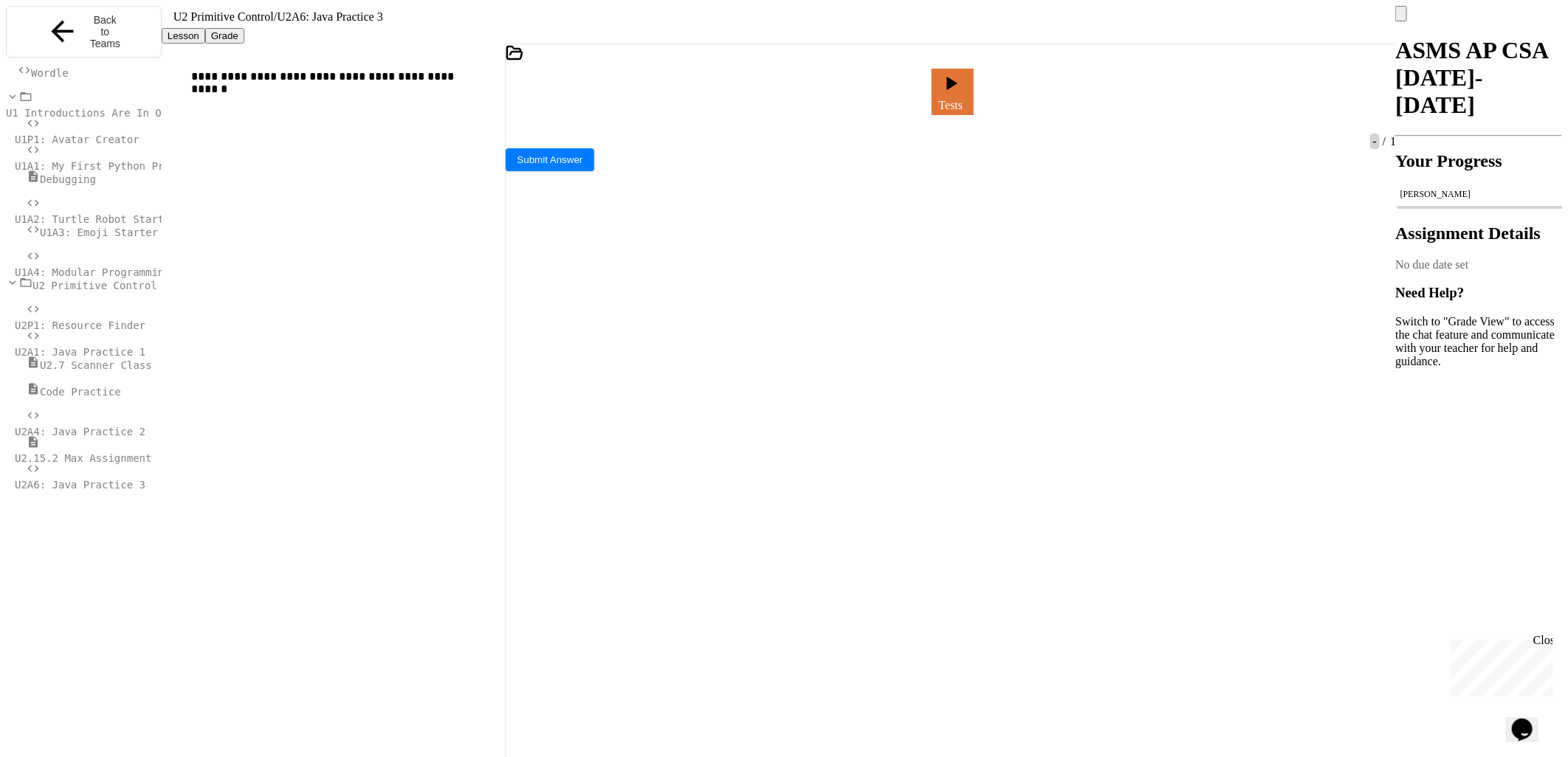
click at [972, 79] on link "Tests" at bounding box center [952, 91] width 42 height 49
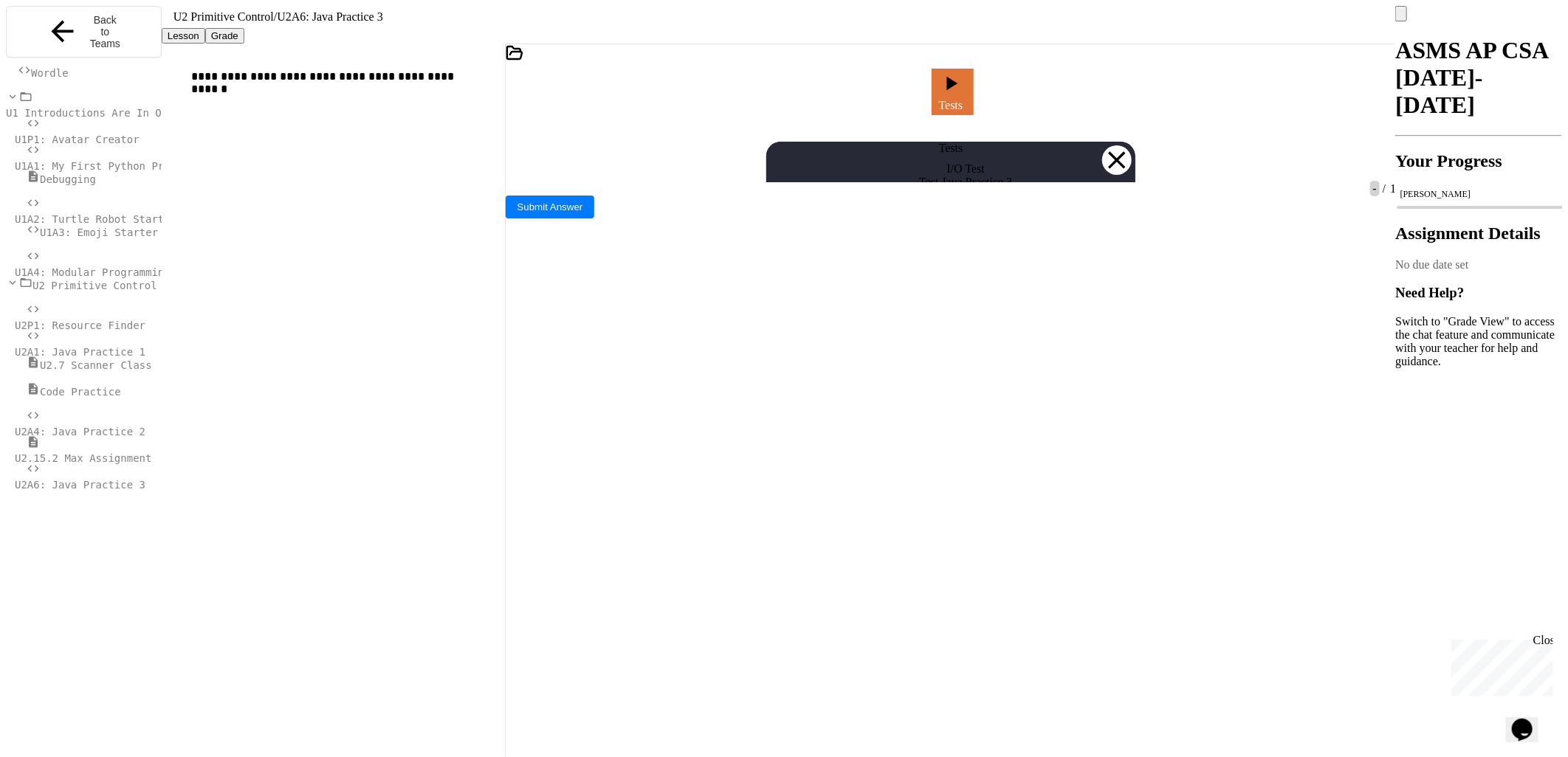
click at [1117, 146] on icon at bounding box center [1117, 160] width 30 height 30
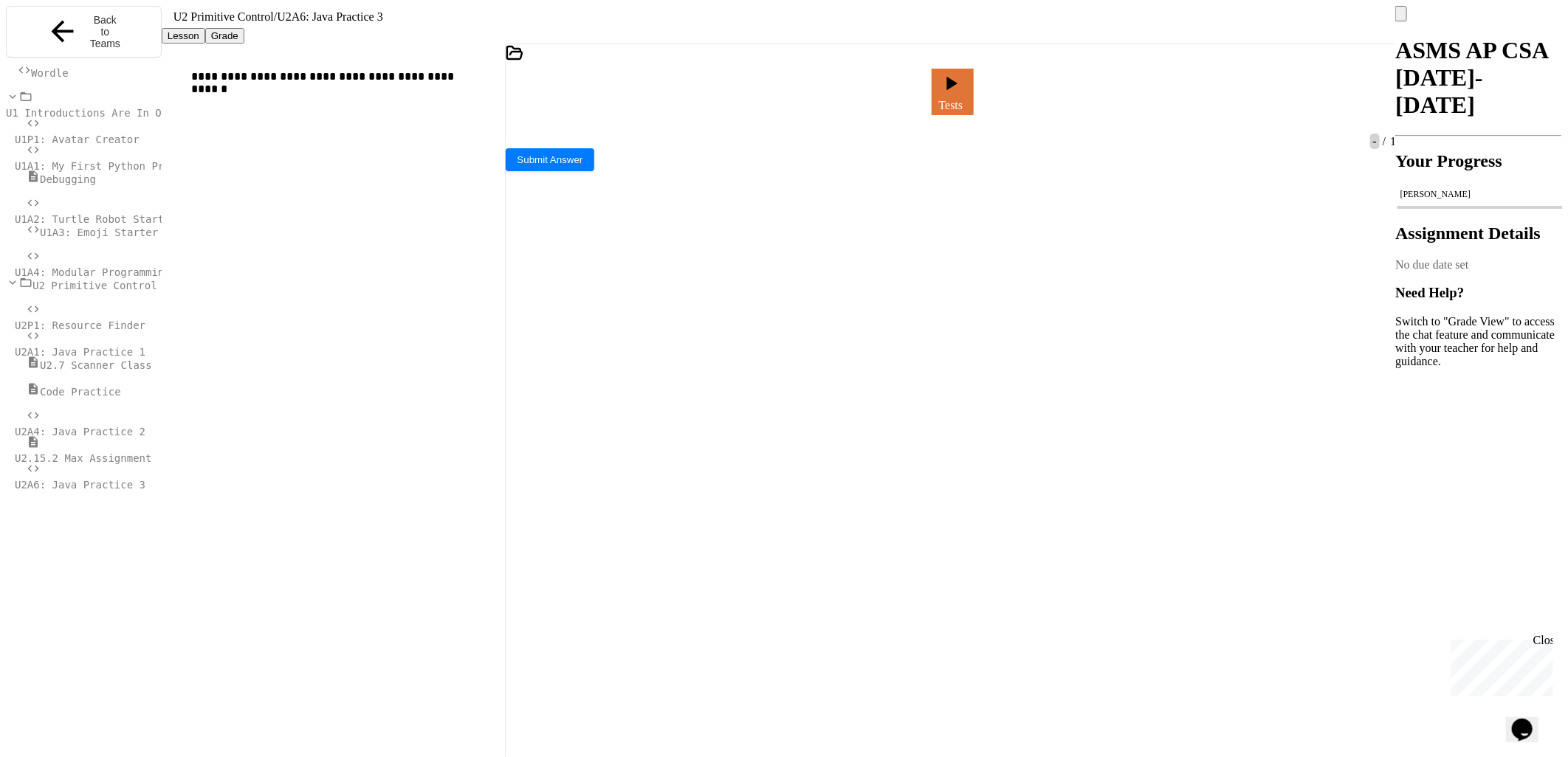
scroll to position [922, 0]
click at [972, 79] on link "Tests" at bounding box center [952, 89] width 40 height 49
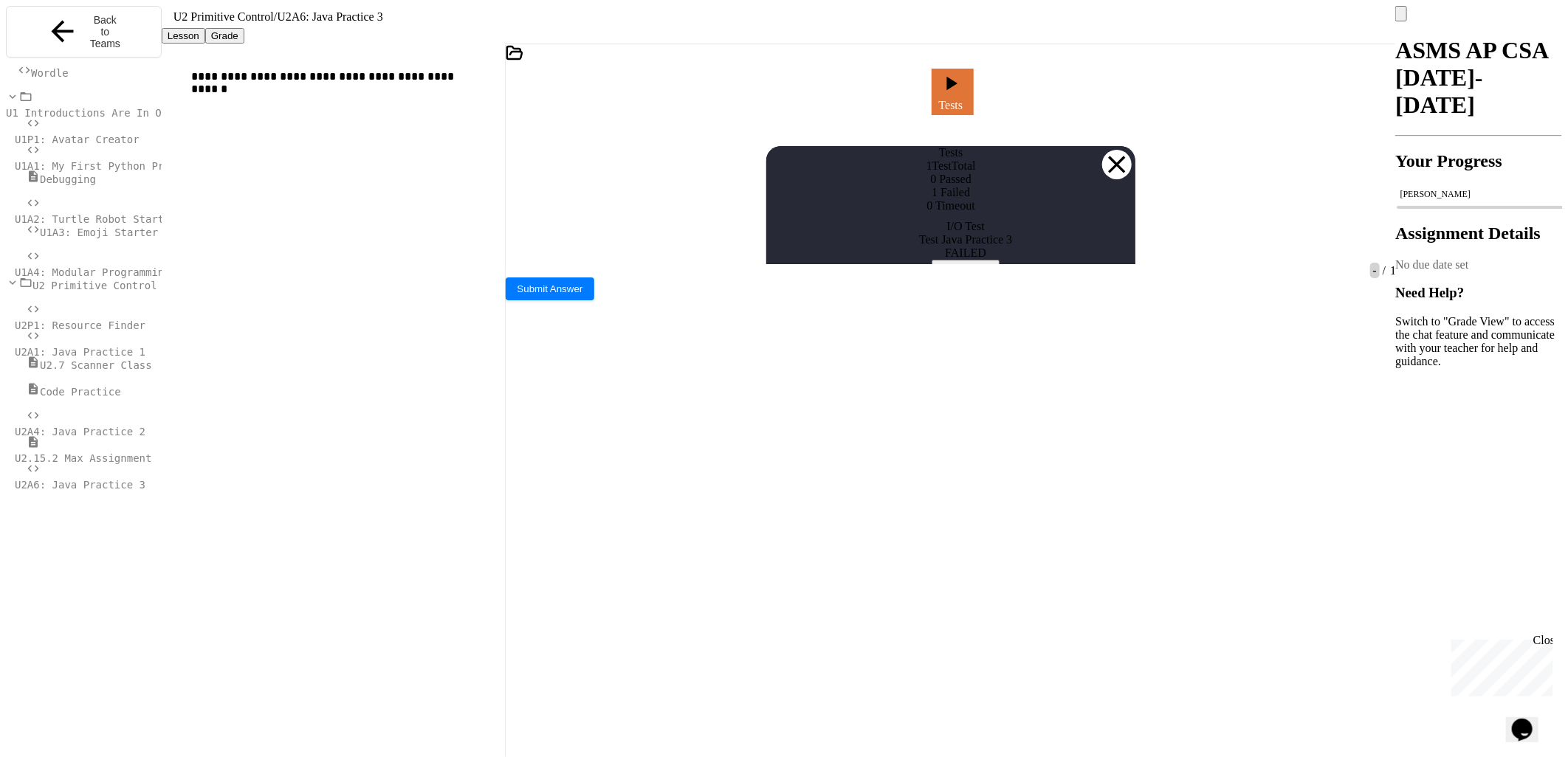
click at [949, 275] on button "View Results" at bounding box center [965, 267] width 68 height 16
click at [1111, 150] on icon at bounding box center [1117, 165] width 30 height 30
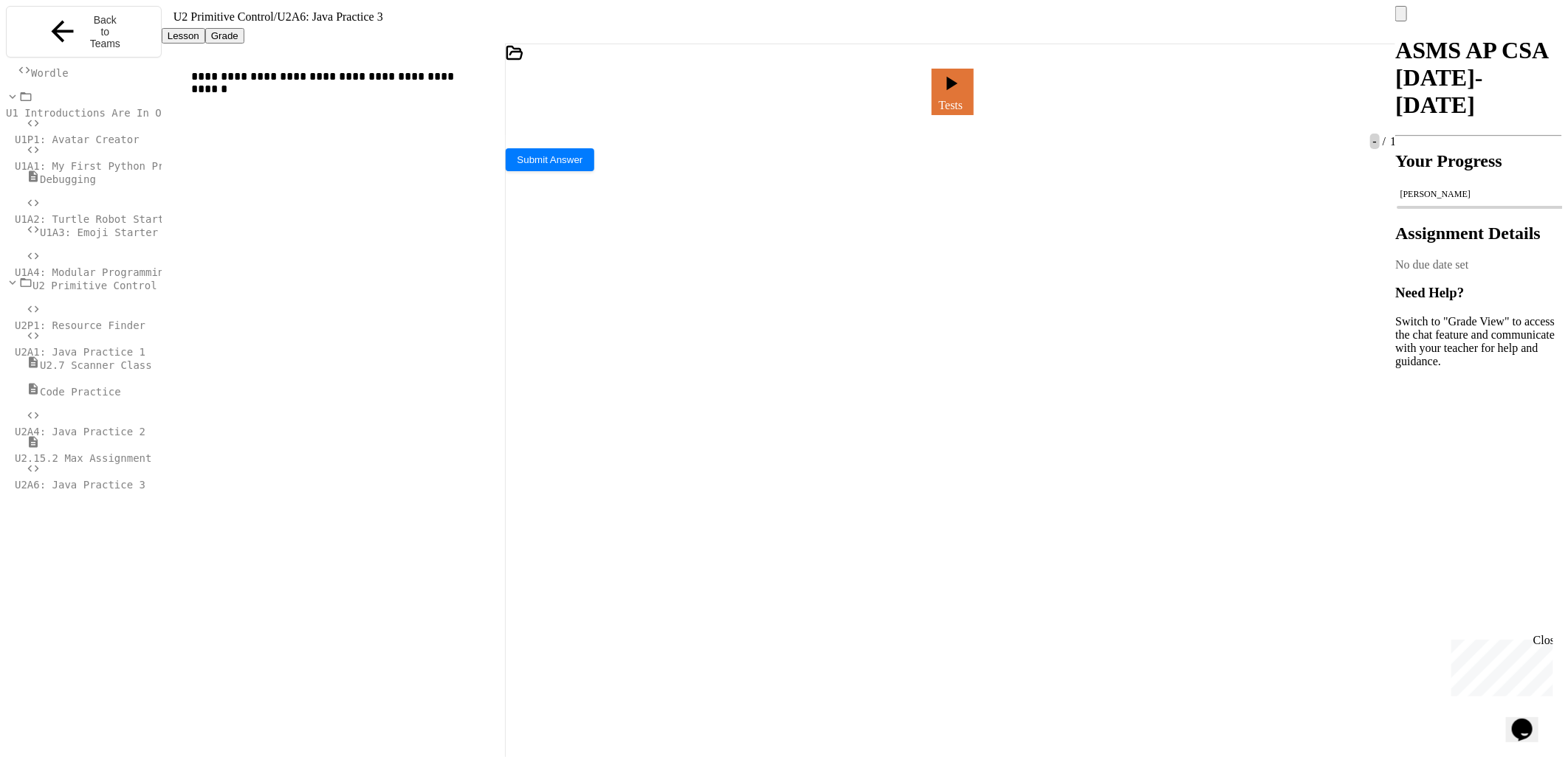
scroll to position [955, 0]
click at [923, 99] on icon at bounding box center [927, 104] width 8 height 11
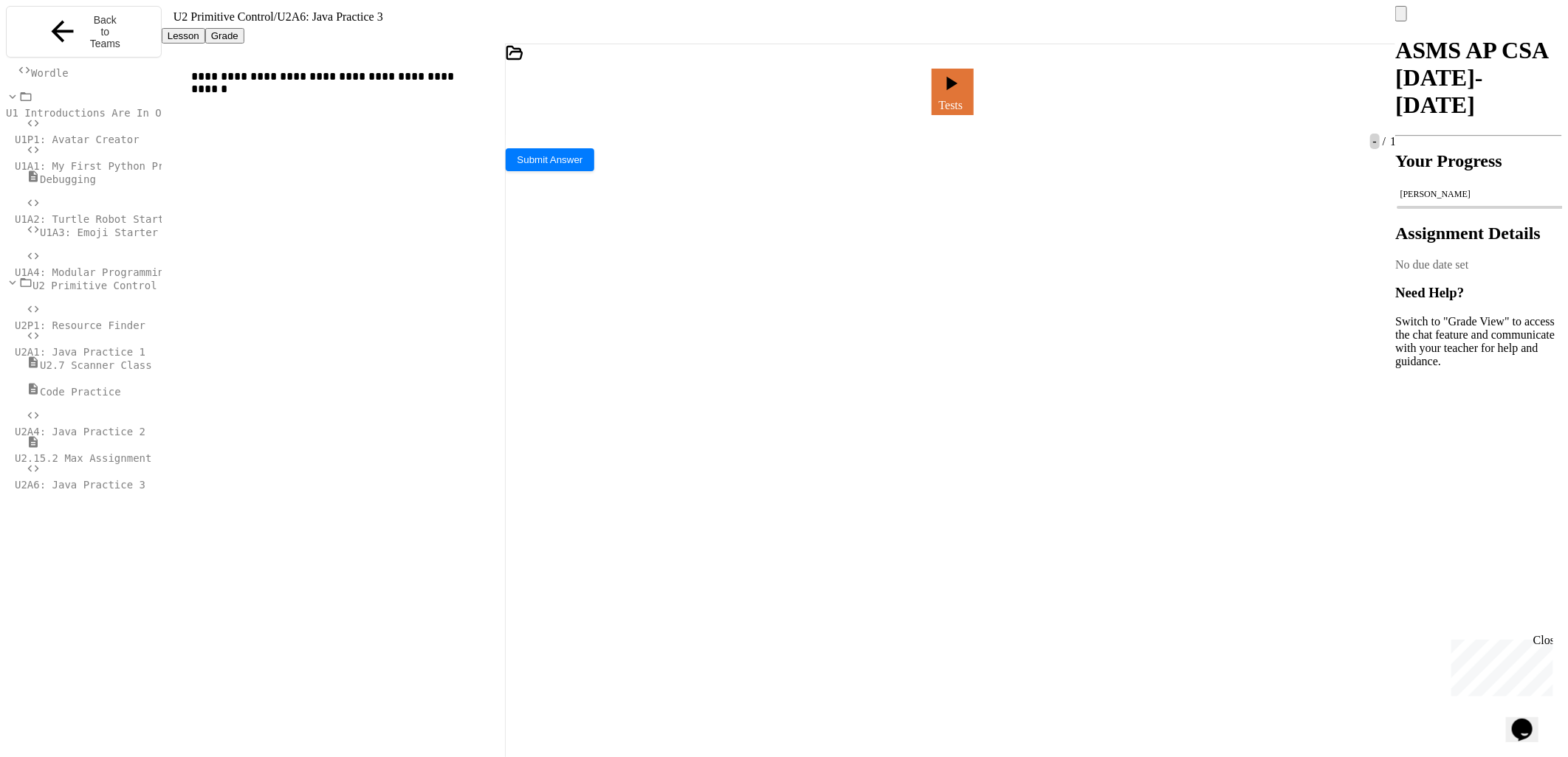
click at [917, 92] on div at bounding box center [919, 91] width 3 height 13
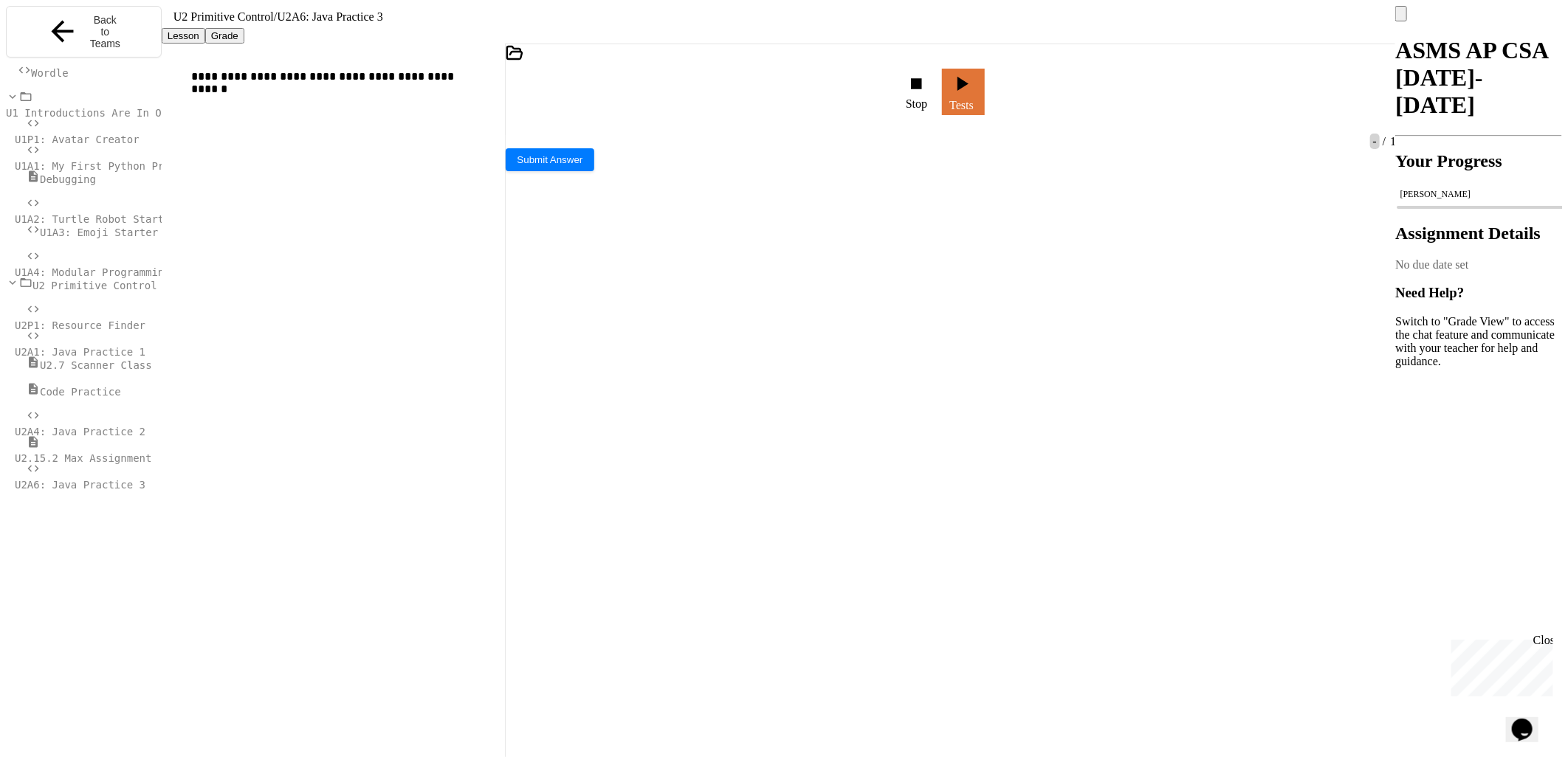
click at [904, 68] on div "Stop" at bounding box center [918, 92] width 40 height 53
click at [911, 81] on icon at bounding box center [916, 83] width 11 height 11
click at [917, 95] on icon at bounding box center [917, 95] width 0 height 0
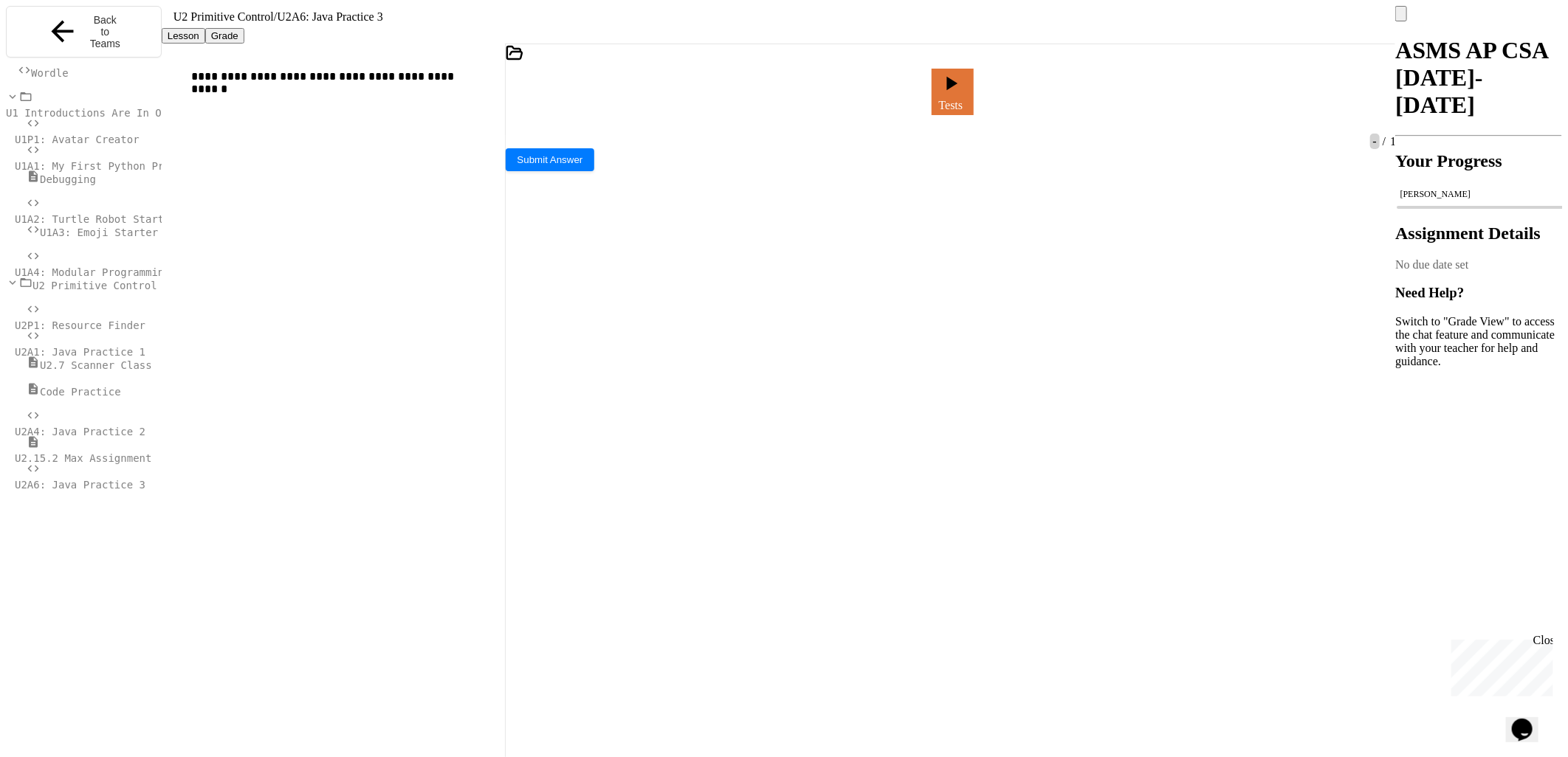
scroll to position [1020, 0]
click at [917, 95] on icon at bounding box center [917, 95] width 0 height 0
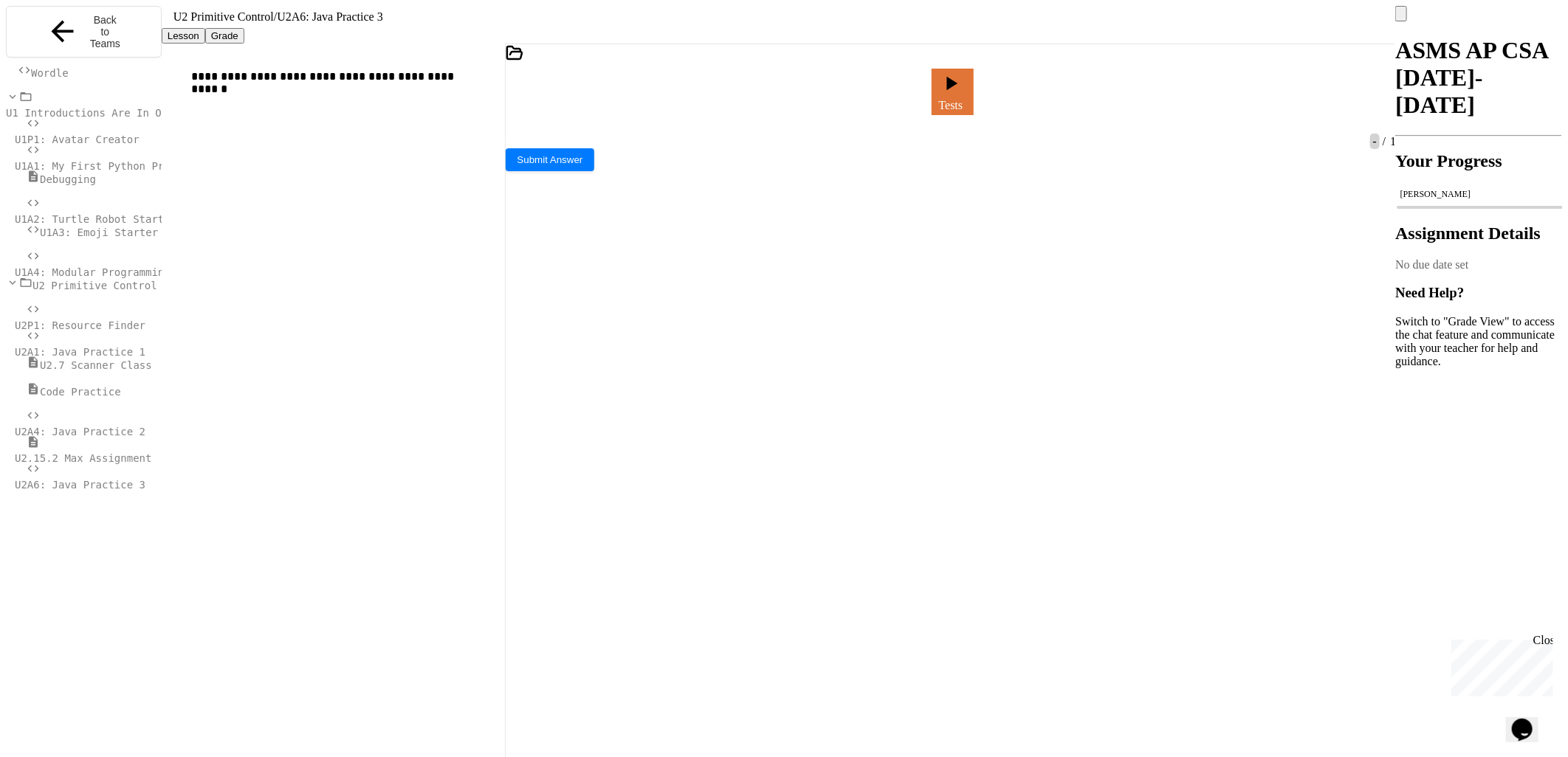
drag, startPoint x: 954, startPoint y: 536, endPoint x: 1019, endPoint y: 529, distance: 65.4
click at [917, 95] on icon at bounding box center [917, 95] width 0 height 0
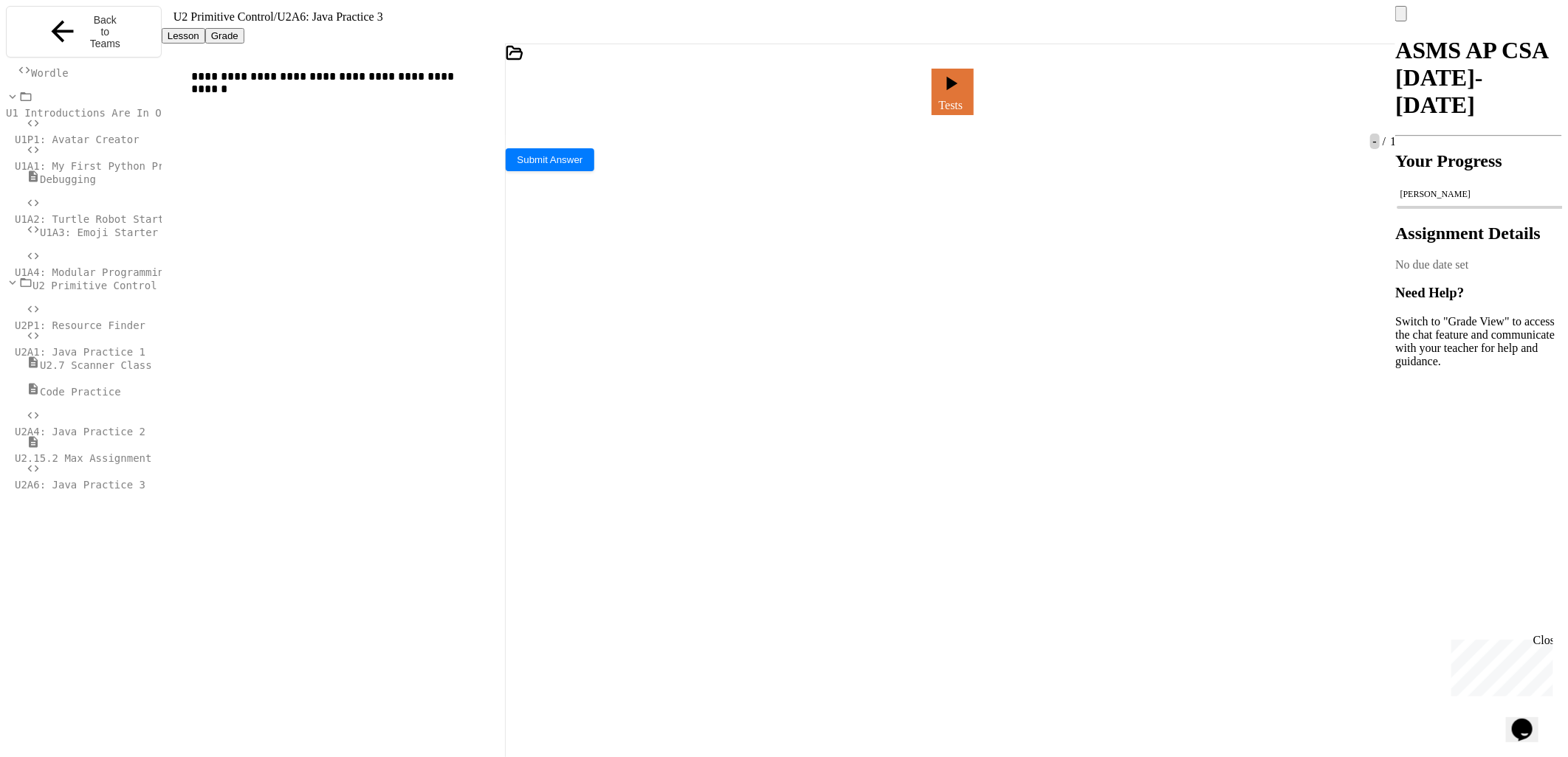
click at [923, 99] on icon at bounding box center [927, 104] width 8 height 11
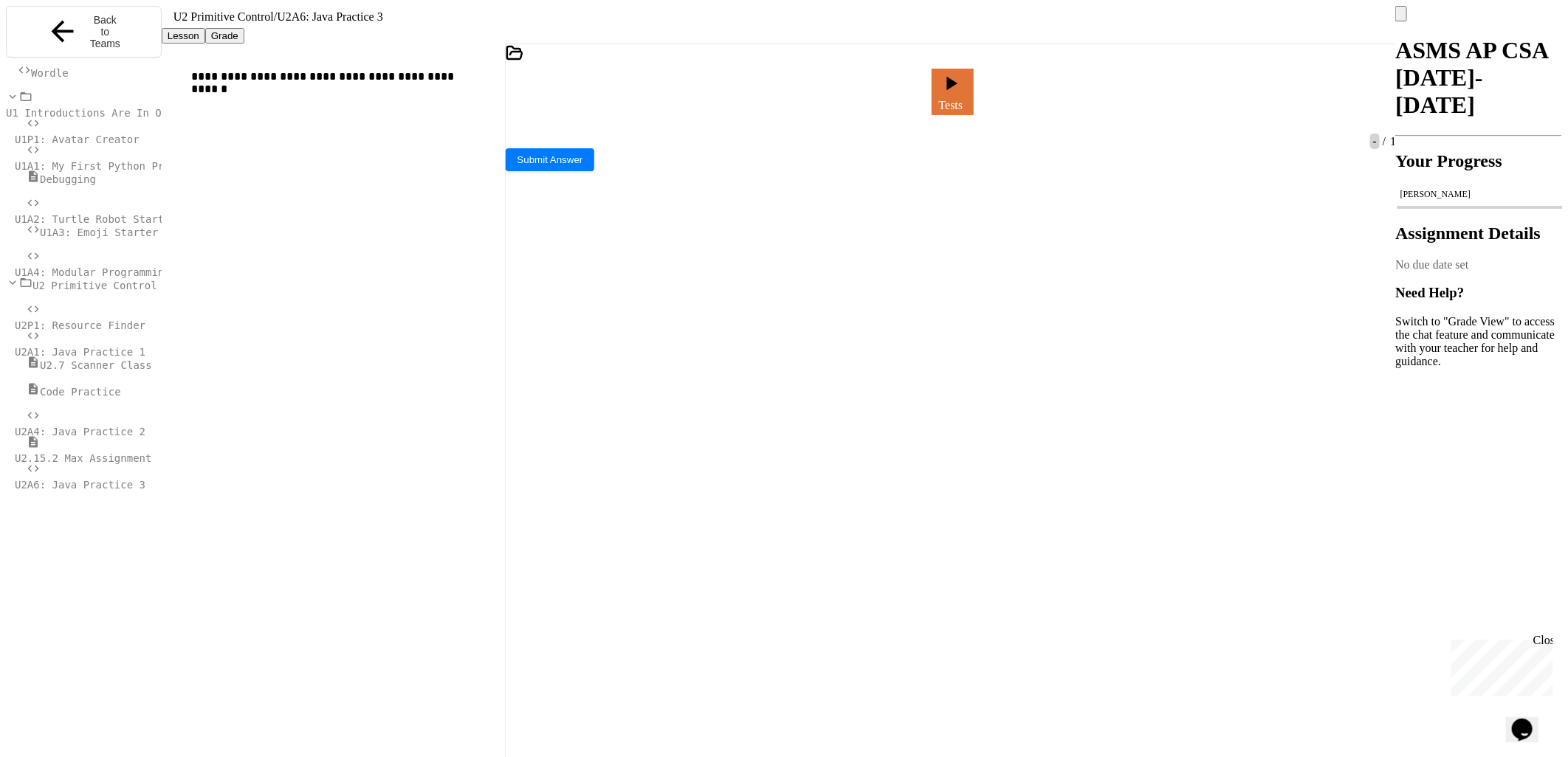
click at [917, 95] on icon at bounding box center [917, 95] width 0 height 0
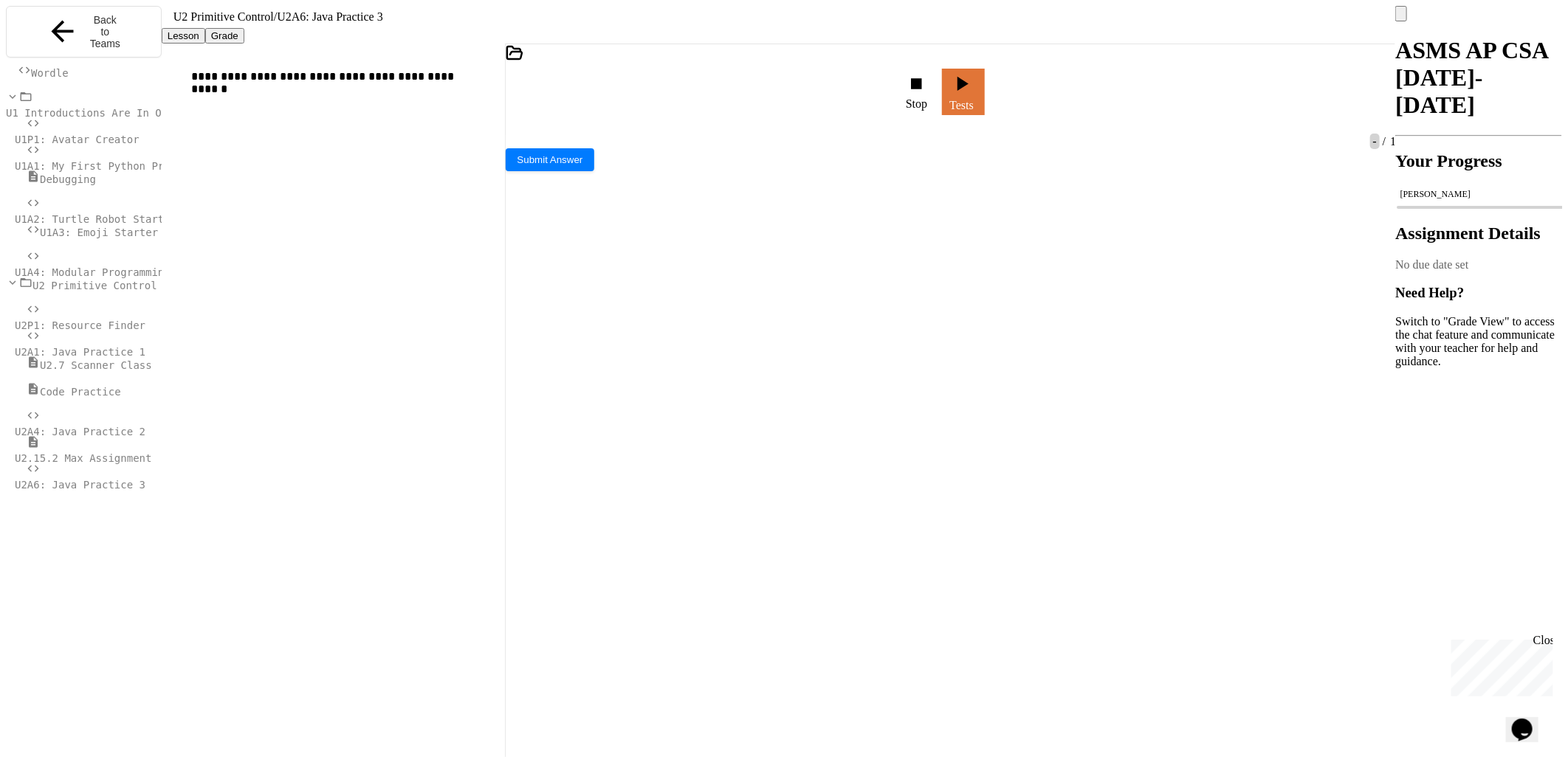
scroll to position [704, 0]
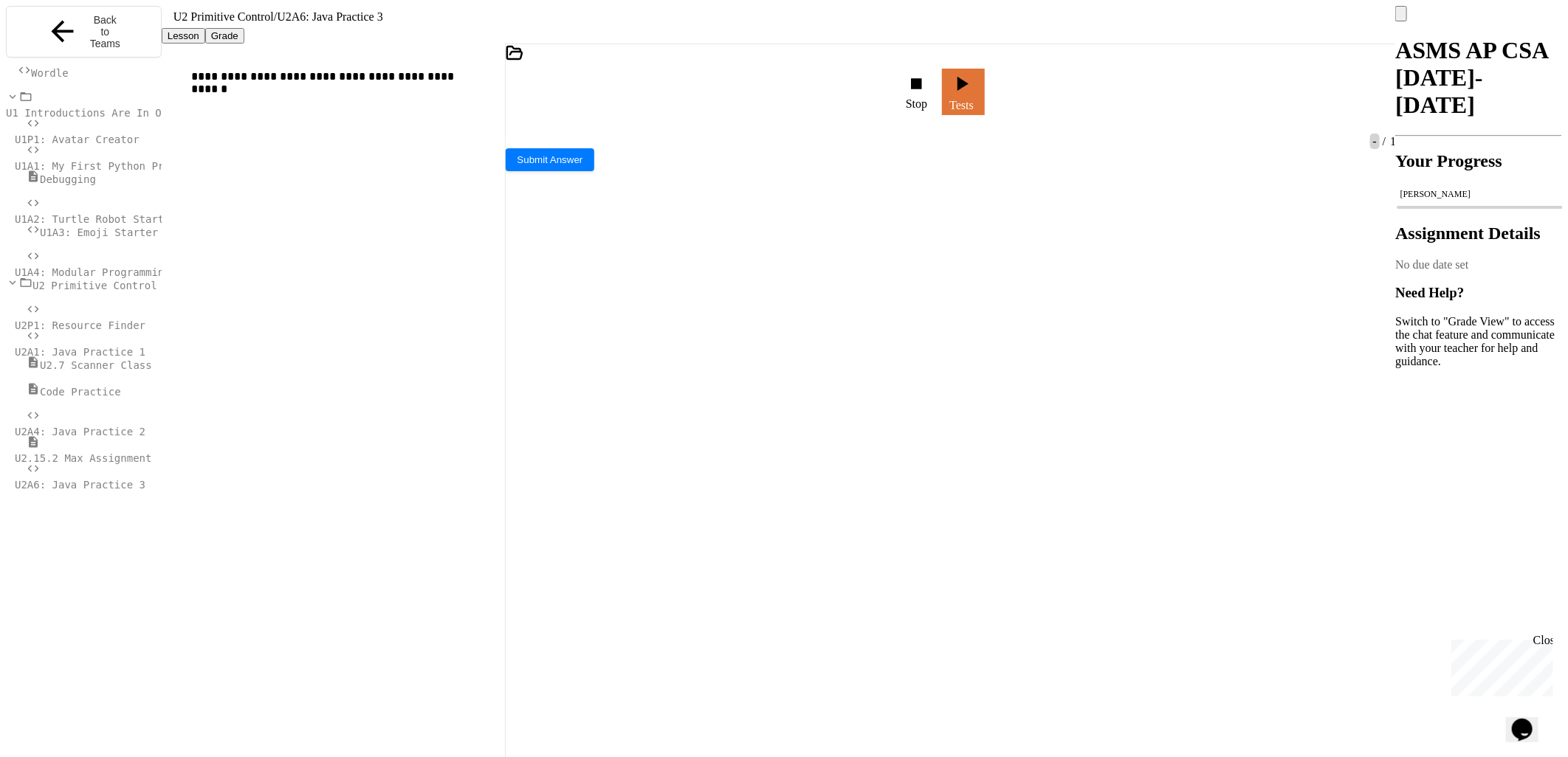
drag, startPoint x: 575, startPoint y: 148, endPoint x: 1028, endPoint y: 143, distance: 453.0
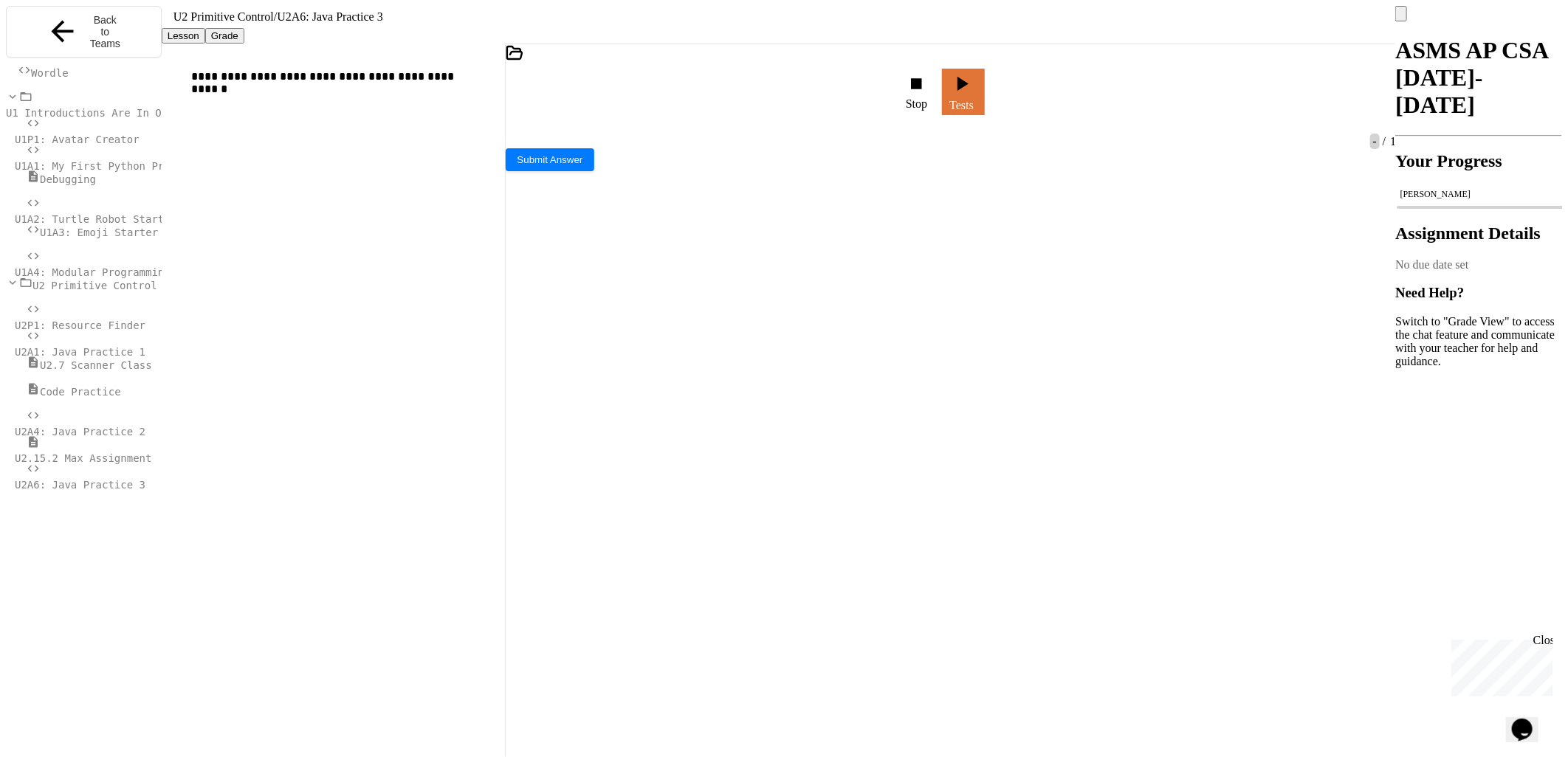
scroll to position [787, 0]
drag, startPoint x: 890, startPoint y: 211, endPoint x: 868, endPoint y: 225, distance: 26.1
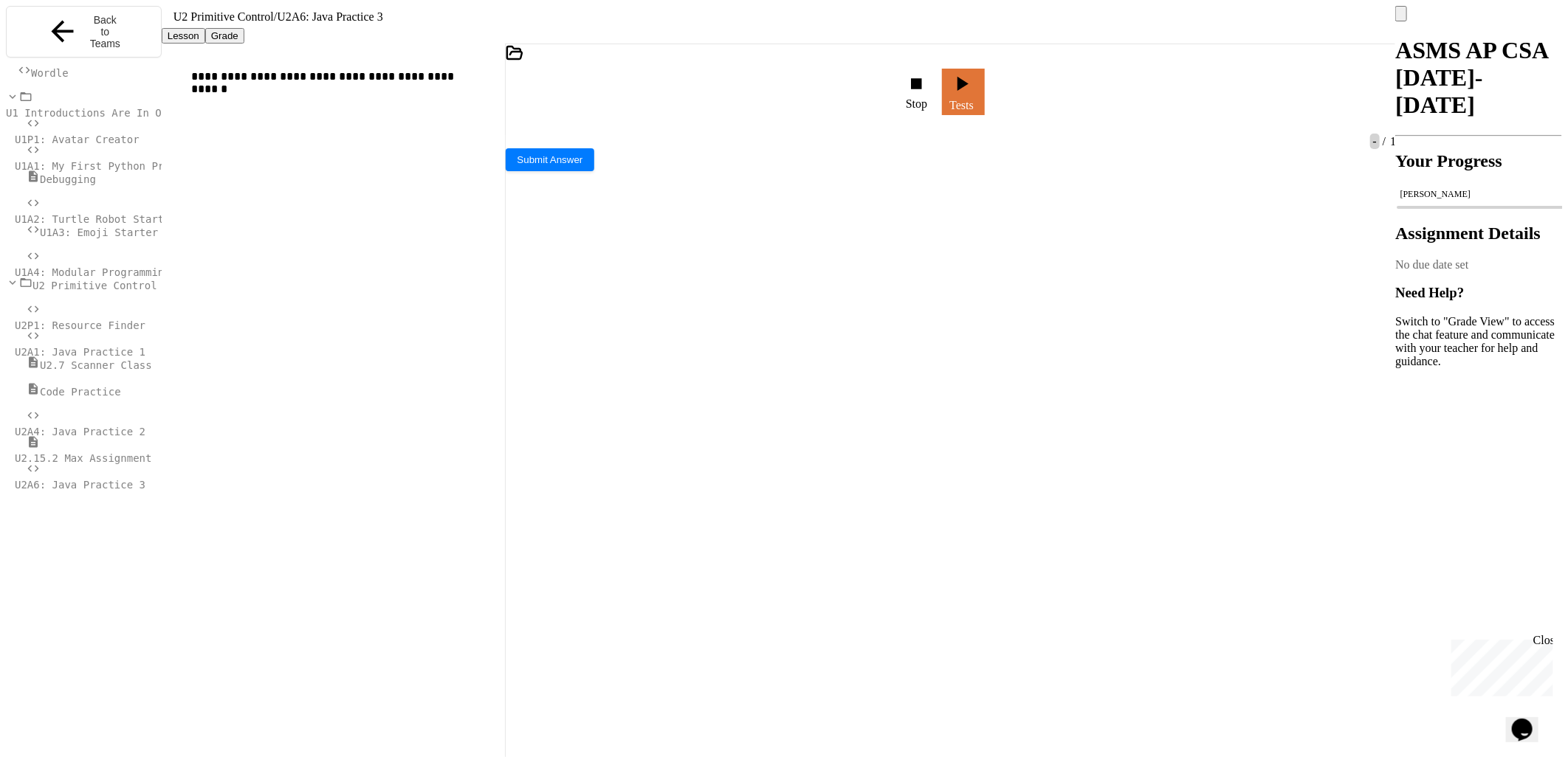
click at [920, 68] on div "Stop" at bounding box center [918, 92] width 40 height 53
click at [925, 84] on div "Stop" at bounding box center [918, 92] width 25 height 38
click at [920, 85] on div at bounding box center [919, 91] width 3 height 13
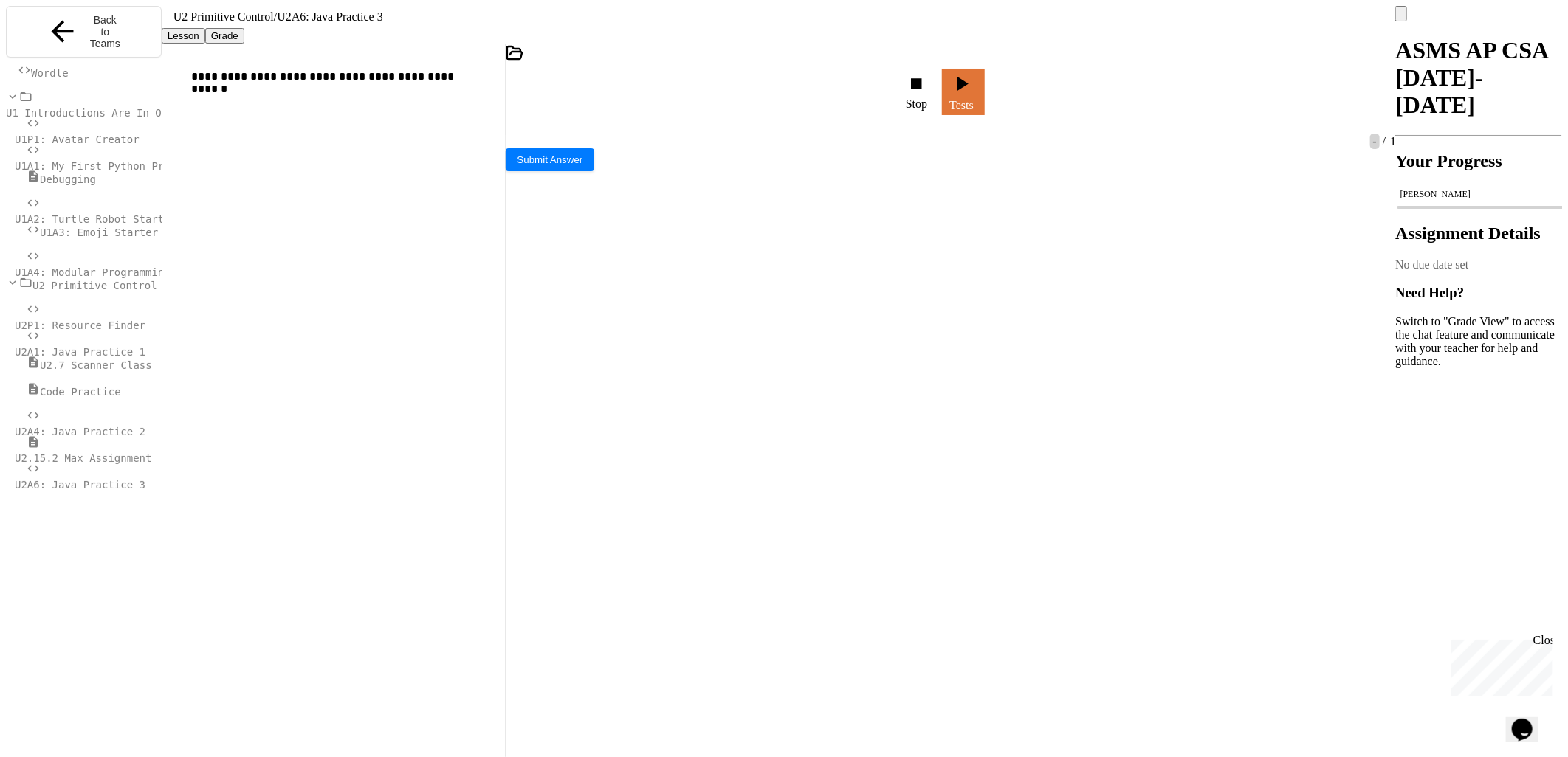
click at [938, 75] on div "Stop" at bounding box center [918, 92] width 40 height 53
click at [984, 84] on link "Tests" at bounding box center [963, 90] width 40 height 49
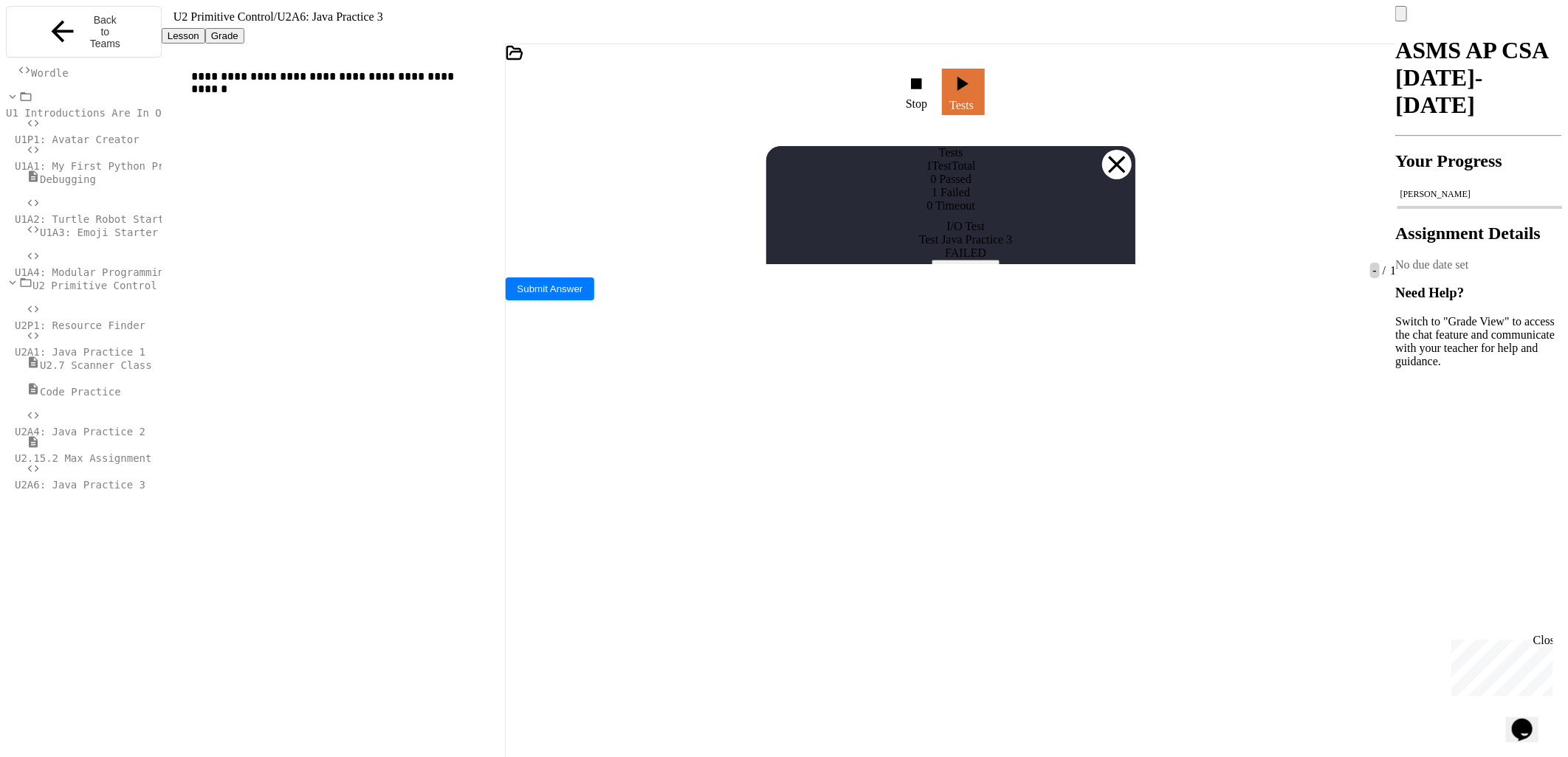
click at [1000, 275] on button "View Results" at bounding box center [965, 267] width 68 height 16
drag, startPoint x: 814, startPoint y: 560, endPoint x: 802, endPoint y: 469, distance: 91.8
drag, startPoint x: 802, startPoint y: 469, endPoint x: 805, endPoint y: 418, distance: 51.1
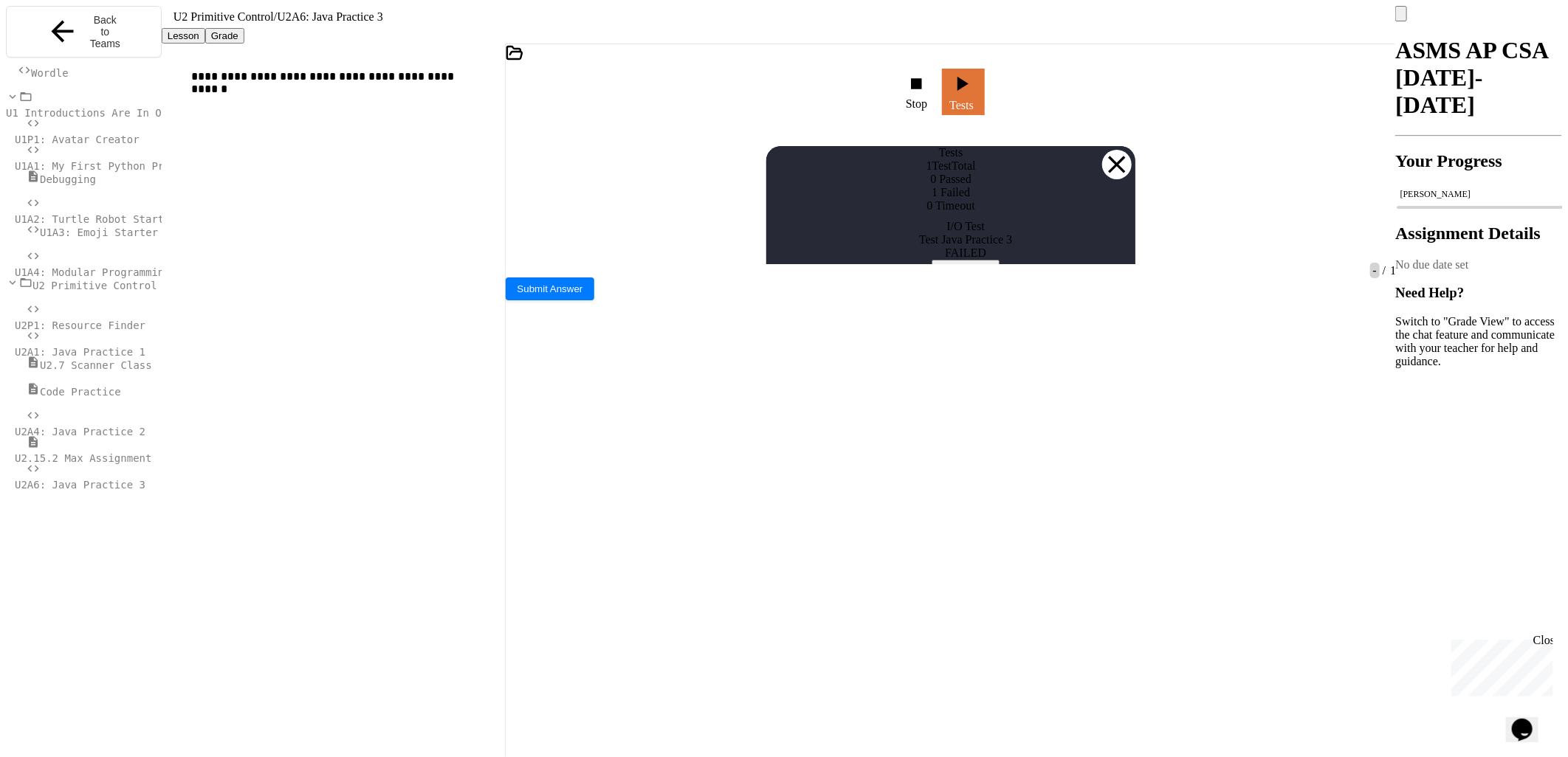
drag, startPoint x: 802, startPoint y: 411, endPoint x: 844, endPoint y: 574, distance: 168.3
drag, startPoint x: 844, startPoint y: 574, endPoint x: 1052, endPoint y: 273, distance: 365.9
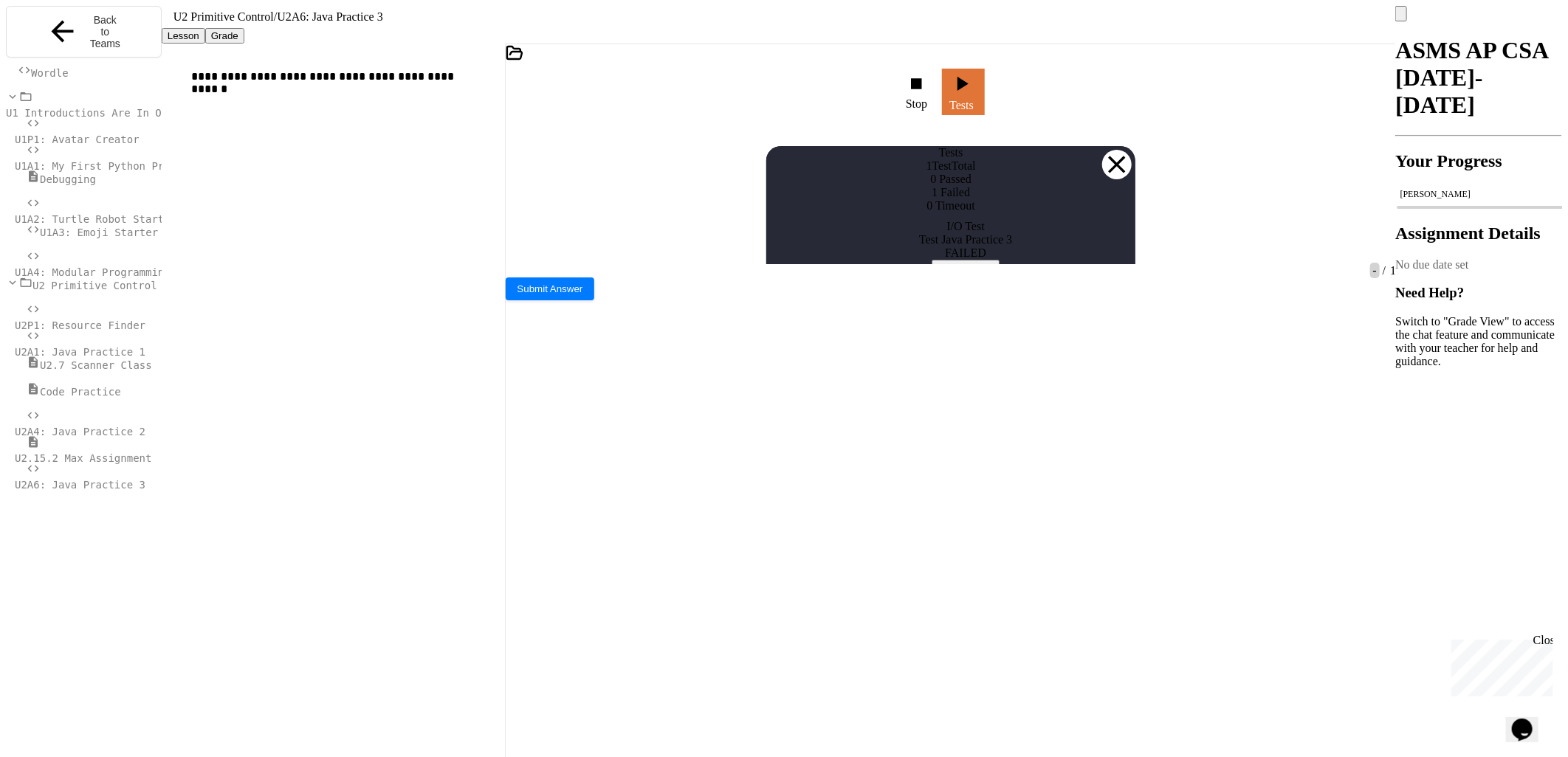
click at [1114, 150] on icon at bounding box center [1117, 165] width 30 height 30
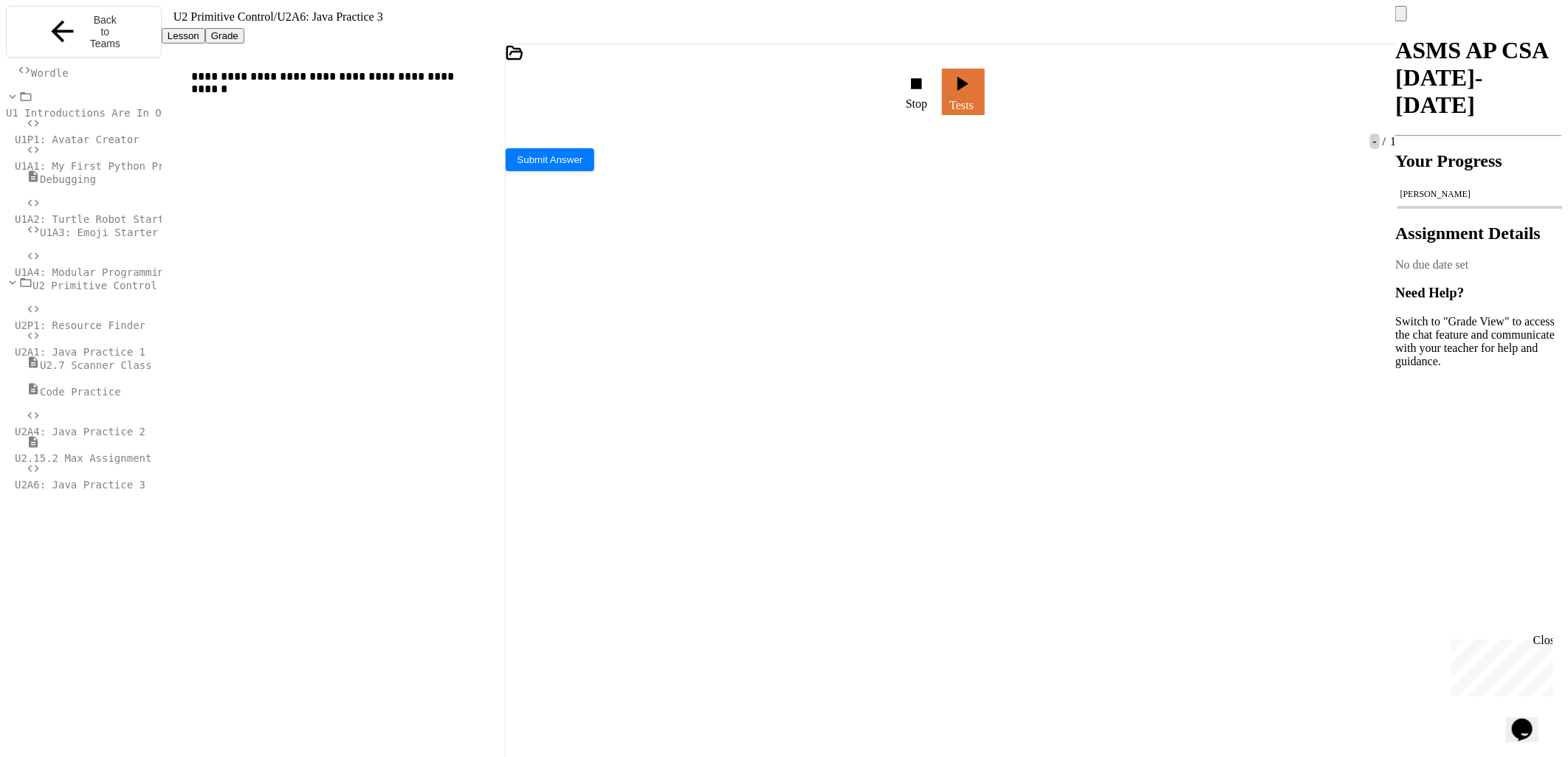
click at [913, 81] on div "Stop" at bounding box center [918, 92] width 25 height 38
click at [917, 95] on icon at bounding box center [917, 95] width 0 height 0
click at [931, 95] on div "Stop" at bounding box center [918, 92] width 25 height 38
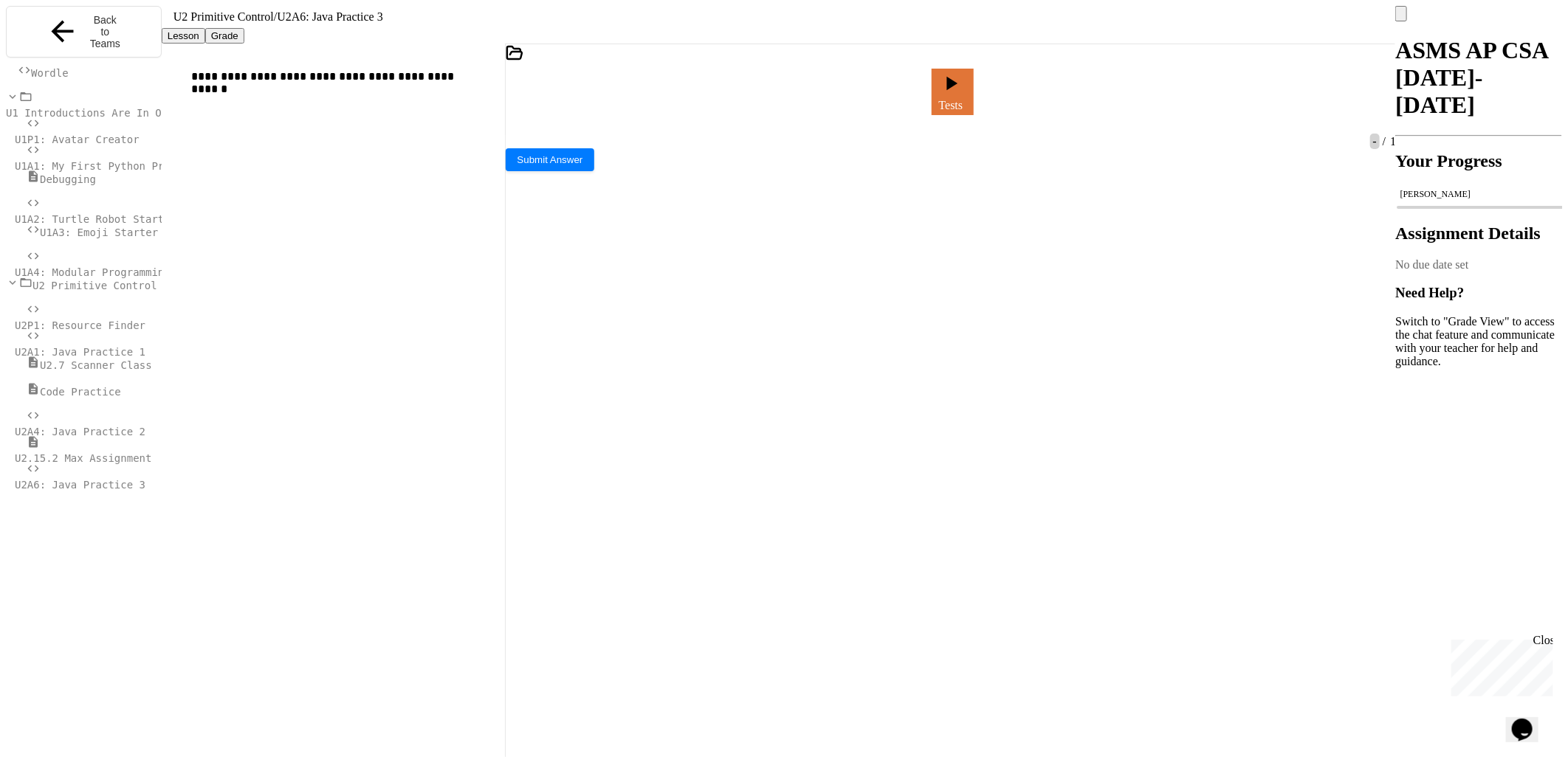
click at [920, 86] on div at bounding box center [919, 91] width 3 height 13
